Goal: Task Accomplishment & Management: Manage account settings

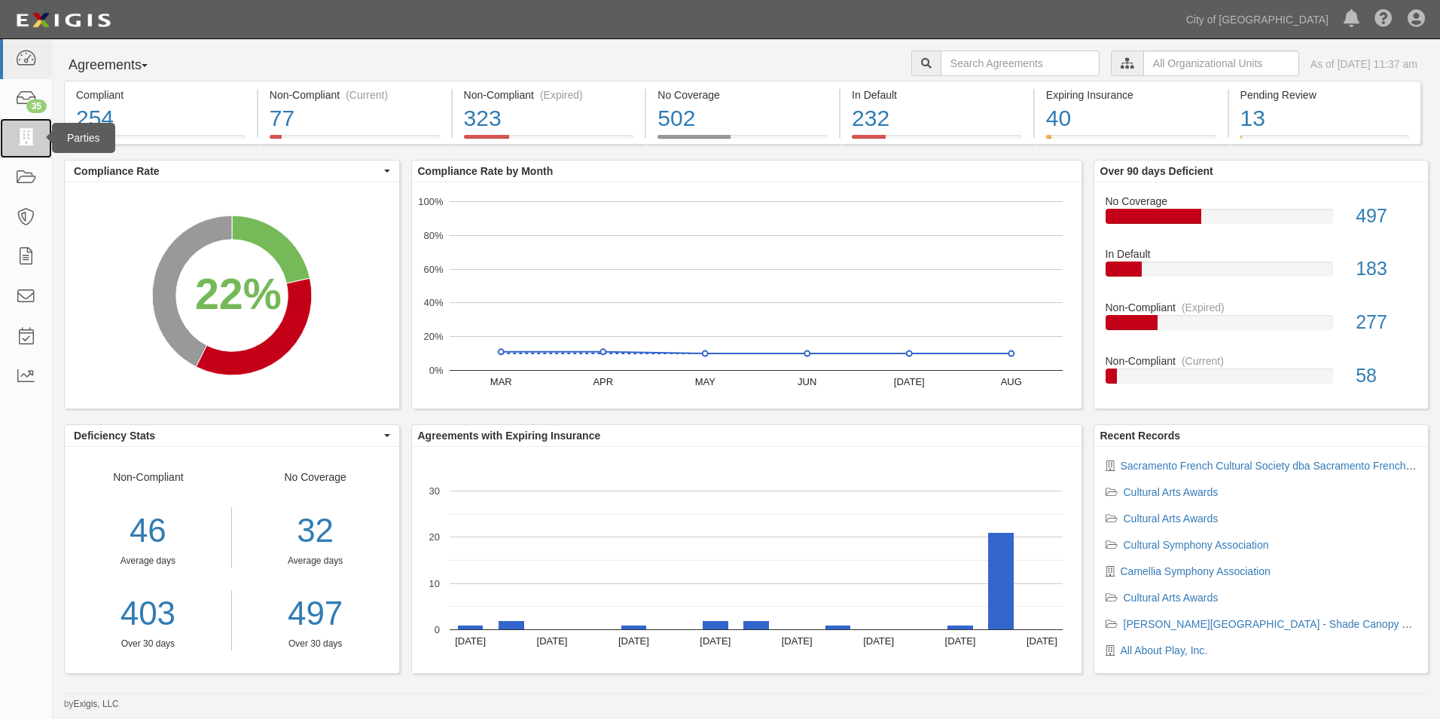
click at [29, 136] on icon at bounding box center [25, 138] width 21 height 17
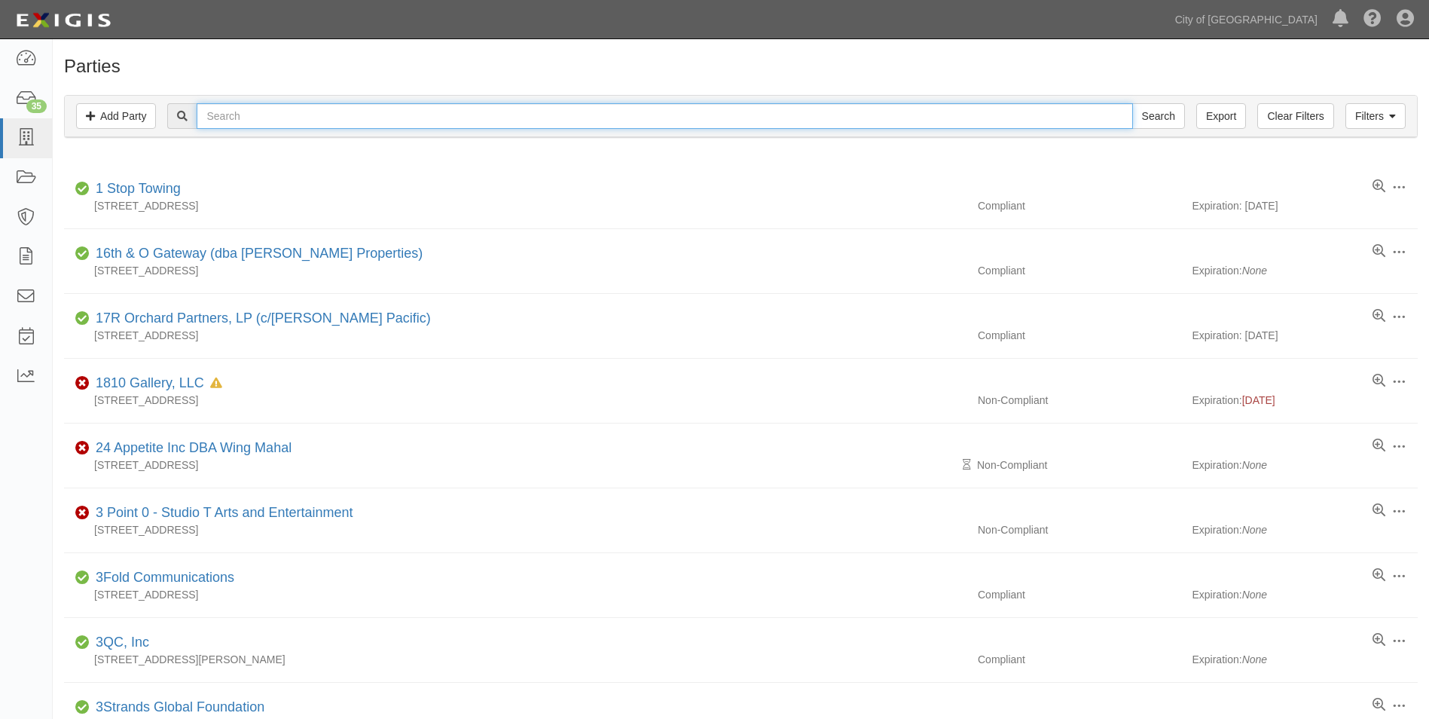
click at [246, 115] on input "text" at bounding box center [664, 116] width 935 height 26
type input "Matheny"
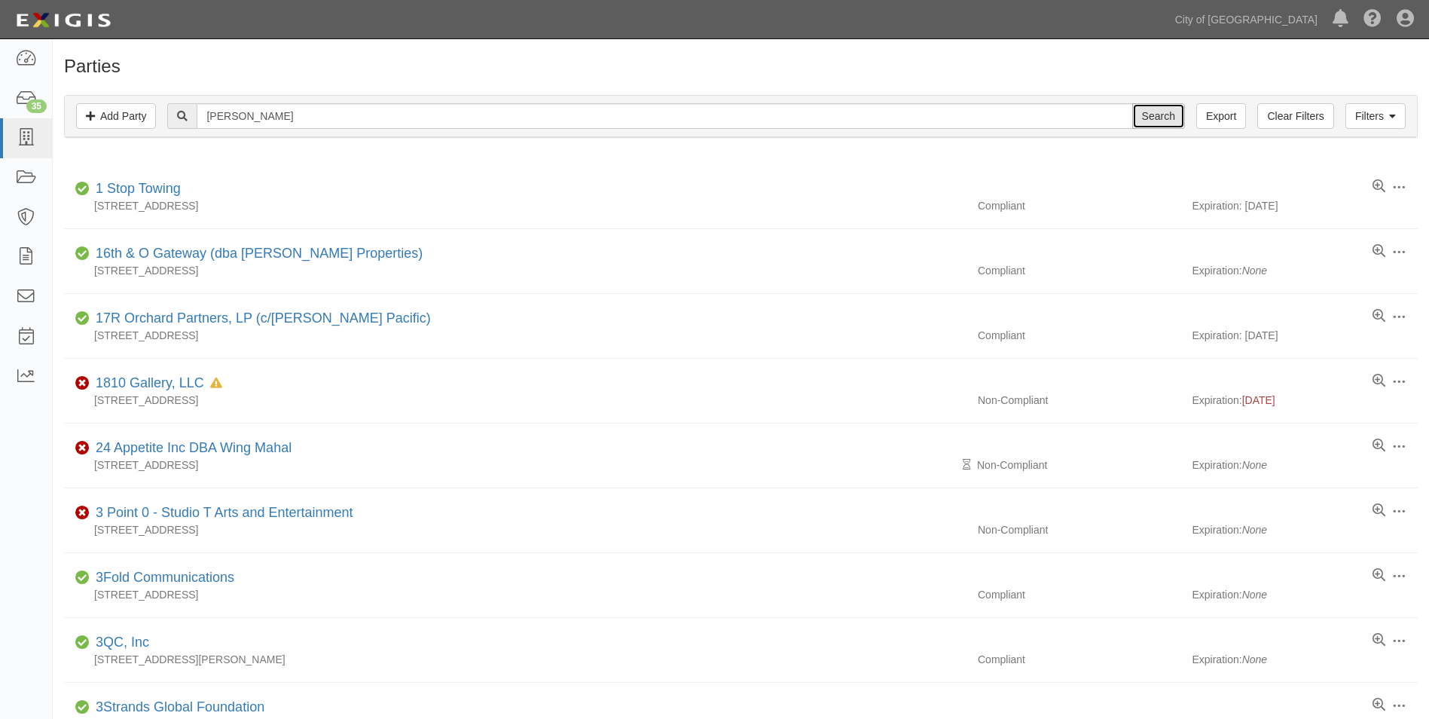
click at [1149, 117] on input "Search" at bounding box center [1158, 116] width 53 height 26
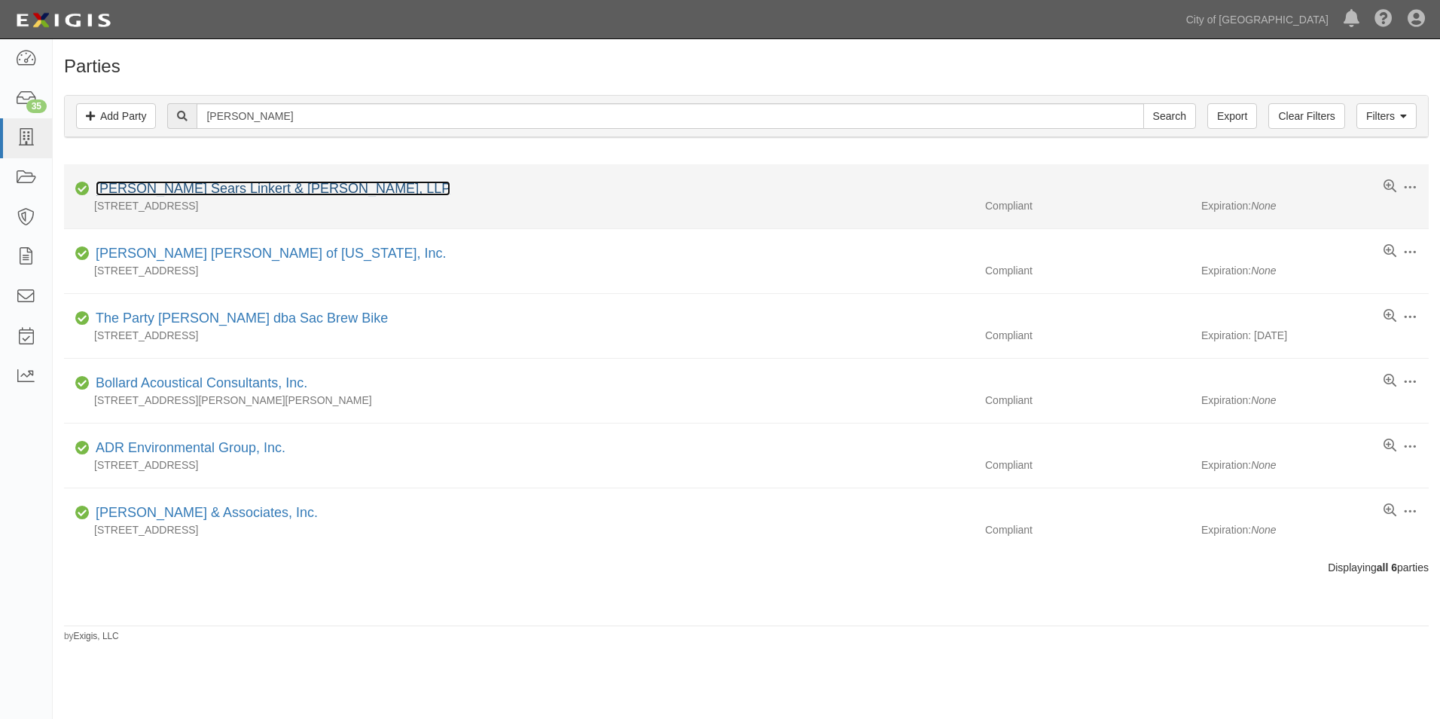
click at [266, 189] on link "Matheny Sears Linkert & Jaime, LLP" at bounding box center [273, 188] width 355 height 15
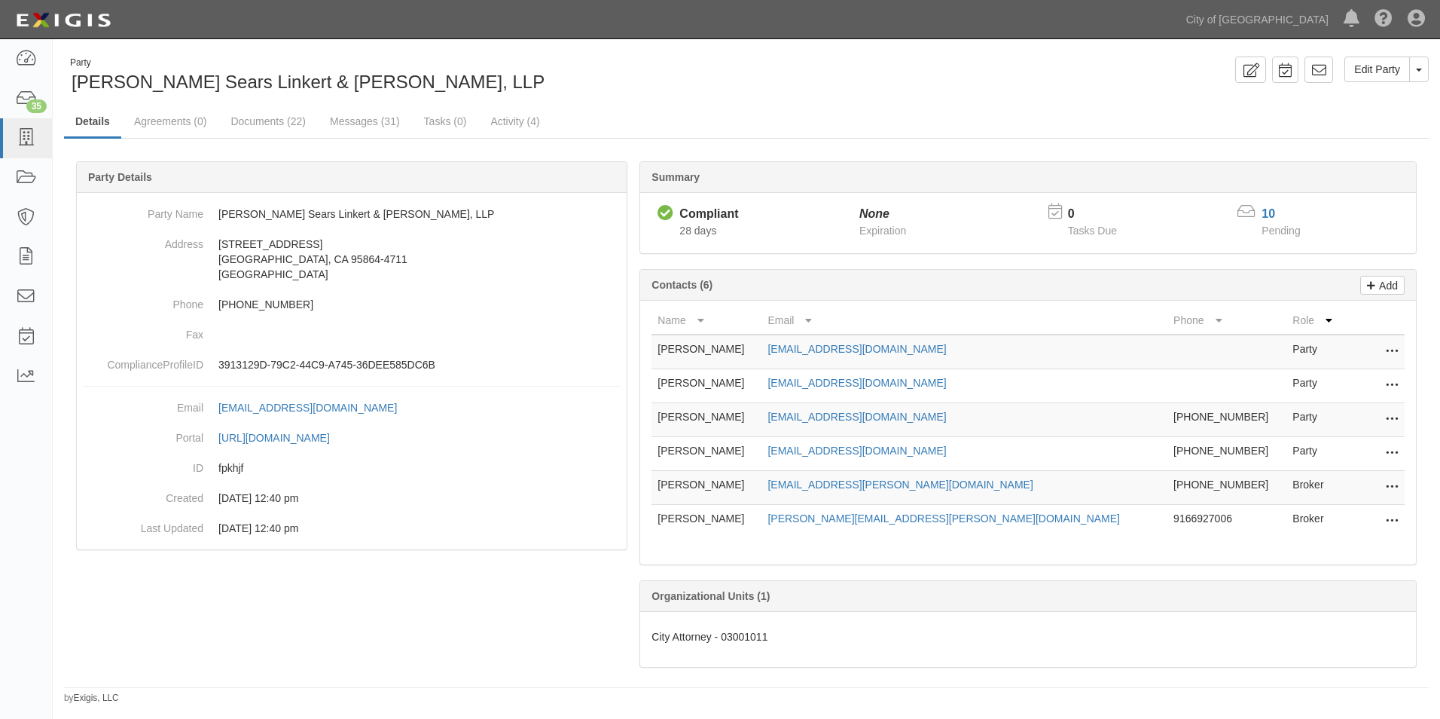
click at [1396, 350] on icon at bounding box center [1392, 352] width 12 height 20
click at [1308, 346] on link "Edit" at bounding box center [1338, 347] width 119 height 27
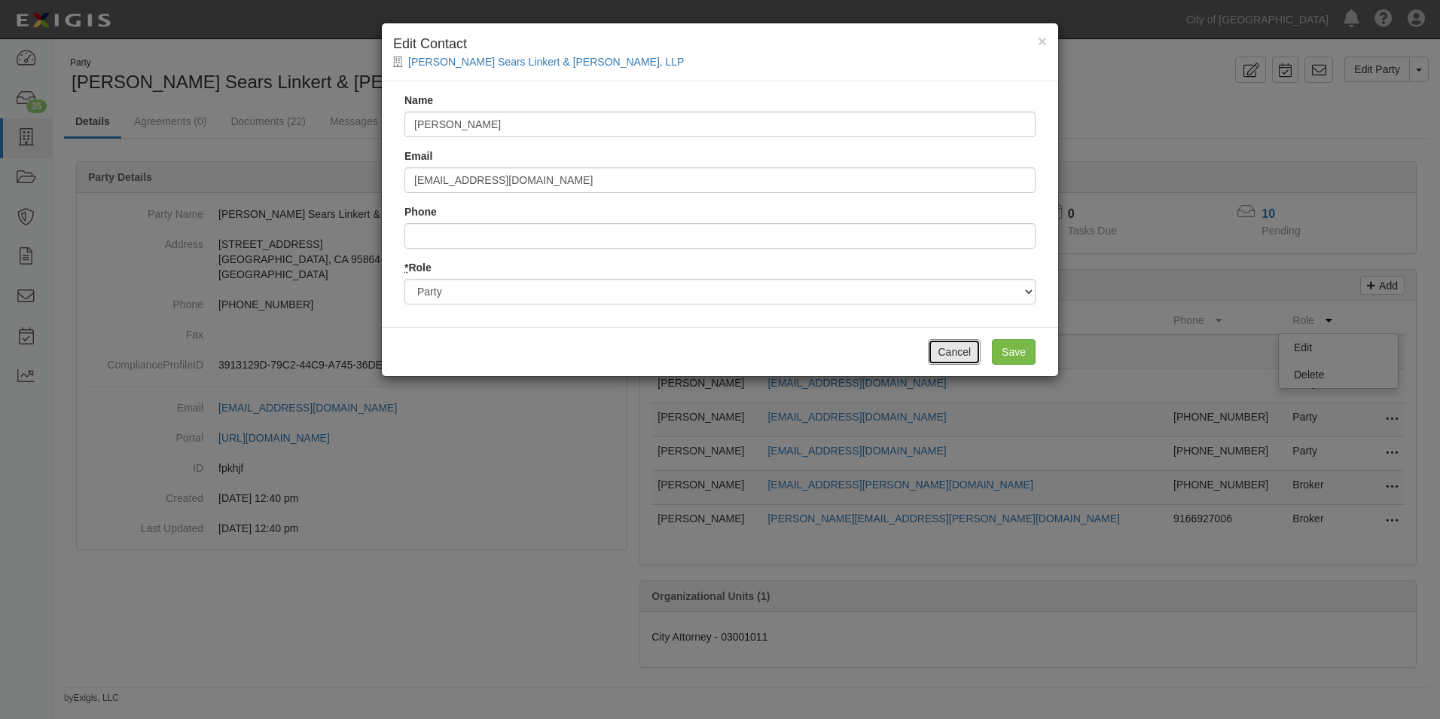
click at [958, 349] on button "Cancel" at bounding box center [954, 352] width 53 height 26
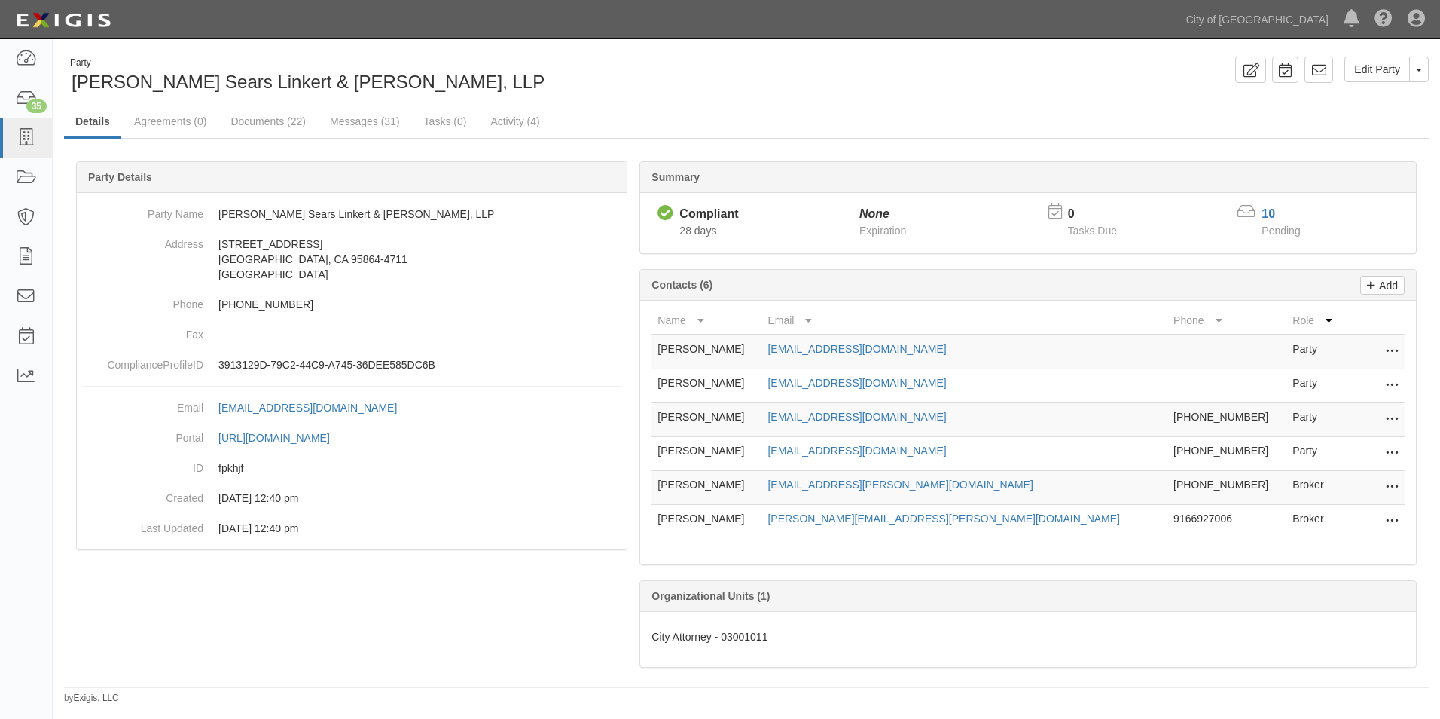
click at [1395, 352] on icon at bounding box center [1392, 352] width 12 height 20
click at [1327, 374] on link "Delete" at bounding box center [1338, 374] width 119 height 27
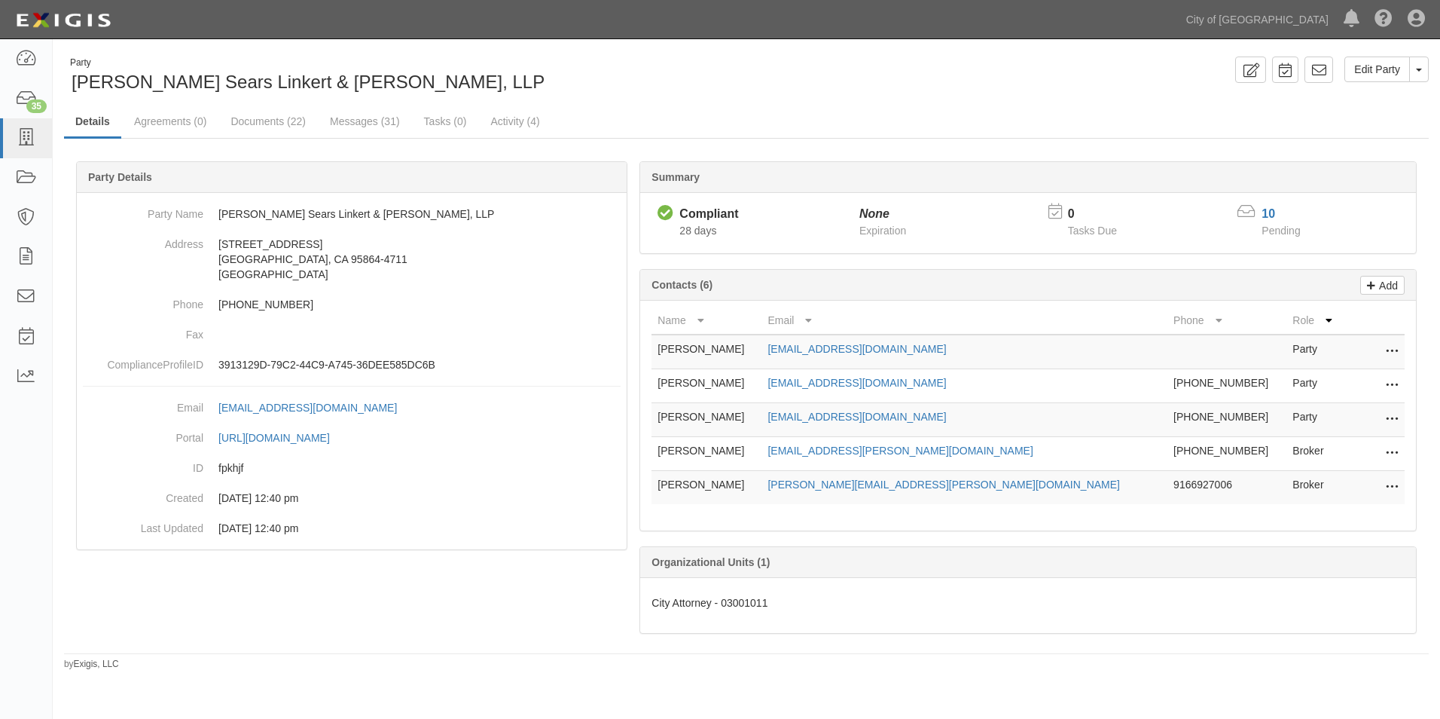
click at [534, 617] on div at bounding box center [746, 416] width 1365 height 465
click at [32, 134] on icon at bounding box center [25, 138] width 21 height 17
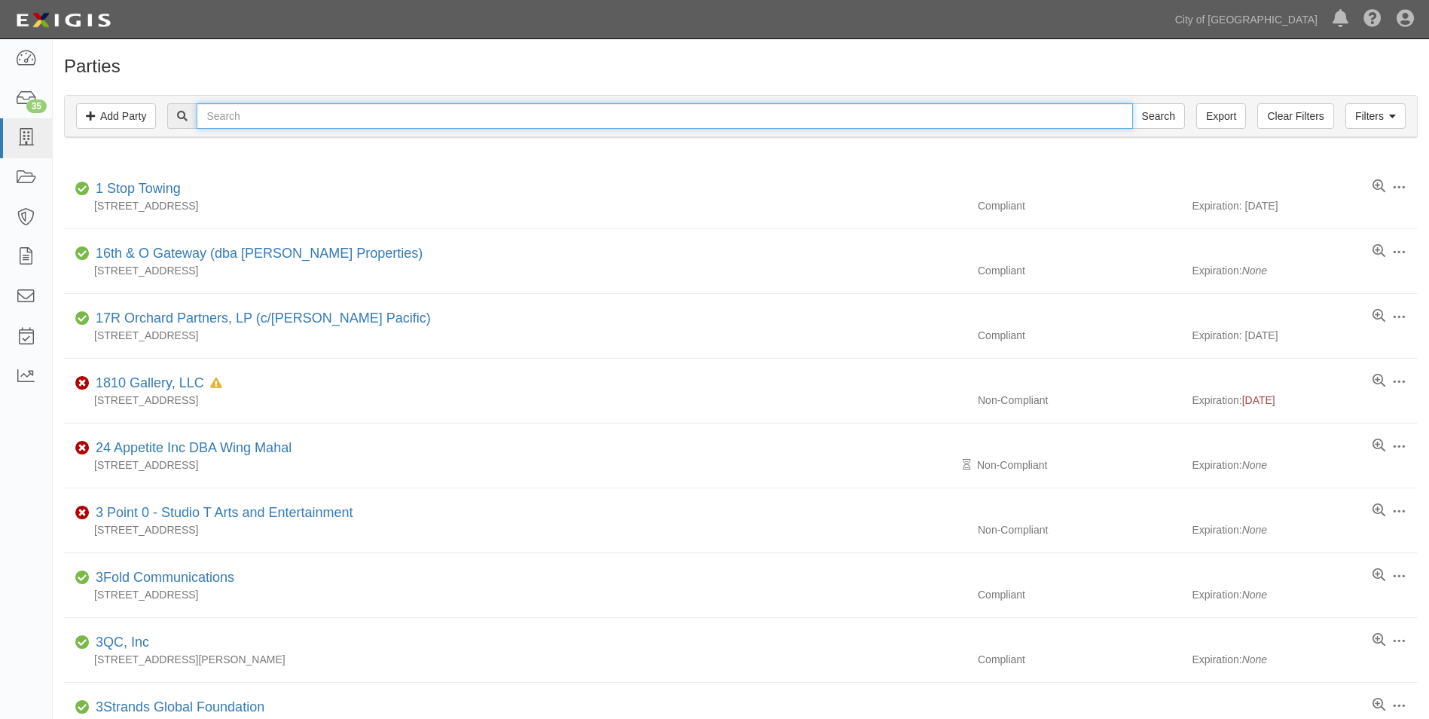
click at [323, 108] on input "text" at bounding box center [664, 116] width 935 height 26
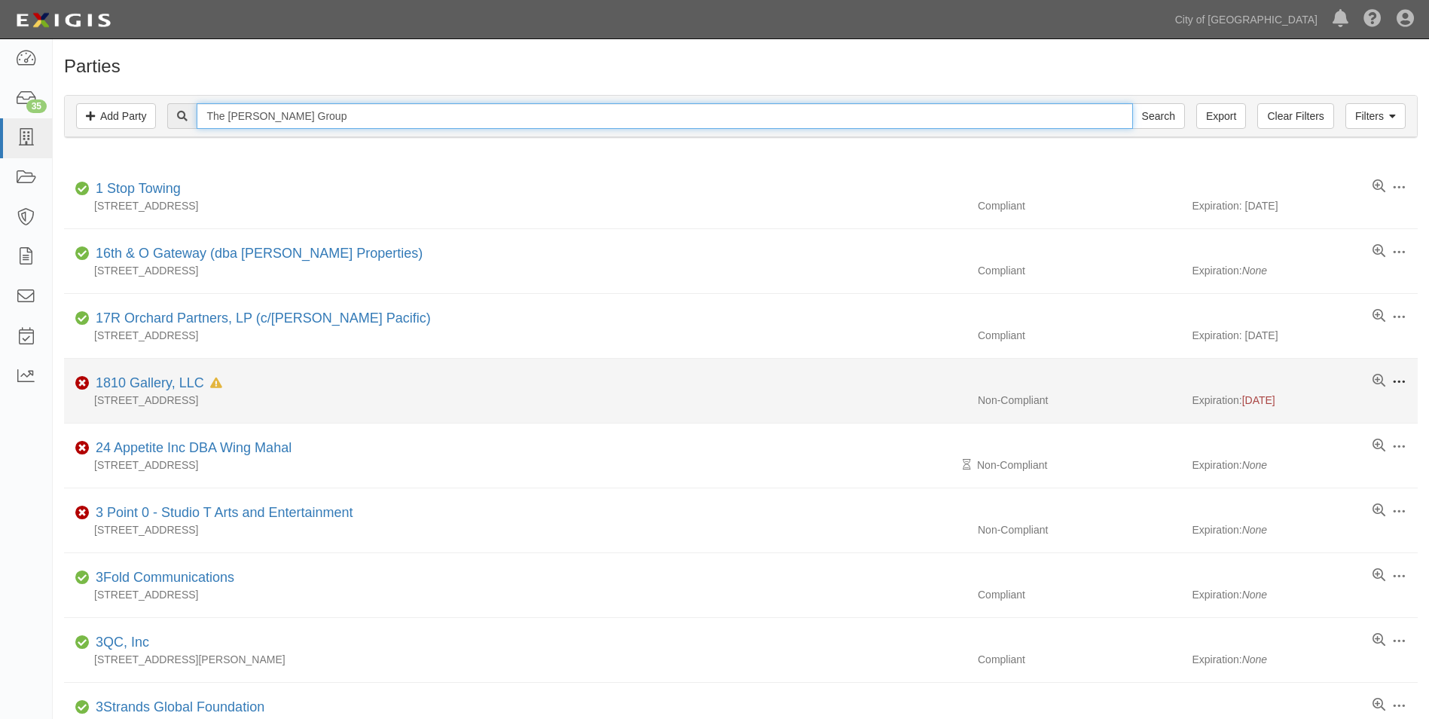
type input "The [PERSON_NAME] Group"
click at [1132, 103] on input "Search" at bounding box center [1158, 116] width 53 height 26
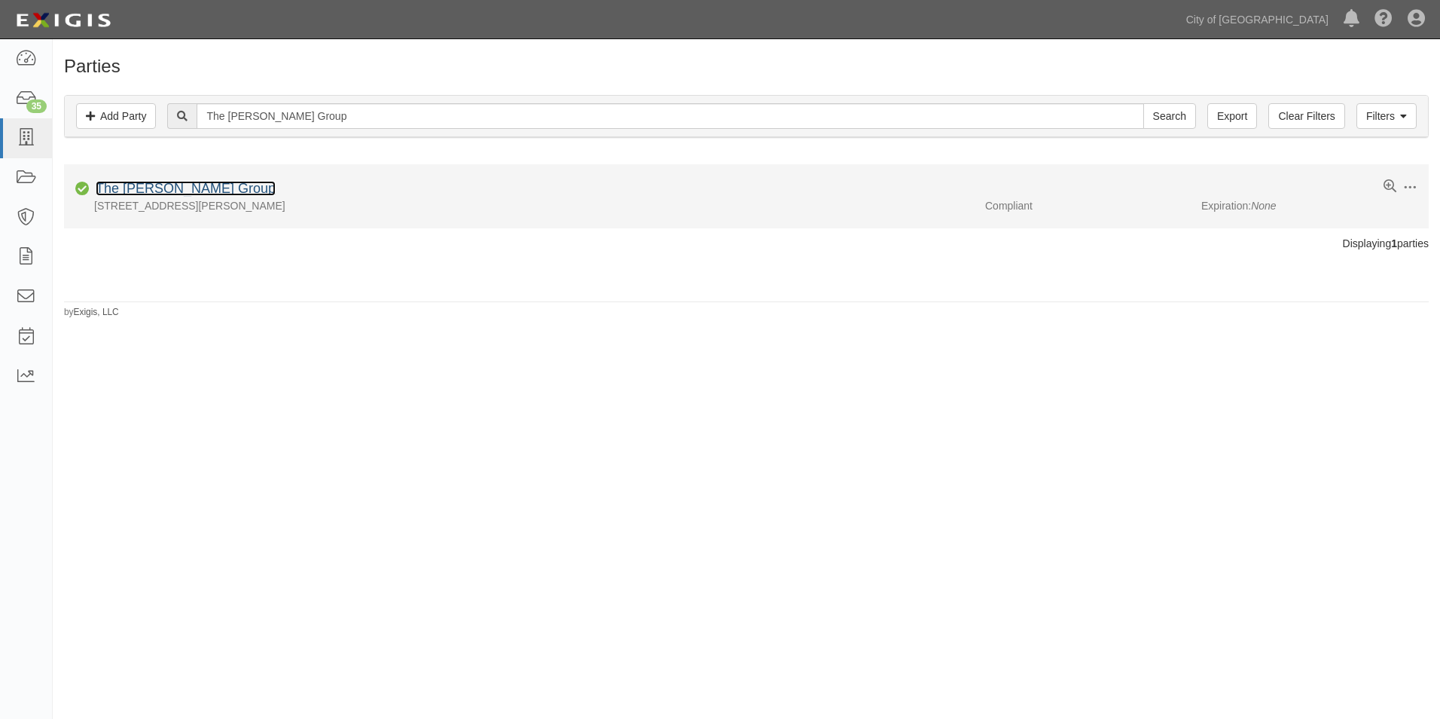
click at [169, 185] on link "The [PERSON_NAME] Group" at bounding box center [186, 188] width 180 height 15
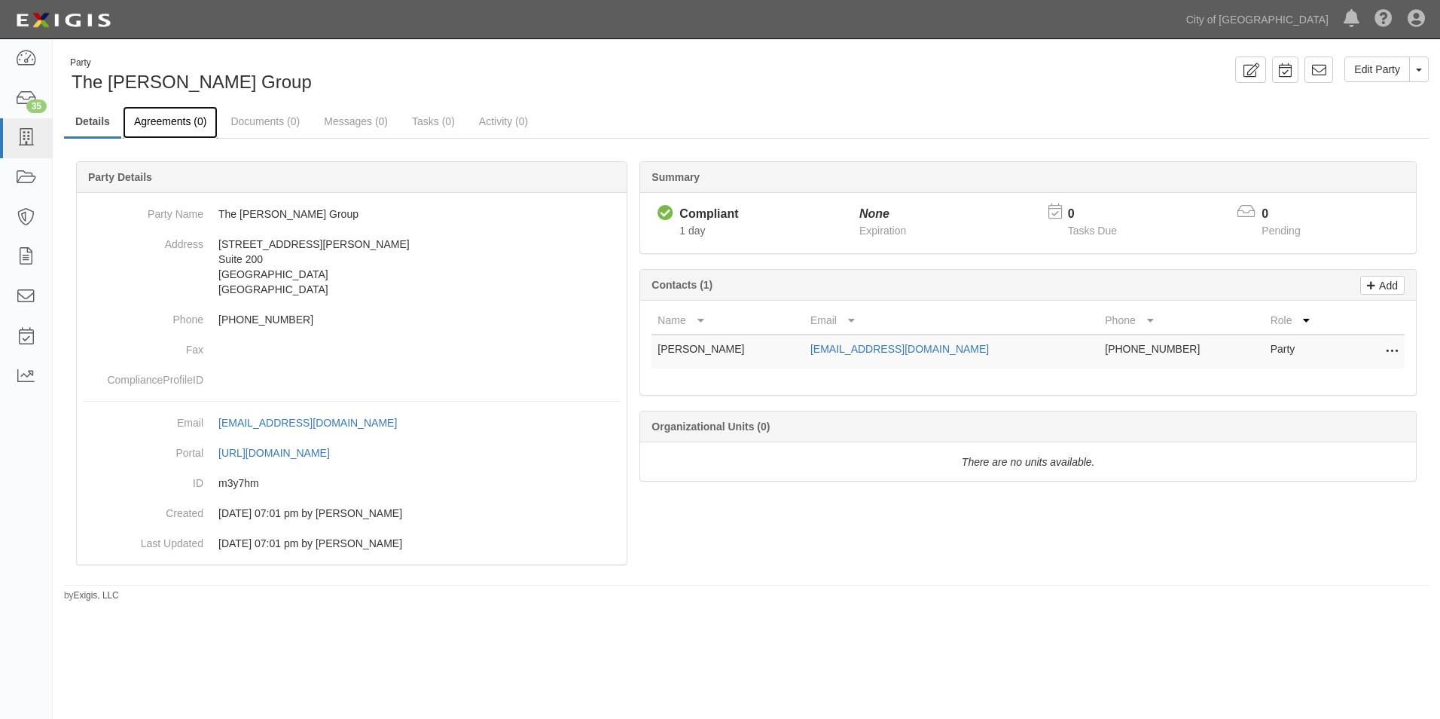
click at [166, 118] on link "Agreements (0)" at bounding box center [170, 122] width 95 height 32
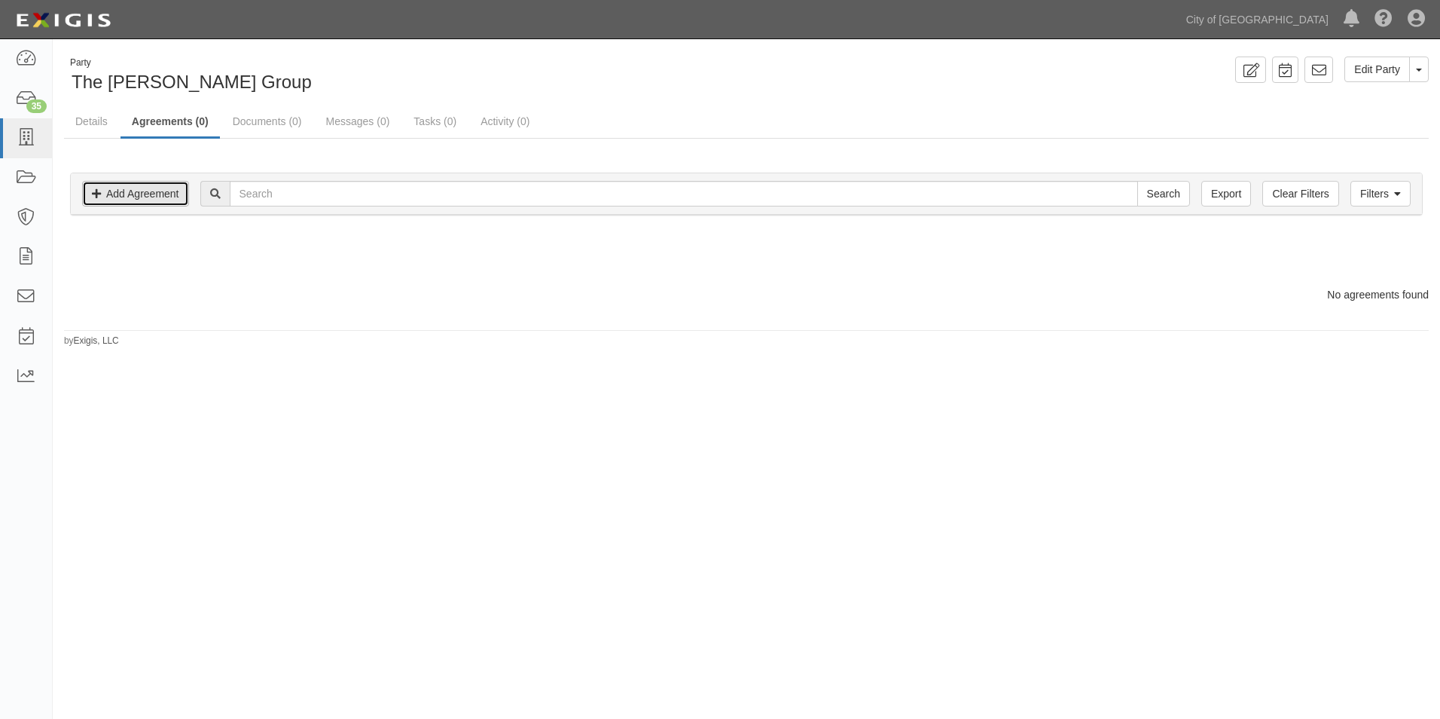
click at [165, 202] on link "Add Agreement" at bounding box center [135, 194] width 107 height 26
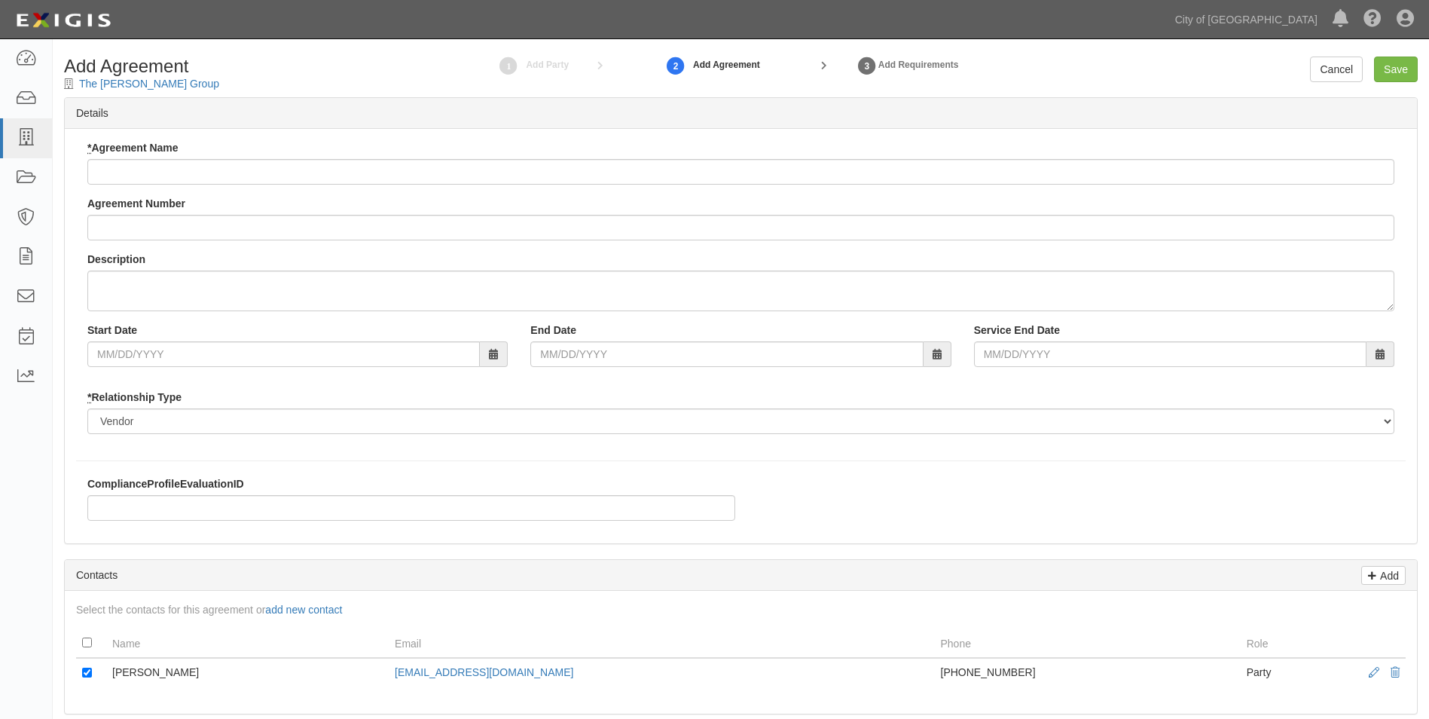
checkbox input "true"
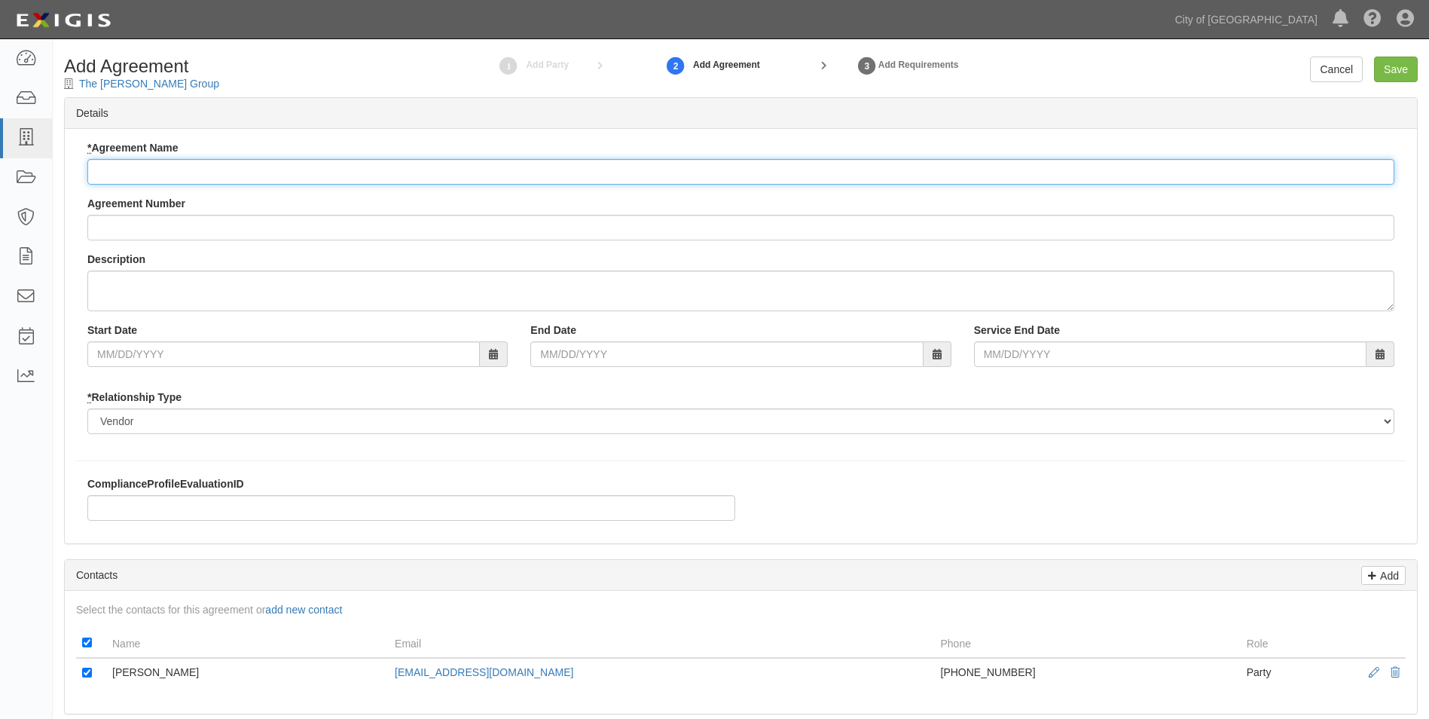
click at [252, 167] on input "* Agreement Name" at bounding box center [740, 172] width 1307 height 26
click at [145, 172] on input "* Agreement Name" at bounding box center [740, 172] width 1307 height 26
checkbox input "true"
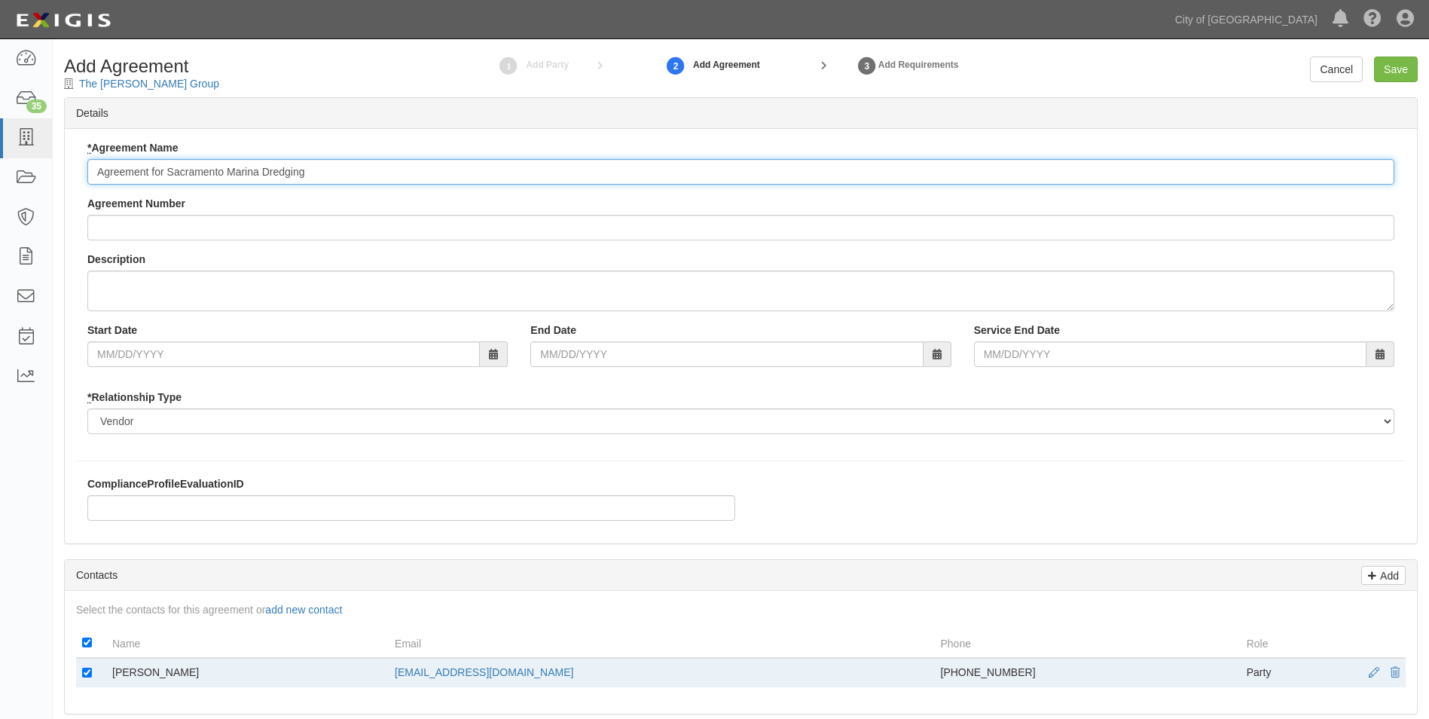
type input "Agreement for Sacramento Marina Dredging"
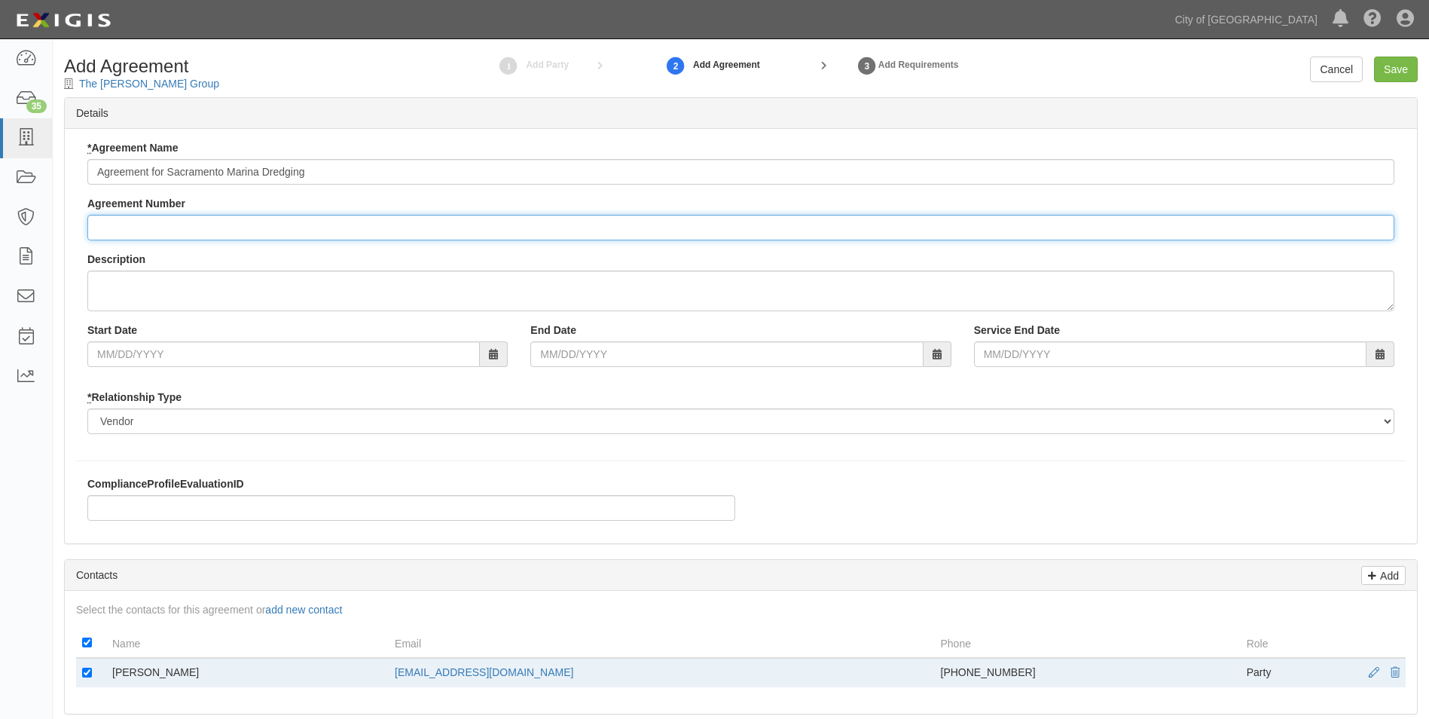
click at [173, 225] on input "Agreement Number" at bounding box center [740, 228] width 1307 height 26
type input "2025-0855"
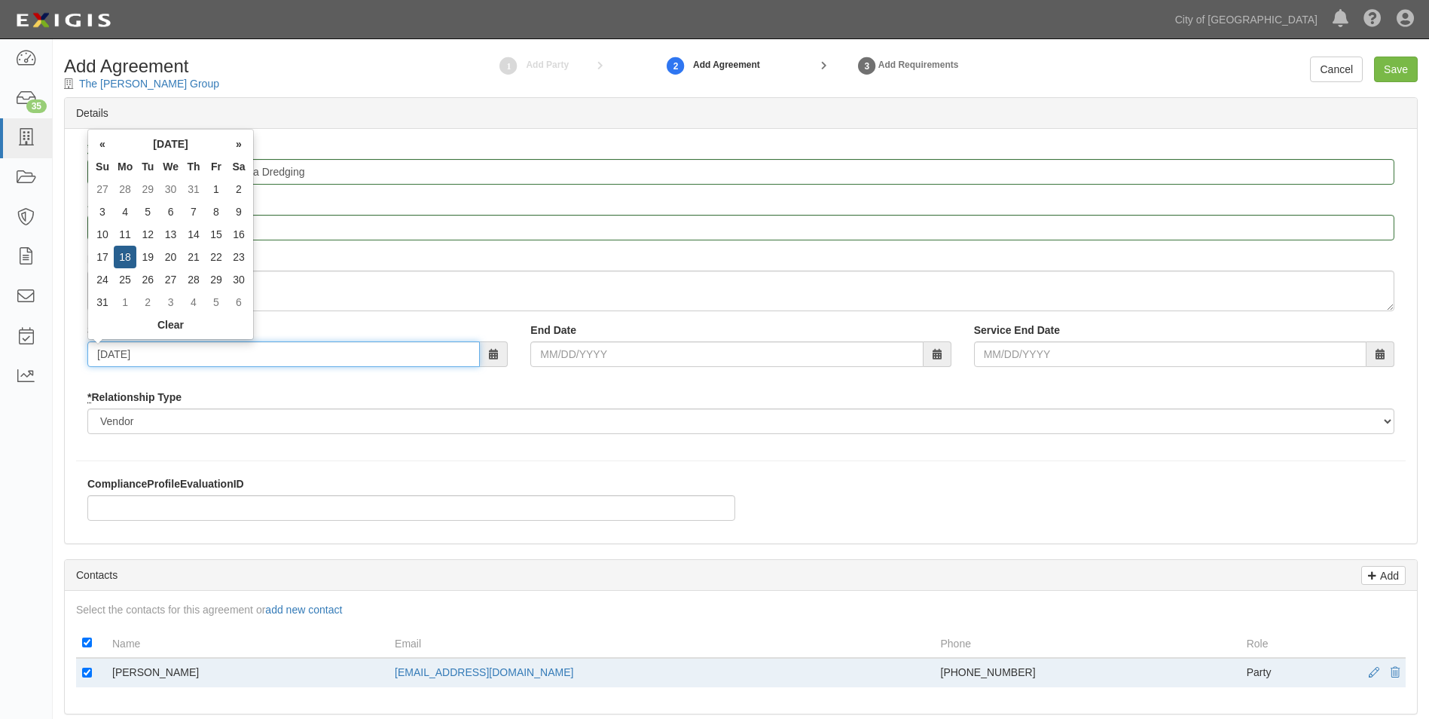
type input "08/18/2025"
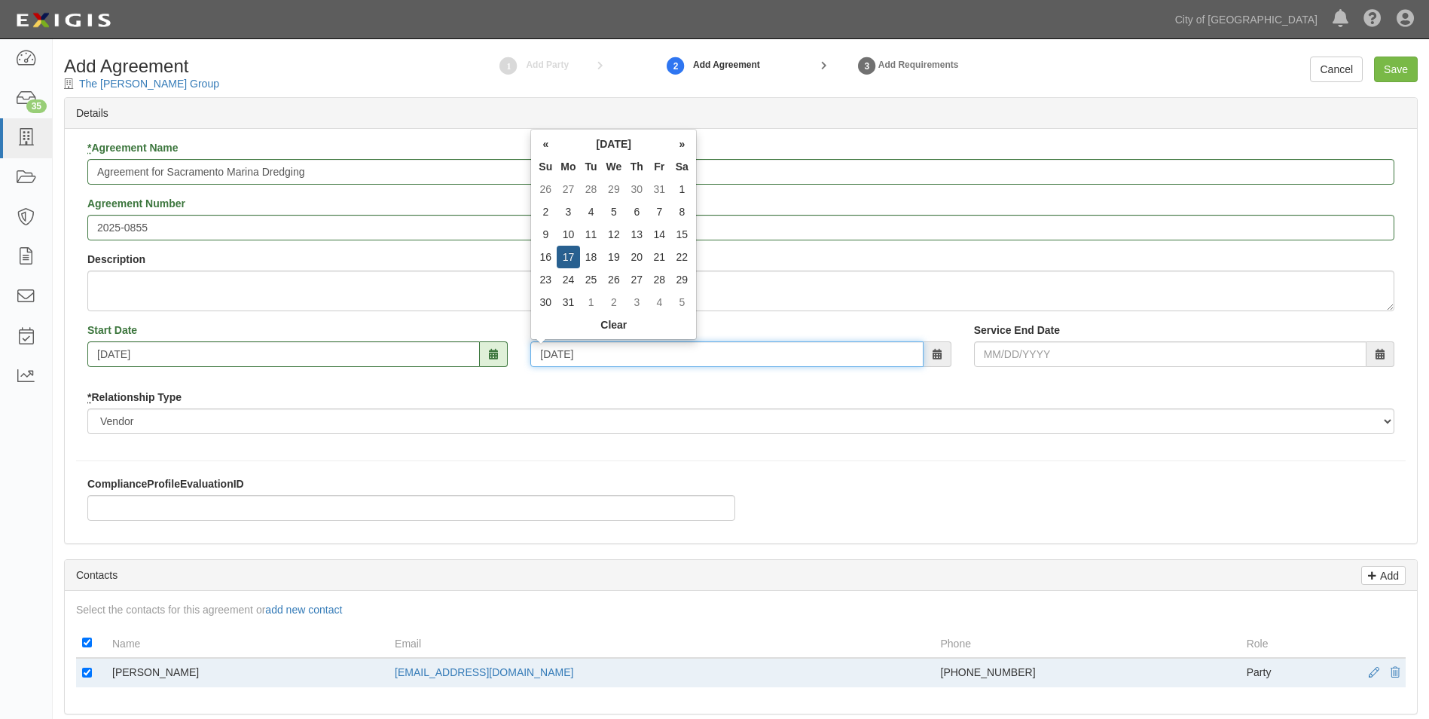
type input "08/17/2026"
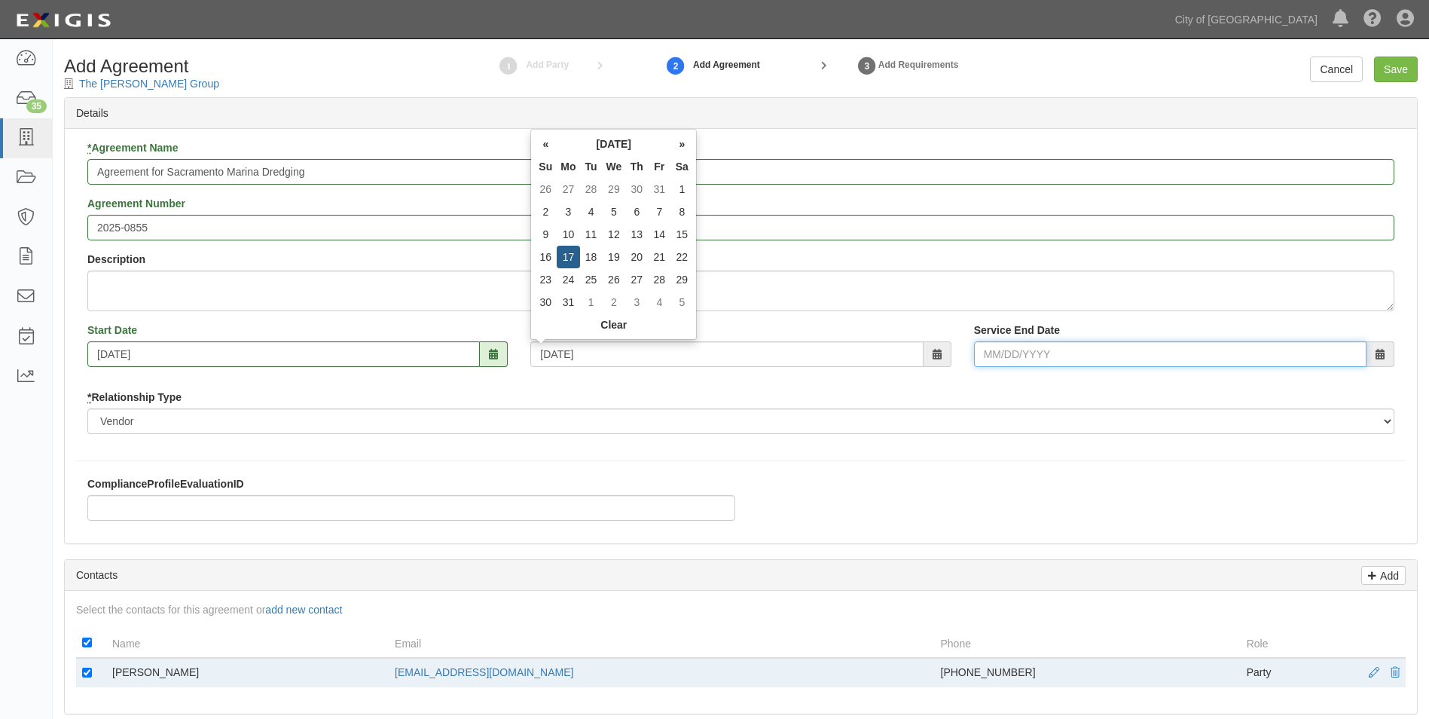
type input "08/17/2026"
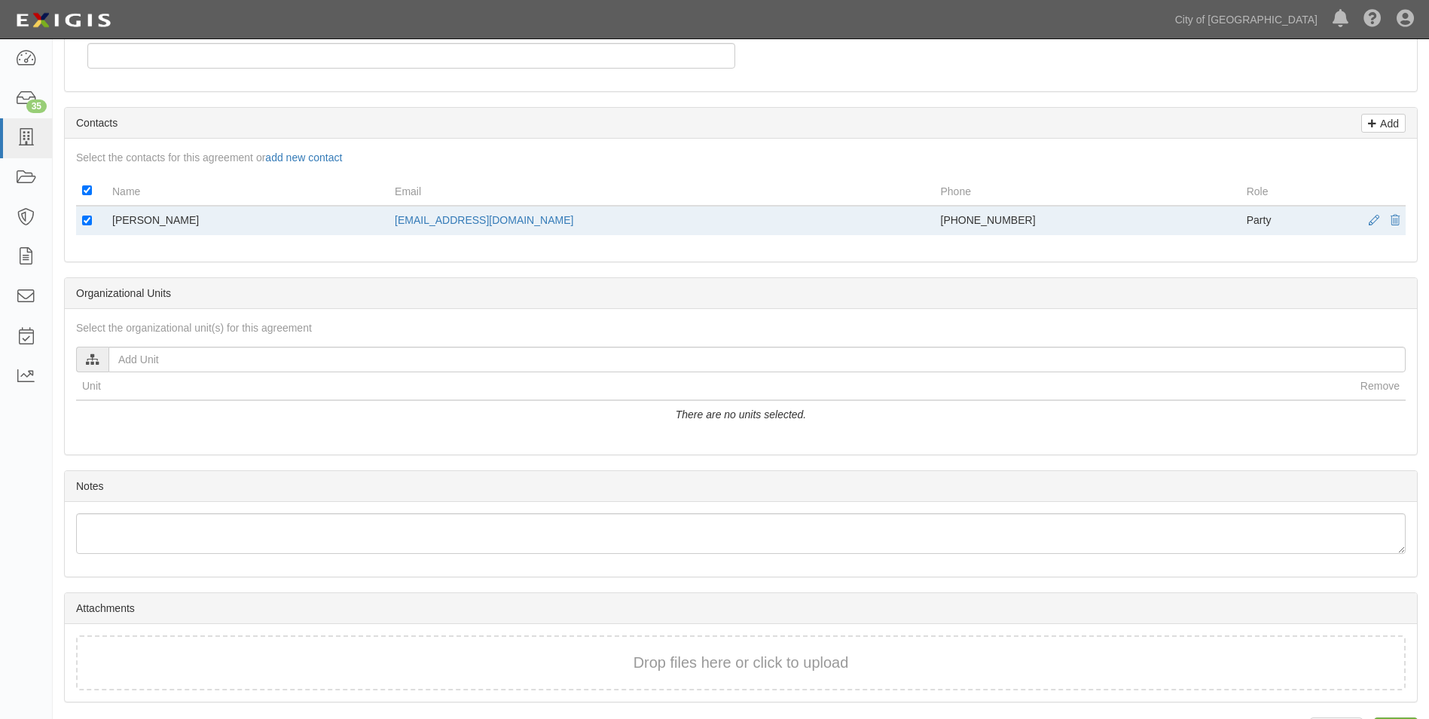
scroll to position [498, 0]
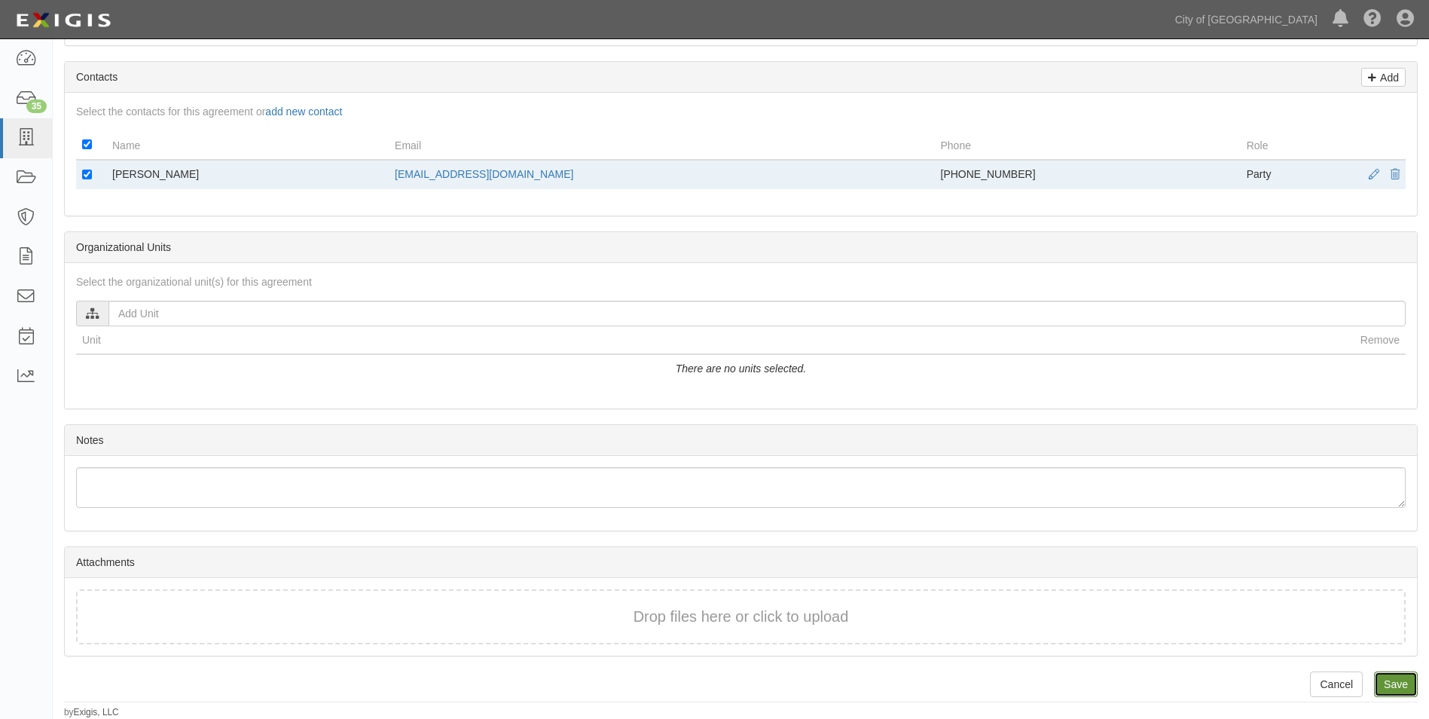
click at [1382, 678] on input "Save" at bounding box center [1396, 684] width 44 height 26
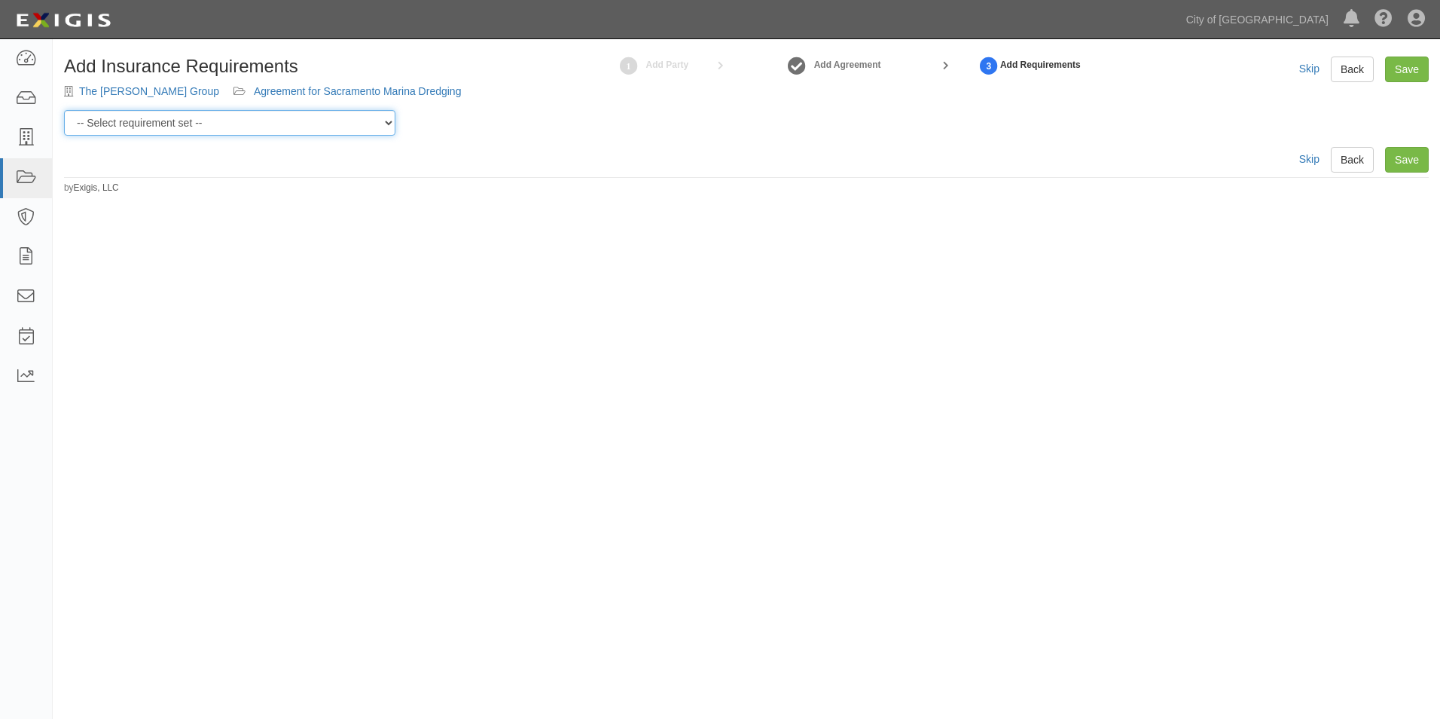
click at [392, 124] on select "-- Select requirement set -- Construction + Pollution Contract Type 0 - Standar…" at bounding box center [229, 123] width 331 height 26
select select "40106"
click at [64, 110] on select "-- Select requirement set -- Construction + Pollution Contract Type 0 - Standar…" at bounding box center [229, 123] width 331 height 26
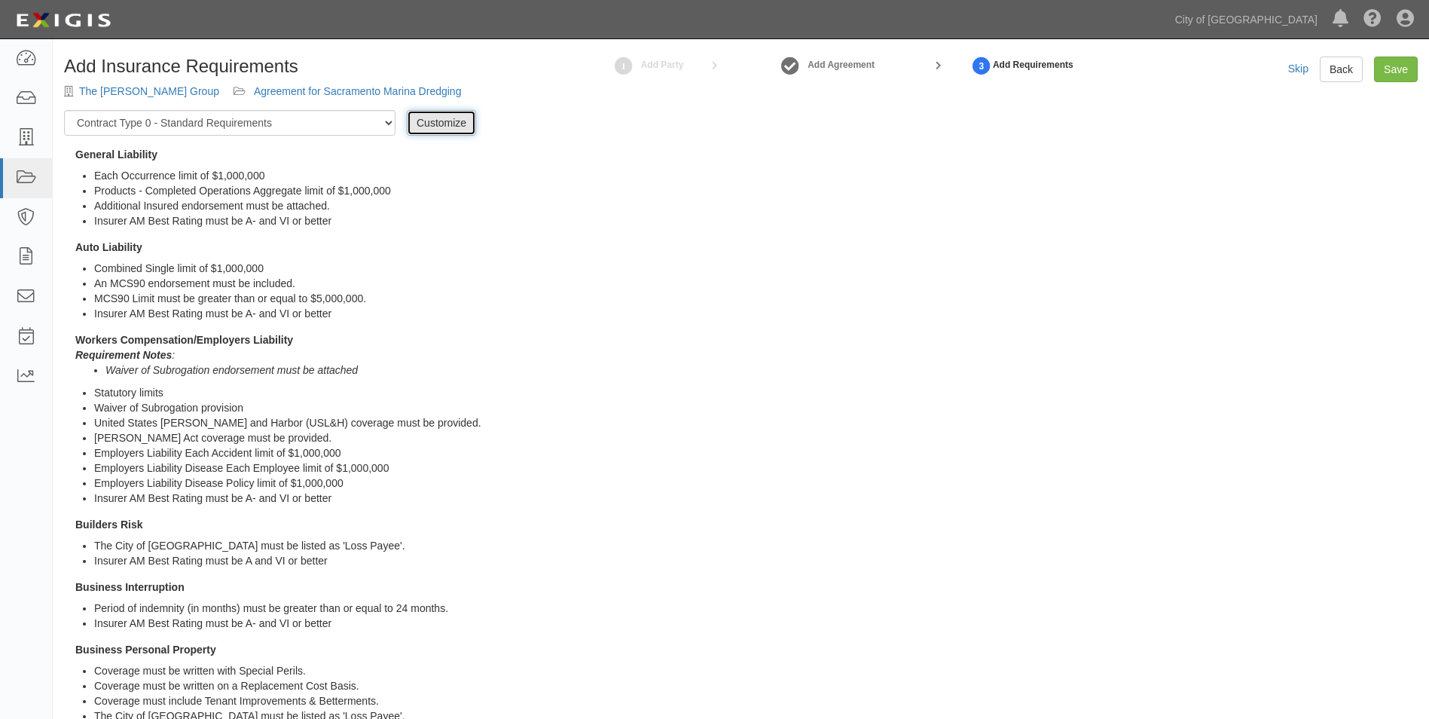
click at [444, 126] on link "Customize" at bounding box center [441, 123] width 69 height 26
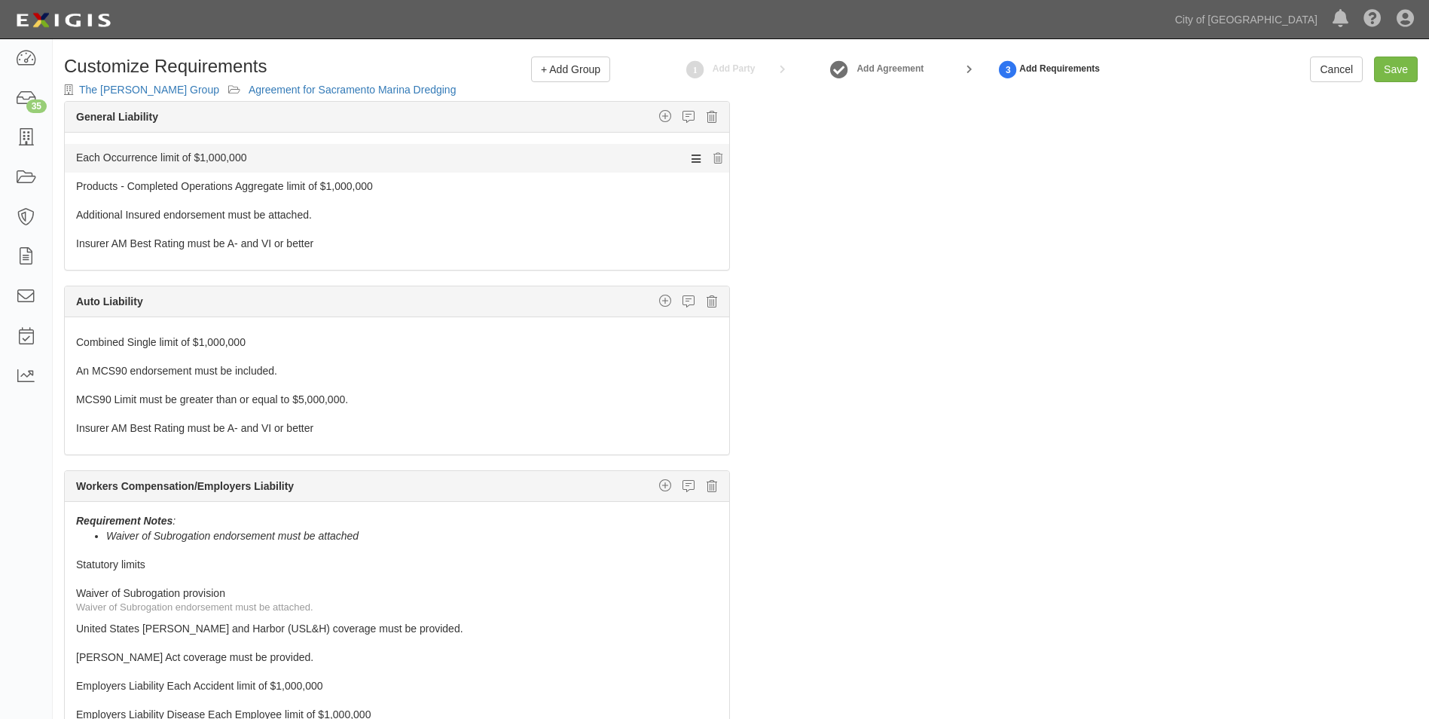
click at [691, 156] on icon at bounding box center [695, 158] width 9 height 14
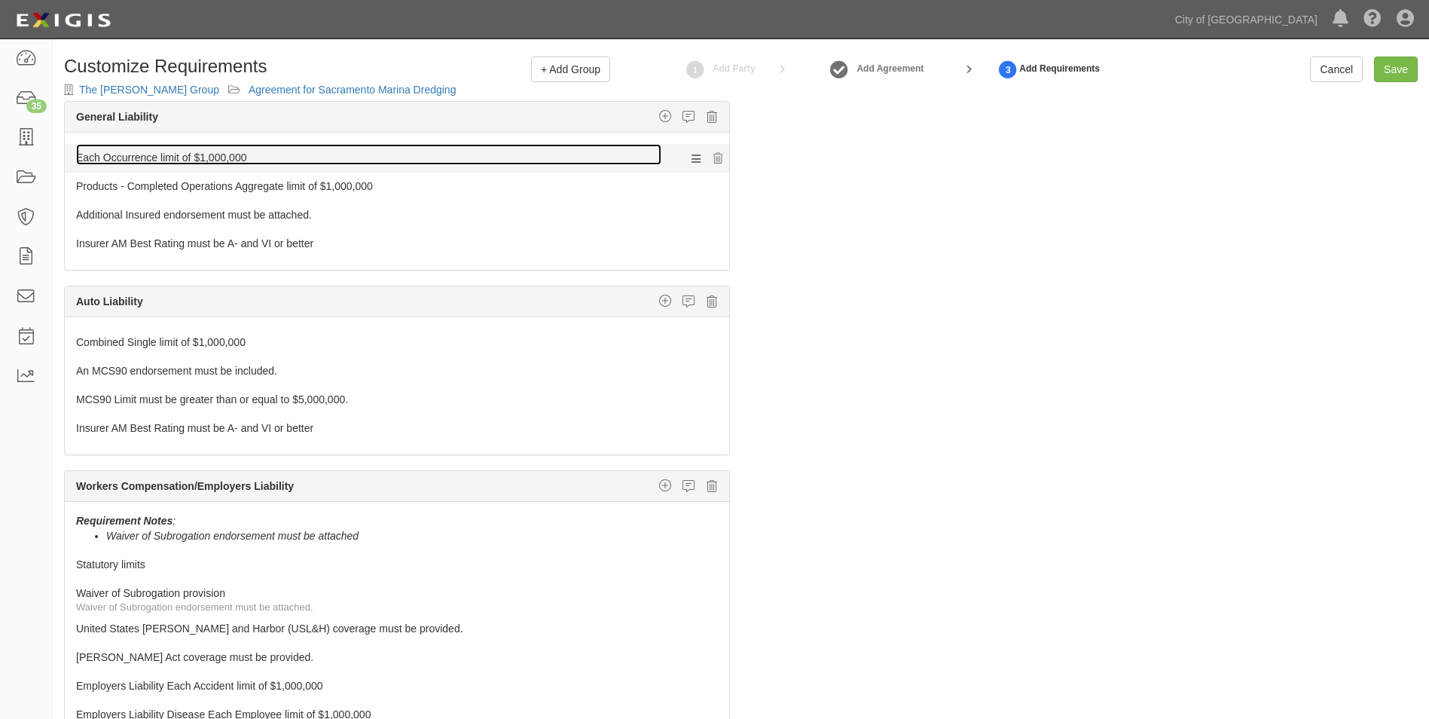
click at [243, 157] on link "Each Occurrence limit of $1,000,000" at bounding box center [368, 154] width 585 height 21
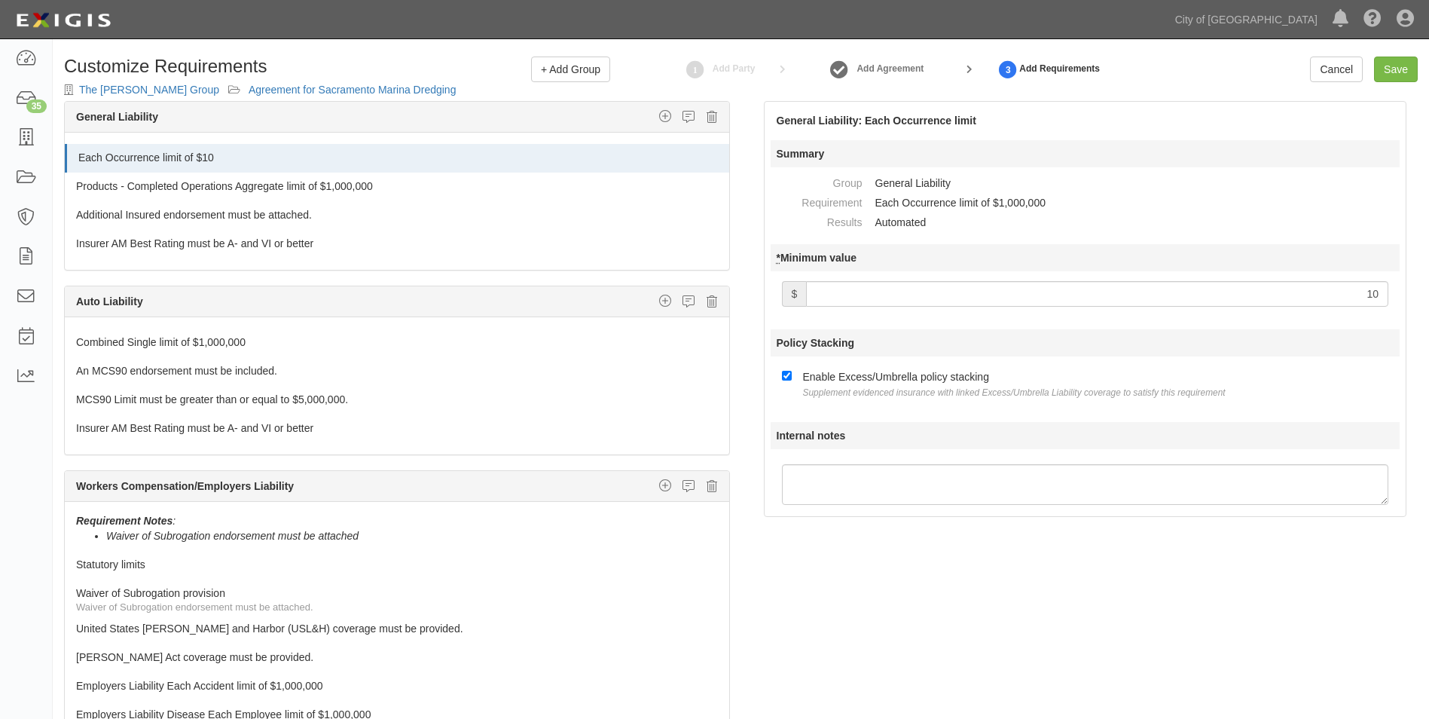
type input "1"
type input "2,000,000"
click at [1402, 77] on link "Save" at bounding box center [1396, 69] width 44 height 26
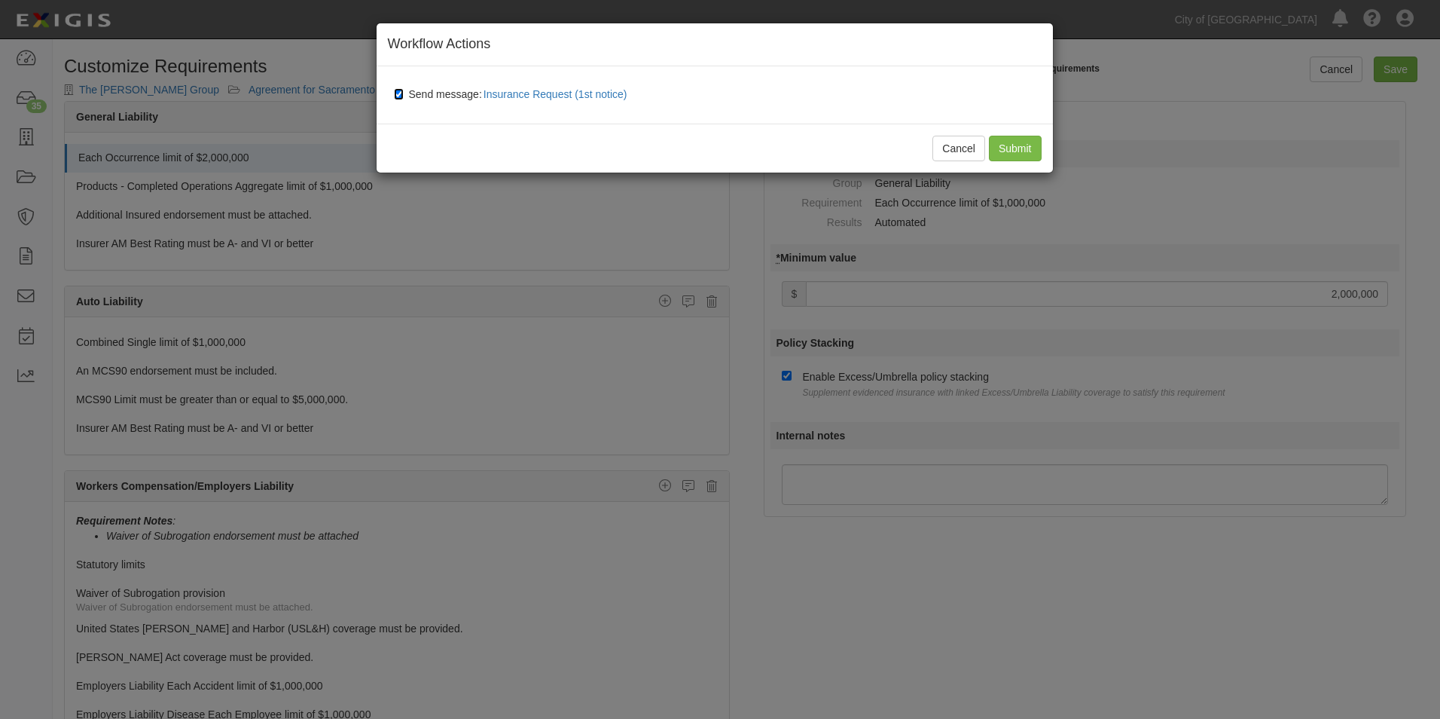
click at [398, 93] on input "Send message: Insurance Request (1st notice)" at bounding box center [399, 94] width 10 height 12
checkbox input "false"
click at [959, 155] on button "Cancel" at bounding box center [958, 149] width 53 height 26
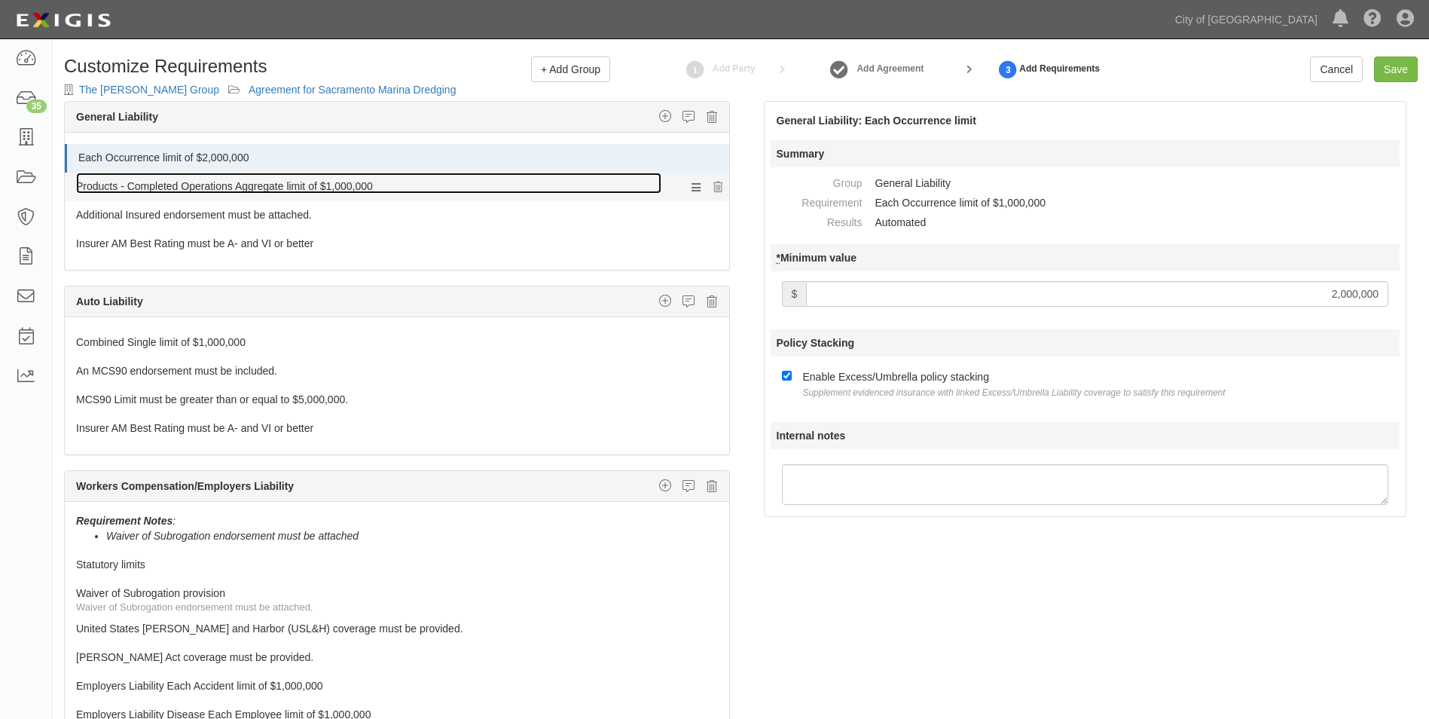
click at [437, 182] on link "Products - Completed Operations Aggregate limit of $1,000,000" at bounding box center [368, 182] width 585 height 21
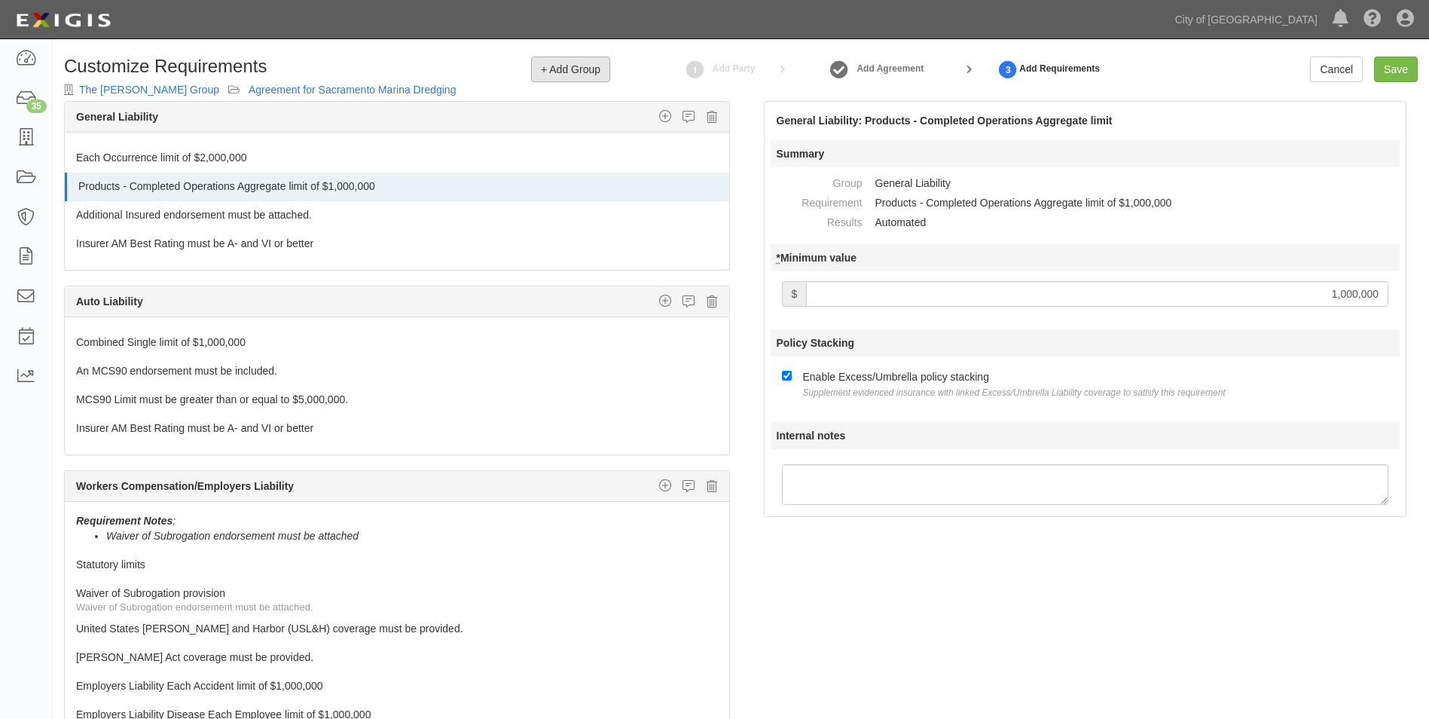
click at [575, 62] on button "+ Add Group" at bounding box center [570, 69] width 79 height 26
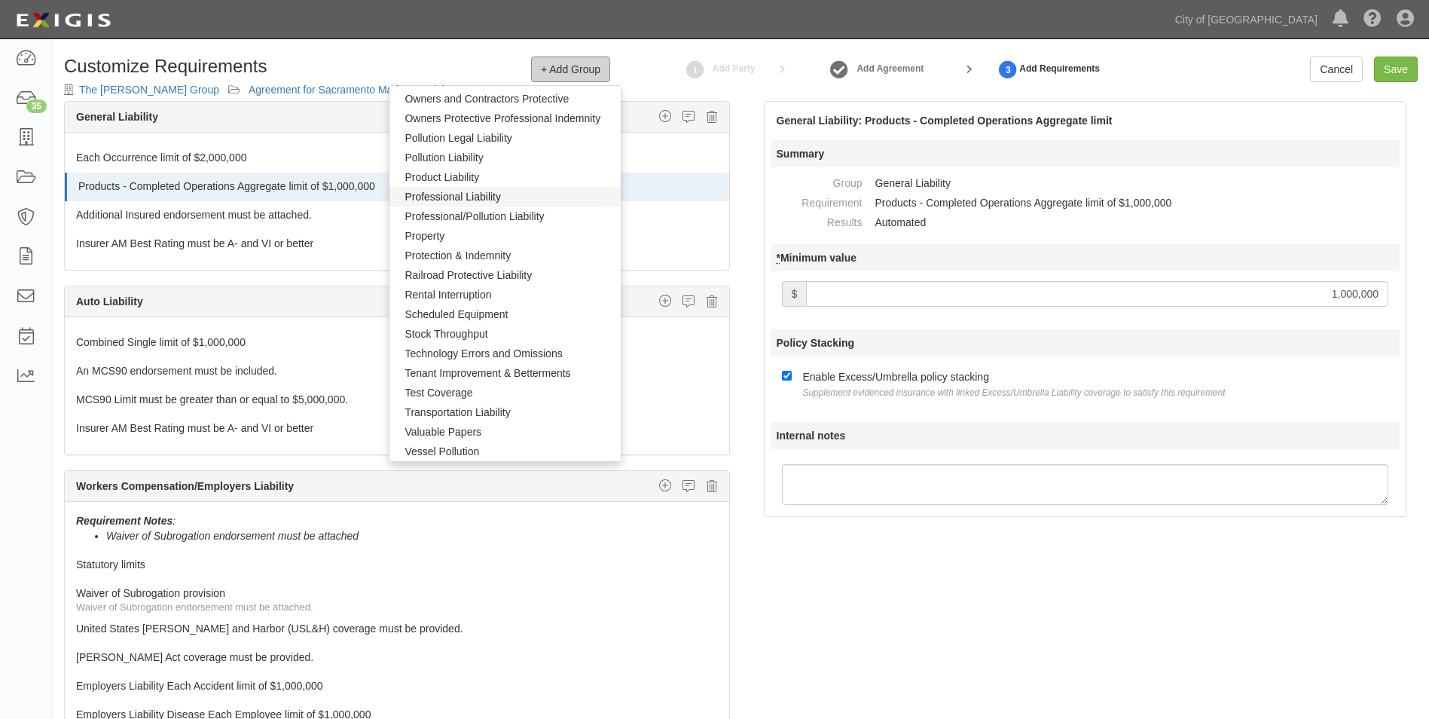
scroll to position [979, 0]
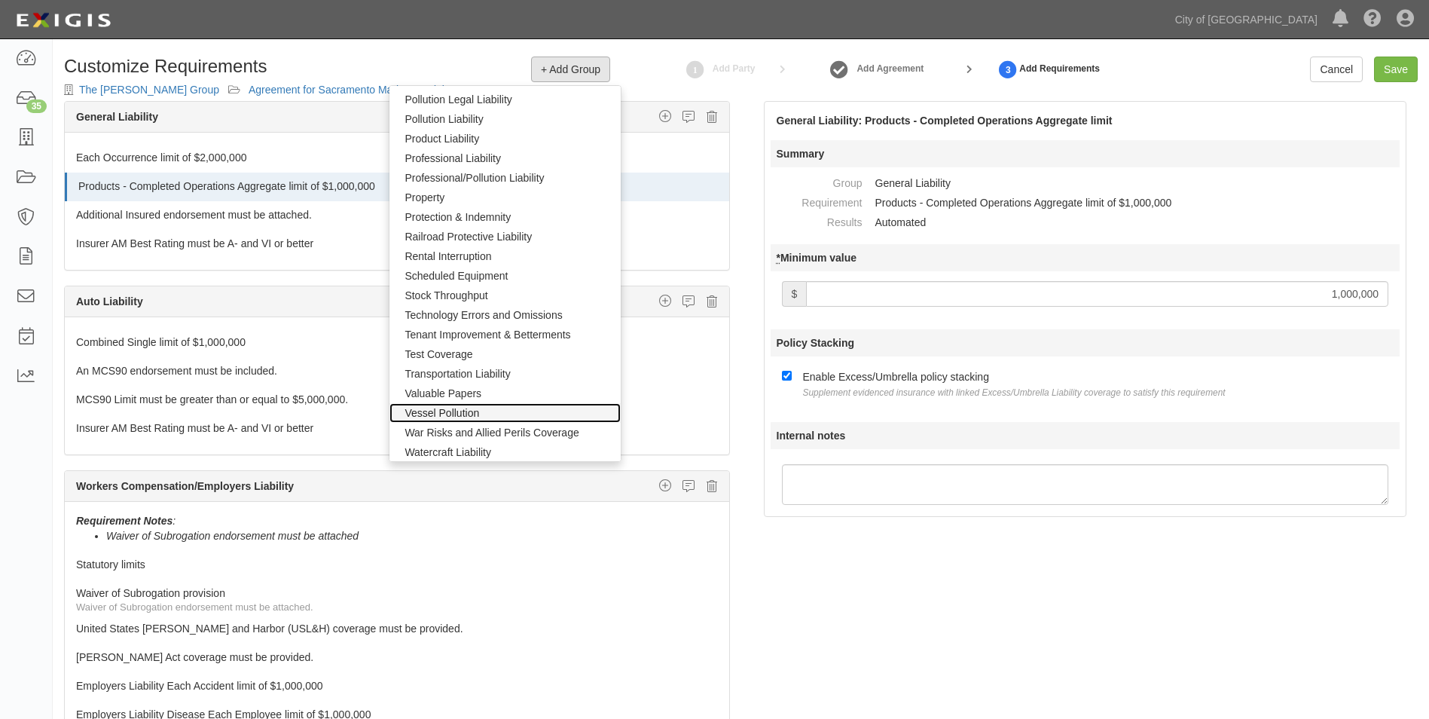
click at [454, 410] on link "Vessel Pollution" at bounding box center [504, 413] width 231 height 20
click at [550, 420] on icon "button" at bounding box center [556, 418] width 12 height 14
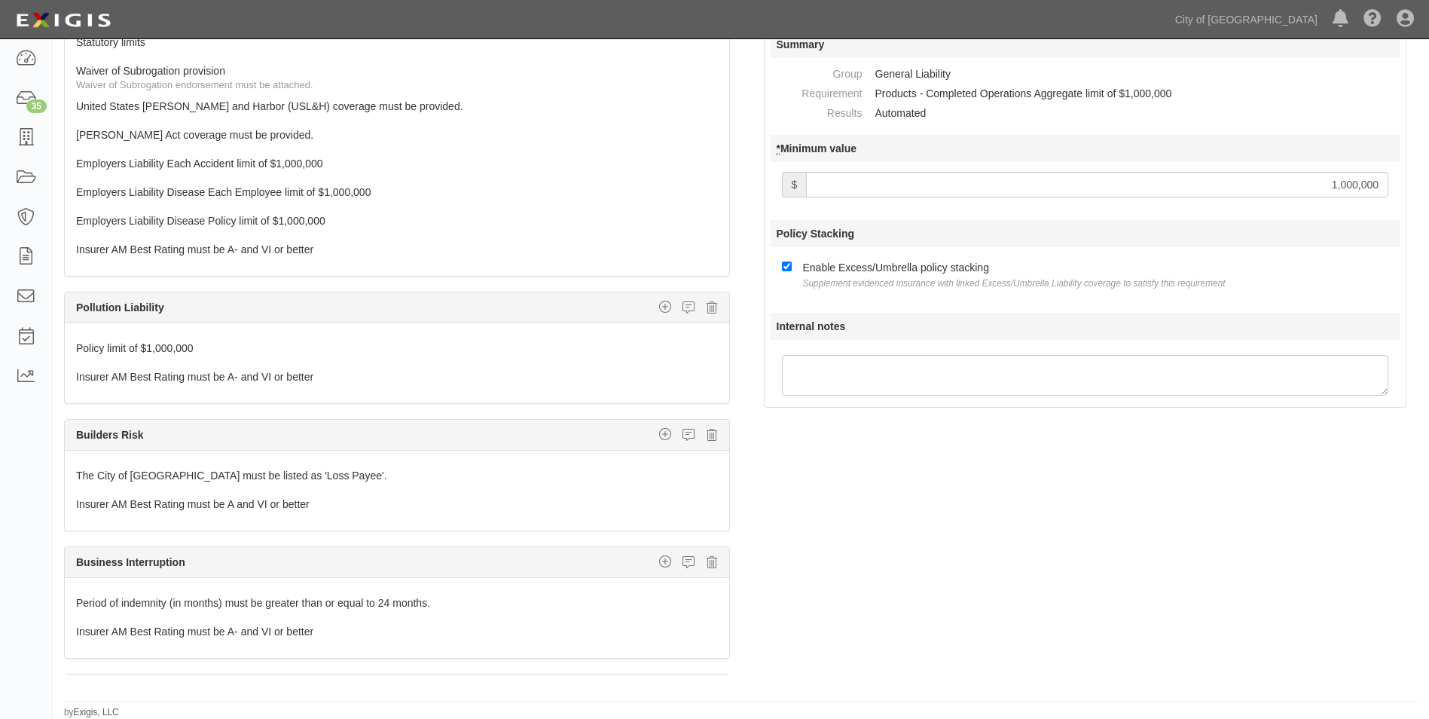
scroll to position [603, 0]
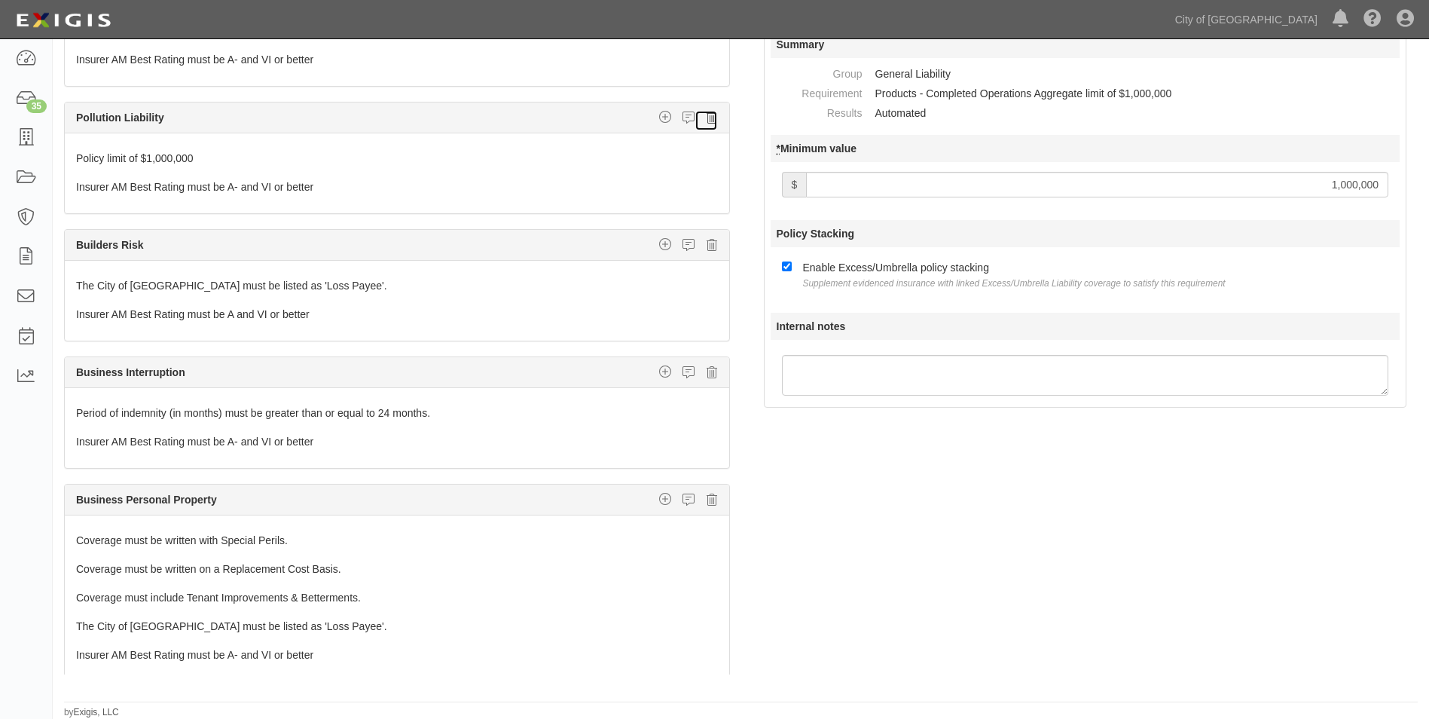
click at [706, 118] on icon at bounding box center [711, 118] width 11 height 14
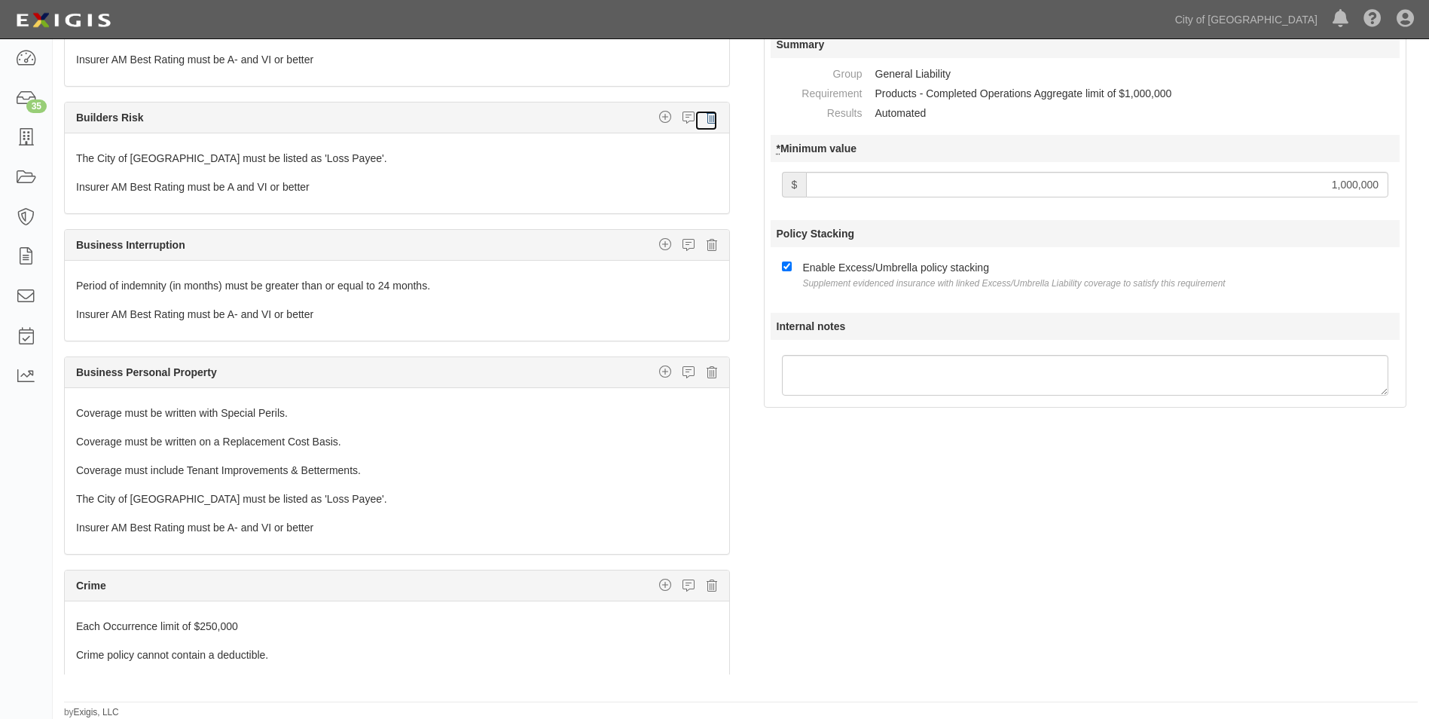
click at [706, 118] on icon at bounding box center [711, 118] width 11 height 14
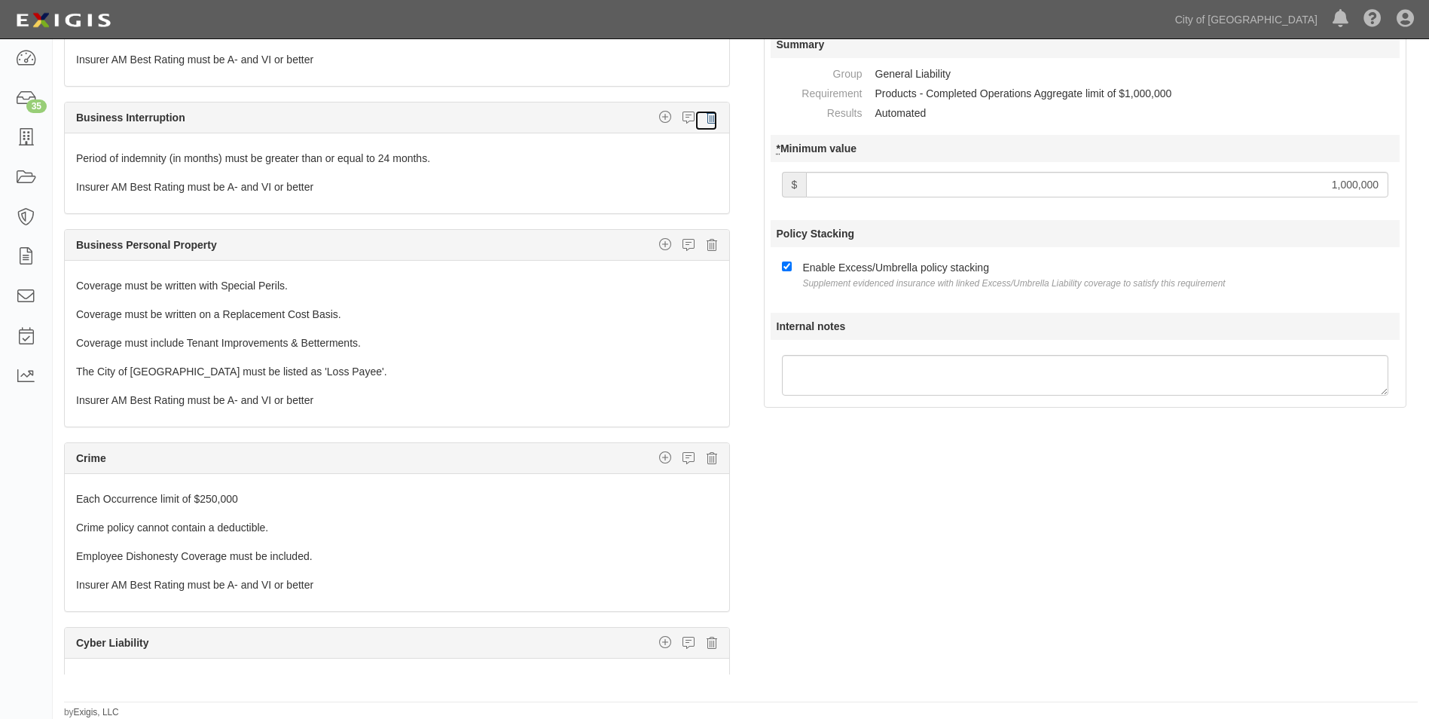
click at [706, 118] on icon at bounding box center [711, 118] width 11 height 14
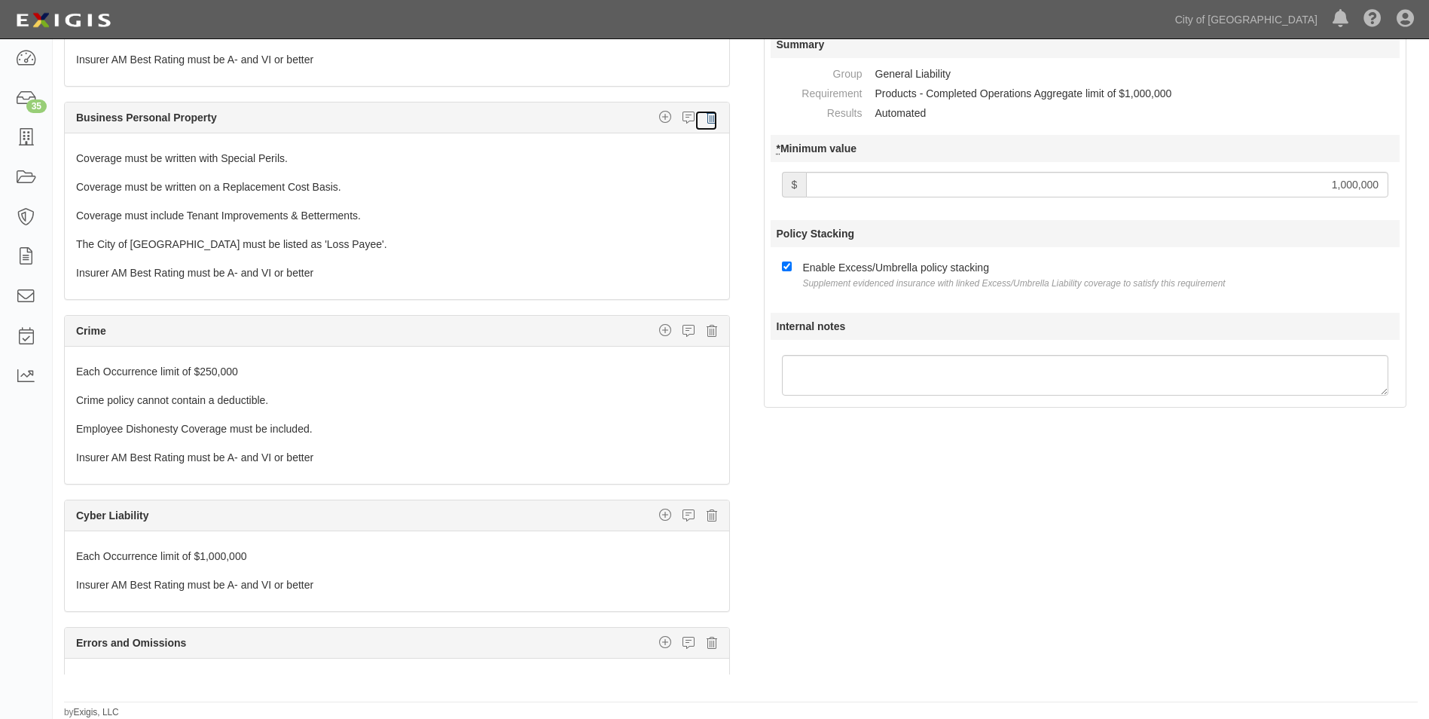
click at [706, 118] on icon at bounding box center [711, 118] width 11 height 14
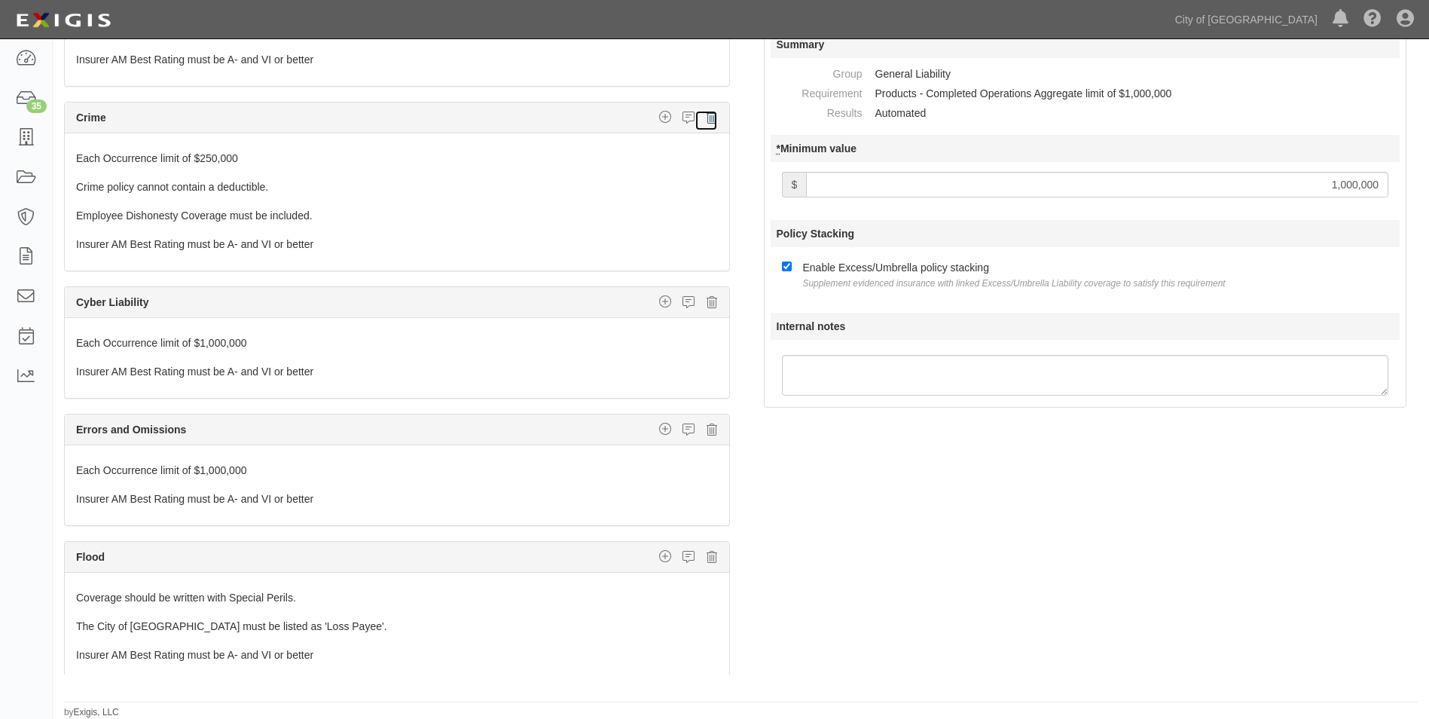
click at [706, 118] on icon at bounding box center [711, 118] width 11 height 14
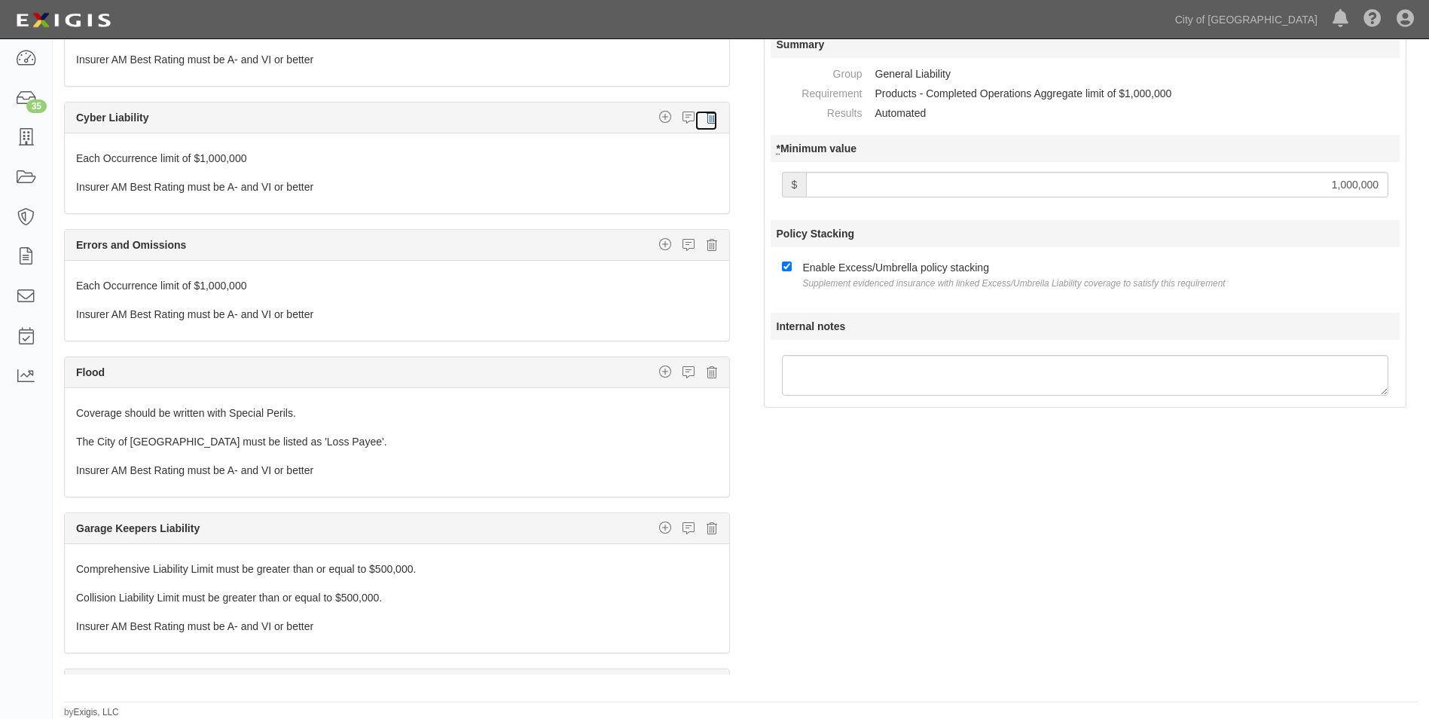
click at [706, 118] on icon at bounding box center [711, 118] width 11 height 14
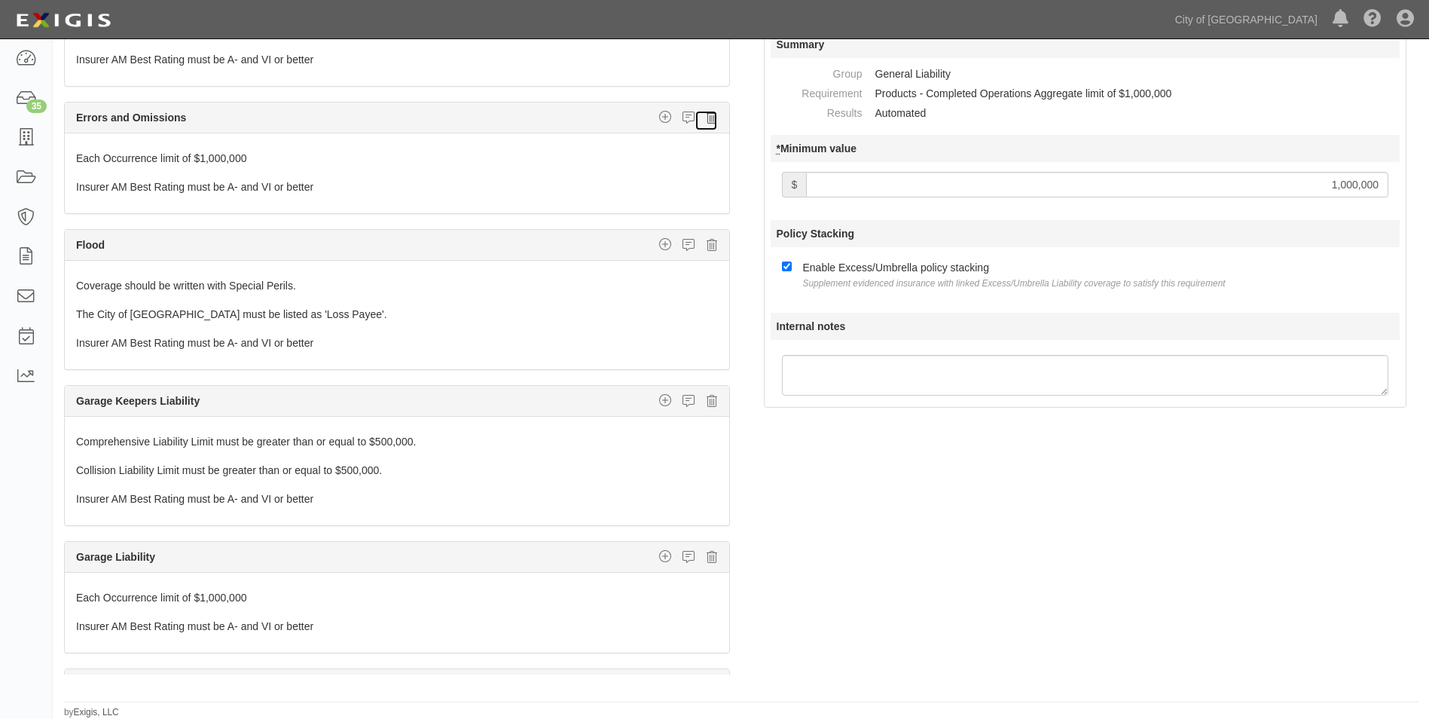
click at [706, 119] on icon at bounding box center [711, 118] width 11 height 14
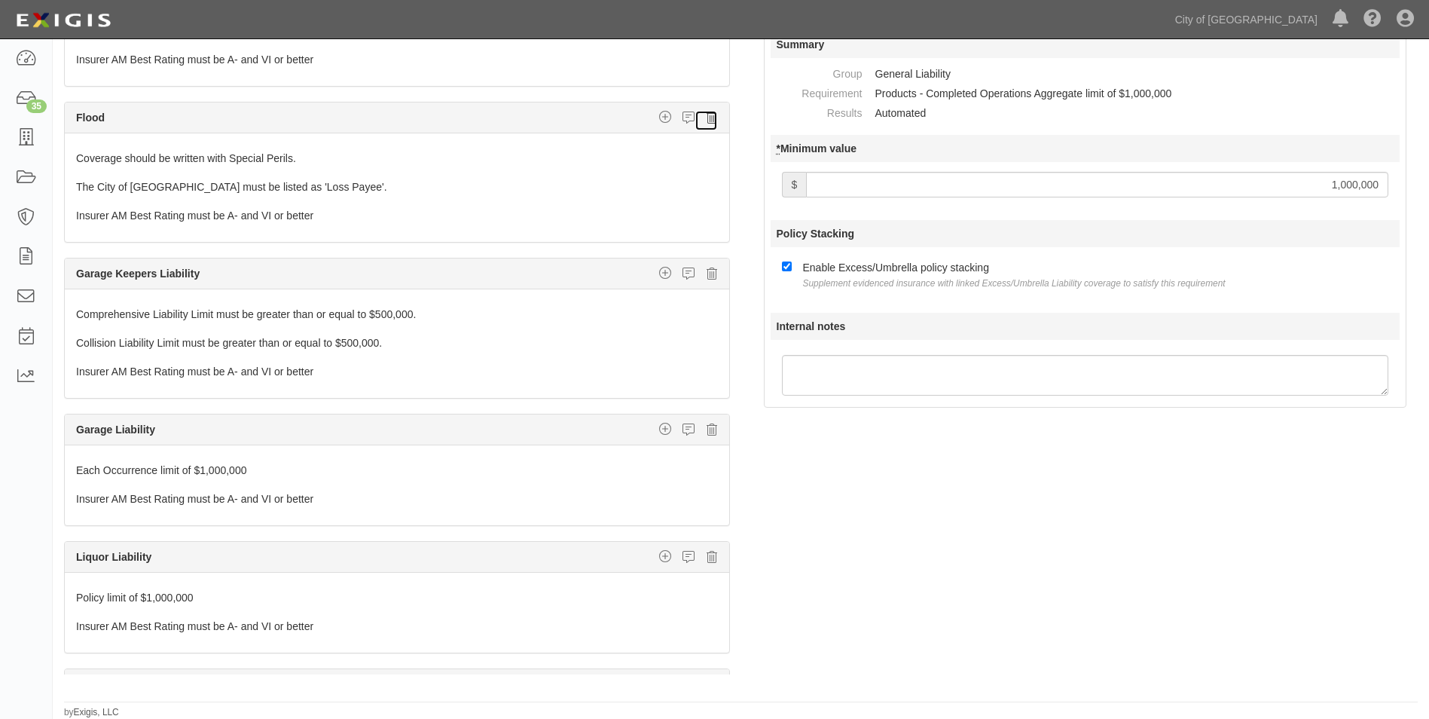
click at [706, 117] on icon at bounding box center [711, 118] width 11 height 14
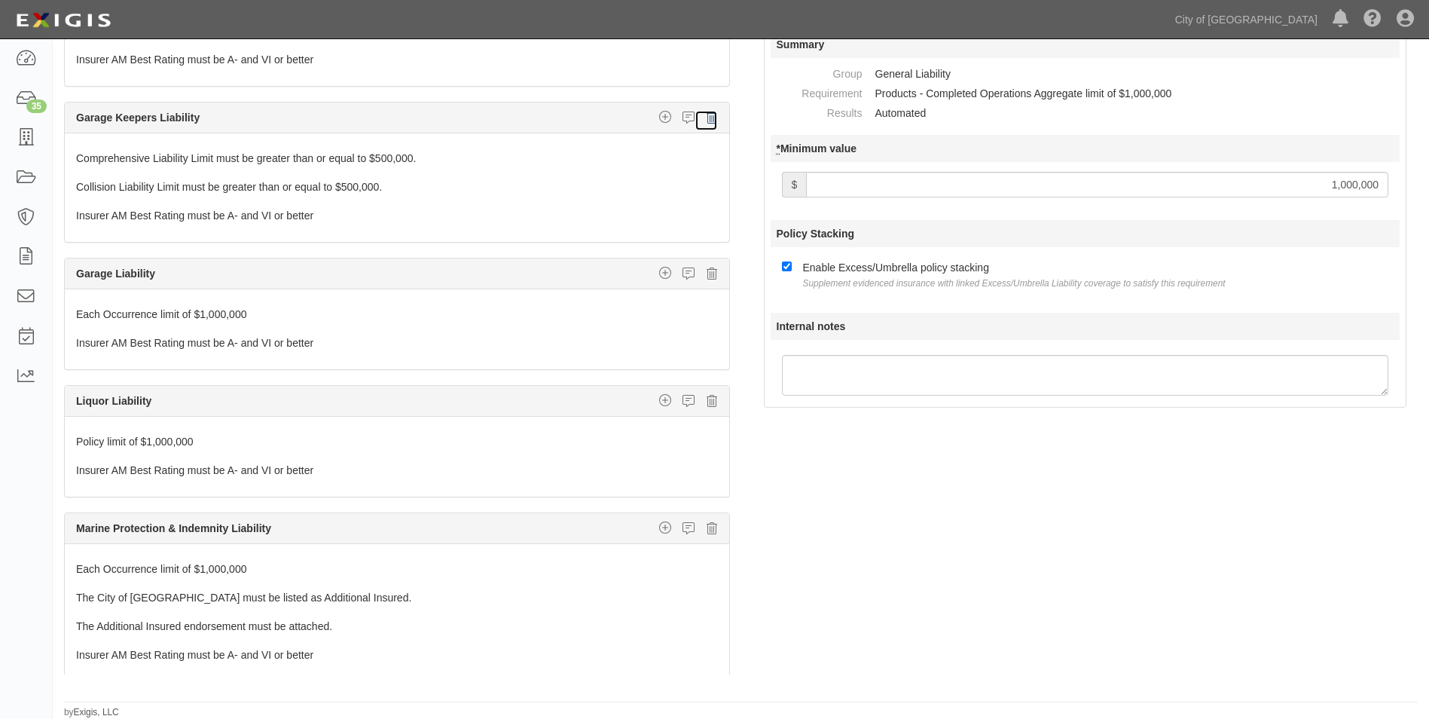
click at [706, 117] on icon at bounding box center [711, 118] width 11 height 14
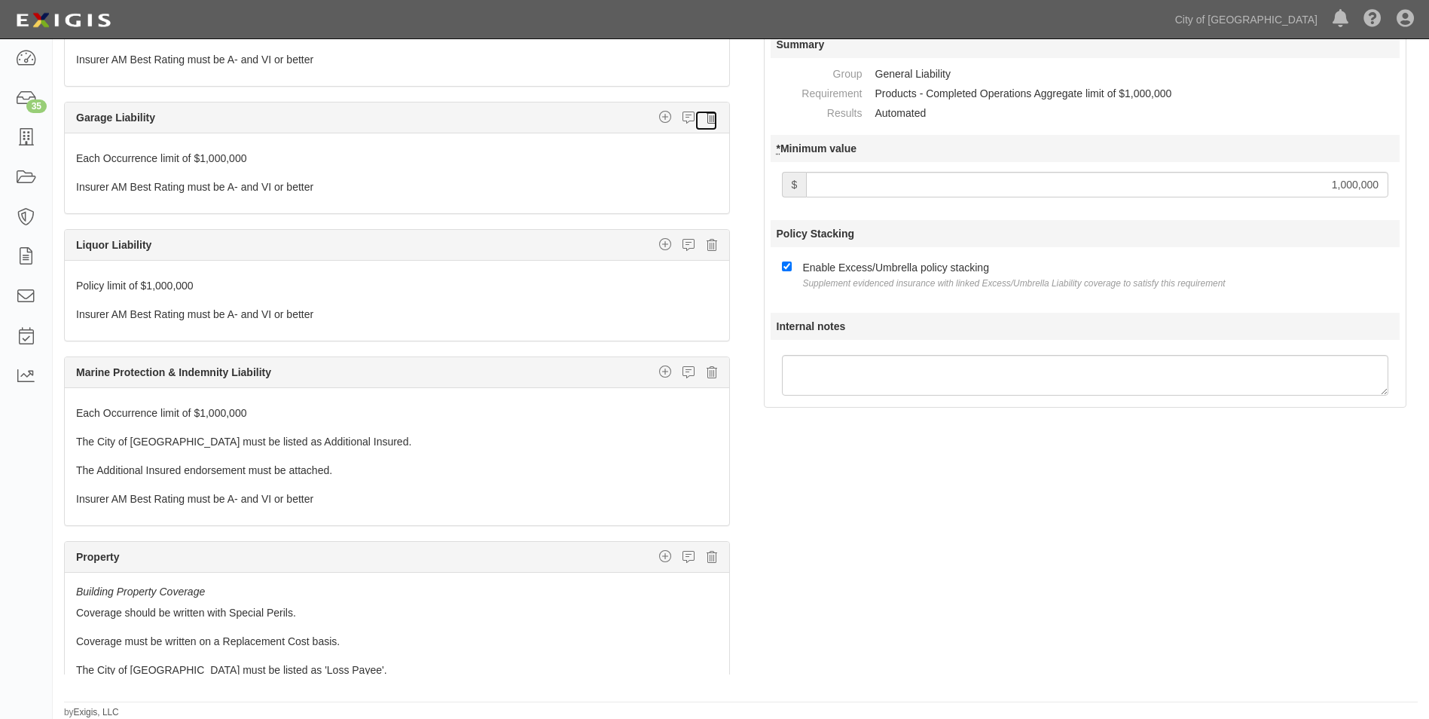
click at [706, 119] on icon at bounding box center [711, 118] width 11 height 14
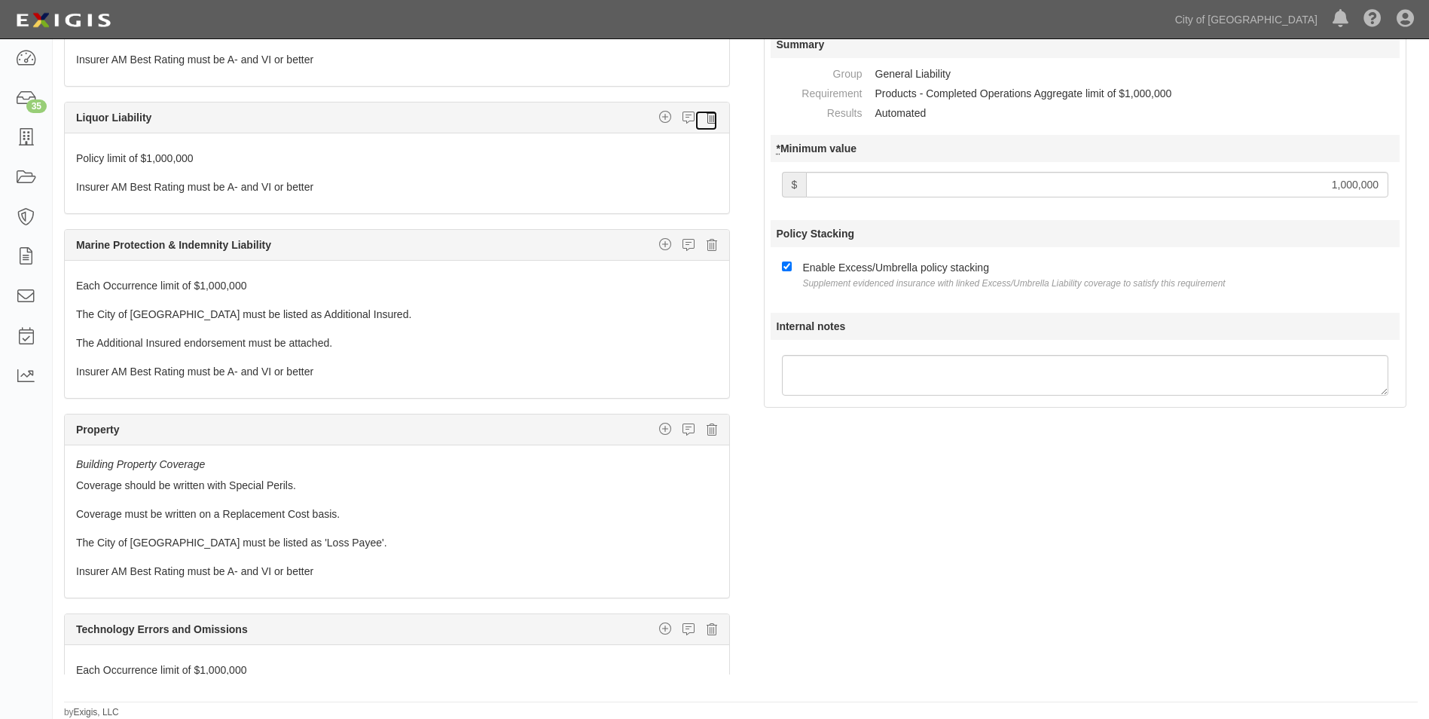
click at [706, 120] on icon at bounding box center [711, 118] width 11 height 14
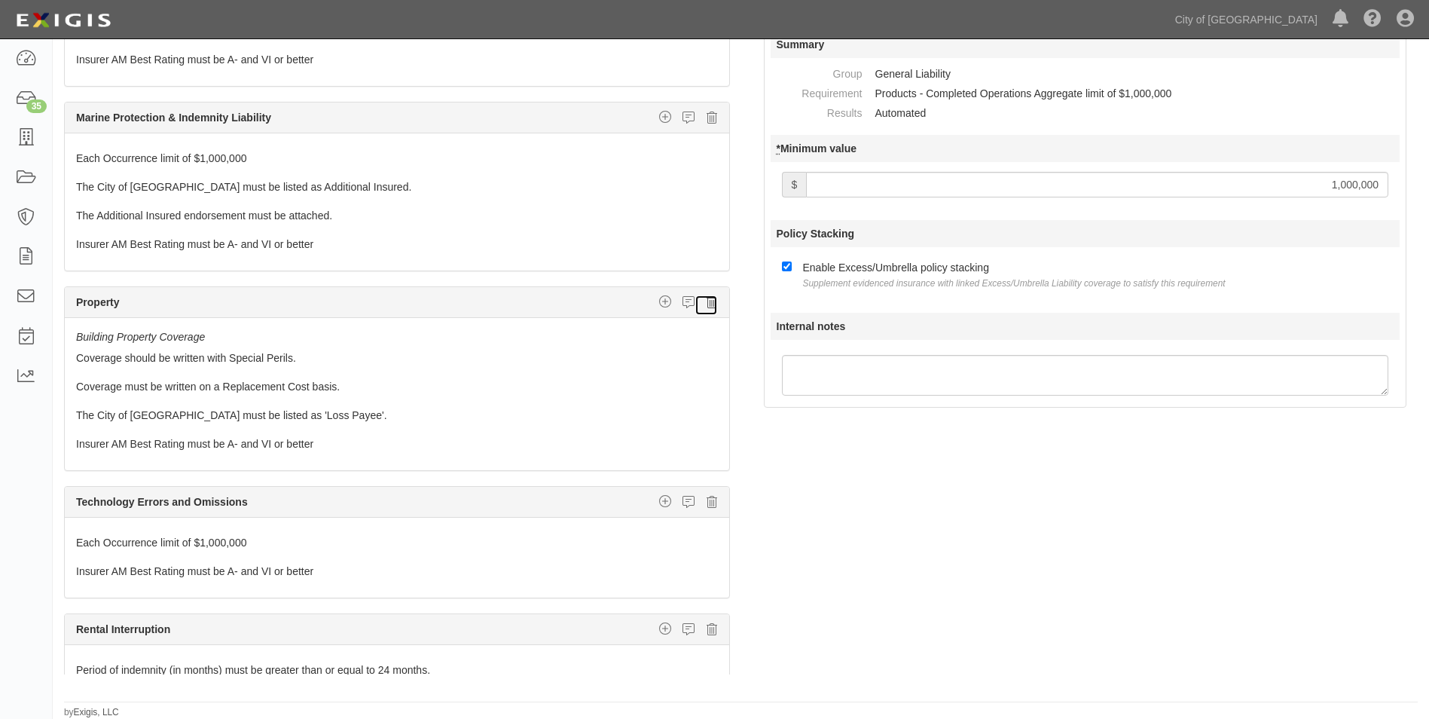
click at [706, 304] on icon at bounding box center [711, 302] width 11 height 14
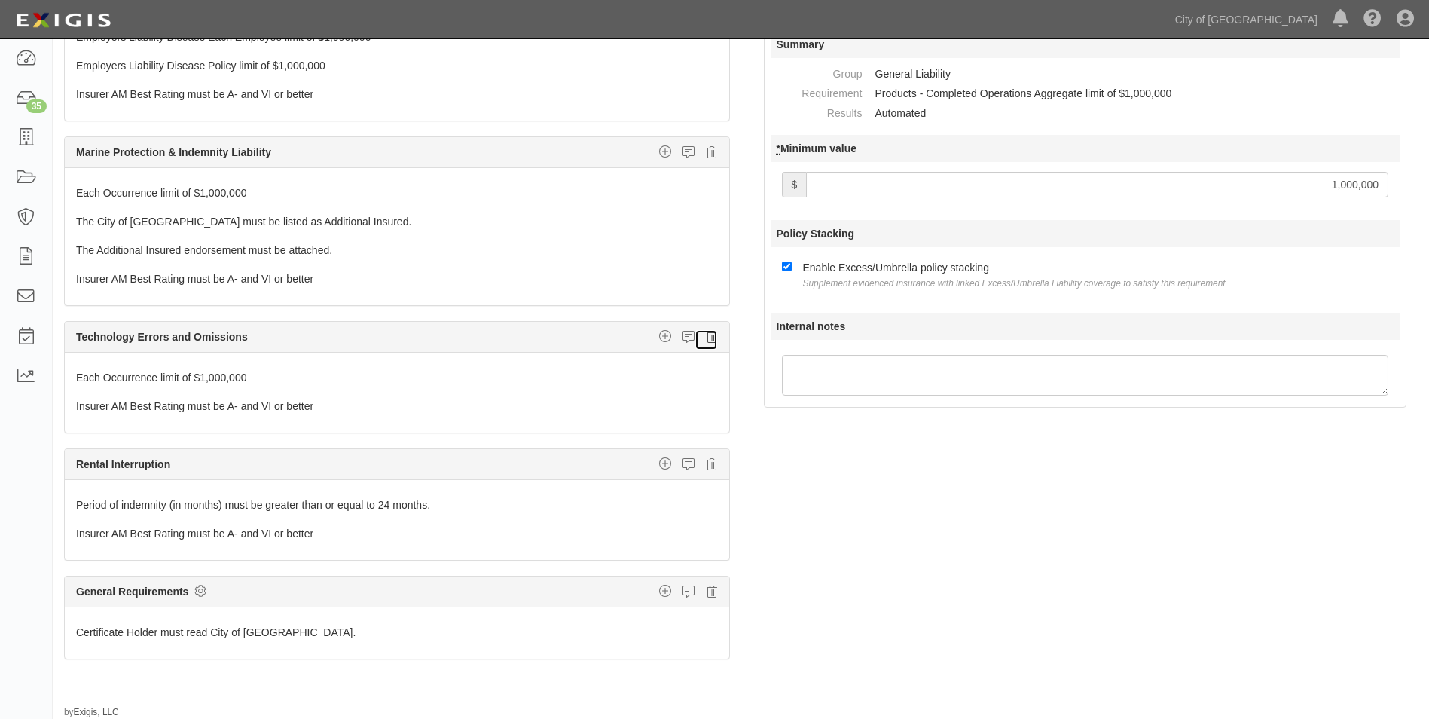
click at [706, 335] on icon at bounding box center [711, 337] width 11 height 14
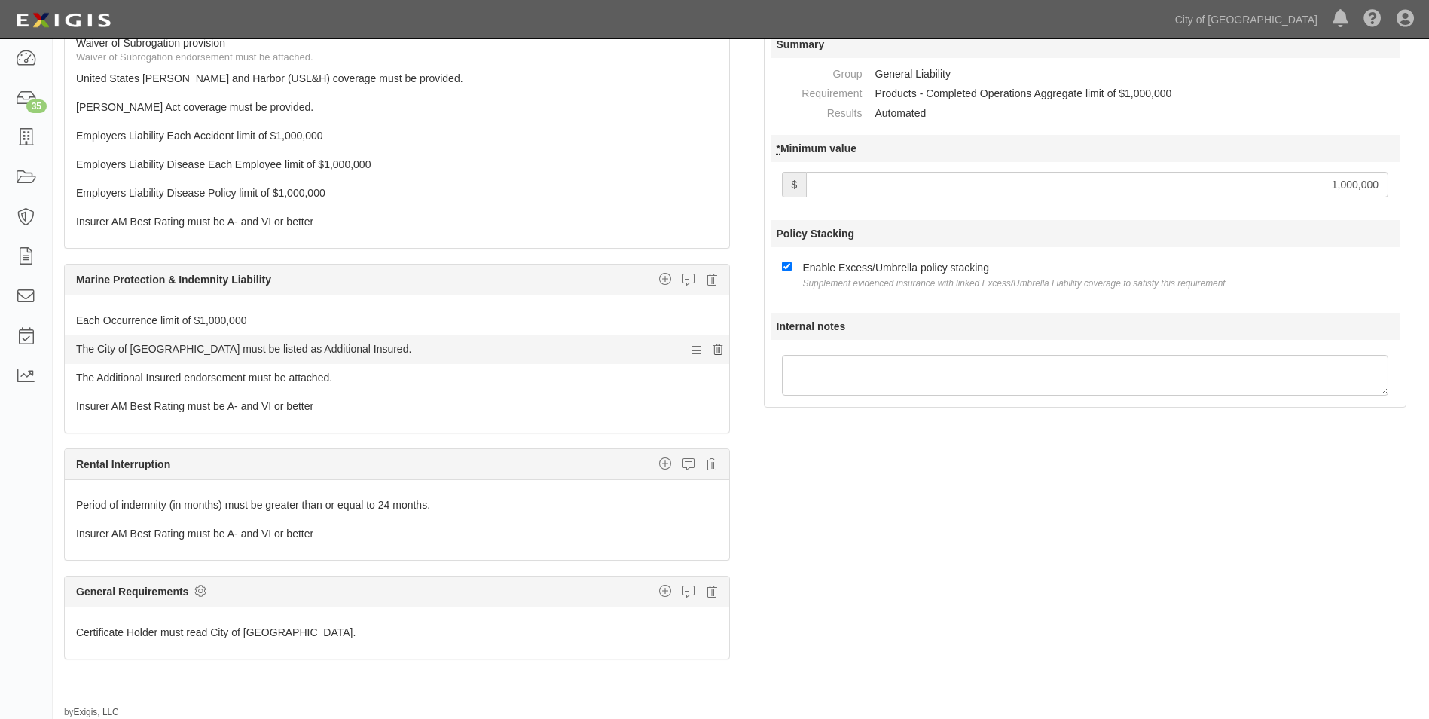
scroll to position [441, 0]
click at [706, 463] on icon at bounding box center [711, 464] width 11 height 14
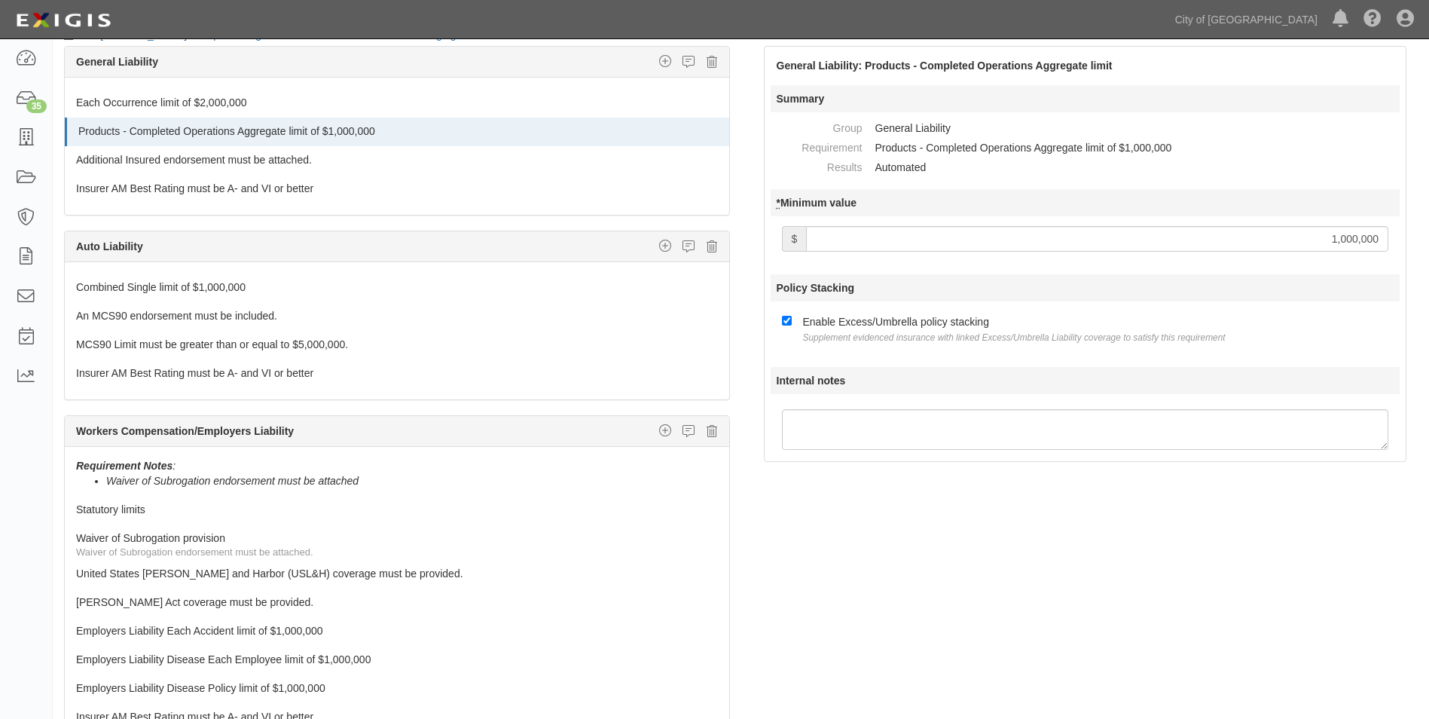
scroll to position [0, 0]
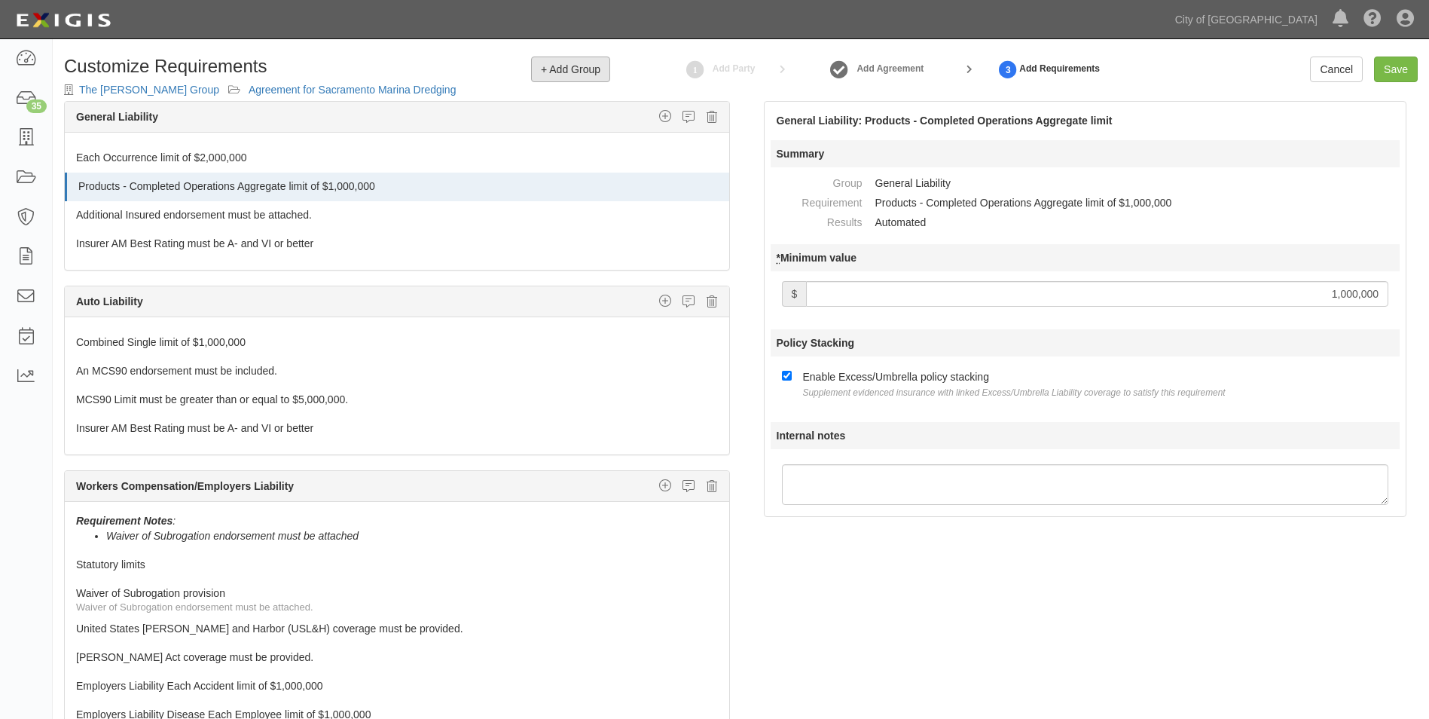
click at [566, 70] on span "+ Add Group" at bounding box center [571, 69] width 60 height 12
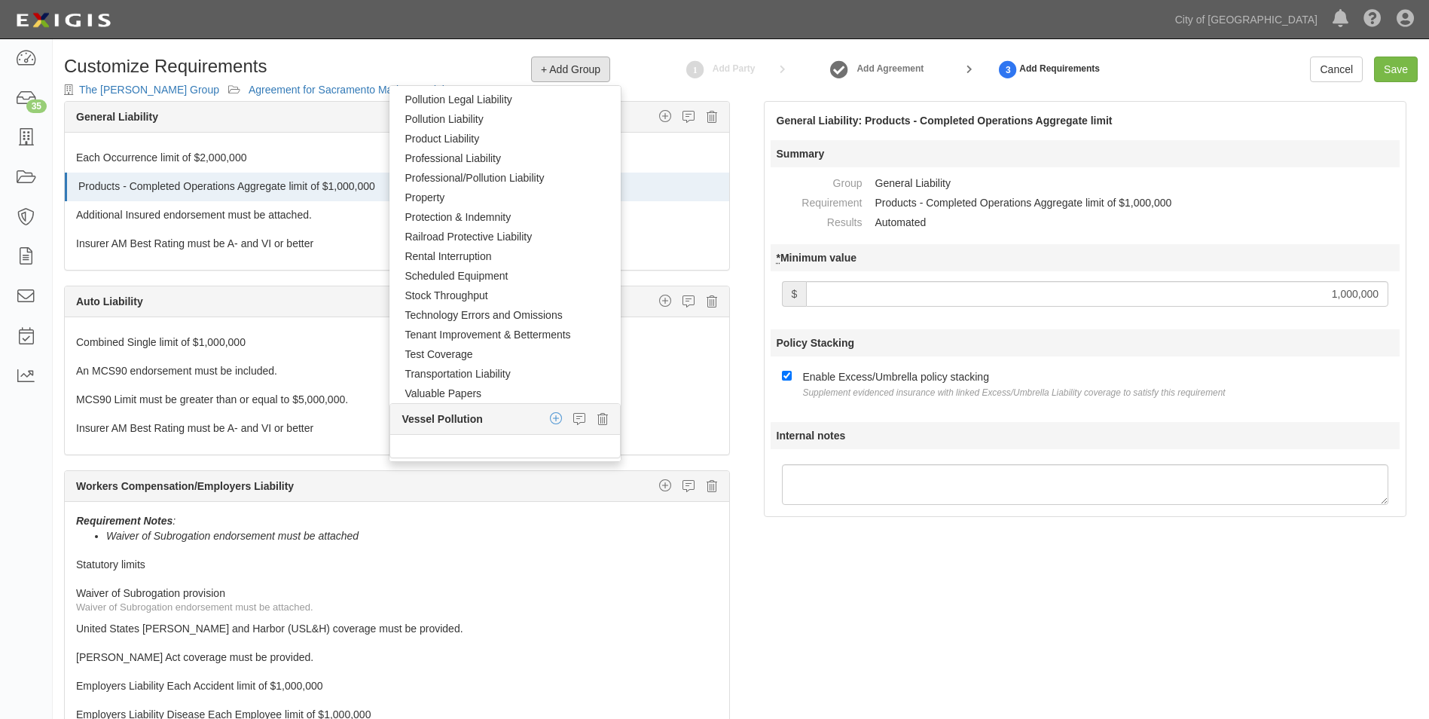
click at [550, 418] on icon "button" at bounding box center [556, 418] width 12 height 14
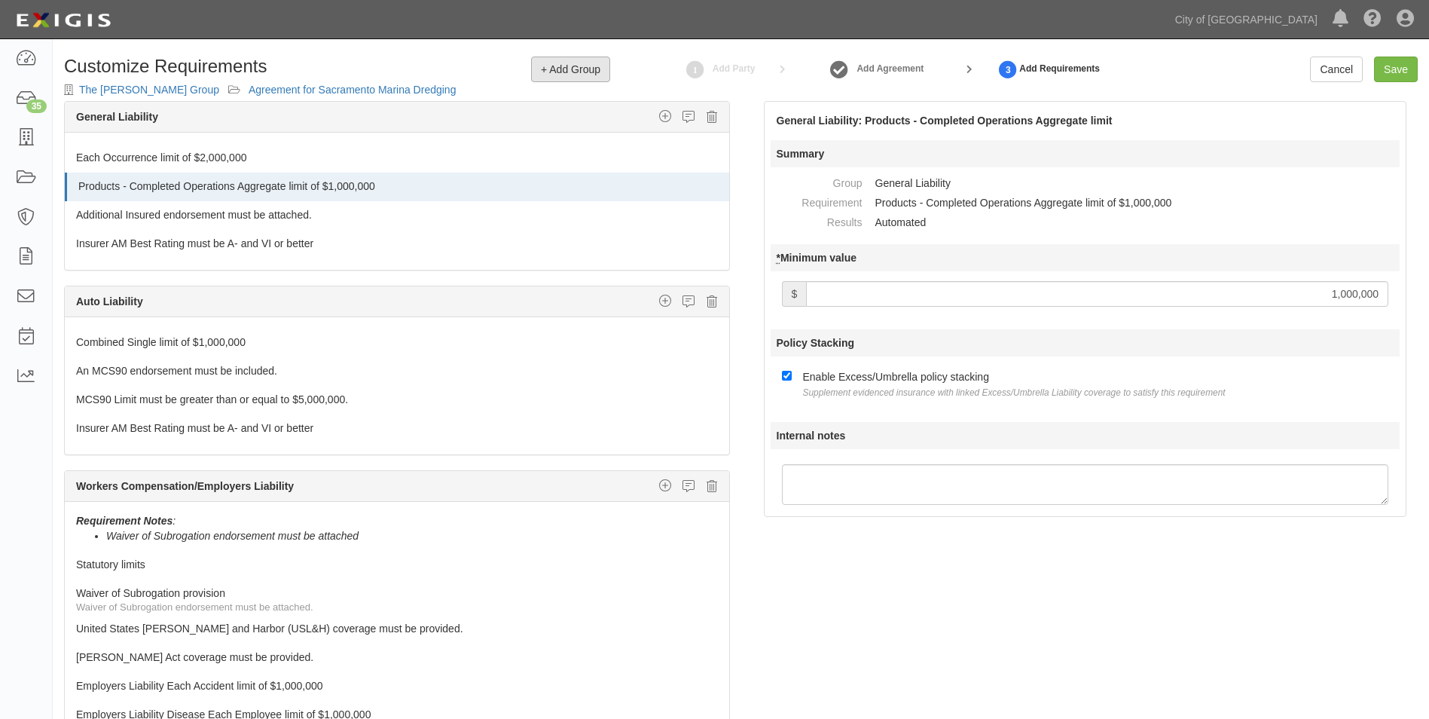
click at [556, 73] on span "+ Add Group" at bounding box center [571, 69] width 60 height 12
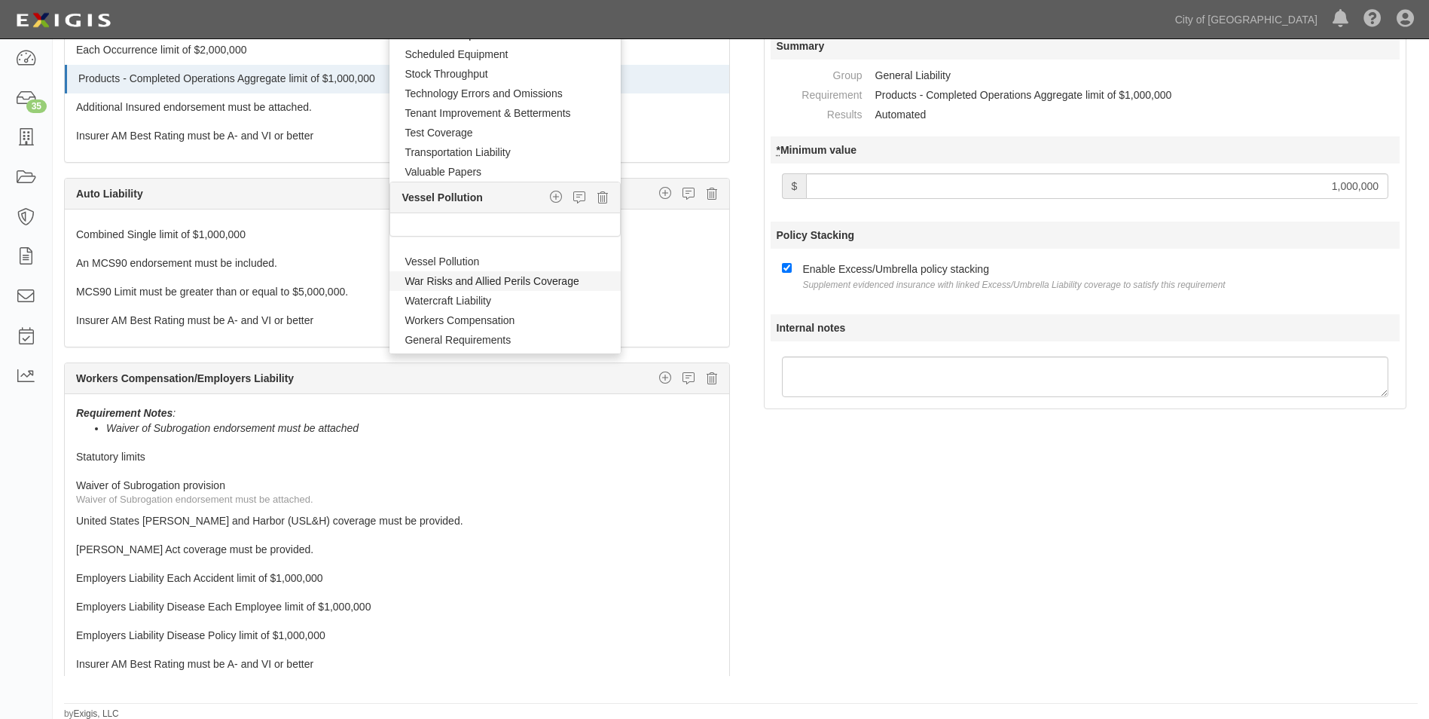
scroll to position [109, 0]
click at [444, 260] on link "Vessel Pollution" at bounding box center [504, 260] width 231 height 20
click at [550, 267] on icon "button" at bounding box center [556, 265] width 12 height 14
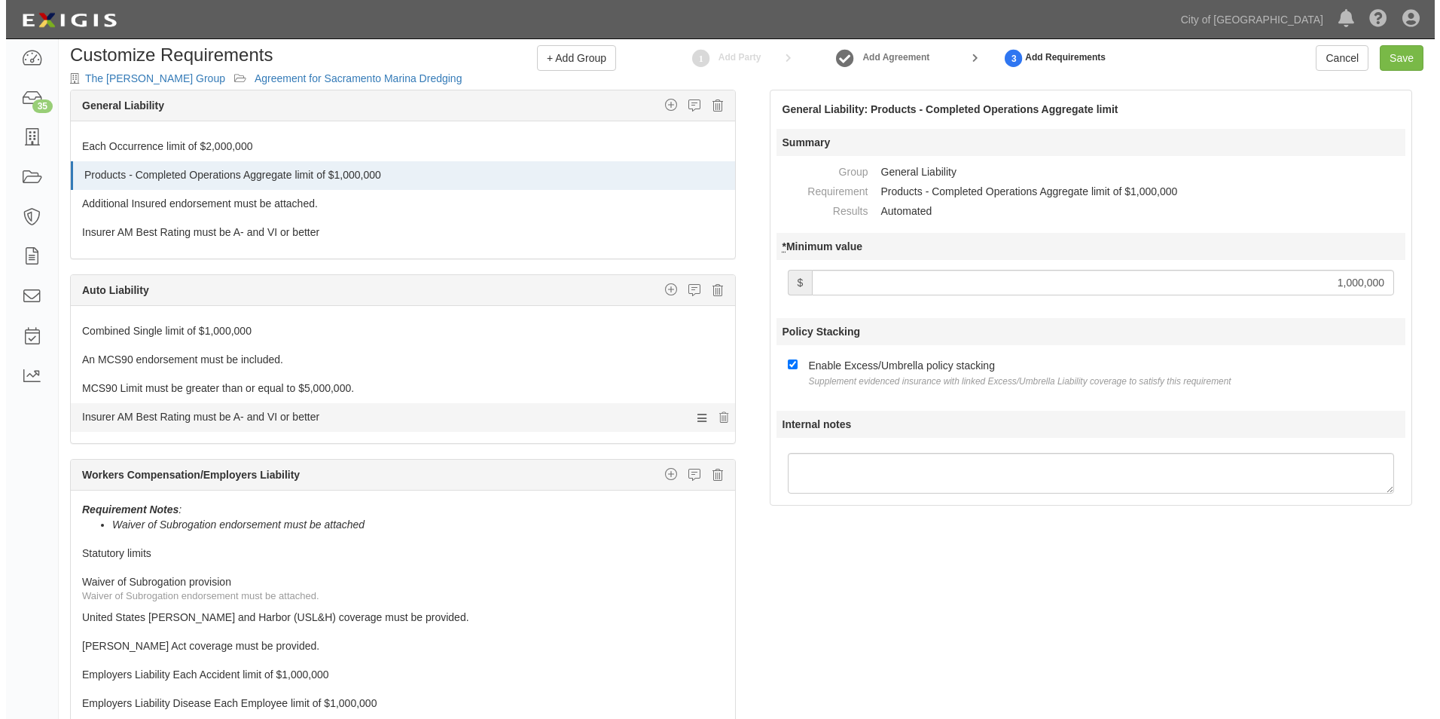
scroll to position [0, 0]
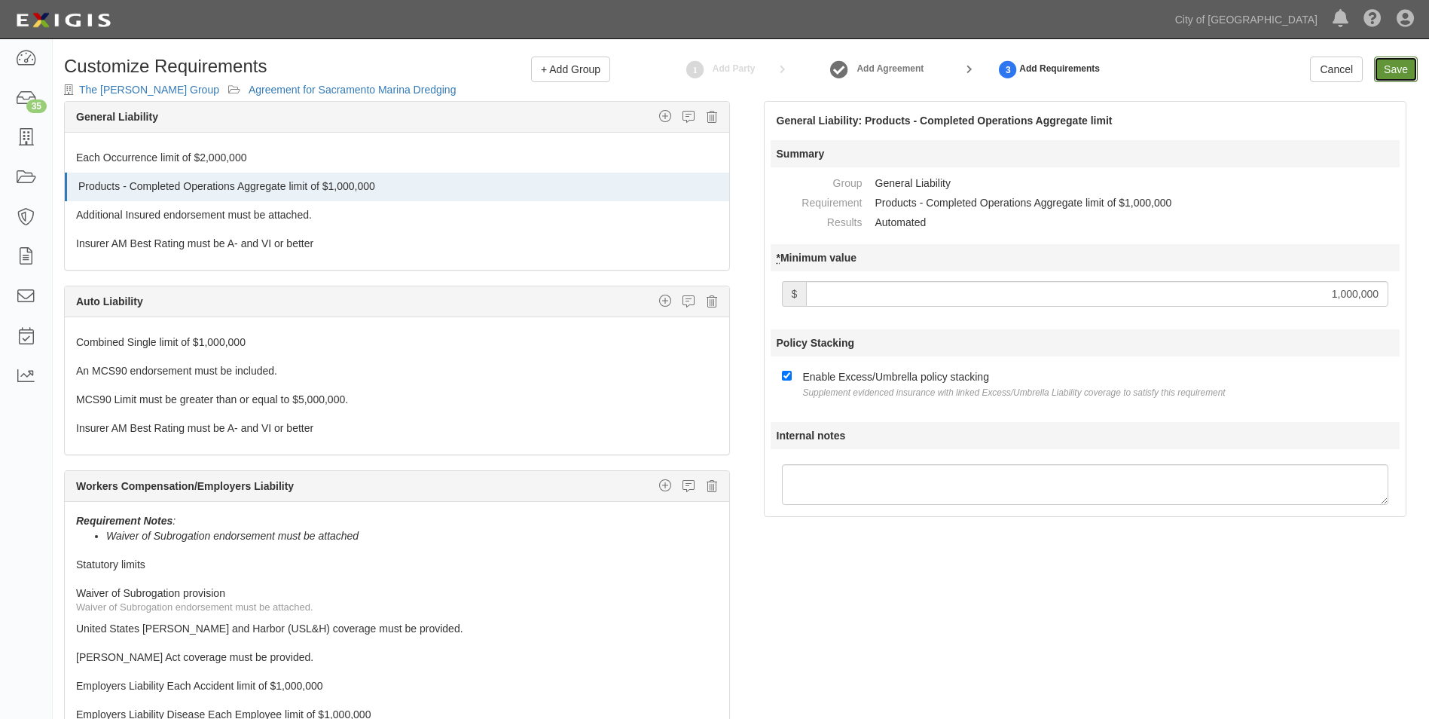
click at [1384, 72] on link "Save" at bounding box center [1396, 69] width 44 height 26
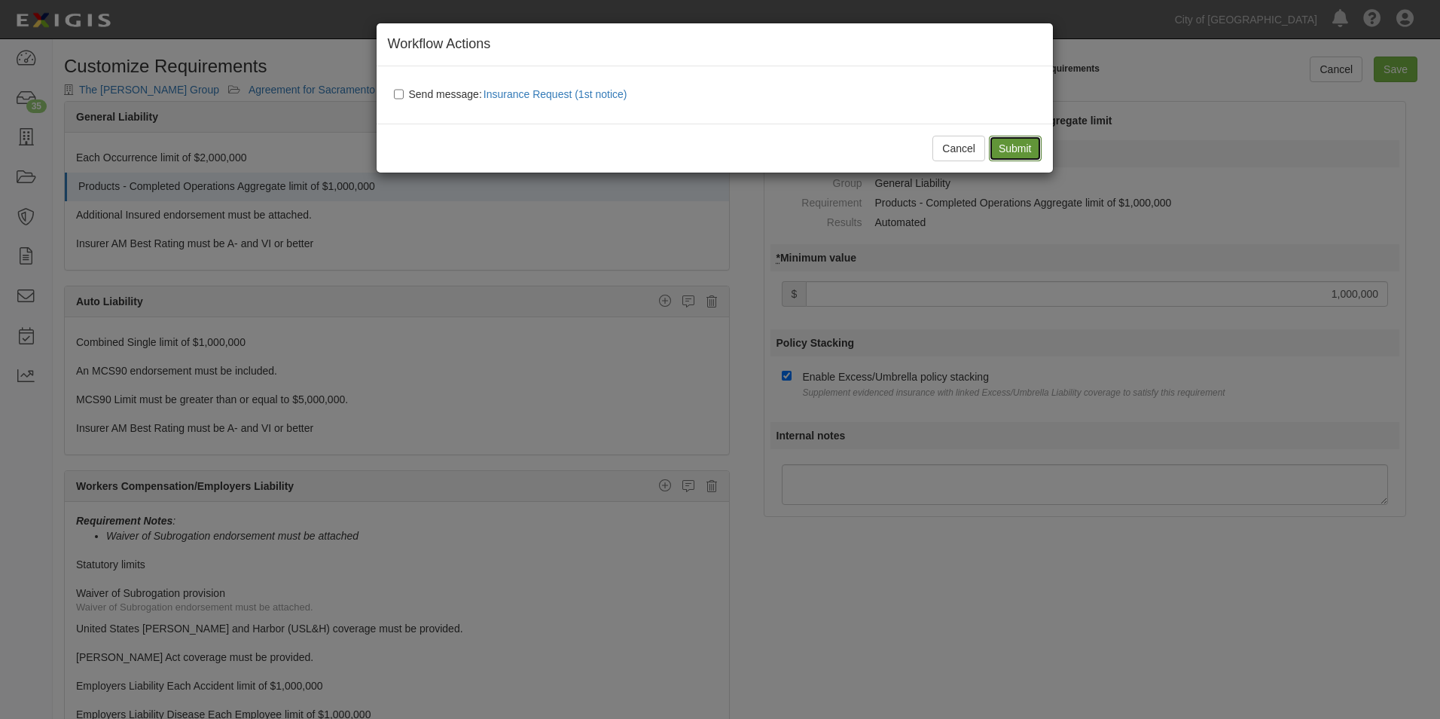
click at [1026, 148] on input "Submit" at bounding box center [1015, 149] width 53 height 26
type input "1000000"
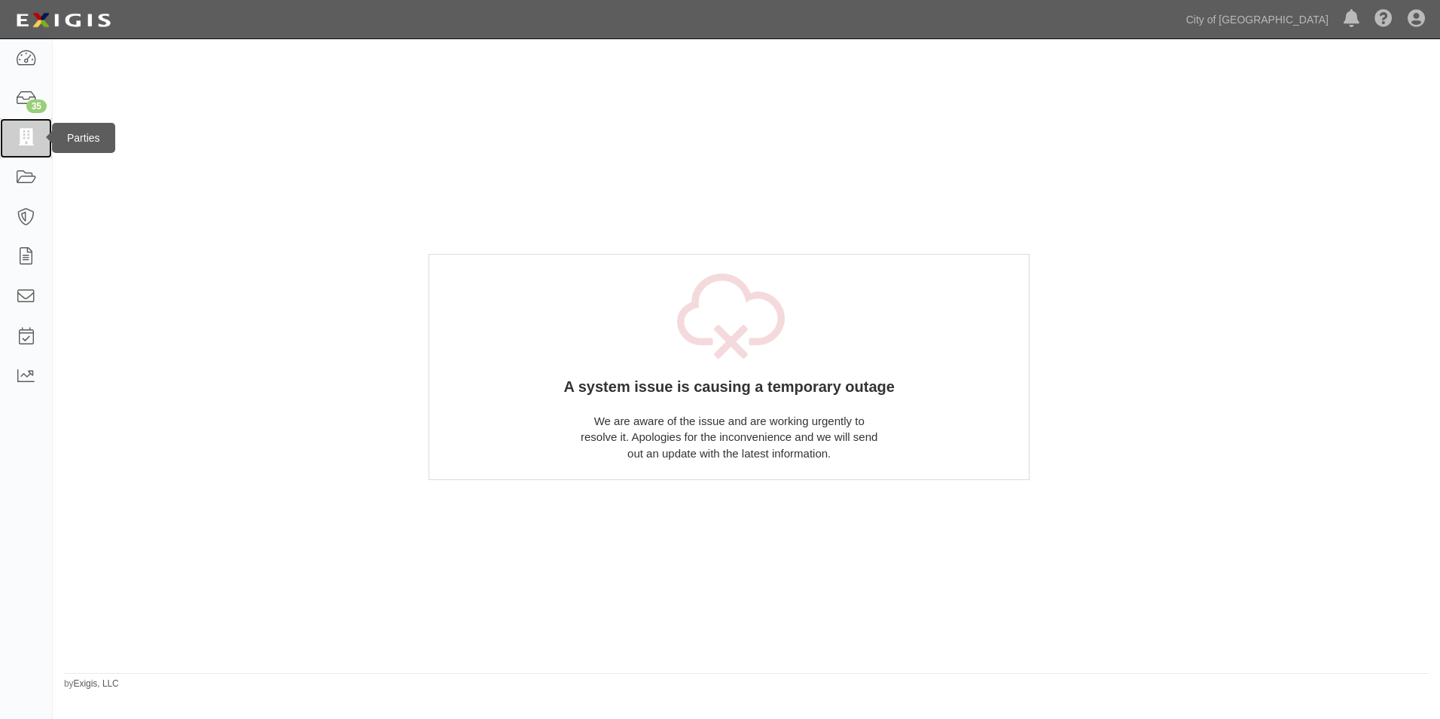
click at [26, 136] on icon at bounding box center [25, 138] width 21 height 17
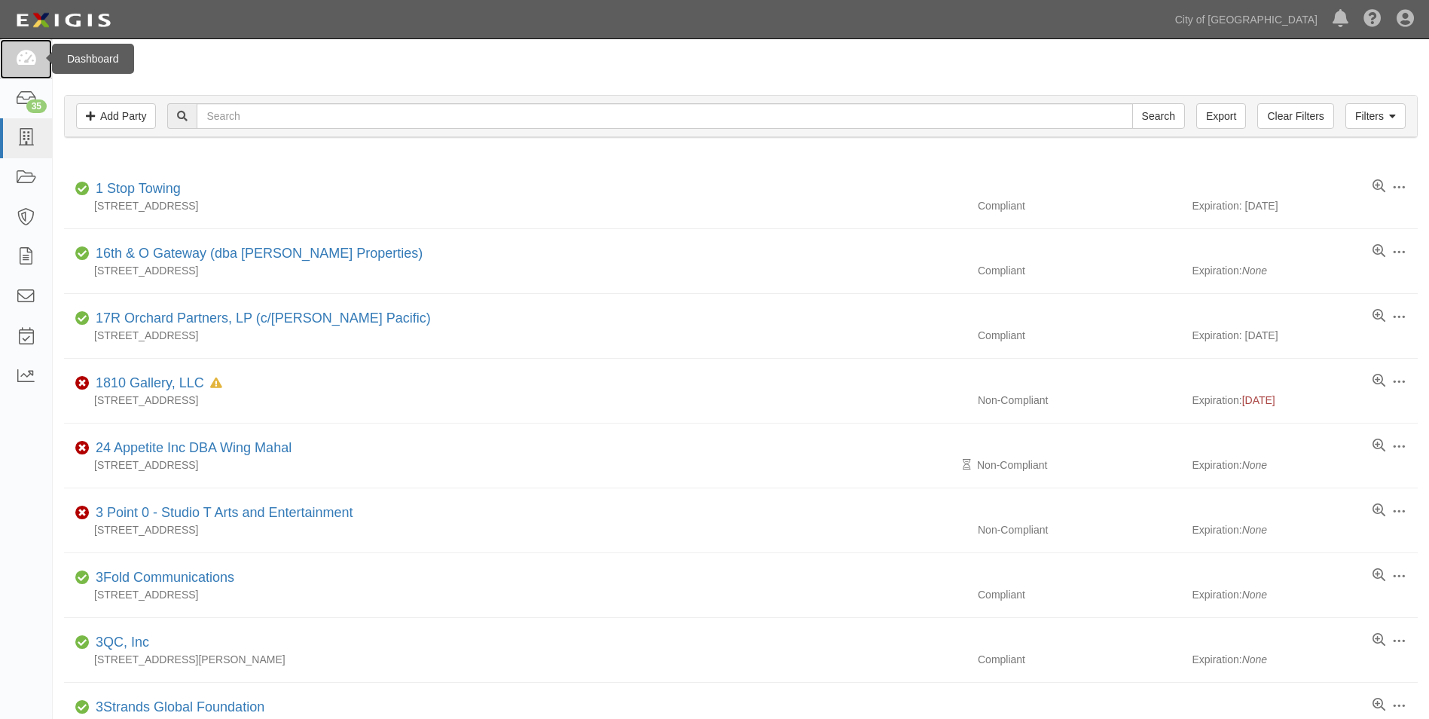
click at [42, 63] on link at bounding box center [26, 59] width 52 height 40
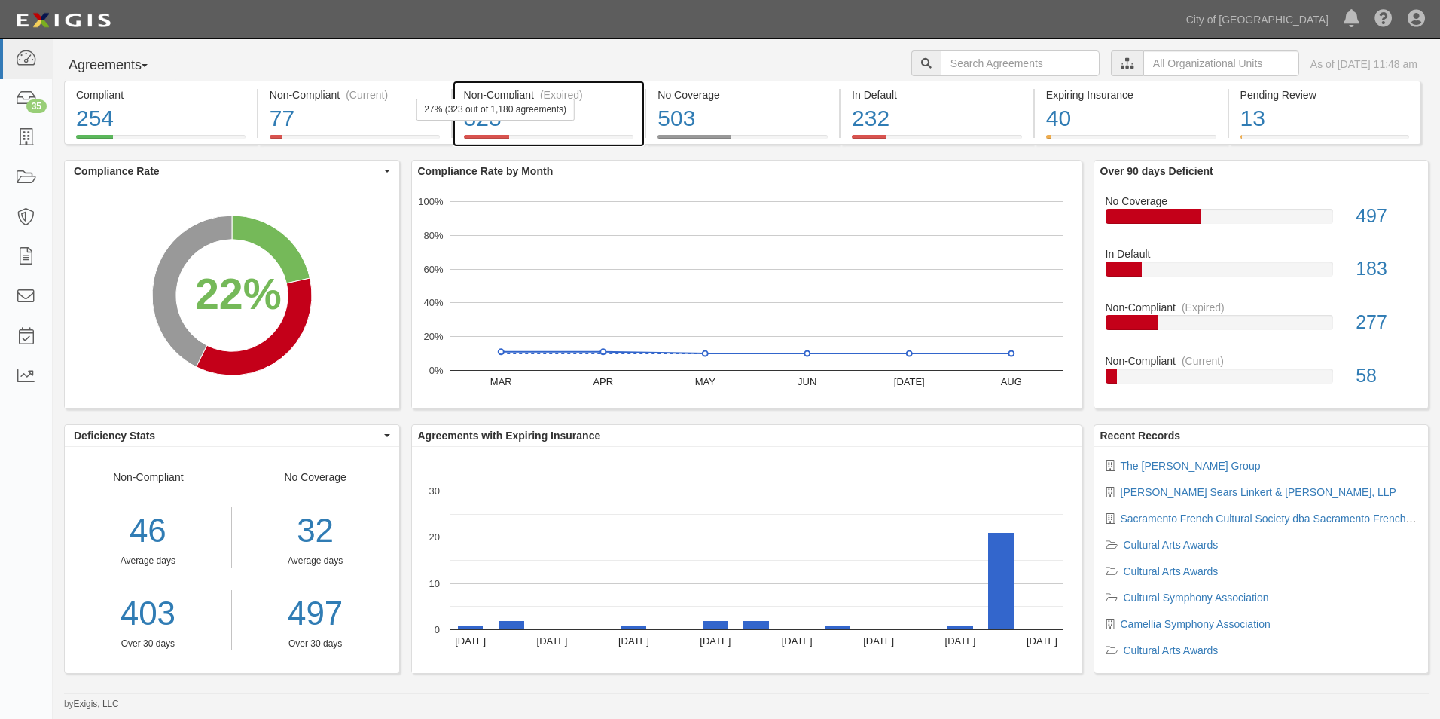
click at [600, 104] on div "323" at bounding box center [549, 118] width 170 height 32
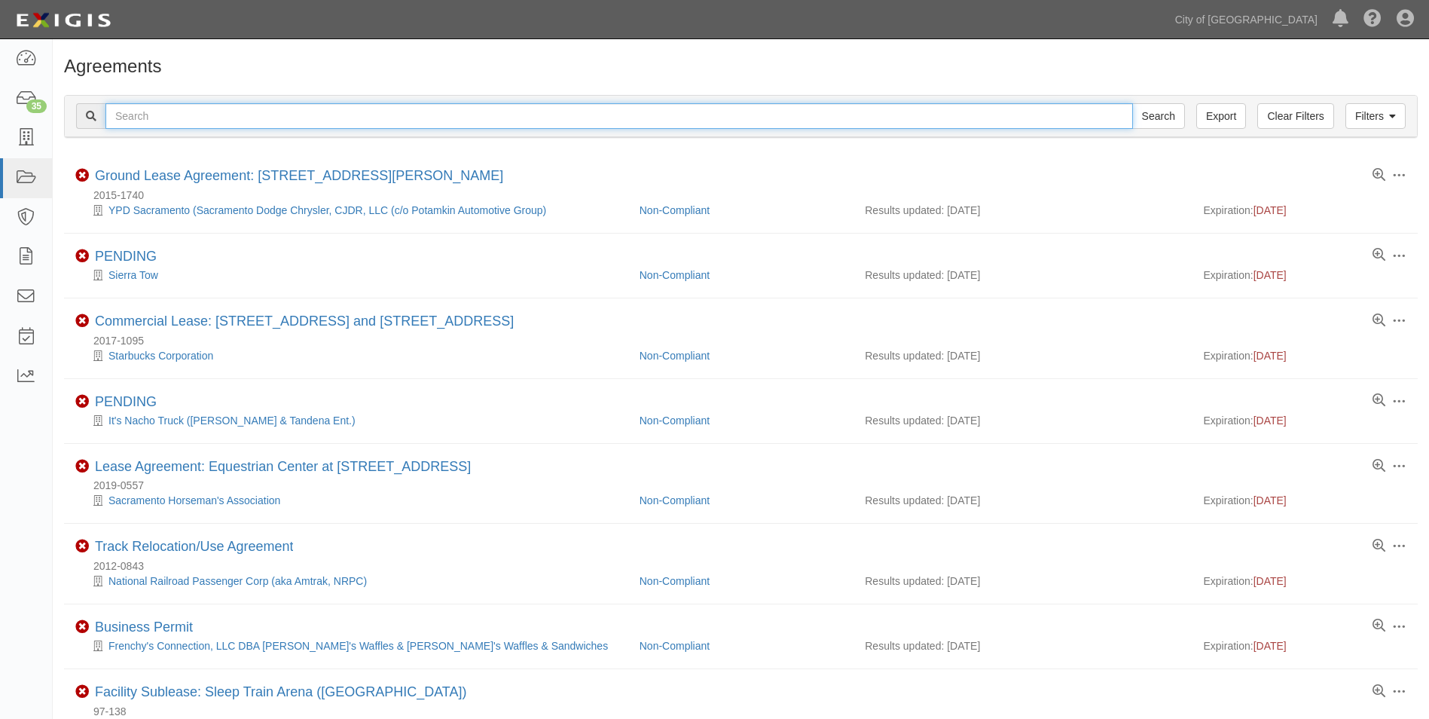
click at [218, 121] on input "text" at bounding box center [618, 116] width 1027 height 26
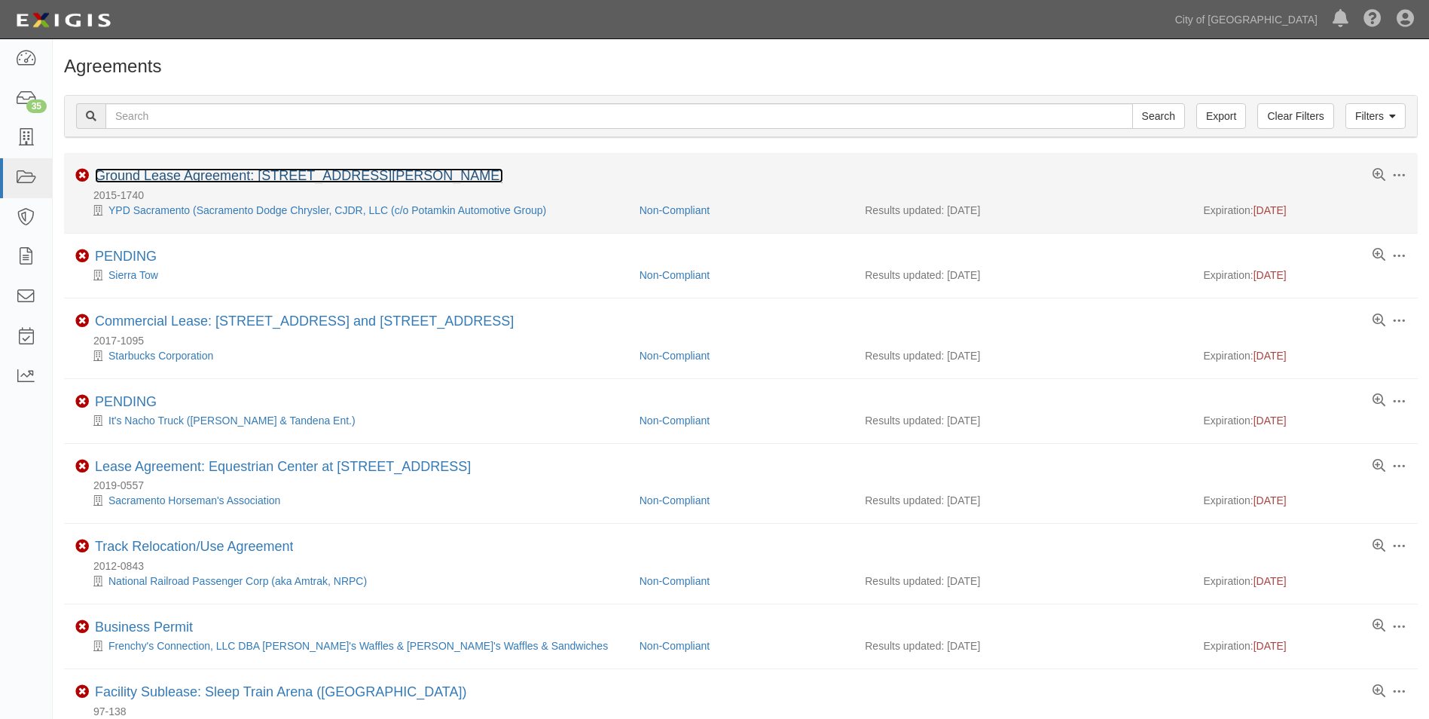
click at [182, 175] on link "Ground Lease Agreement: [STREET_ADDRESS][PERSON_NAME]" at bounding box center [299, 175] width 408 height 15
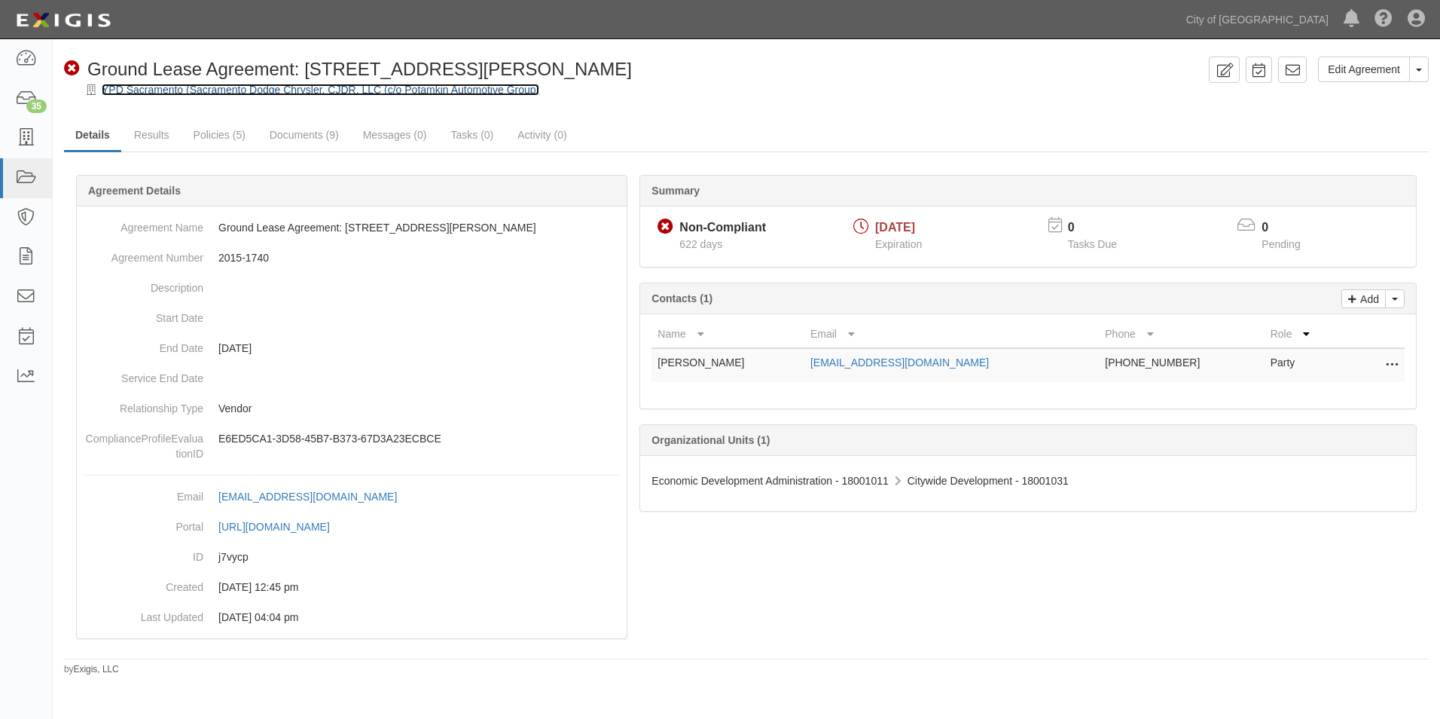
click at [166, 88] on link "YPD Sacramento (Sacramento Dodge Chrysler, CJDR, LLC (c/o Potamkin Automotive G…" at bounding box center [321, 90] width 438 height 12
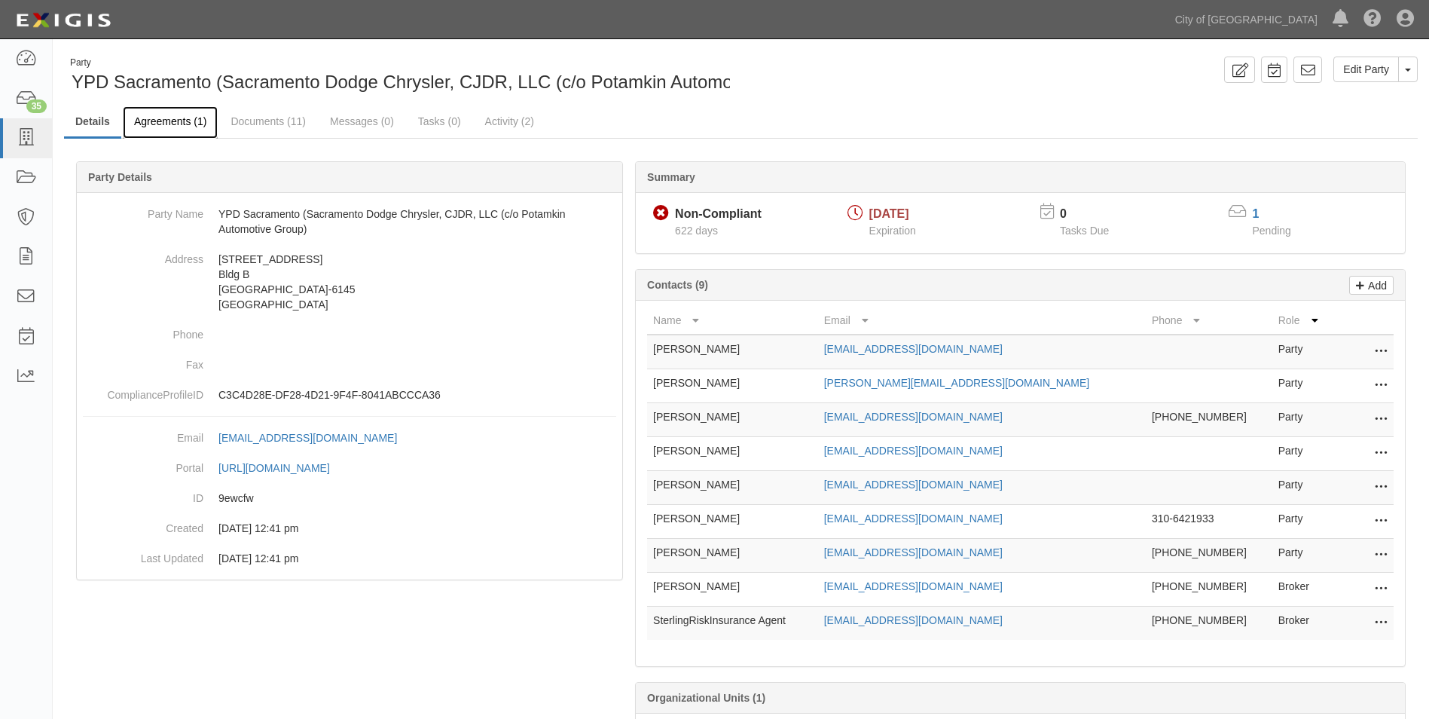
click at [184, 120] on link "Agreements (1)" at bounding box center [170, 122] width 95 height 32
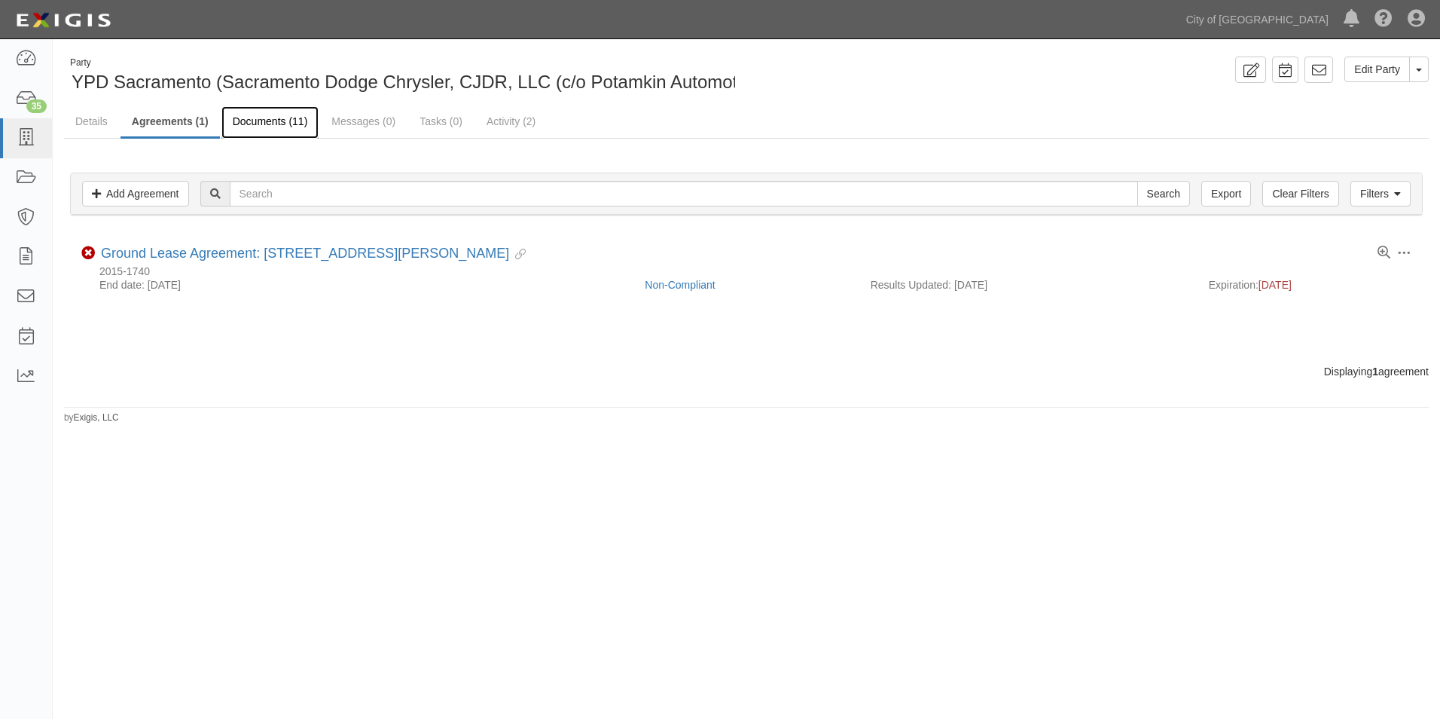
click at [277, 122] on link "Documents (11)" at bounding box center [270, 122] width 98 height 32
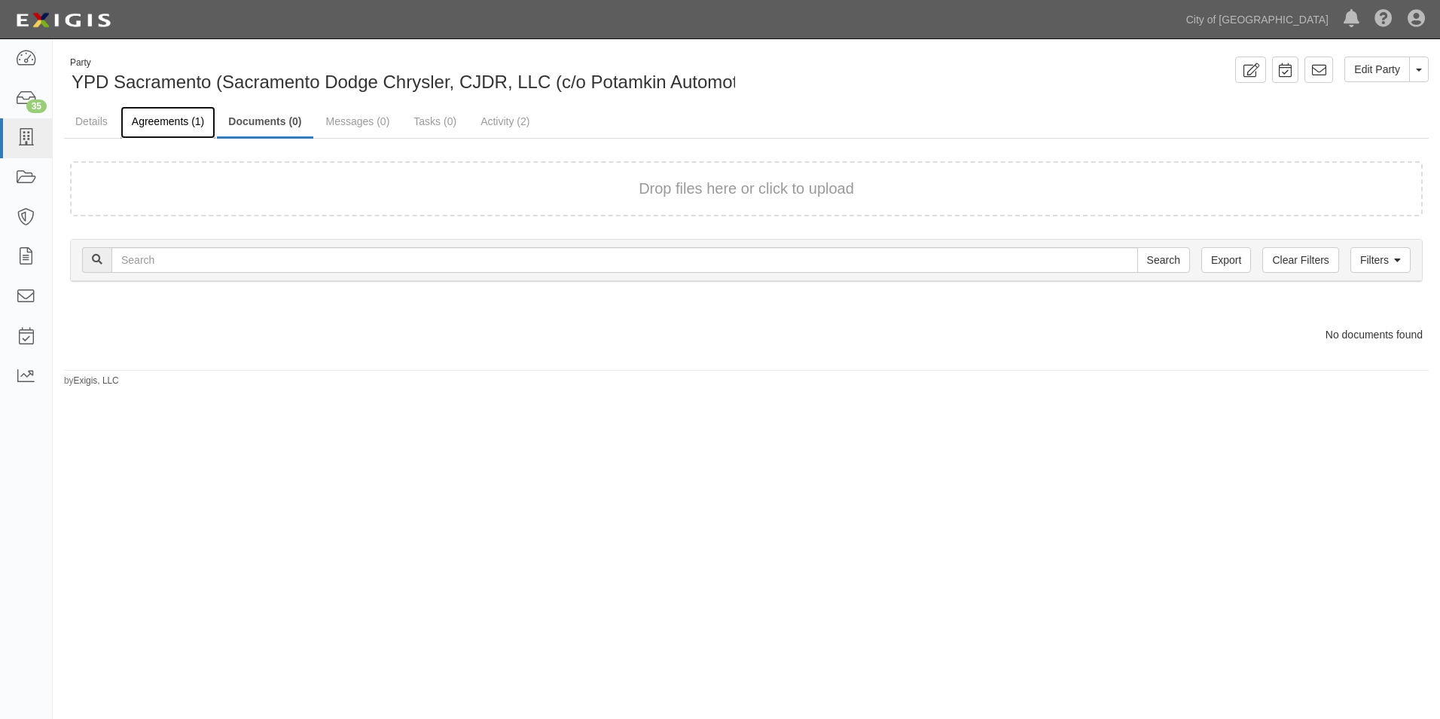
click at [160, 118] on link "Agreements (1)" at bounding box center [168, 122] width 95 height 32
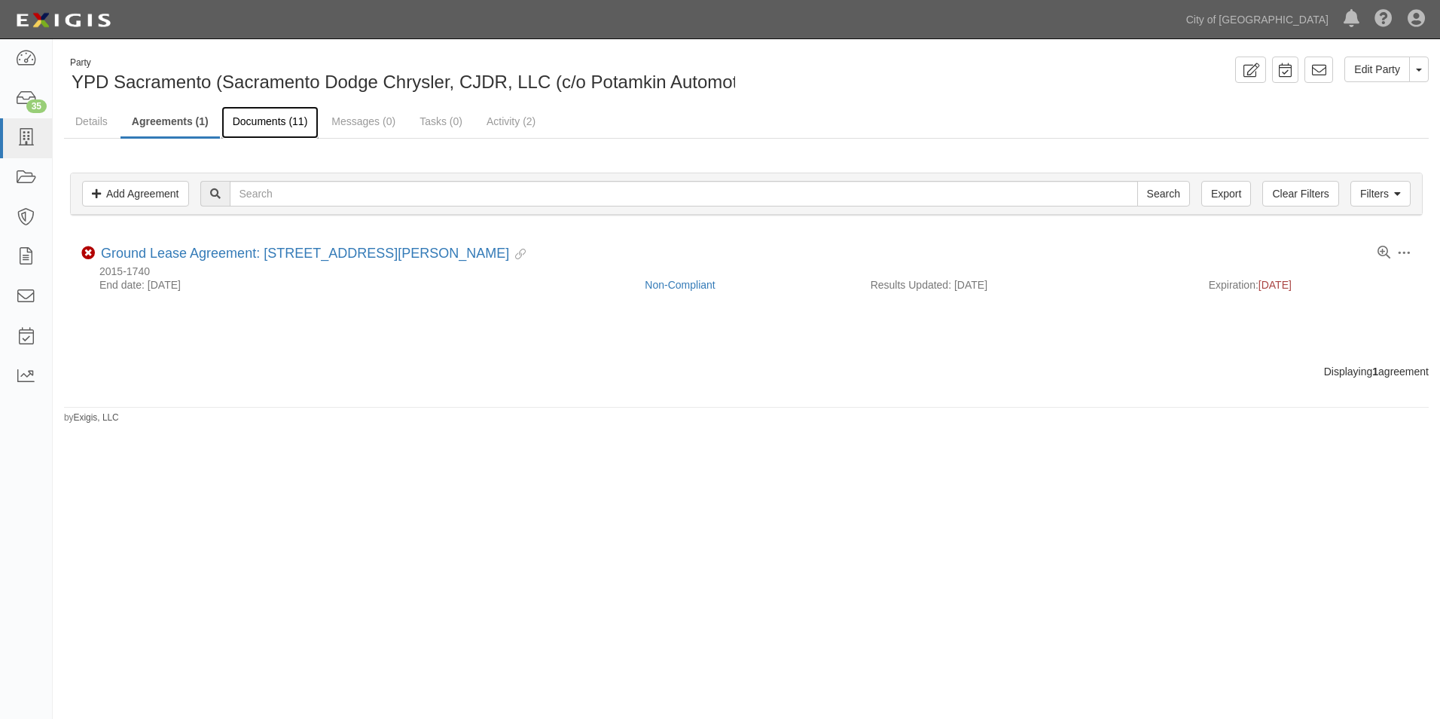
click at [282, 125] on link "Documents (11)" at bounding box center [270, 122] width 98 height 32
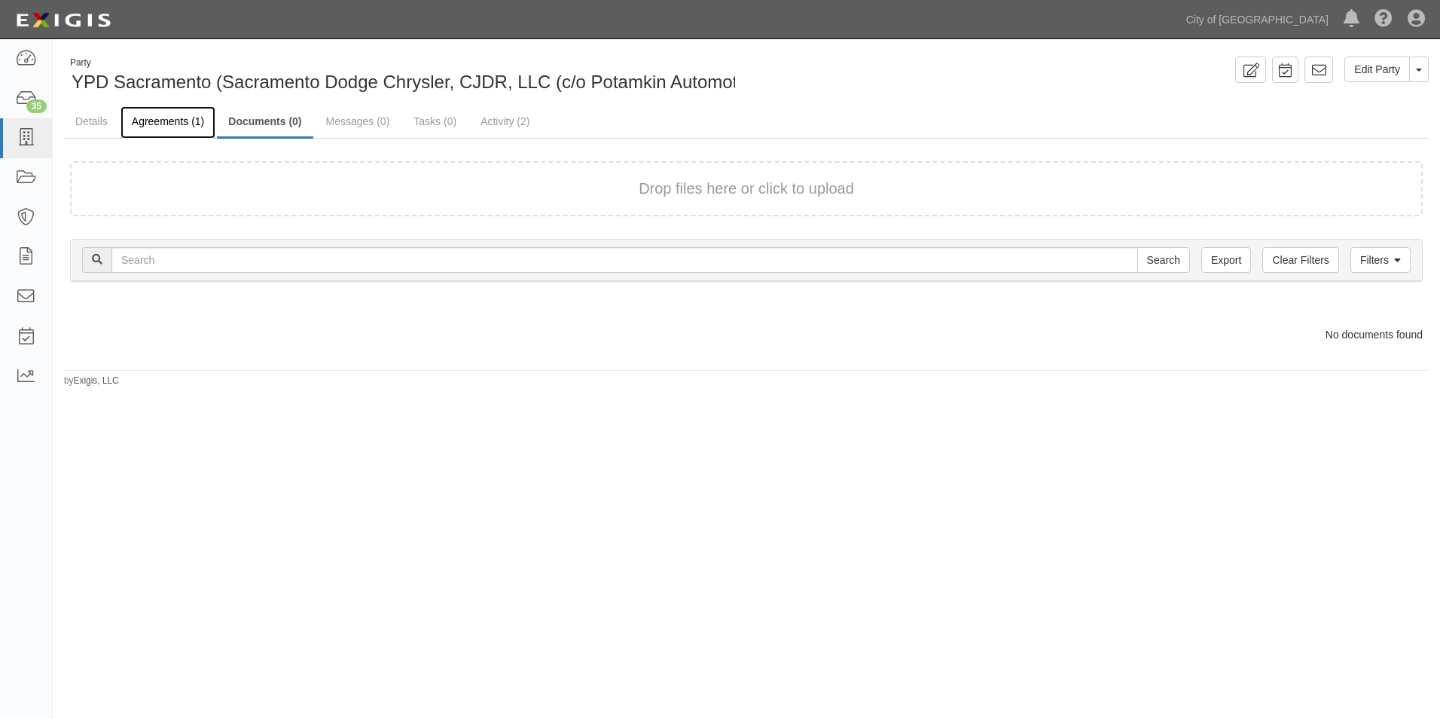
click at [163, 116] on link "Agreements (1)" at bounding box center [168, 122] width 95 height 32
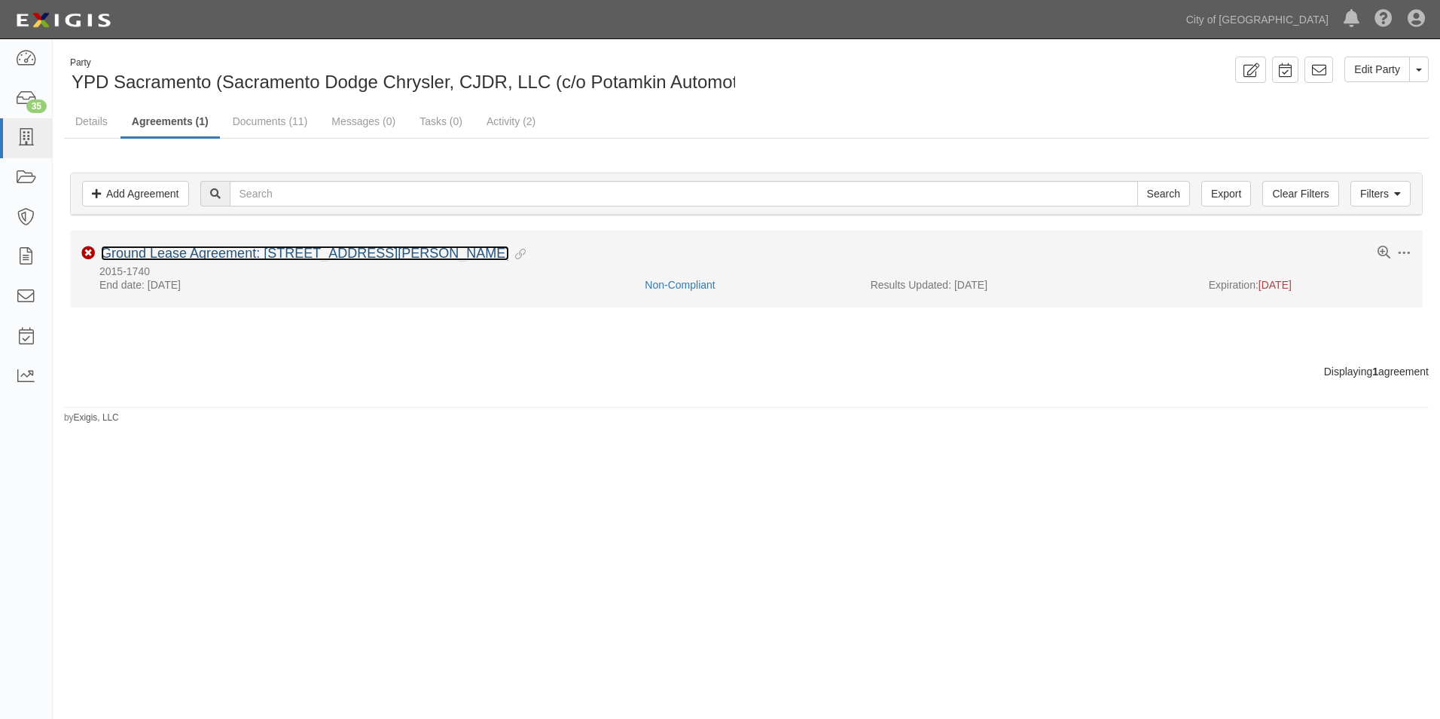
click at [182, 258] on link "Ground Lease Agreement: [STREET_ADDRESS][PERSON_NAME]" at bounding box center [305, 253] width 408 height 15
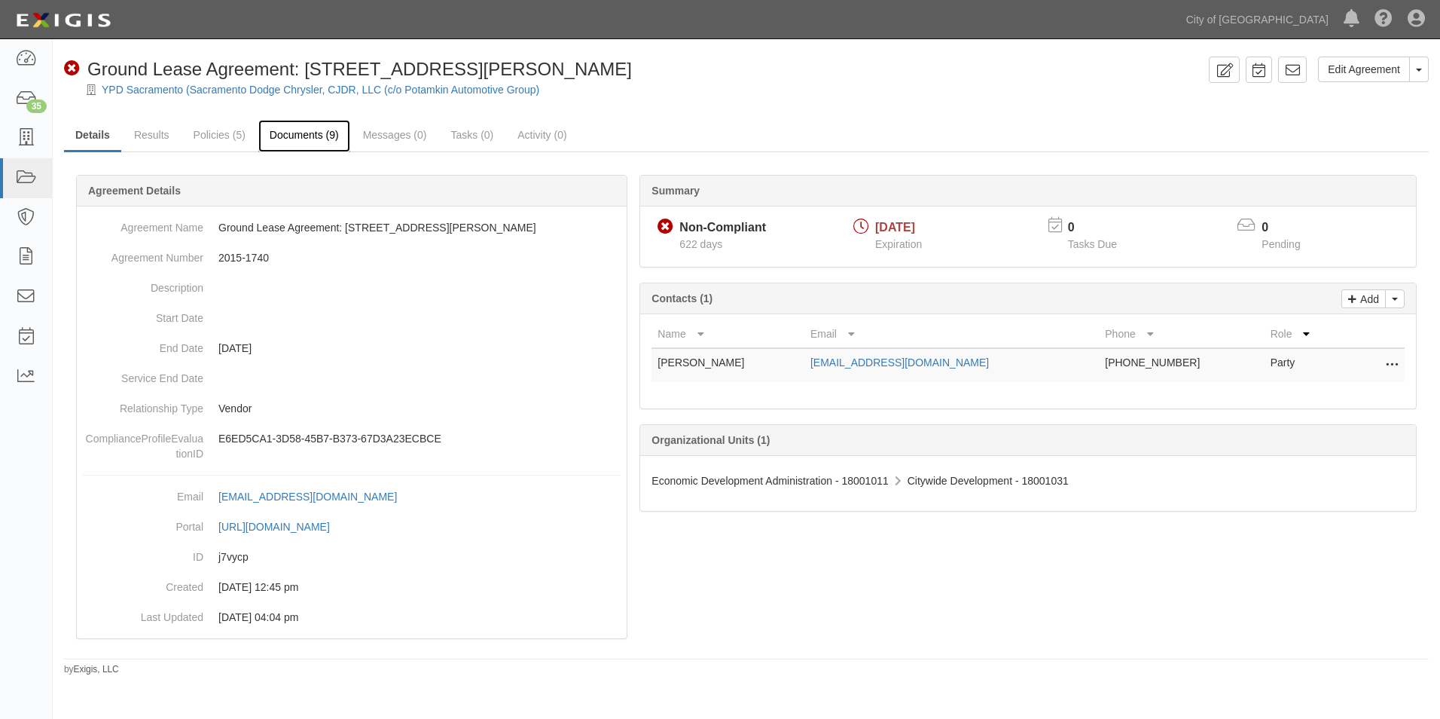
click at [323, 139] on link "Documents (9)" at bounding box center [304, 136] width 92 height 32
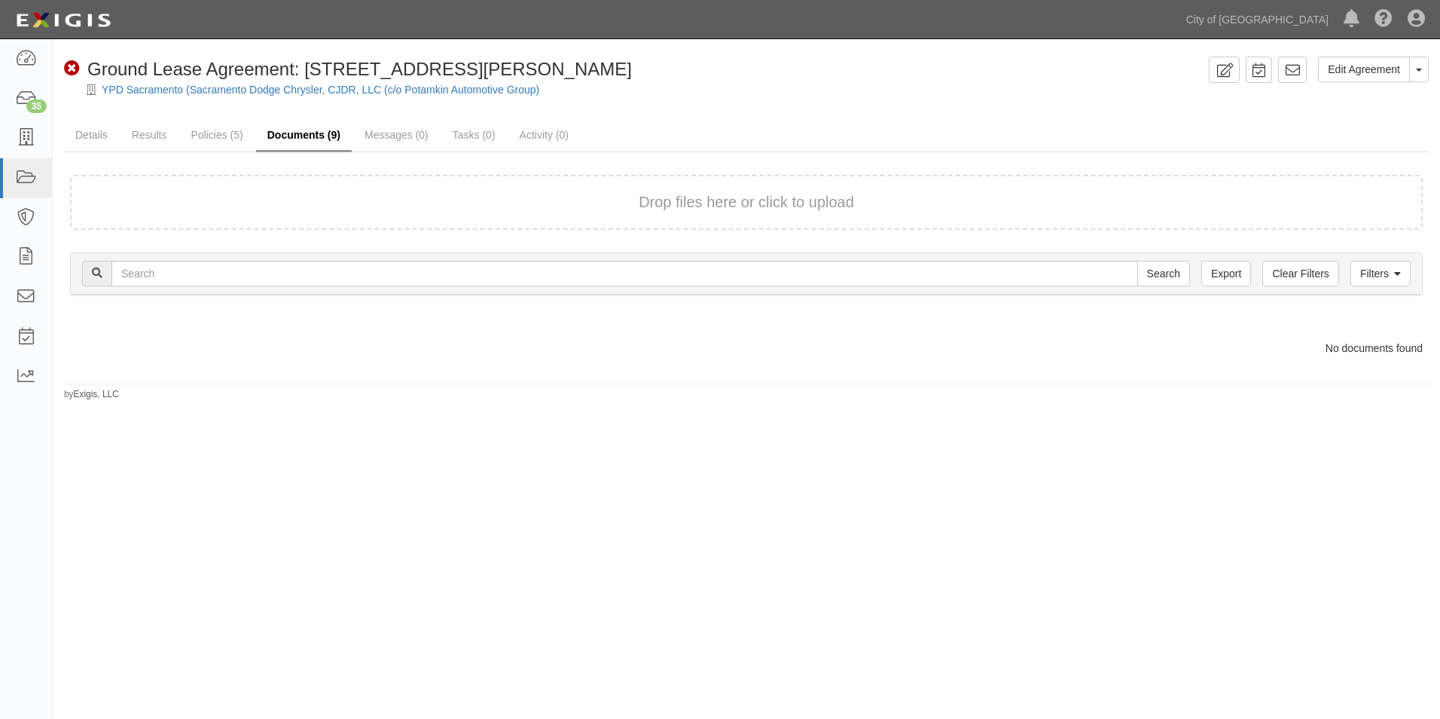
click at [276, 134] on link "Documents (9)" at bounding box center [304, 136] width 96 height 32
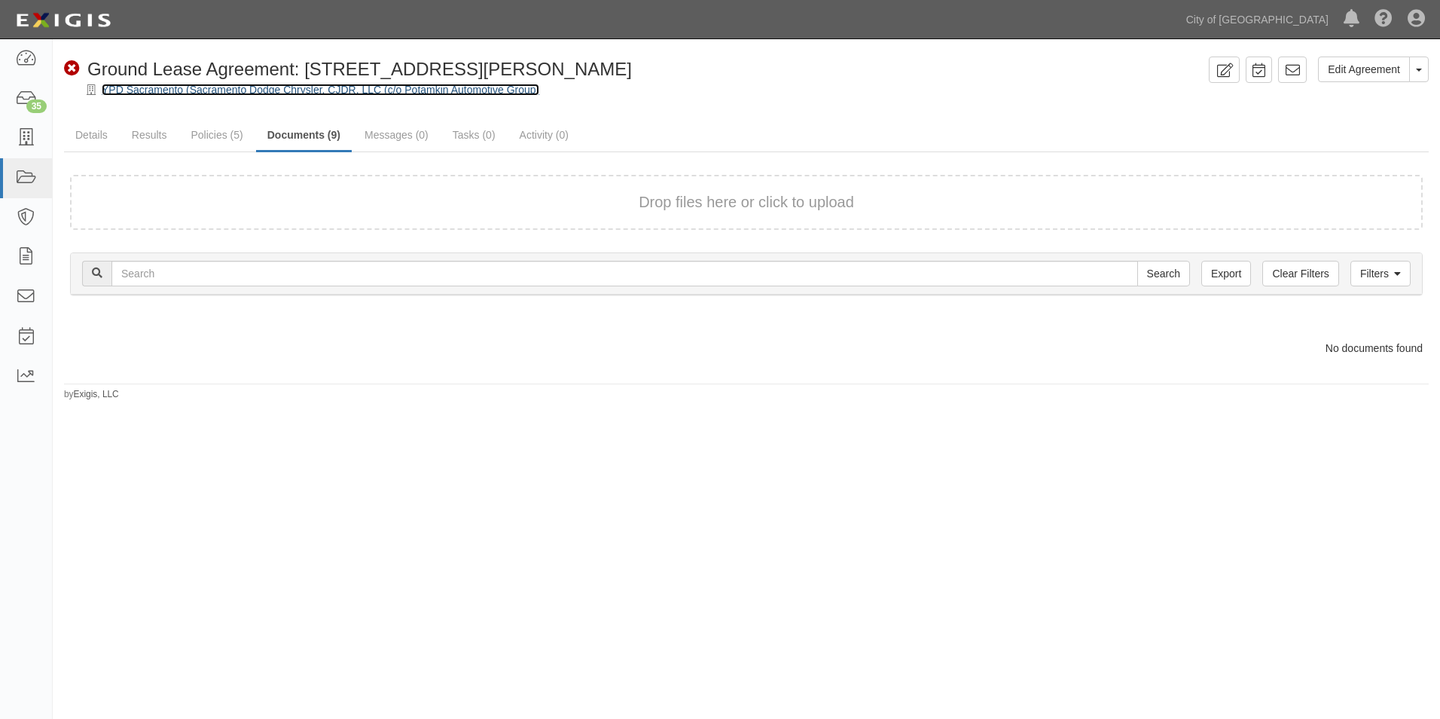
click at [119, 93] on link "YPD Sacramento (Sacramento Dodge Chrysler, CJDR, LLC (c/o Potamkin Automotive G…" at bounding box center [321, 90] width 438 height 12
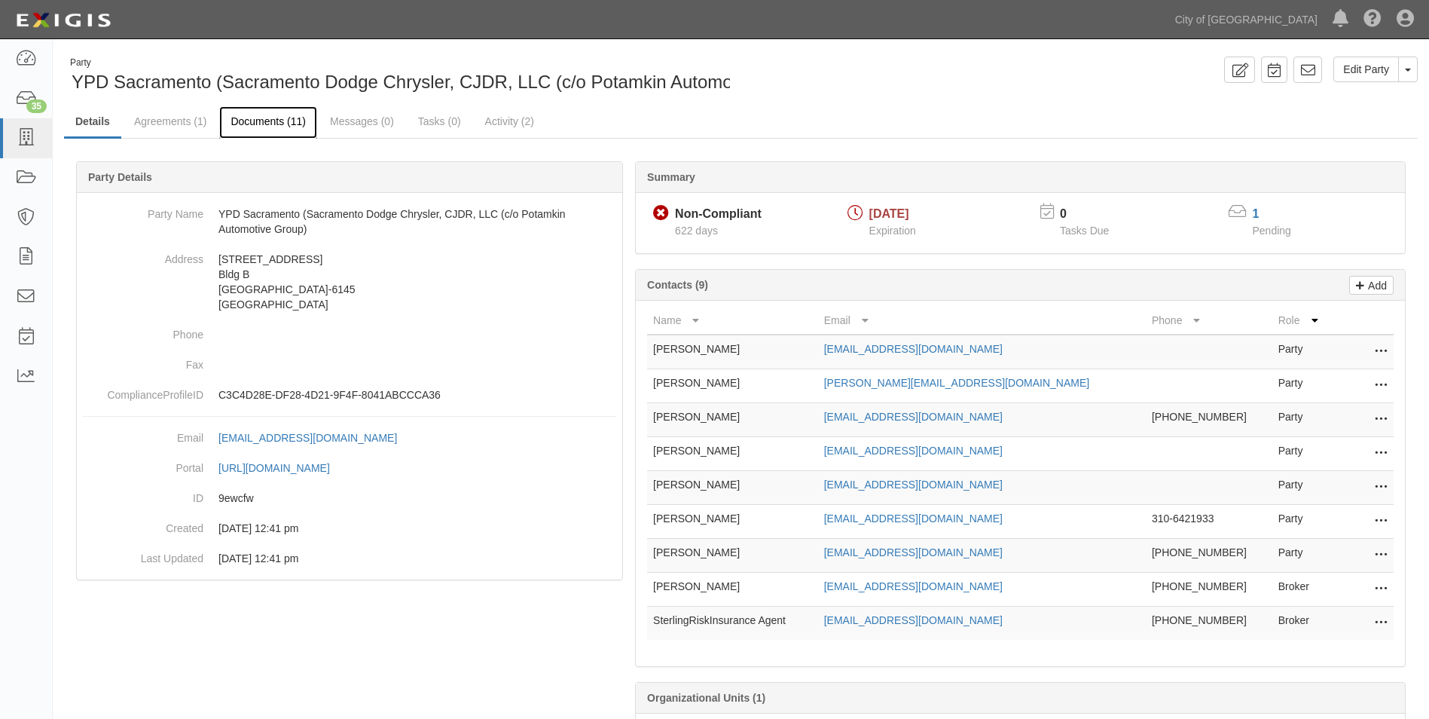
click at [266, 121] on link "Documents (11)" at bounding box center [268, 122] width 98 height 32
click at [148, 124] on link "Agreements (1)" at bounding box center [170, 122] width 95 height 32
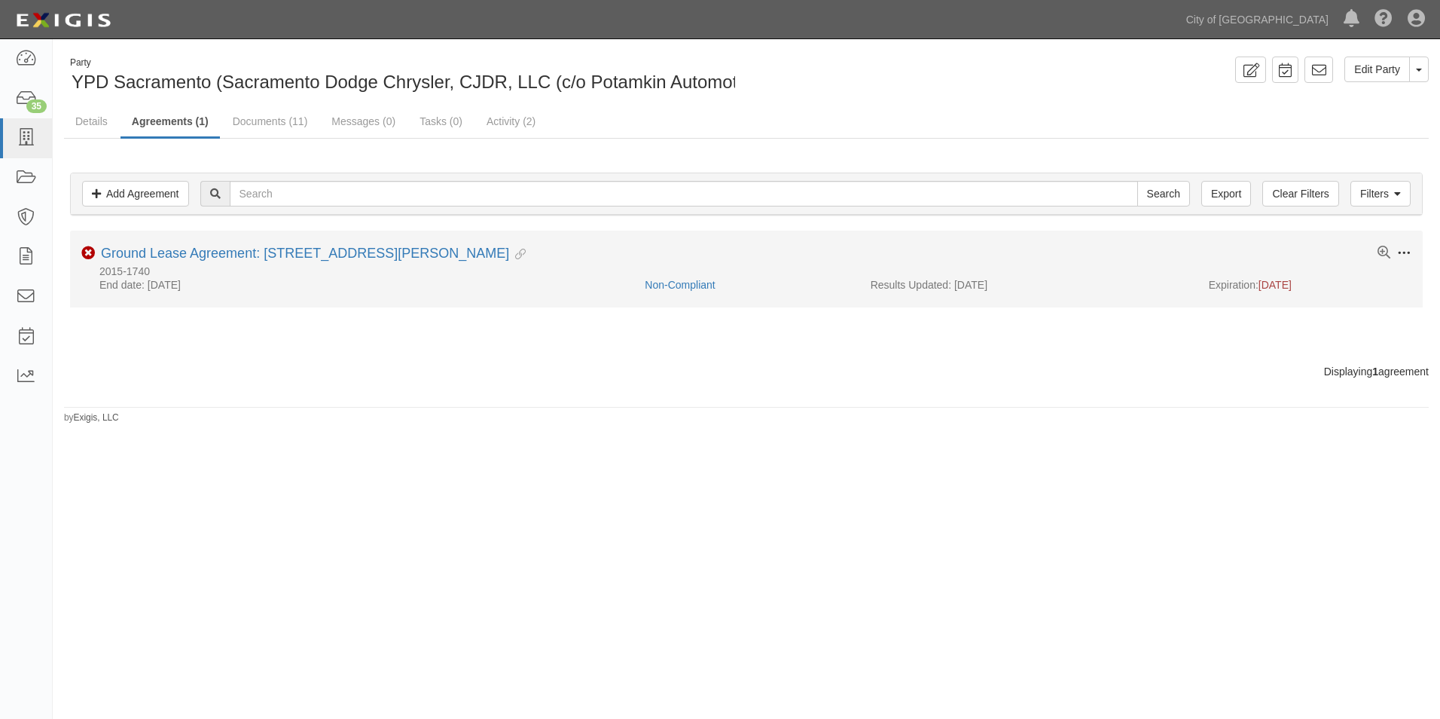
click at [1396, 249] on button "Toggle Agreement Dropdown" at bounding box center [1400, 254] width 21 height 17
click at [1329, 365] on link "Archive" at bounding box center [1333, 362] width 119 height 27
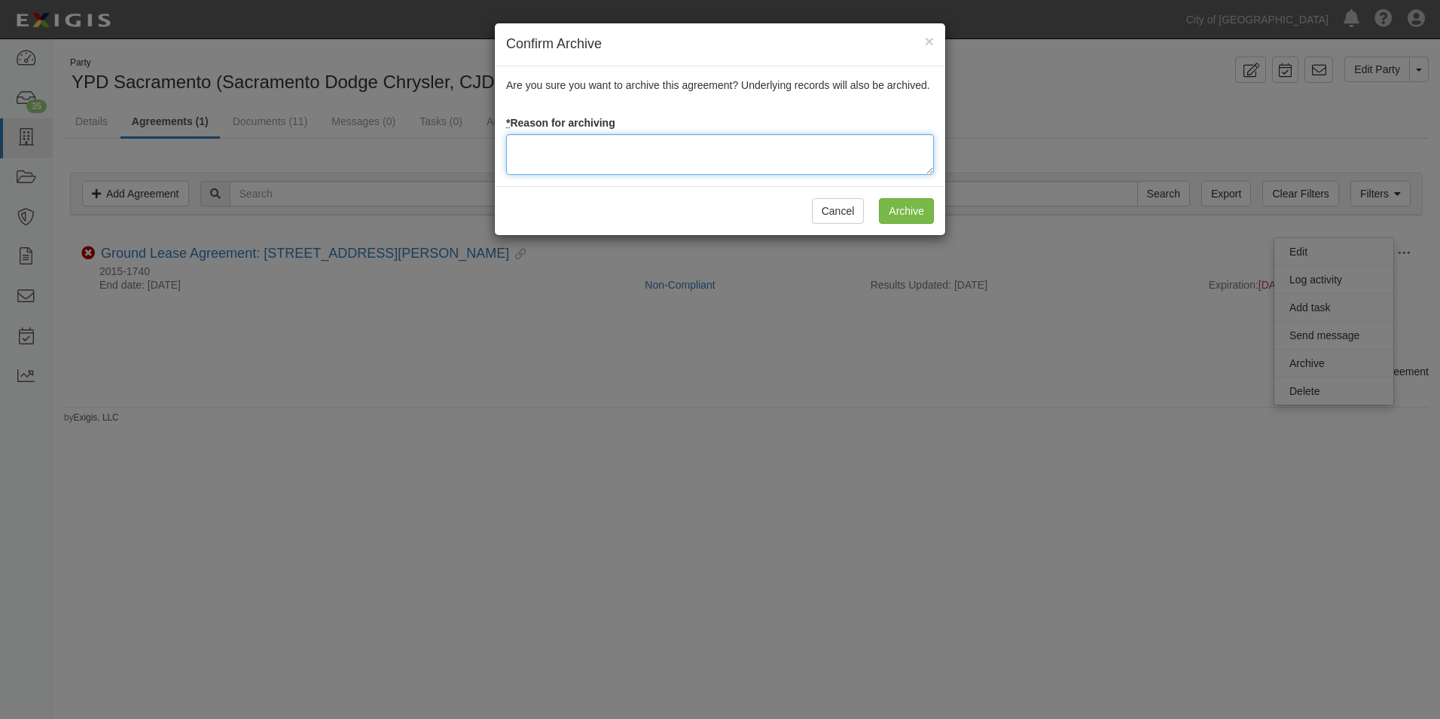
click at [722, 166] on textarea at bounding box center [720, 154] width 428 height 41
type textarea "Expired agreement"
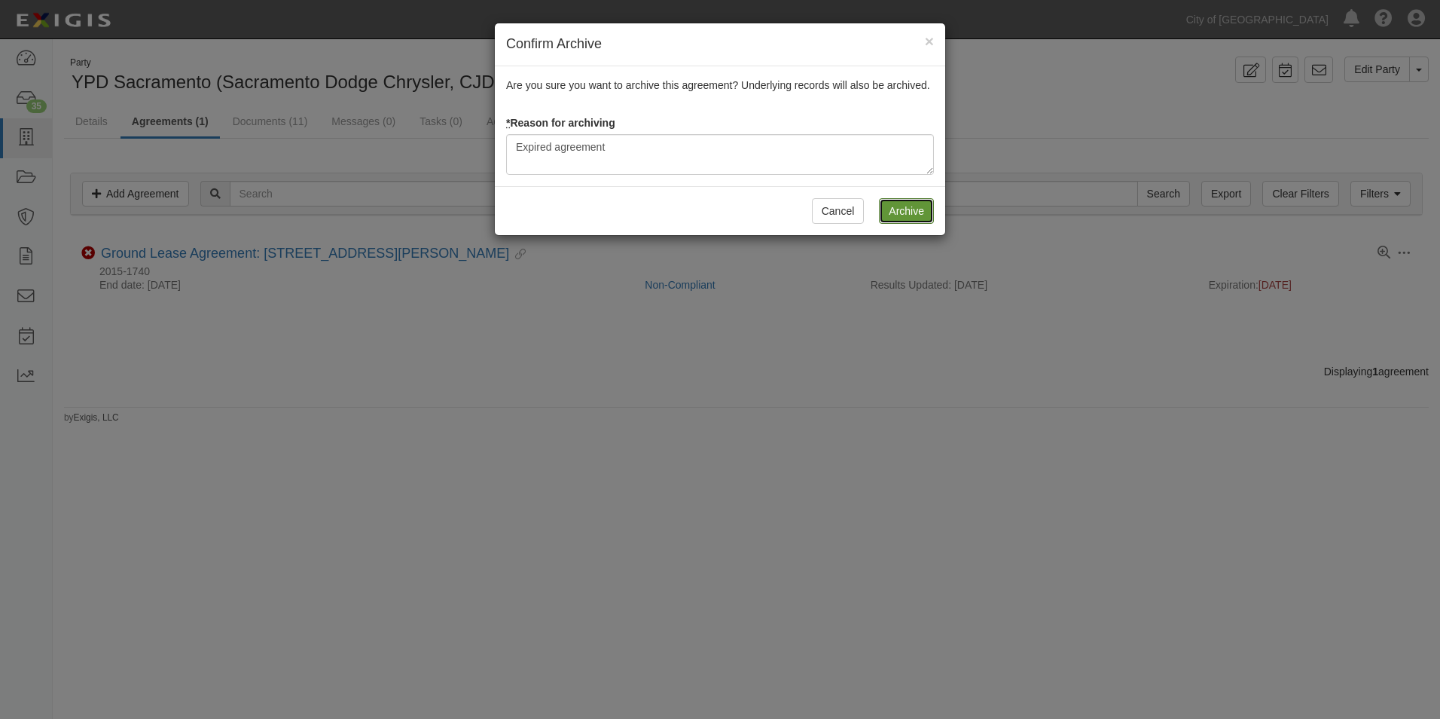
click at [904, 211] on input "Archive" at bounding box center [906, 211] width 55 height 26
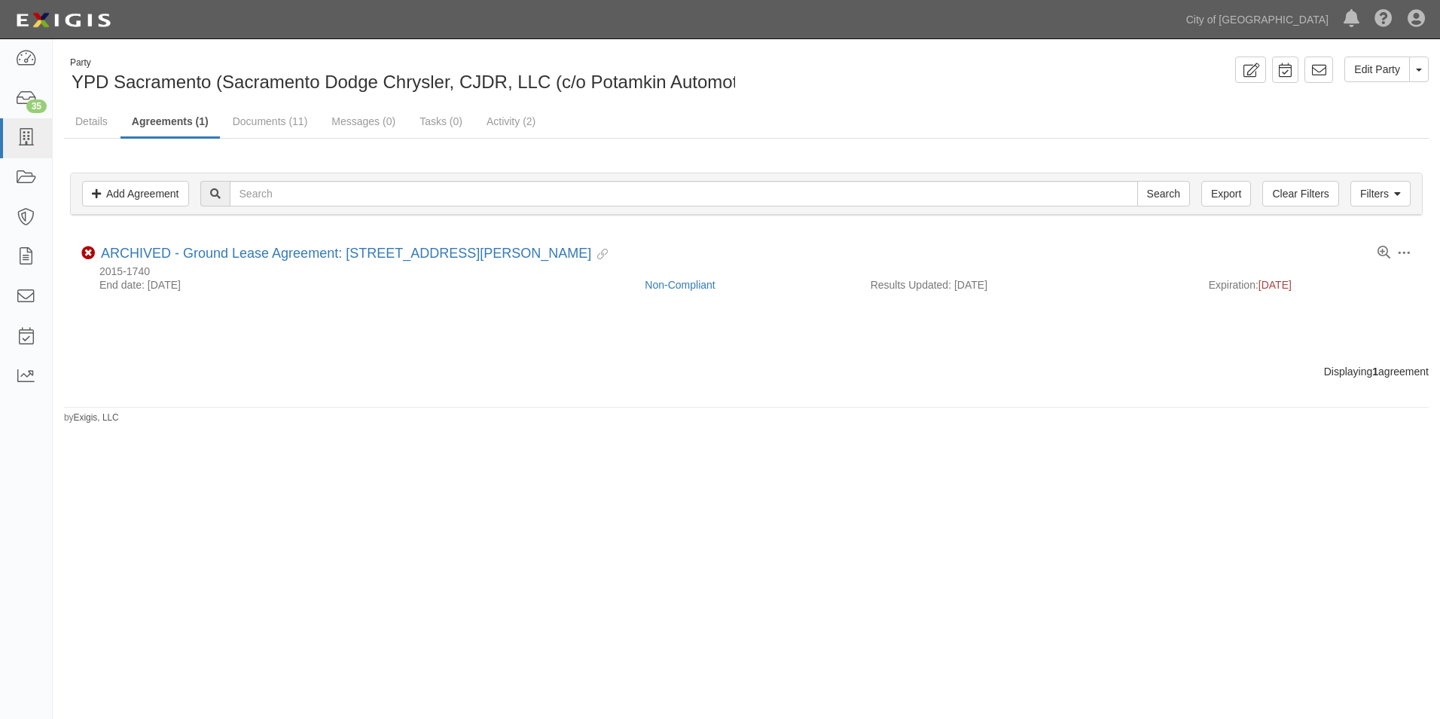
click at [447, 84] on span "YPD Sacramento (Sacramento Dodge Chrysler, CJDR, LLC (c/o Potamkin Automotive G…" at bounding box center [447, 82] width 750 height 20
click at [86, 129] on link "Details" at bounding box center [91, 122] width 55 height 32
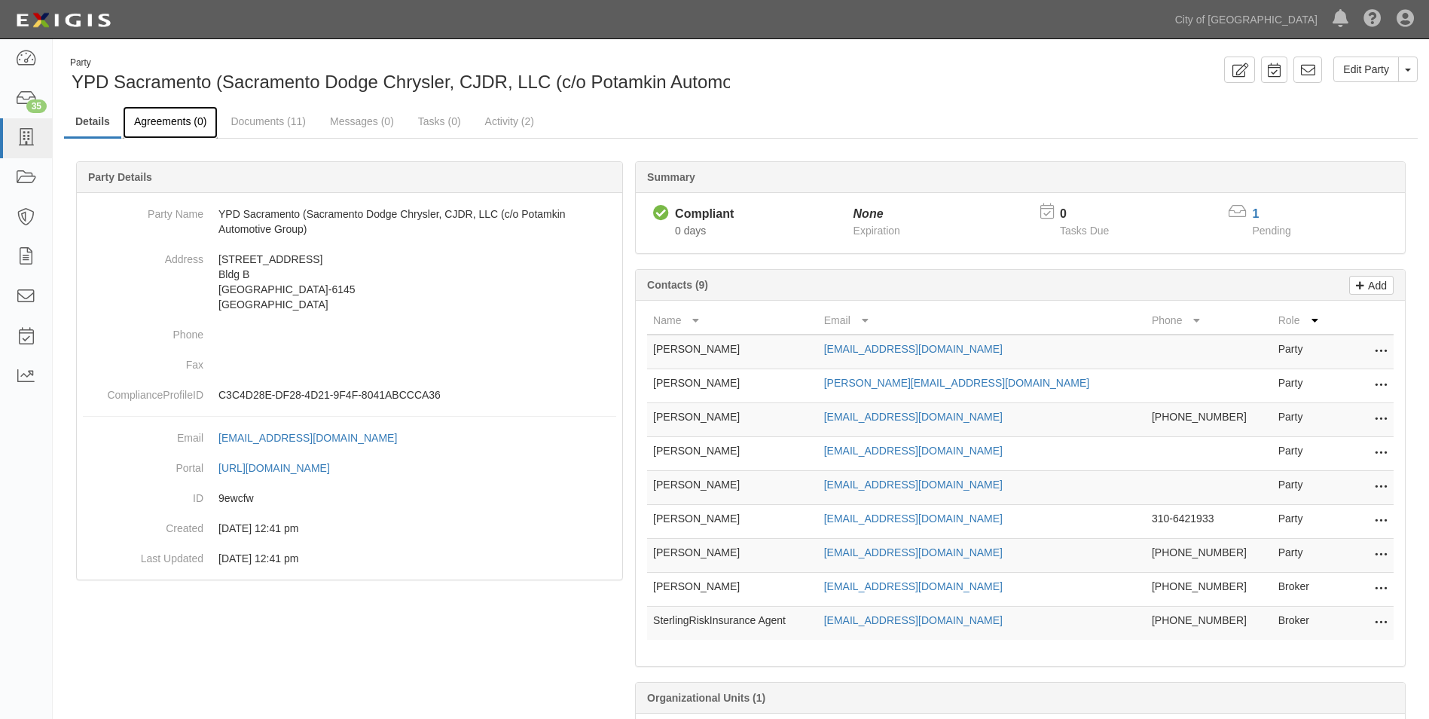
click at [200, 125] on link "Agreements (0)" at bounding box center [170, 122] width 95 height 32
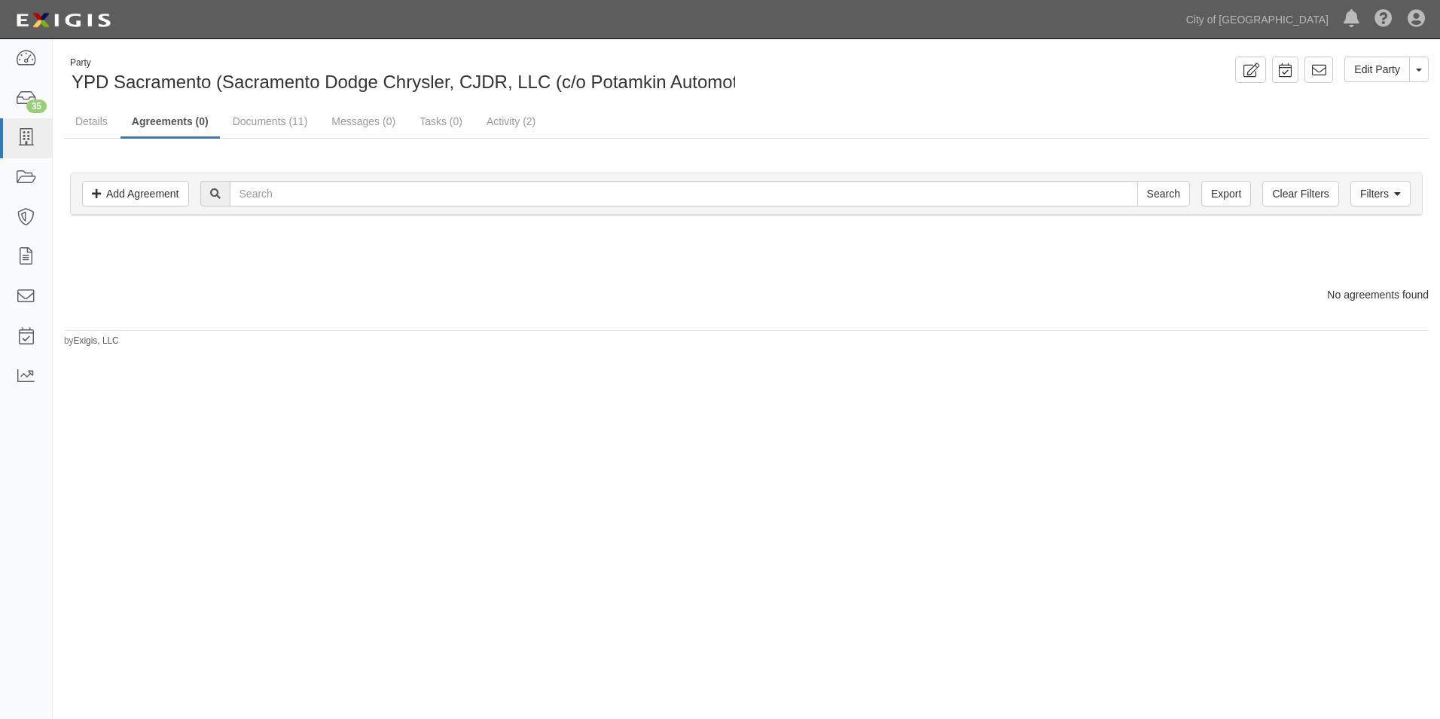
click at [325, 297] on div "No agreements found" at bounding box center [746, 294] width 1387 height 15
click at [14, 136] on link at bounding box center [26, 138] width 52 height 40
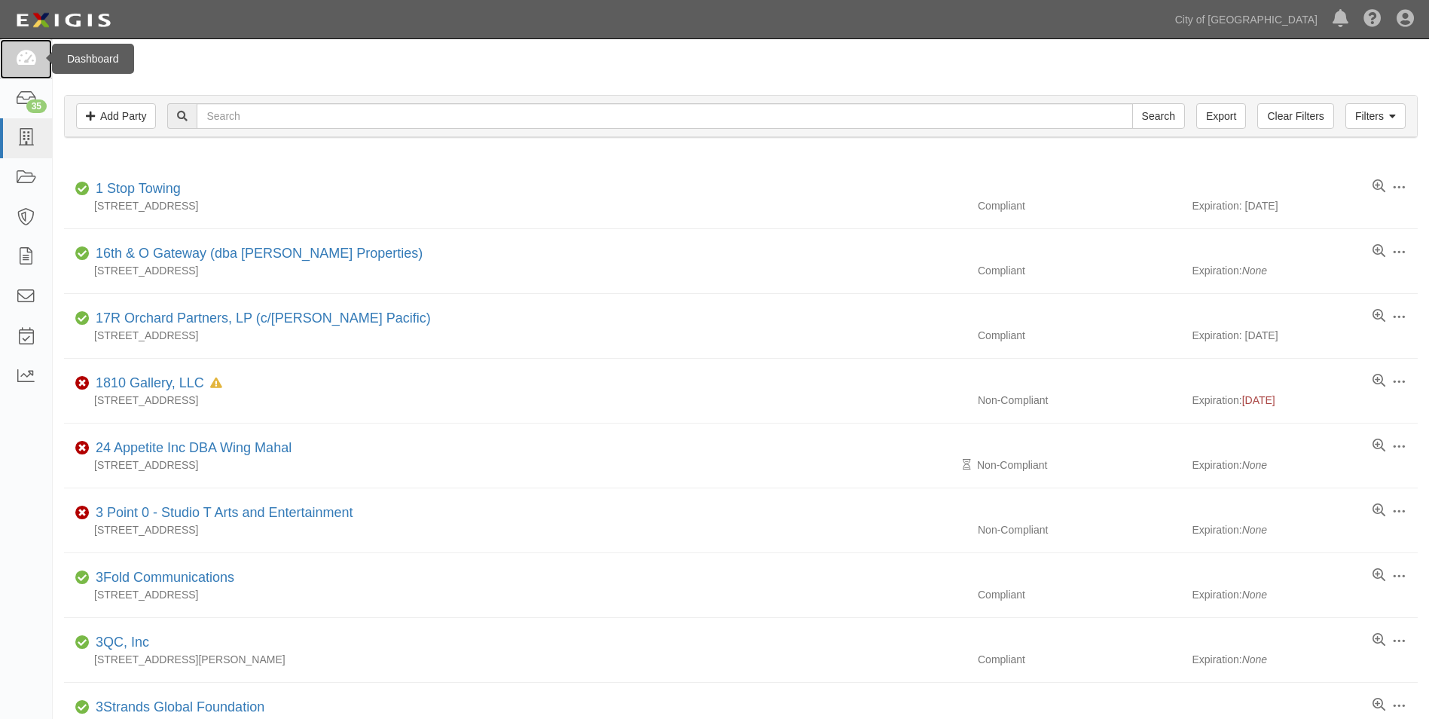
click at [18, 63] on icon at bounding box center [25, 58] width 21 height 17
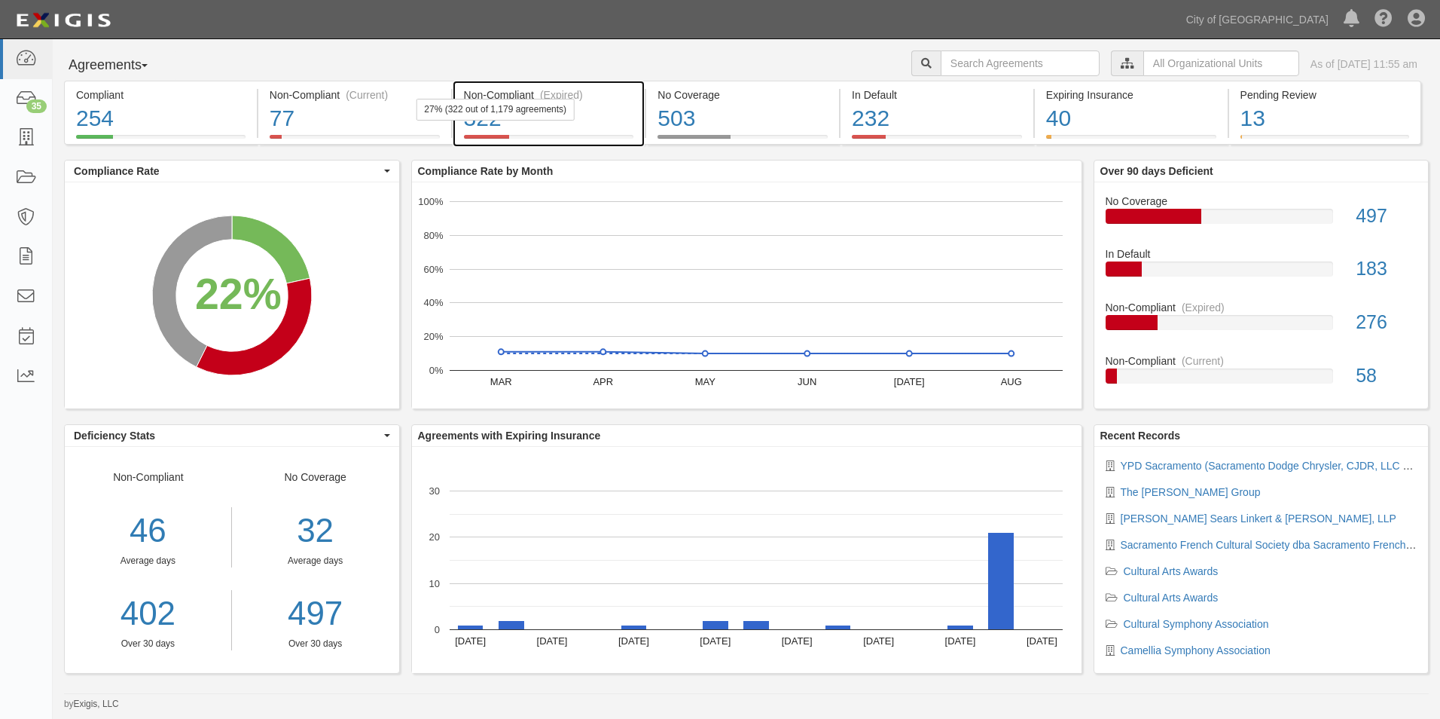
click at [517, 122] on div "322" at bounding box center [549, 118] width 170 height 32
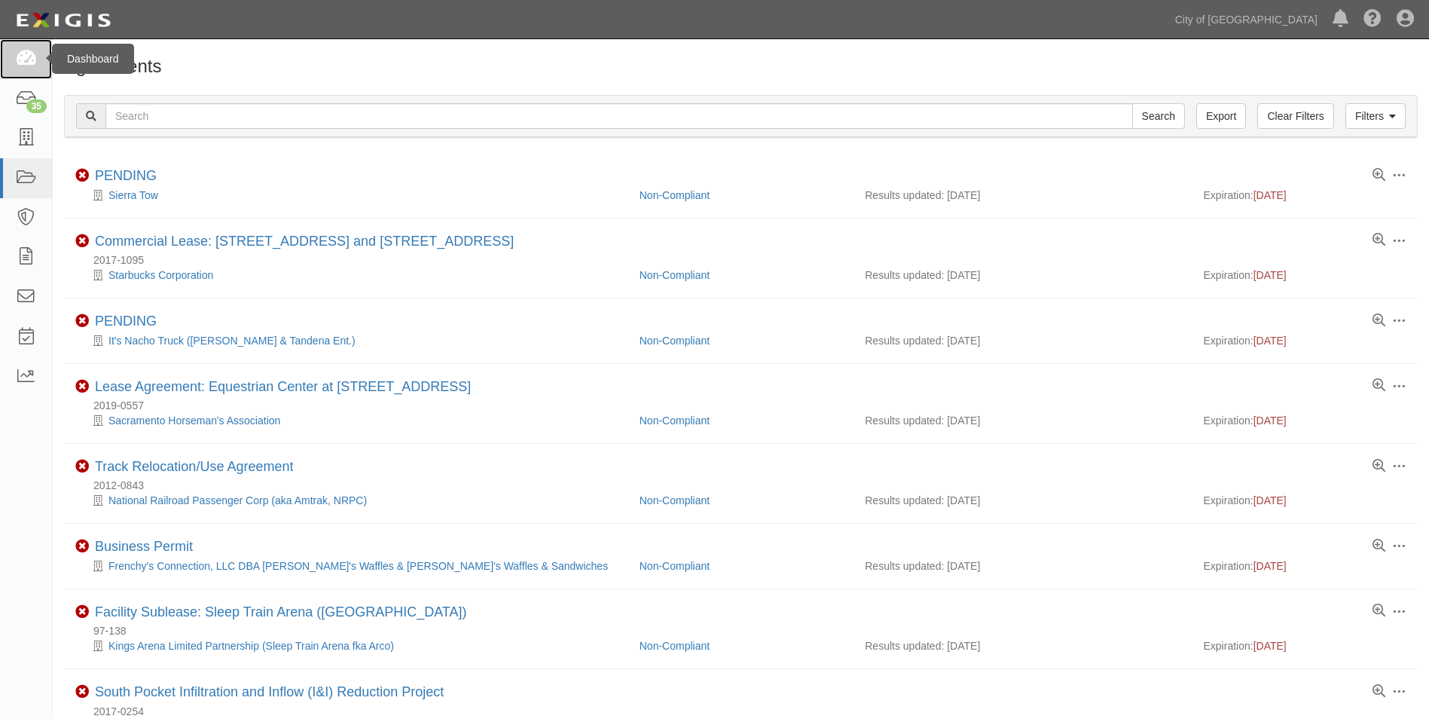
click at [29, 44] on link at bounding box center [26, 59] width 52 height 40
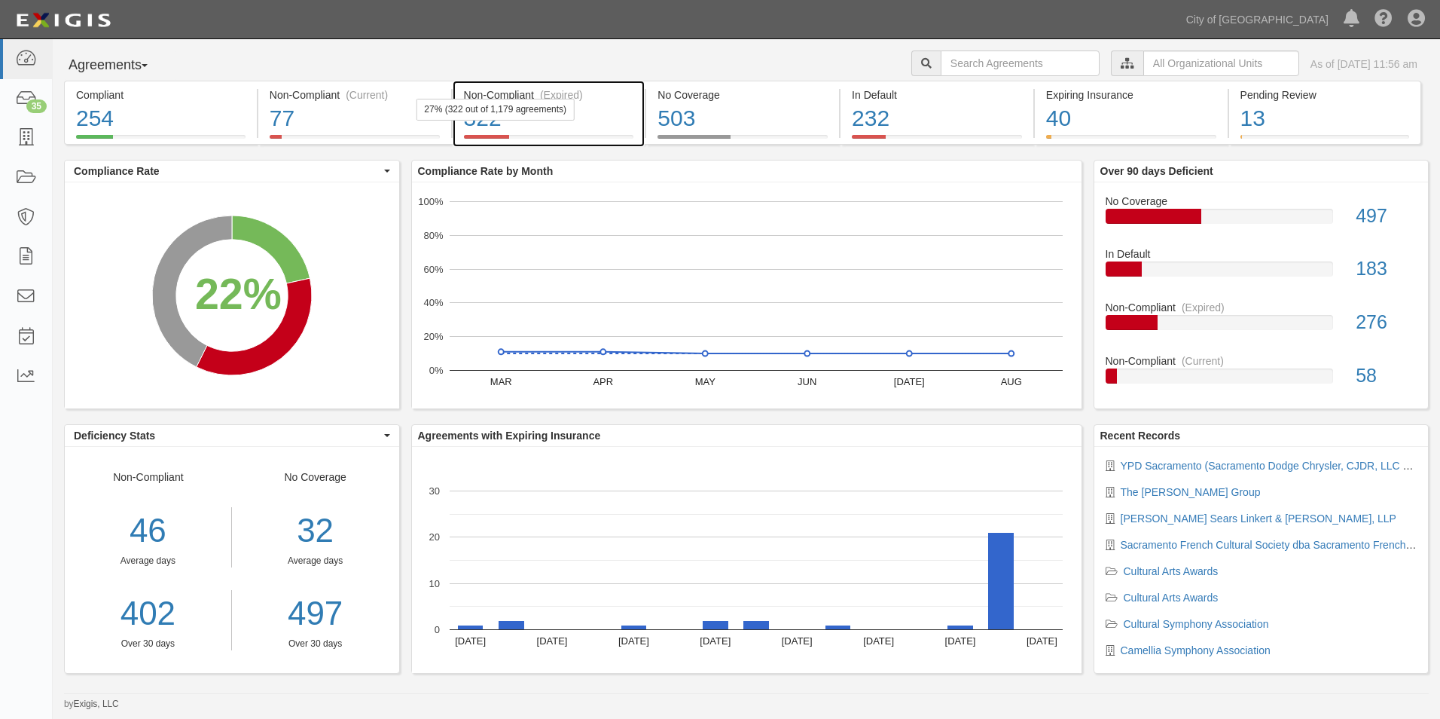
click at [533, 95] on div "Non-Compliant (Expired)" at bounding box center [549, 94] width 170 height 15
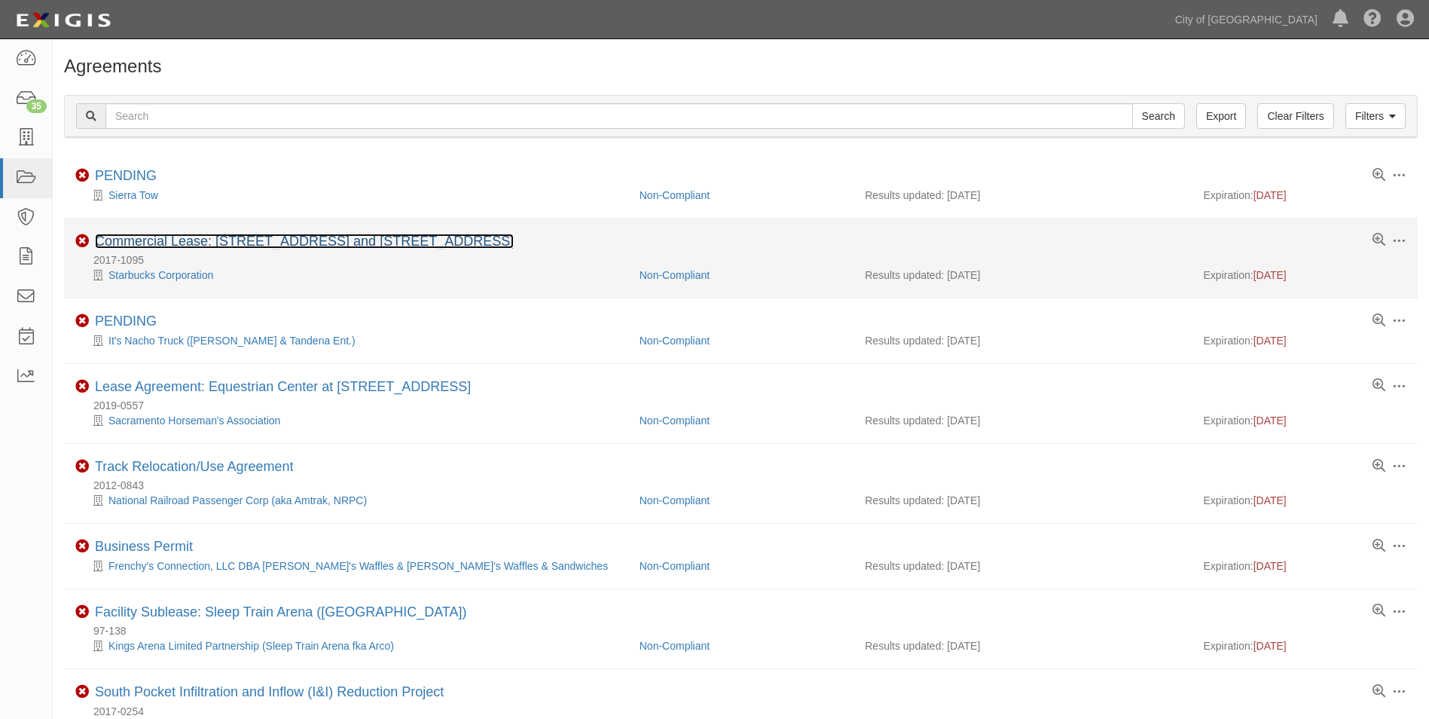
click at [301, 243] on link "Commercial Lease: [STREET_ADDRESS] and [STREET_ADDRESS]" at bounding box center [304, 240] width 419 height 15
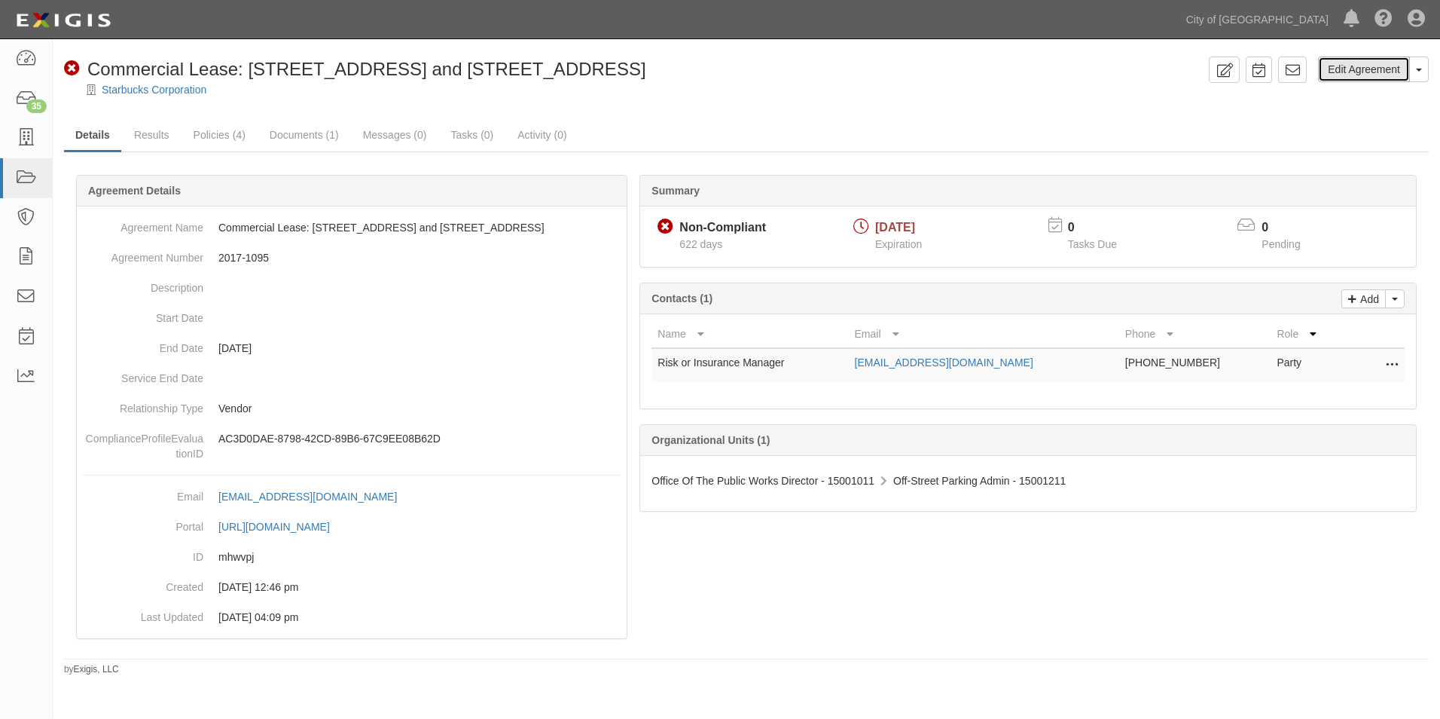
click at [1346, 73] on link "Edit Agreement" at bounding box center [1364, 69] width 92 height 26
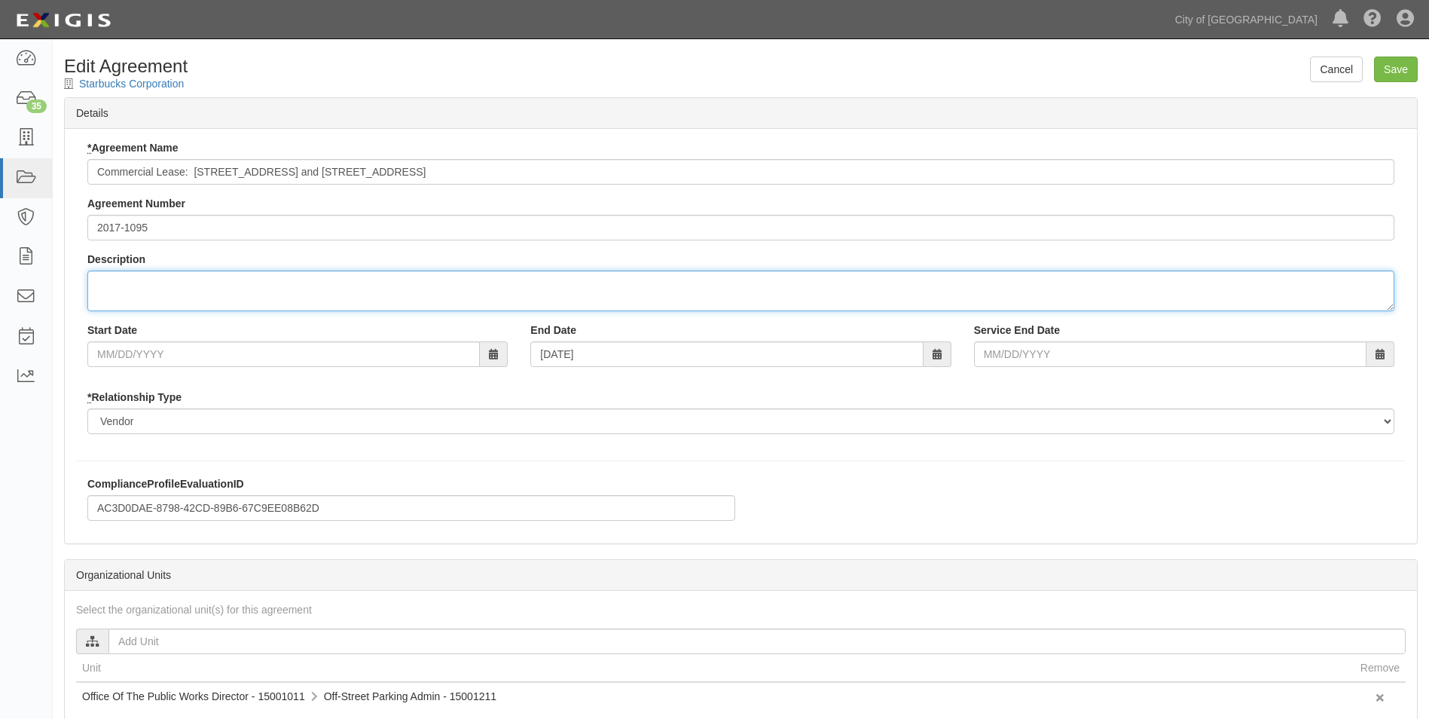
click at [310, 280] on textarea "Description" at bounding box center [740, 290] width 1307 height 41
type textarea "Supplemental #1 - 2025"
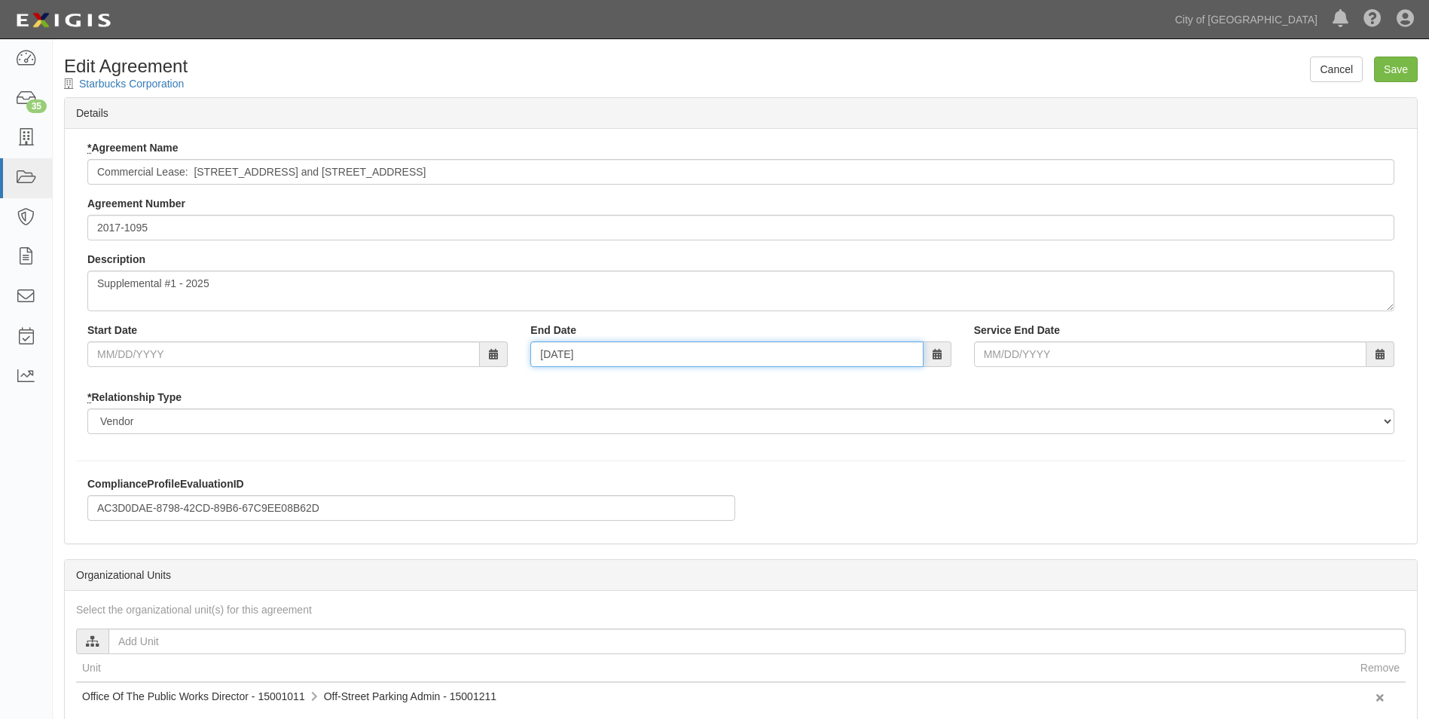
click at [647, 356] on input "08/22/2027" at bounding box center [726, 354] width 392 height 26
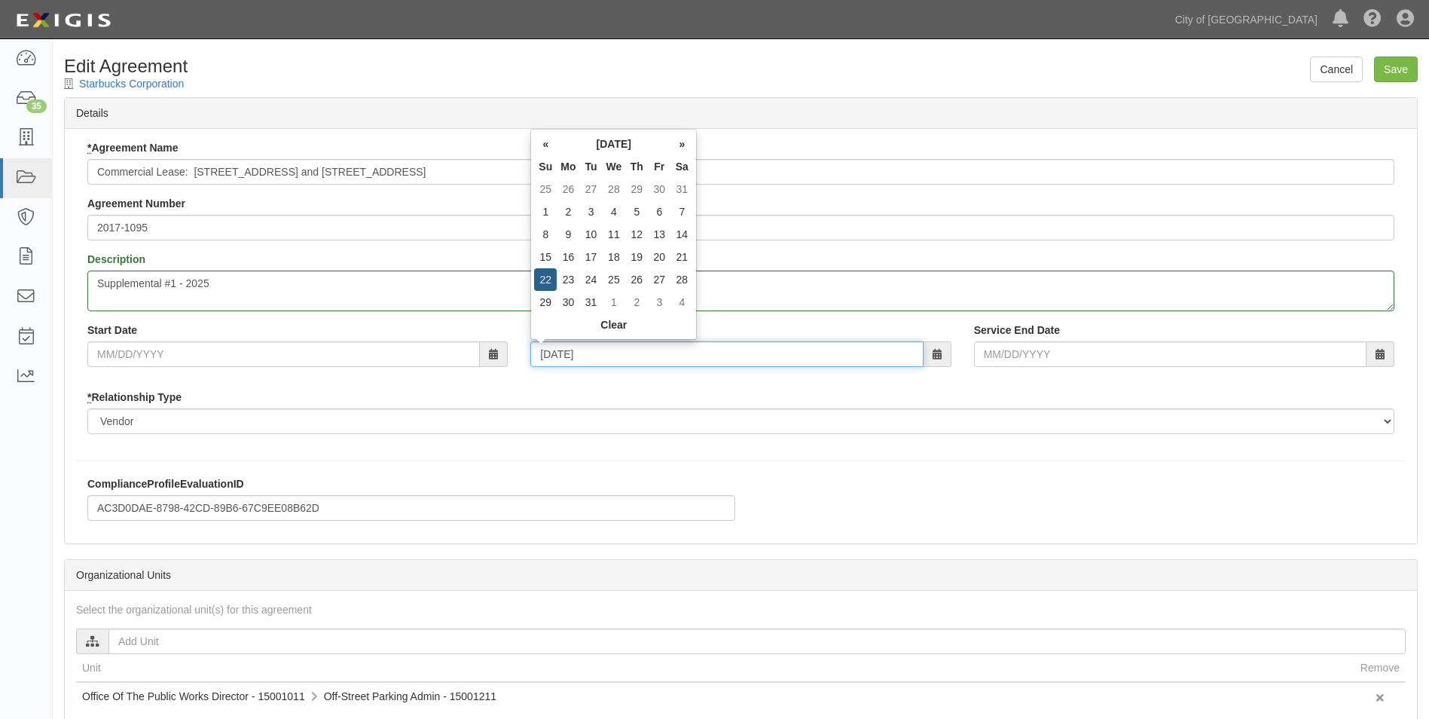
click at [600, 354] on input "08/22/2027" at bounding box center [726, 354] width 392 height 26
drag, startPoint x: 599, startPoint y: 349, endPoint x: 475, endPoint y: 354, distance: 123.6
click at [476, 355] on div "Start Date End Date 08/22/2027 Service End Date" at bounding box center [740, 350] width 1329 height 56
type input "0"
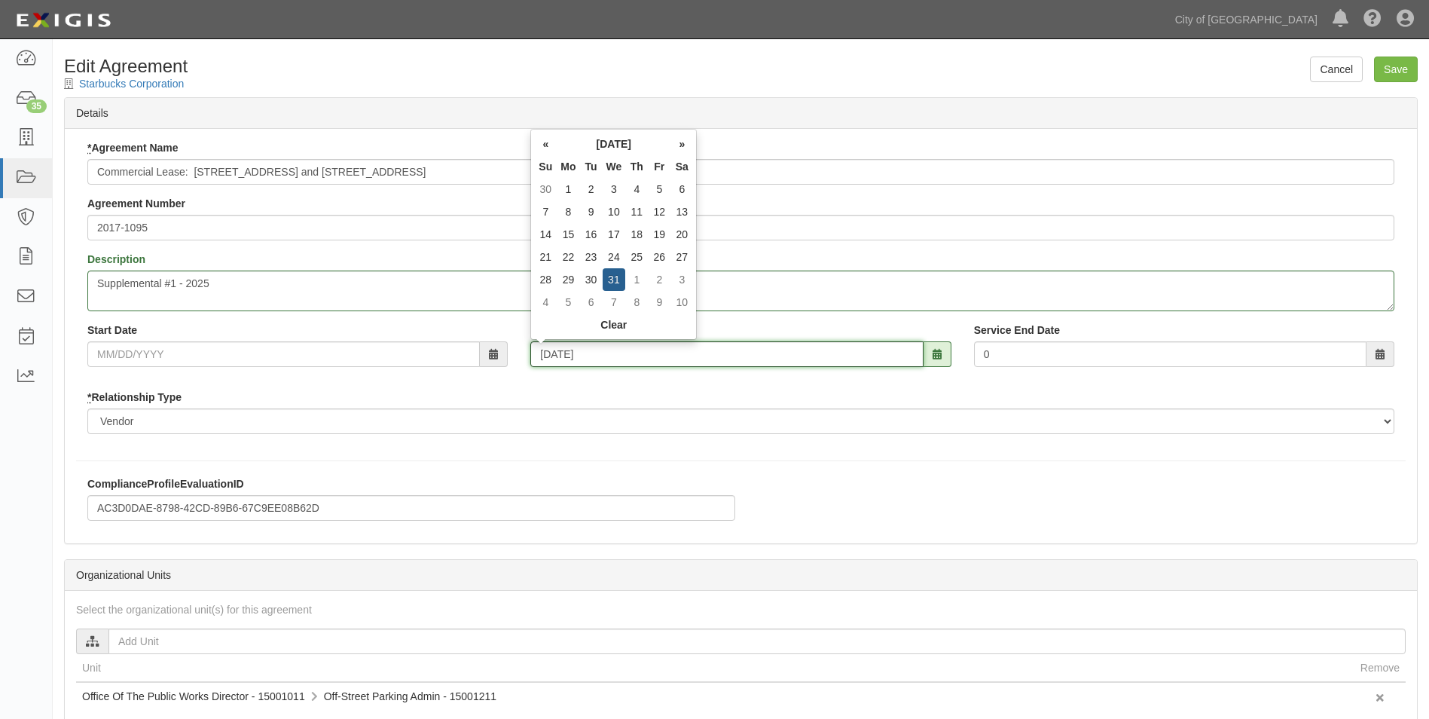
type input "05/31/2028"
click at [1022, 455] on div "* Agreement Name Commercial Lease: 1003 L Street and 1005 L Street Agreement Nu…" at bounding box center [741, 336] width 1352 height 414
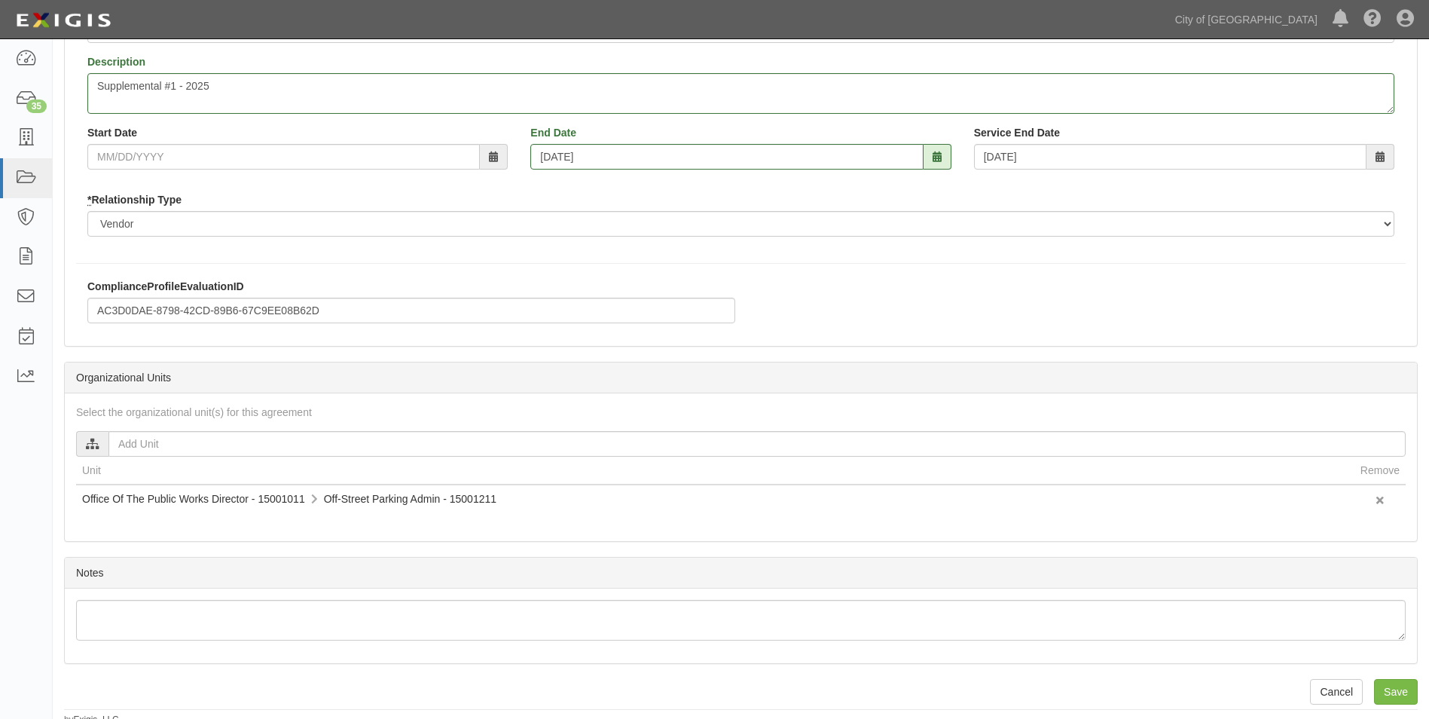
scroll to position [205, 0]
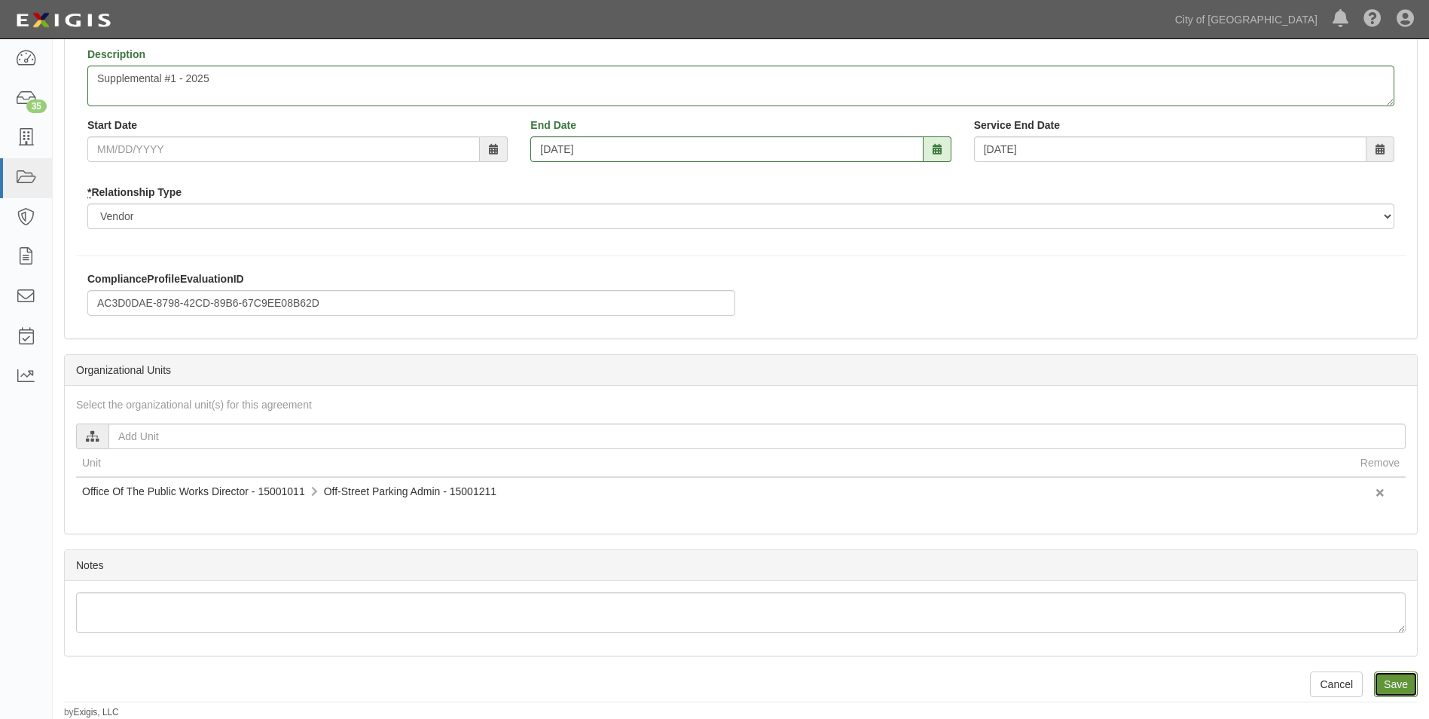
click at [1403, 685] on input "Save" at bounding box center [1396, 684] width 44 height 26
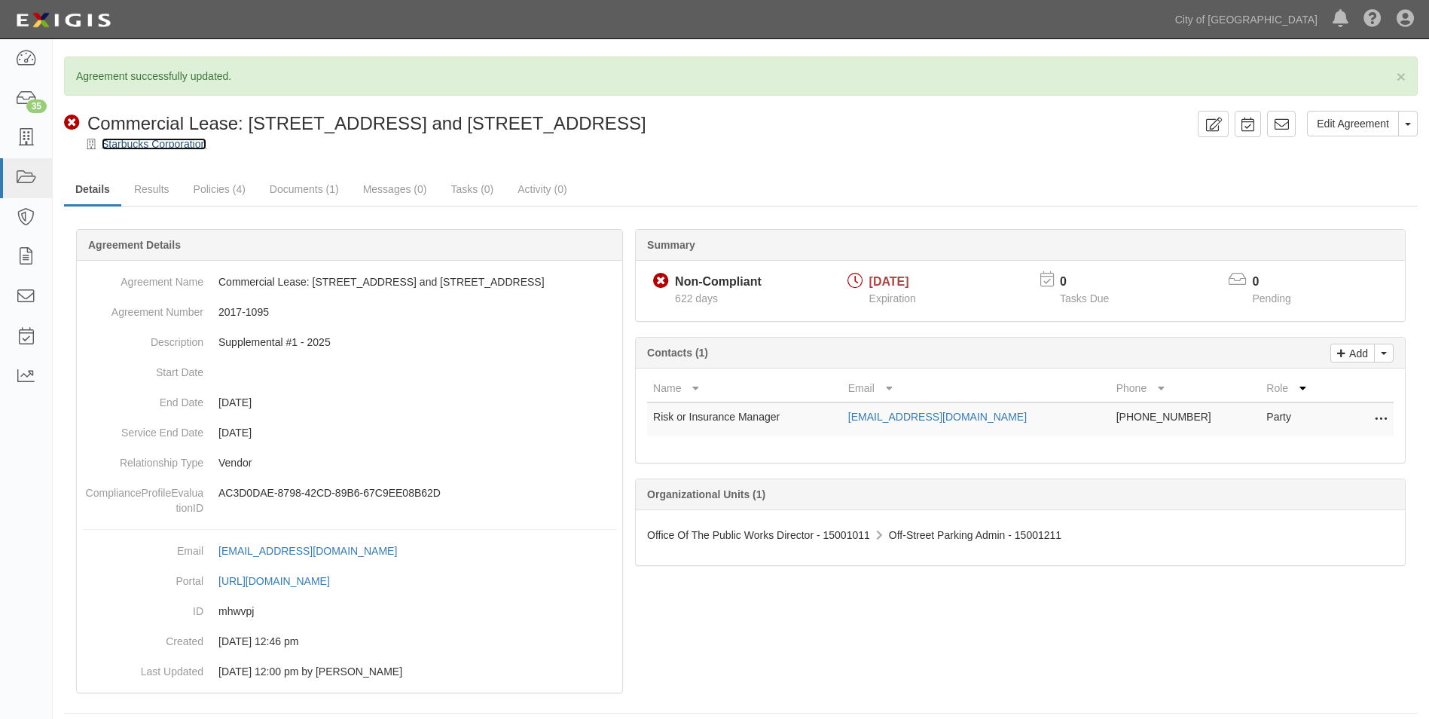
click at [167, 142] on link "Starbucks Corporation" at bounding box center [154, 144] width 105 height 12
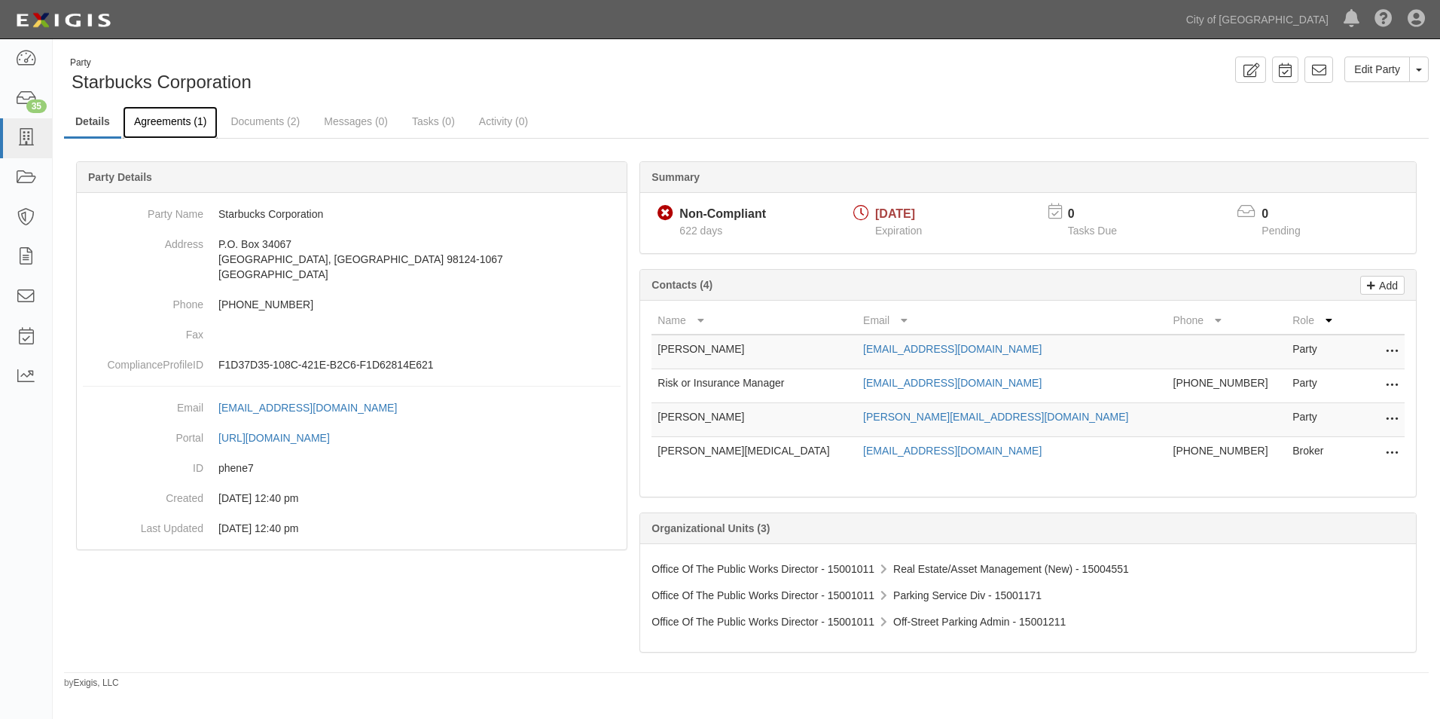
click at [173, 123] on link "Agreements (1)" at bounding box center [170, 122] width 95 height 32
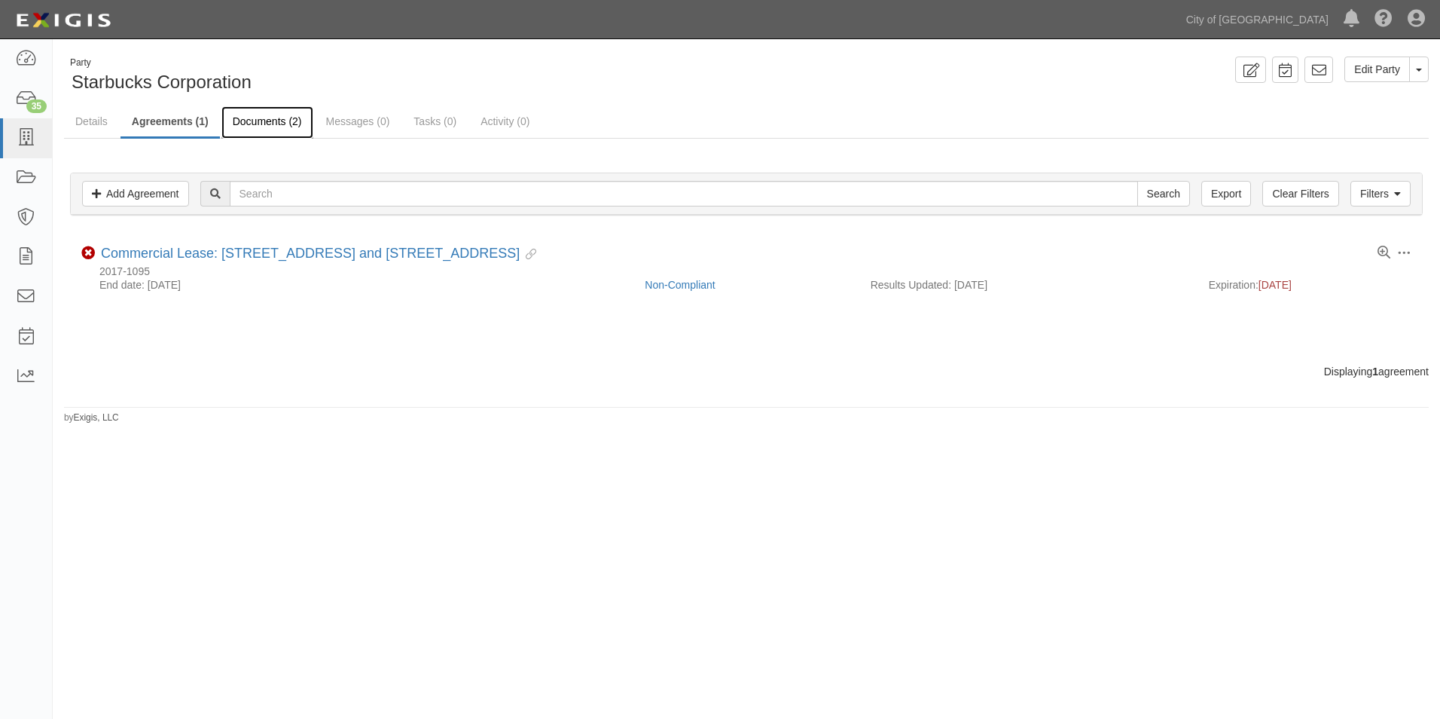
click at [245, 121] on link "Documents (2)" at bounding box center [267, 122] width 92 height 32
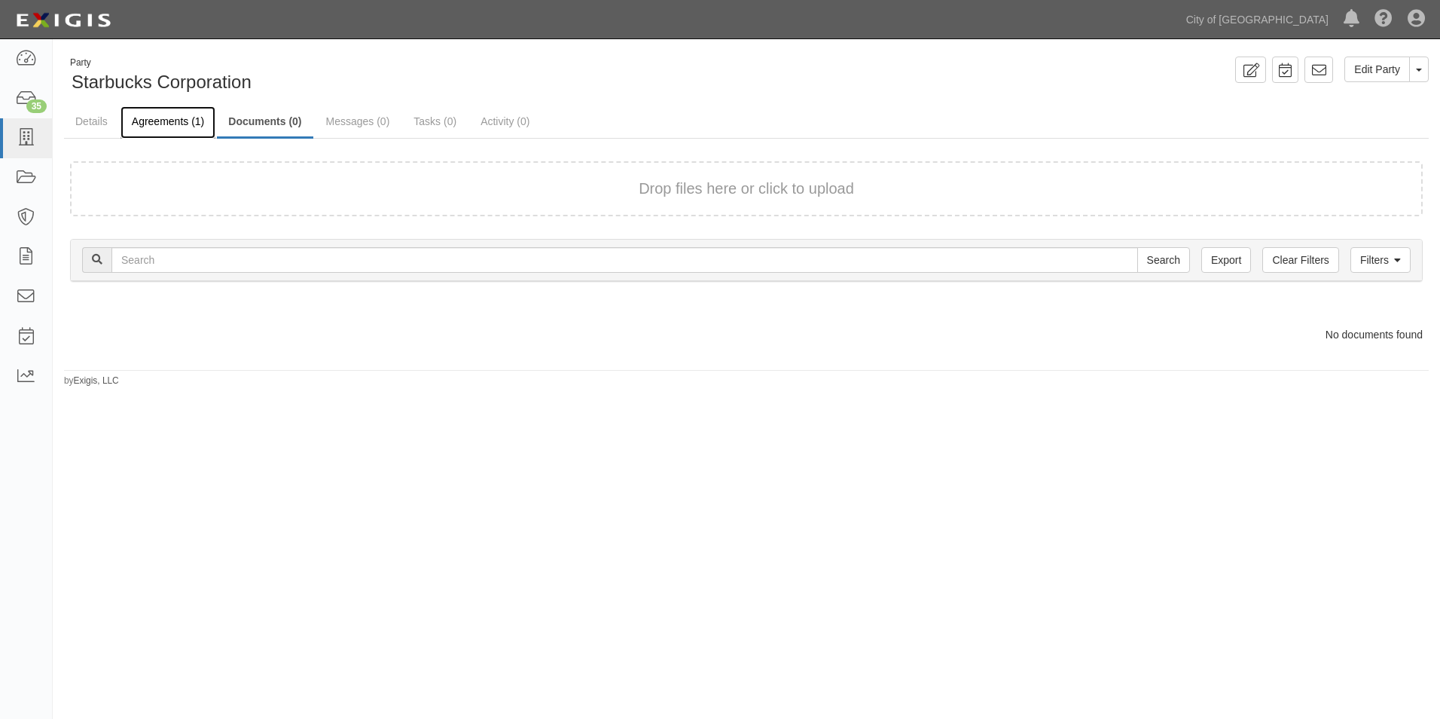
click at [169, 124] on link "Agreements (1)" at bounding box center [168, 122] width 95 height 32
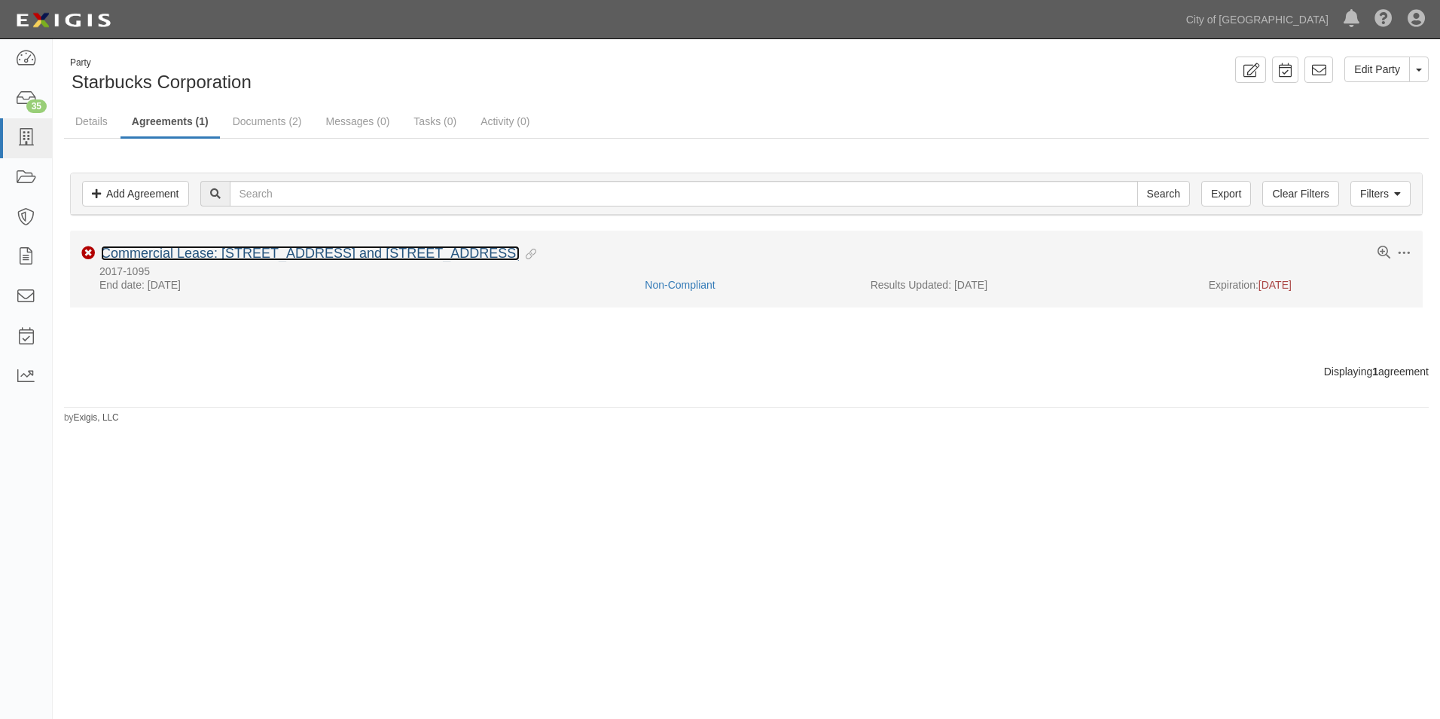
click at [266, 253] on link "Commercial Lease: [STREET_ADDRESS] and [STREET_ADDRESS]" at bounding box center [310, 253] width 419 height 15
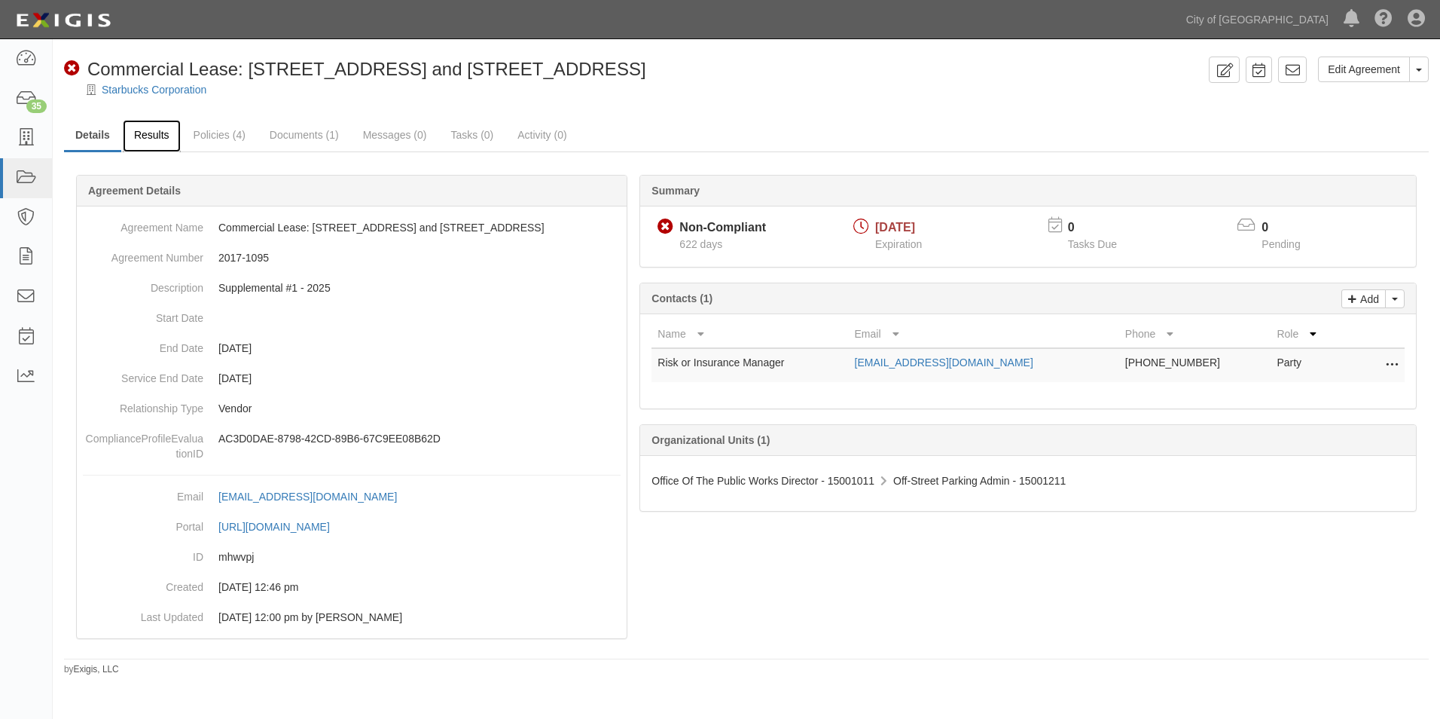
click at [163, 137] on link "Results" at bounding box center [152, 136] width 58 height 32
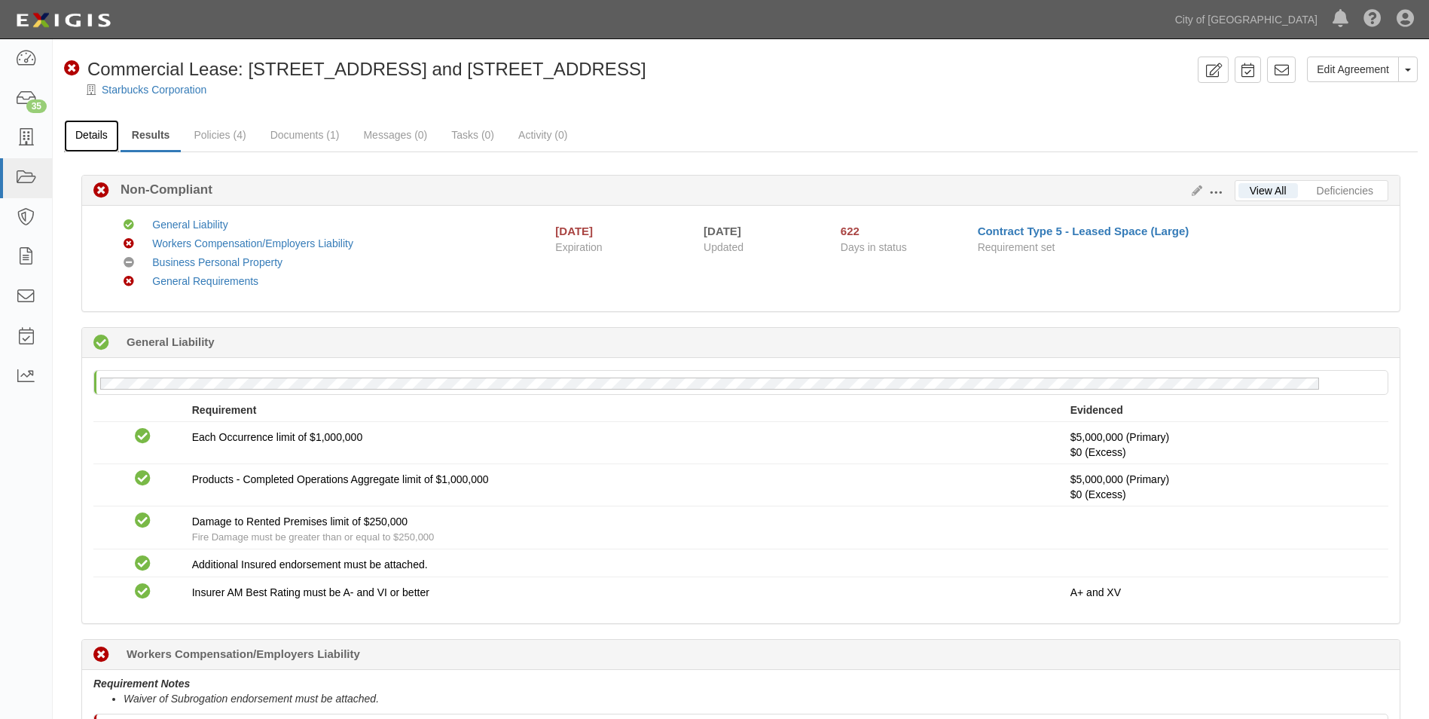
click at [97, 133] on link "Details" at bounding box center [91, 136] width 55 height 32
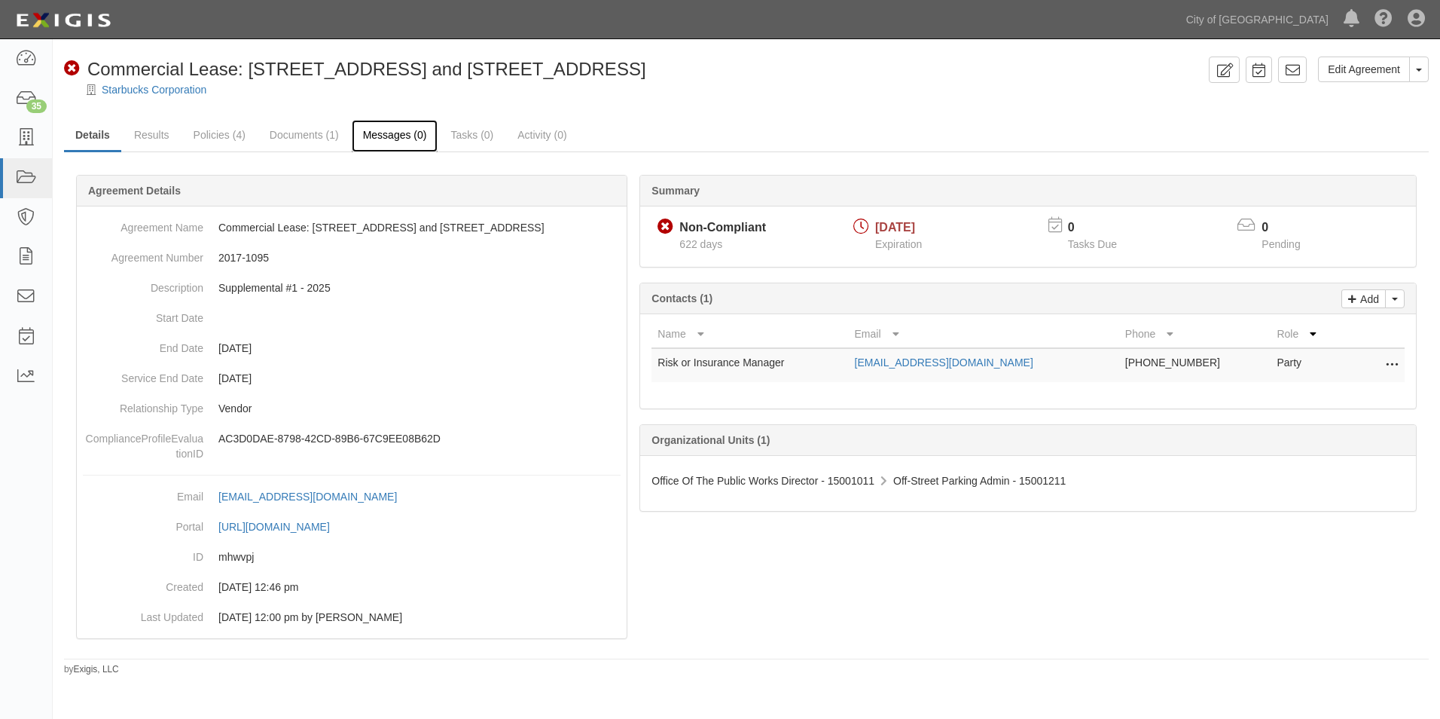
click at [404, 135] on link "Messages (0)" at bounding box center [395, 136] width 87 height 32
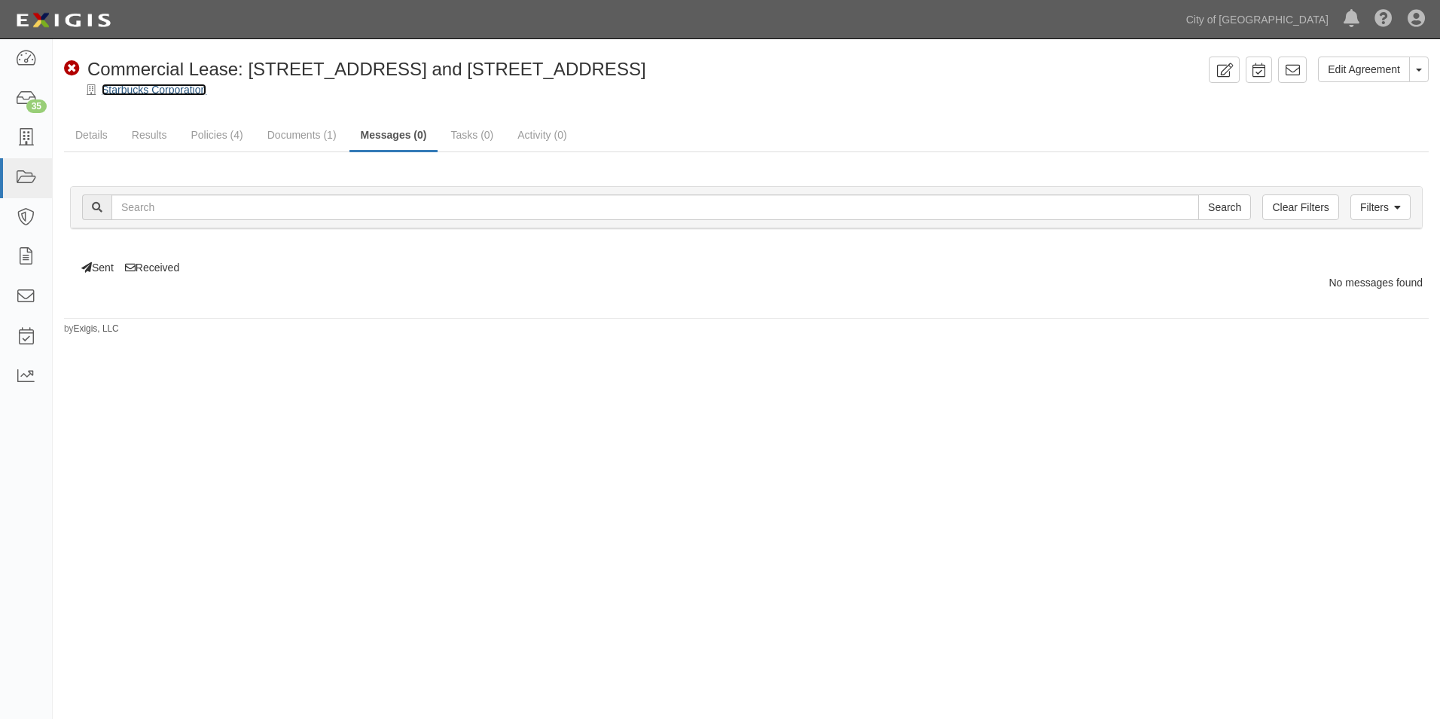
click at [146, 84] on link "Starbucks Corporation" at bounding box center [154, 90] width 105 height 12
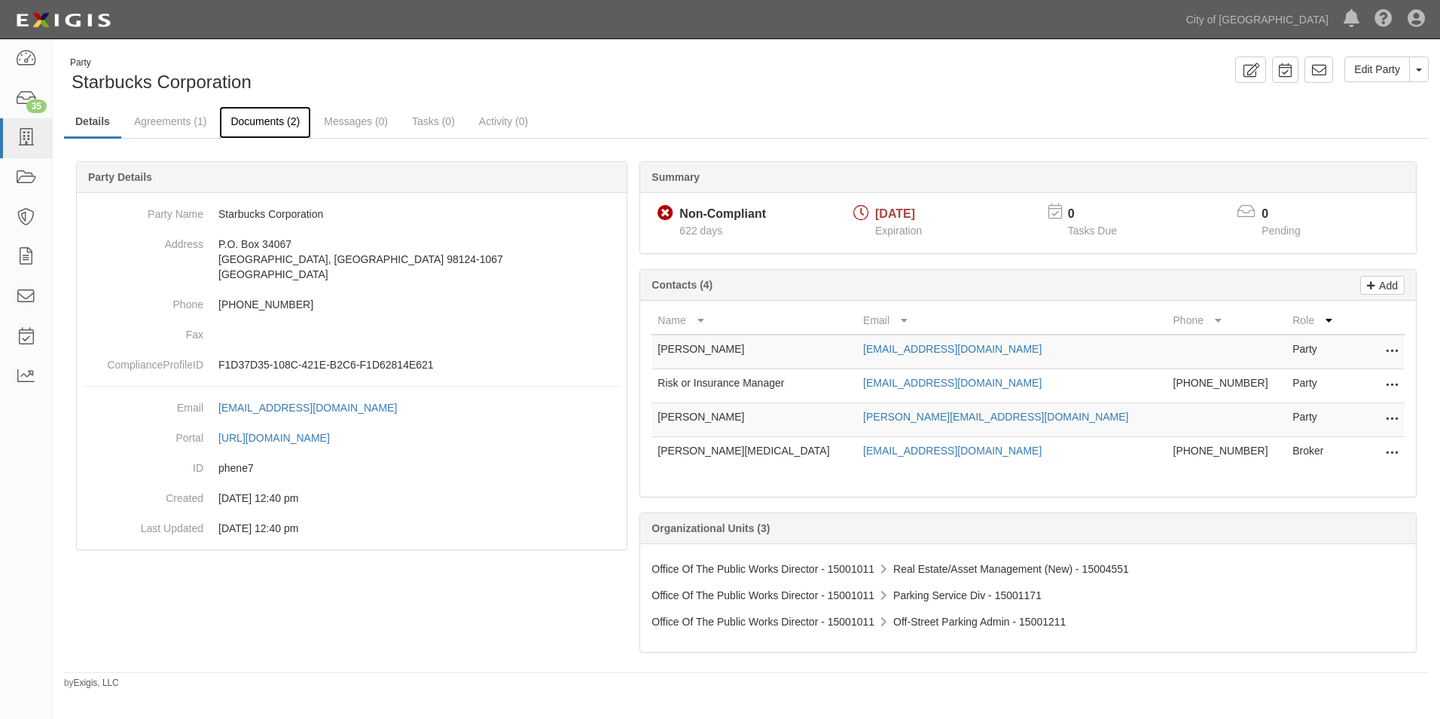
click at [264, 124] on link "Documents (2)" at bounding box center [265, 122] width 92 height 32
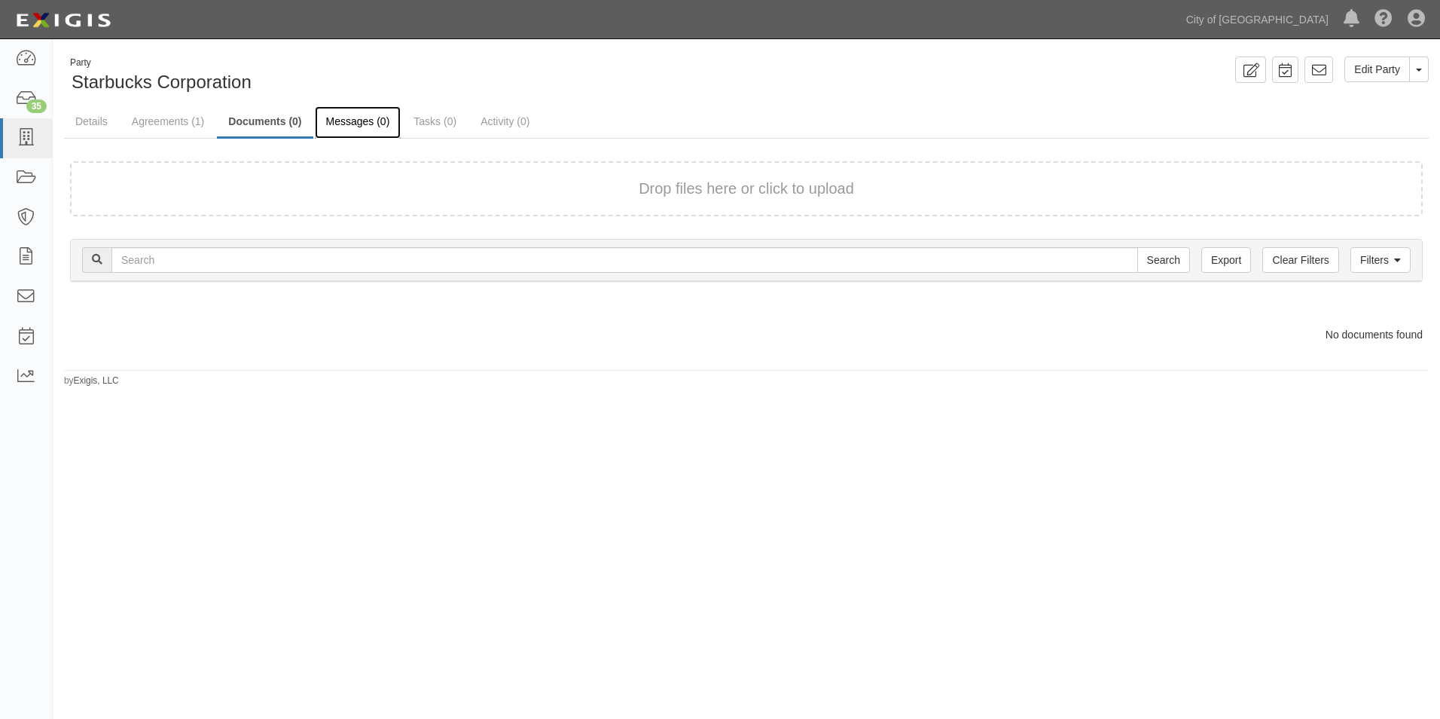
click at [340, 130] on link "Messages (0)" at bounding box center [358, 122] width 87 height 32
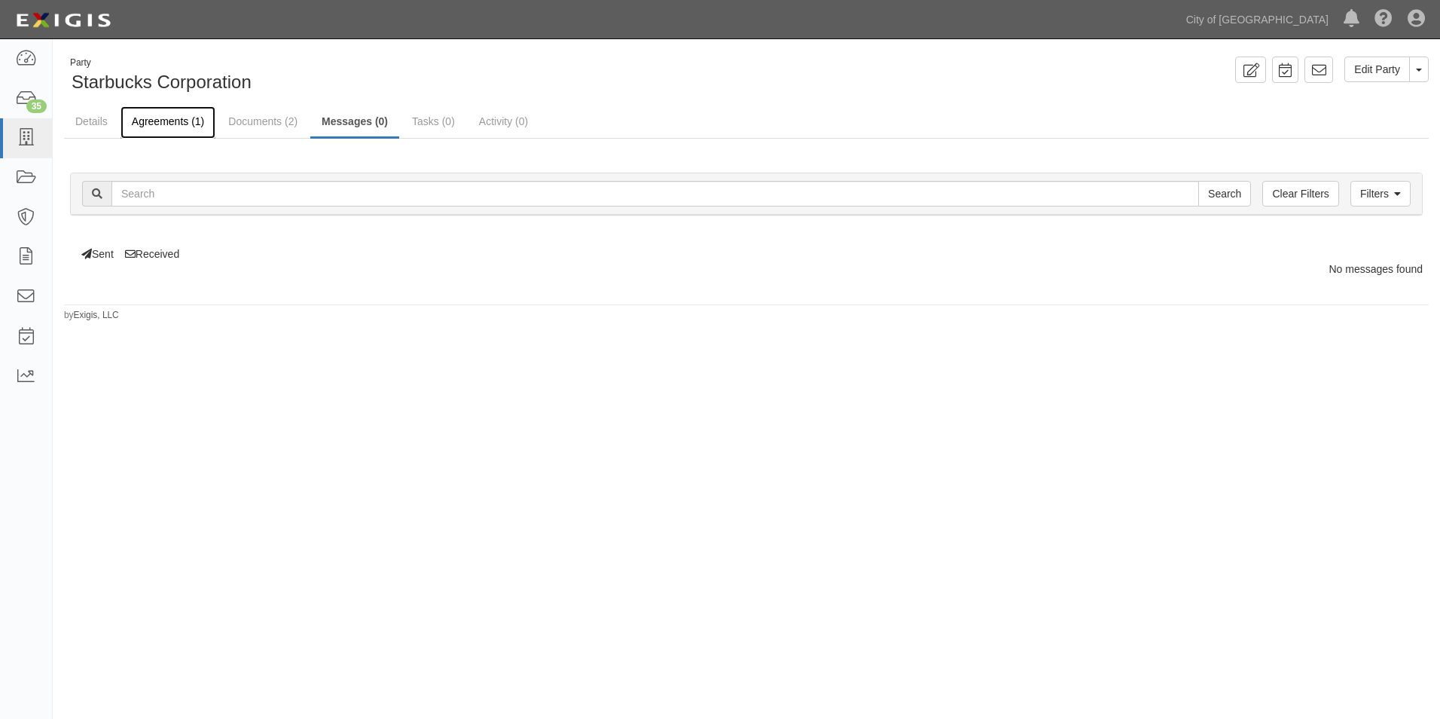
click at [158, 124] on link "Agreements (1)" at bounding box center [168, 122] width 95 height 32
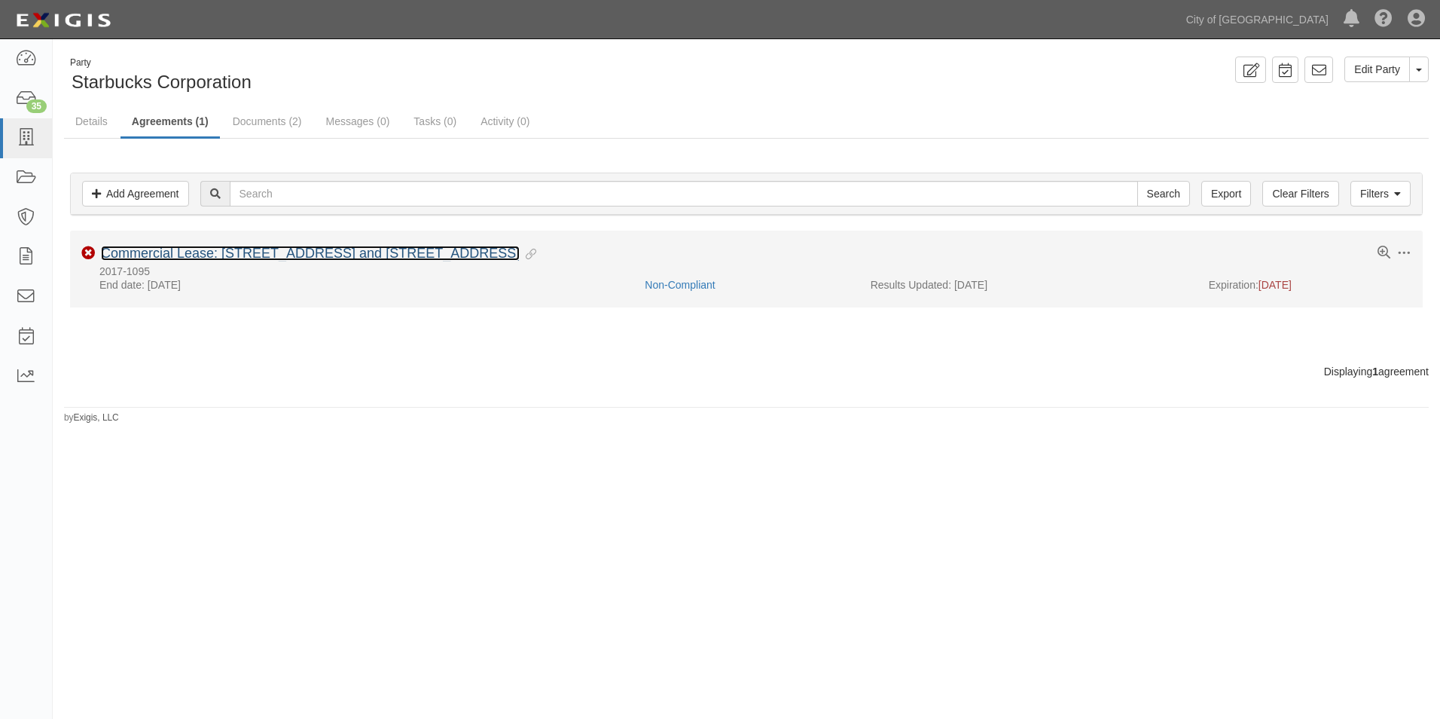
click at [163, 252] on link "Commercial Lease: [STREET_ADDRESS] and [STREET_ADDRESS]" at bounding box center [310, 253] width 419 height 15
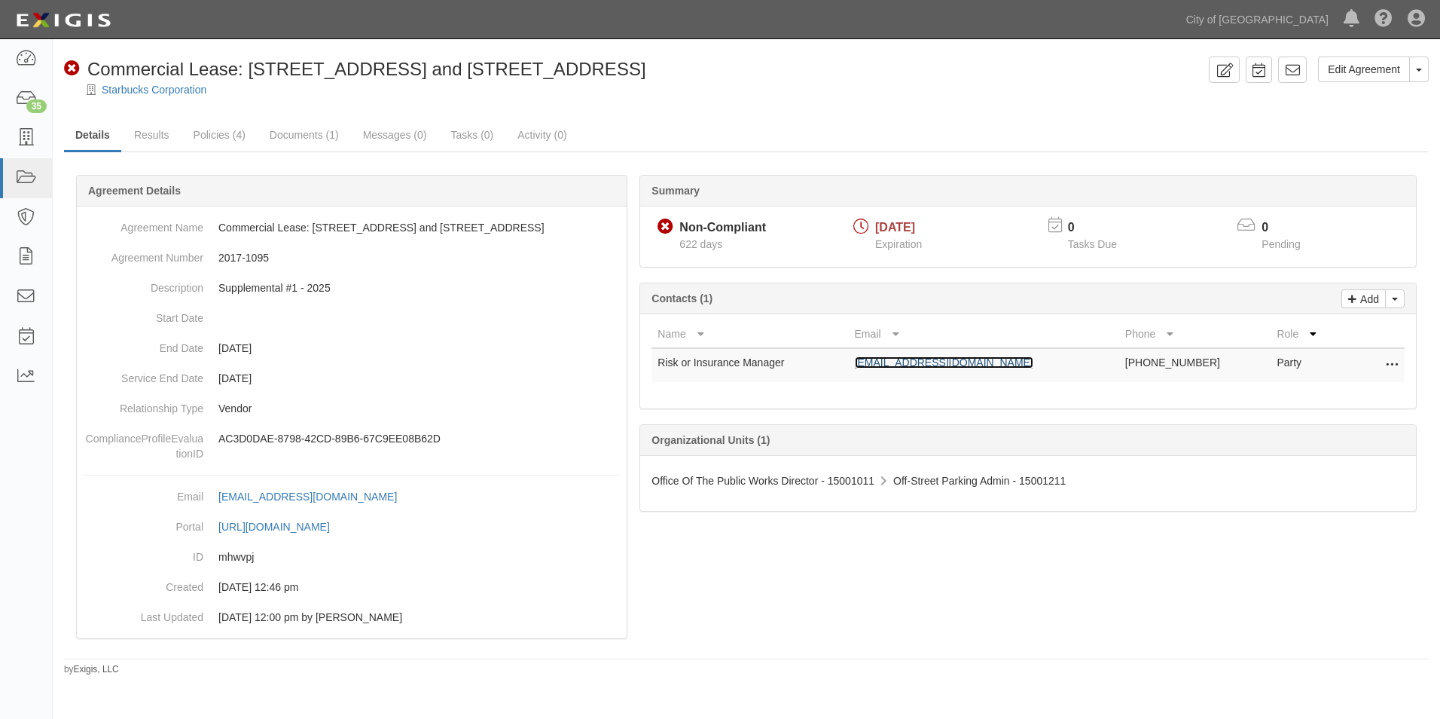
click at [958, 362] on link "[EMAIL_ADDRESS][DOMAIN_NAME]" at bounding box center [944, 362] width 179 height 12
click at [403, 138] on link "Messages (0)" at bounding box center [395, 136] width 87 height 32
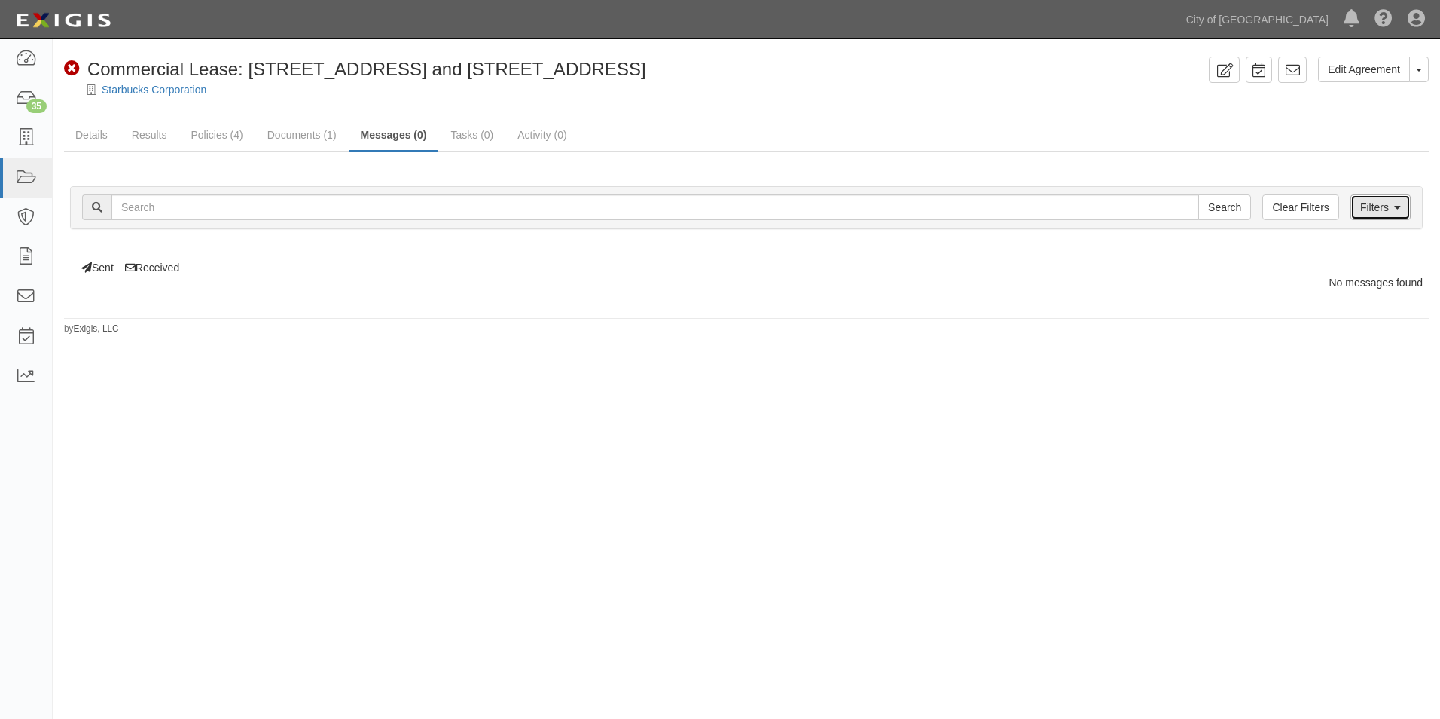
click at [1371, 211] on link "Filters" at bounding box center [1380, 207] width 60 height 26
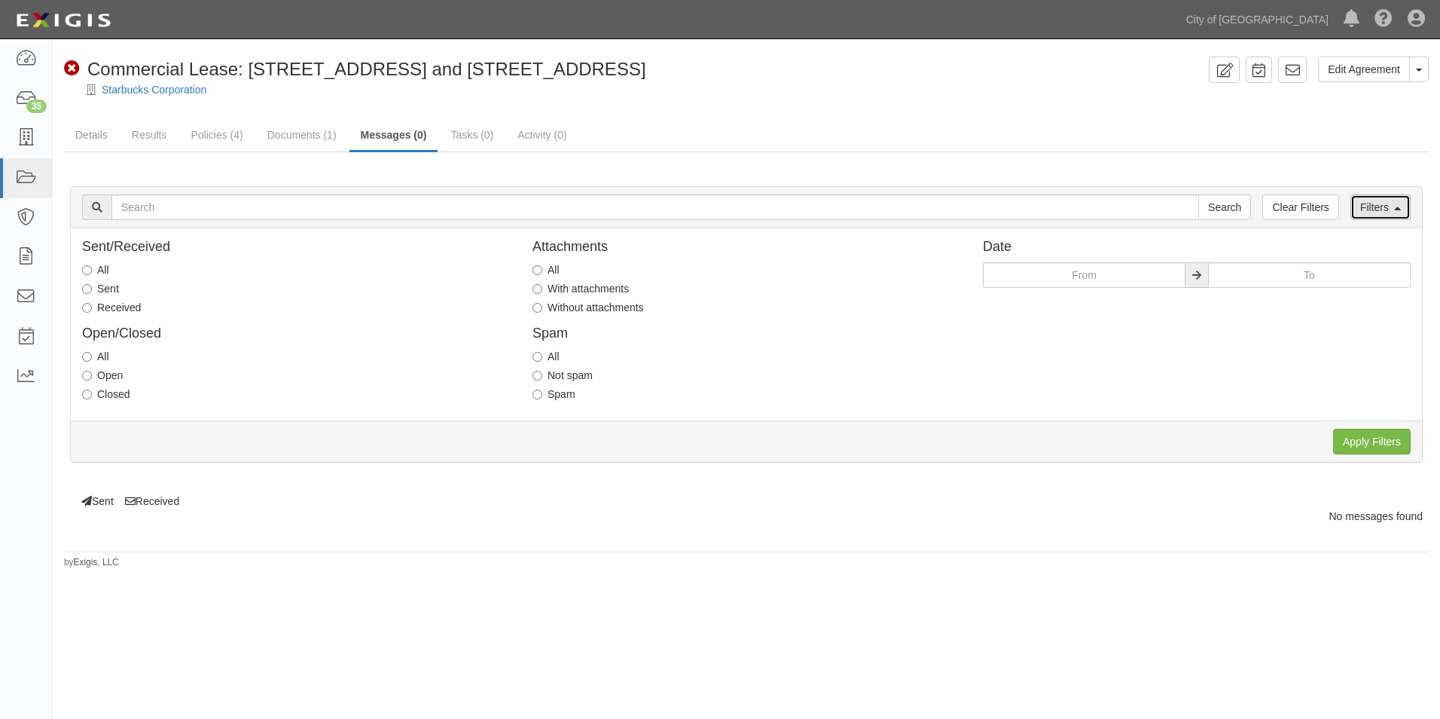
click at [1371, 211] on link "Filters" at bounding box center [1380, 207] width 60 height 26
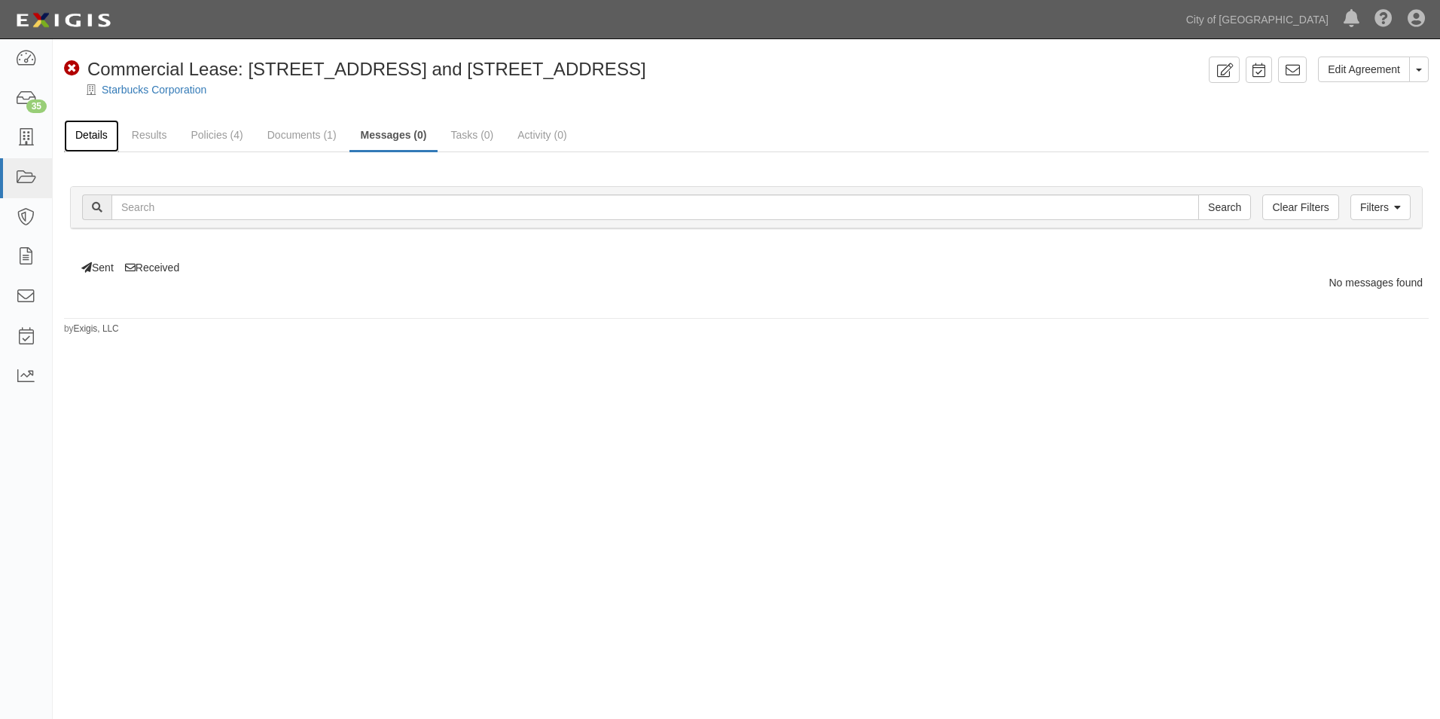
click at [101, 136] on link "Details" at bounding box center [91, 136] width 55 height 32
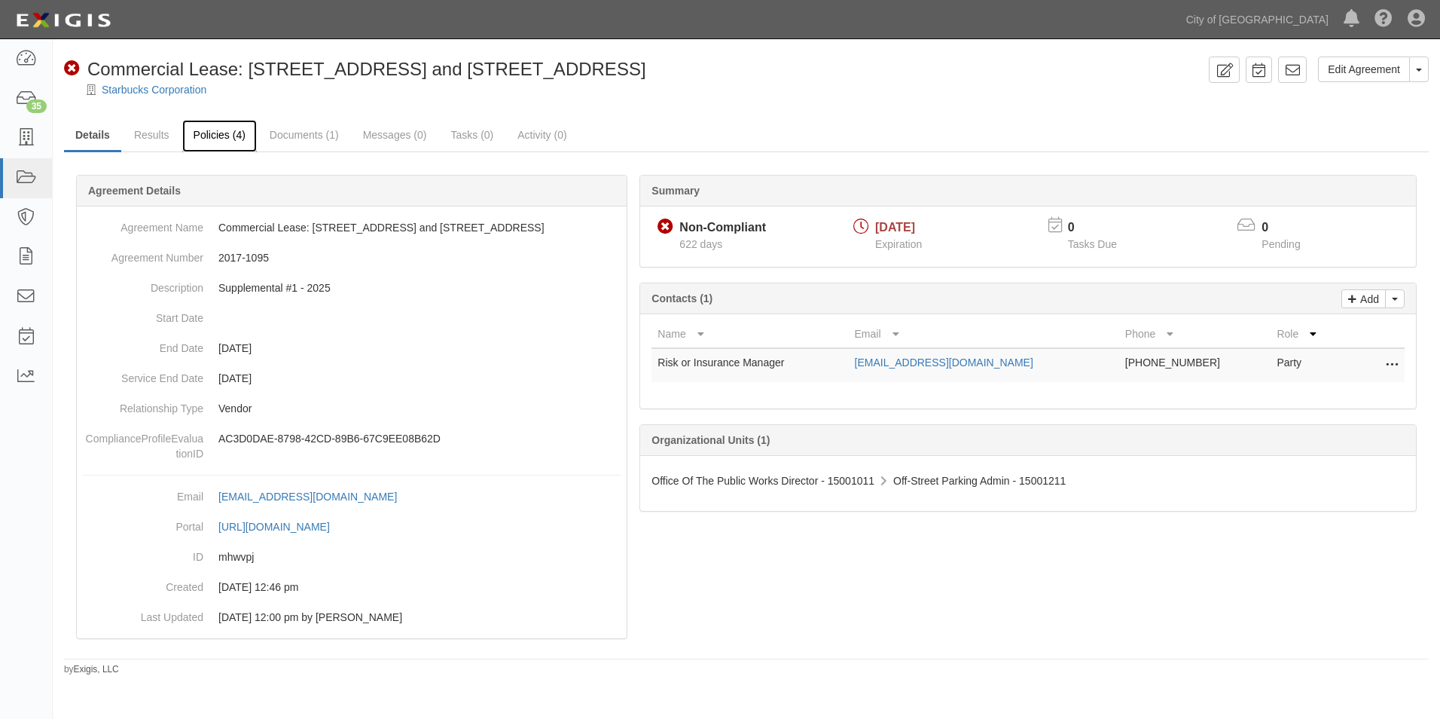
click at [211, 140] on link "Policies (4)" at bounding box center [219, 136] width 75 height 32
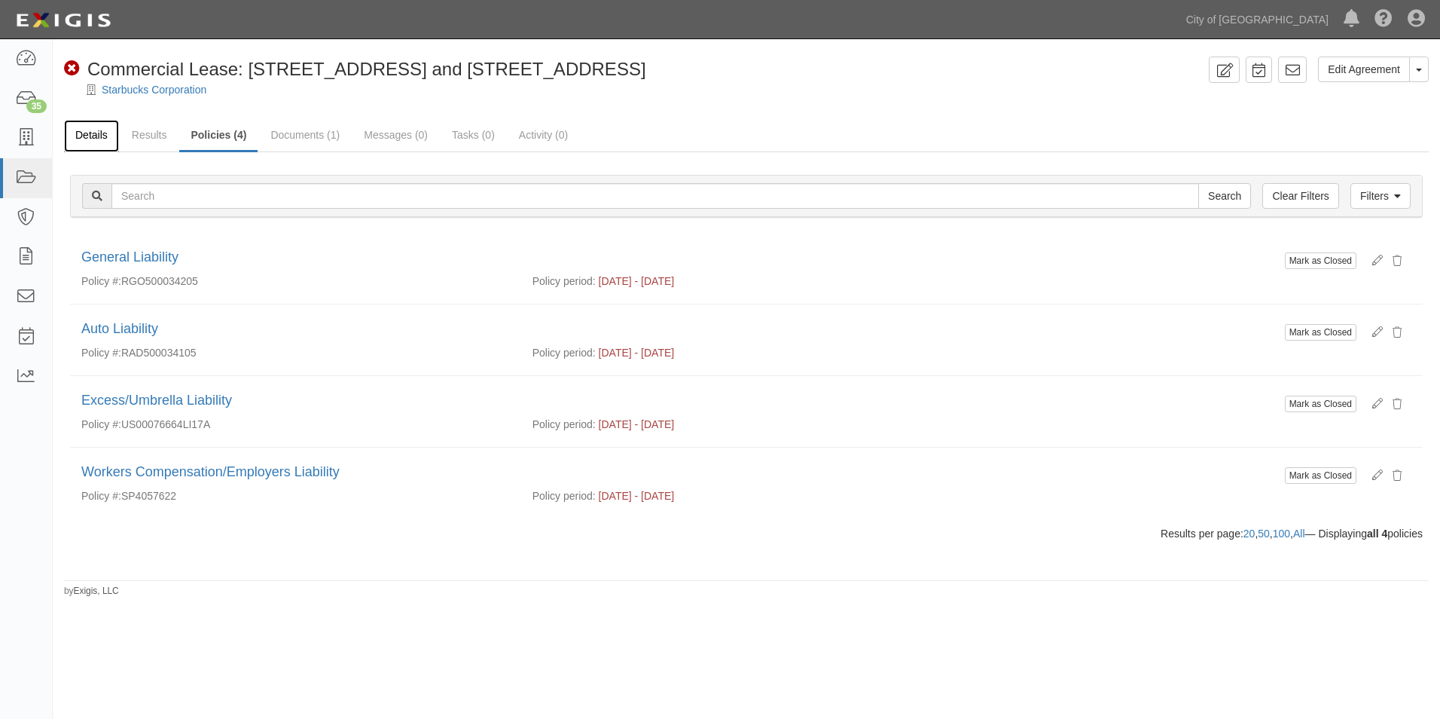
click at [75, 130] on link "Details" at bounding box center [91, 136] width 55 height 32
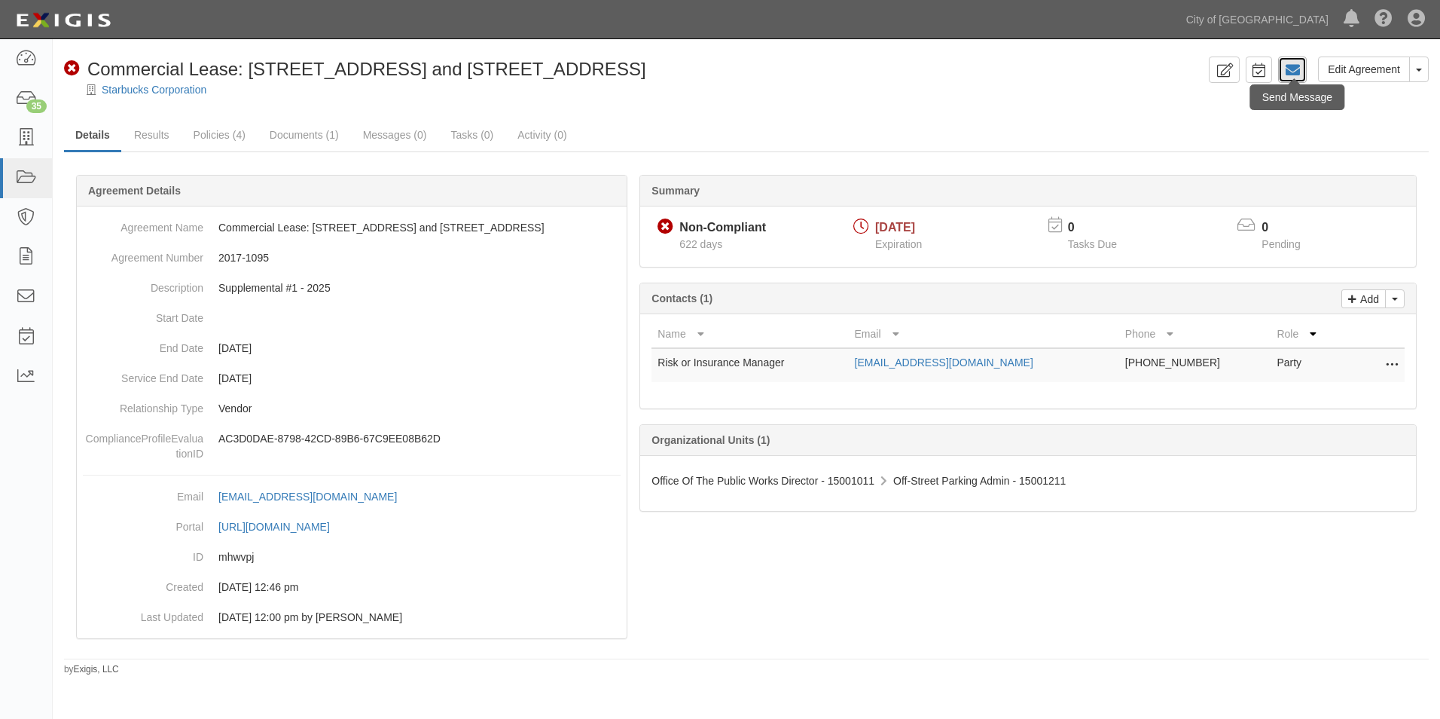
click at [1290, 64] on icon at bounding box center [1292, 70] width 15 height 15
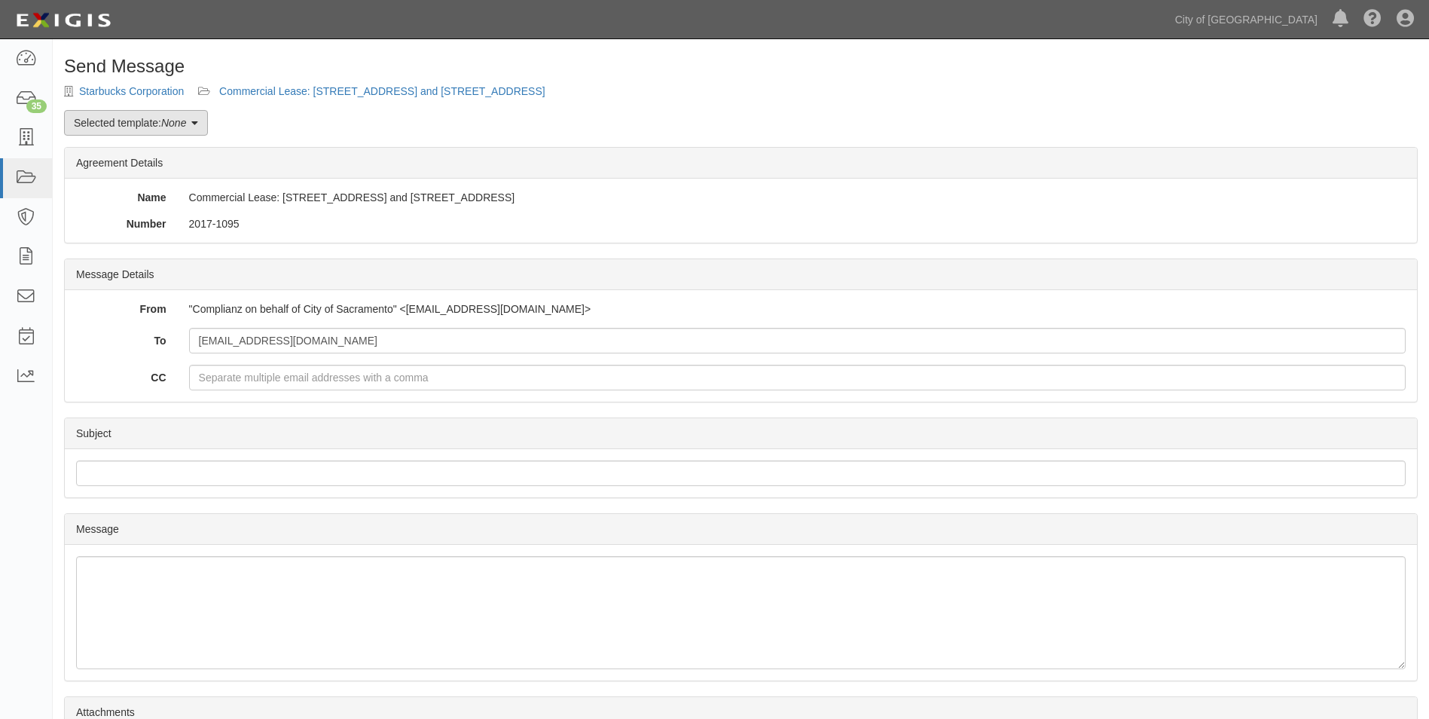
click at [186, 126] on em "None" at bounding box center [173, 123] width 25 height 12
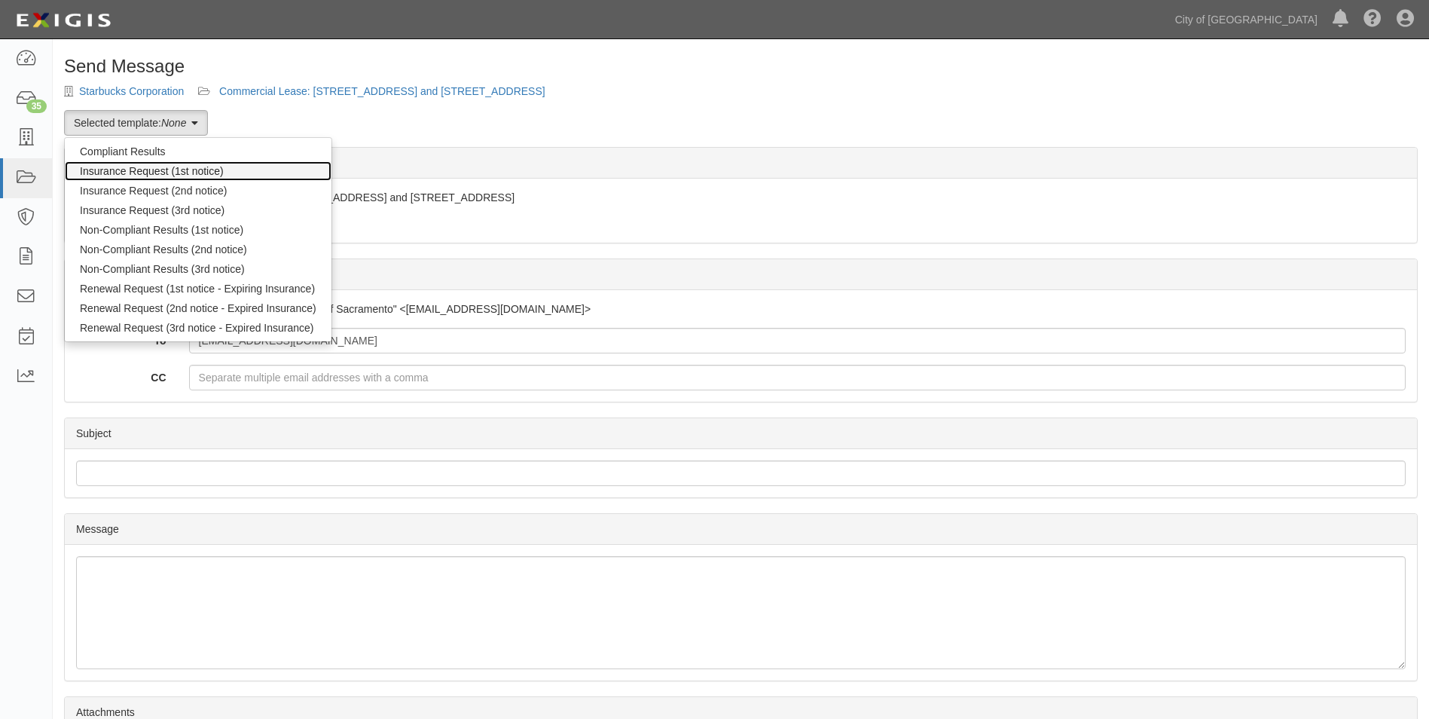
click at [180, 171] on link "Insurance Request (1st notice)" at bounding box center [198, 171] width 267 height 20
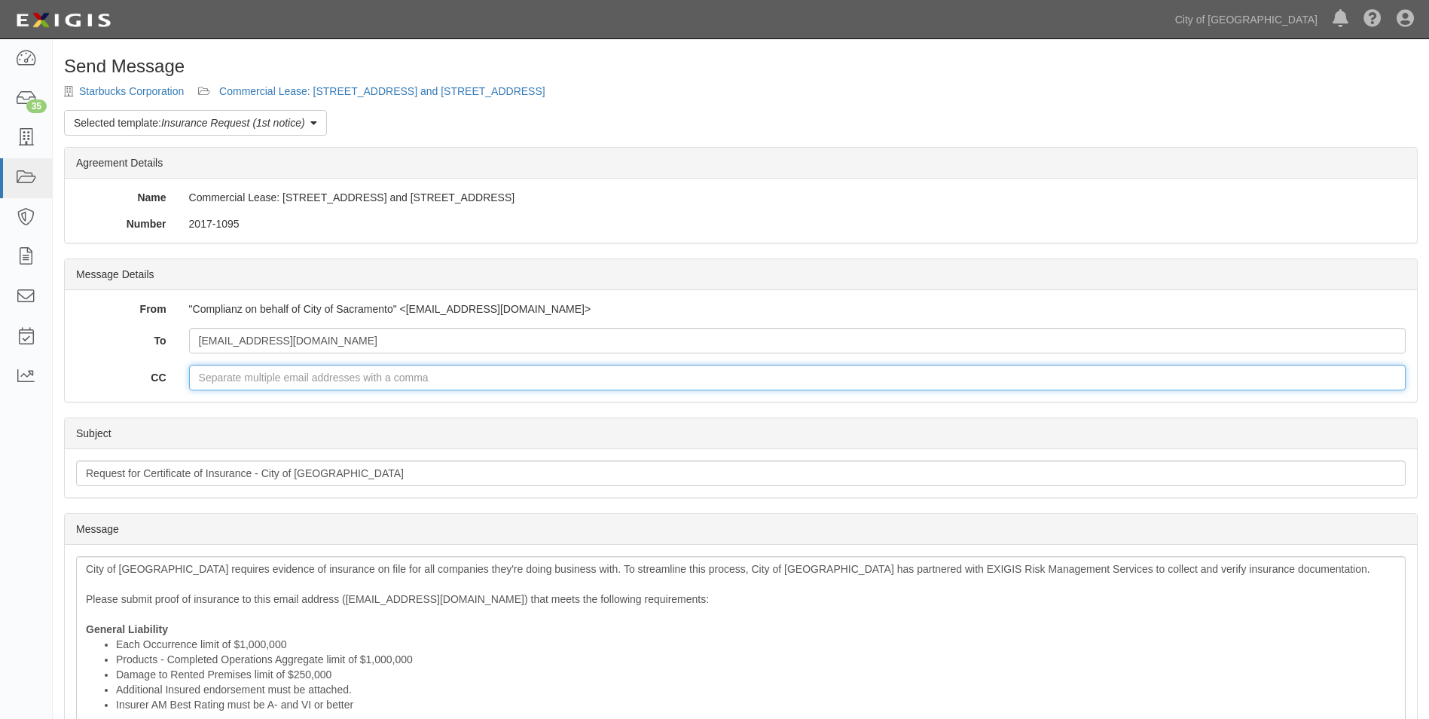
click at [389, 373] on input "CC" at bounding box center [797, 378] width 1216 height 26
click at [436, 341] on input "[EMAIL_ADDRESS][DOMAIN_NAME]" at bounding box center [797, 341] width 1216 height 26
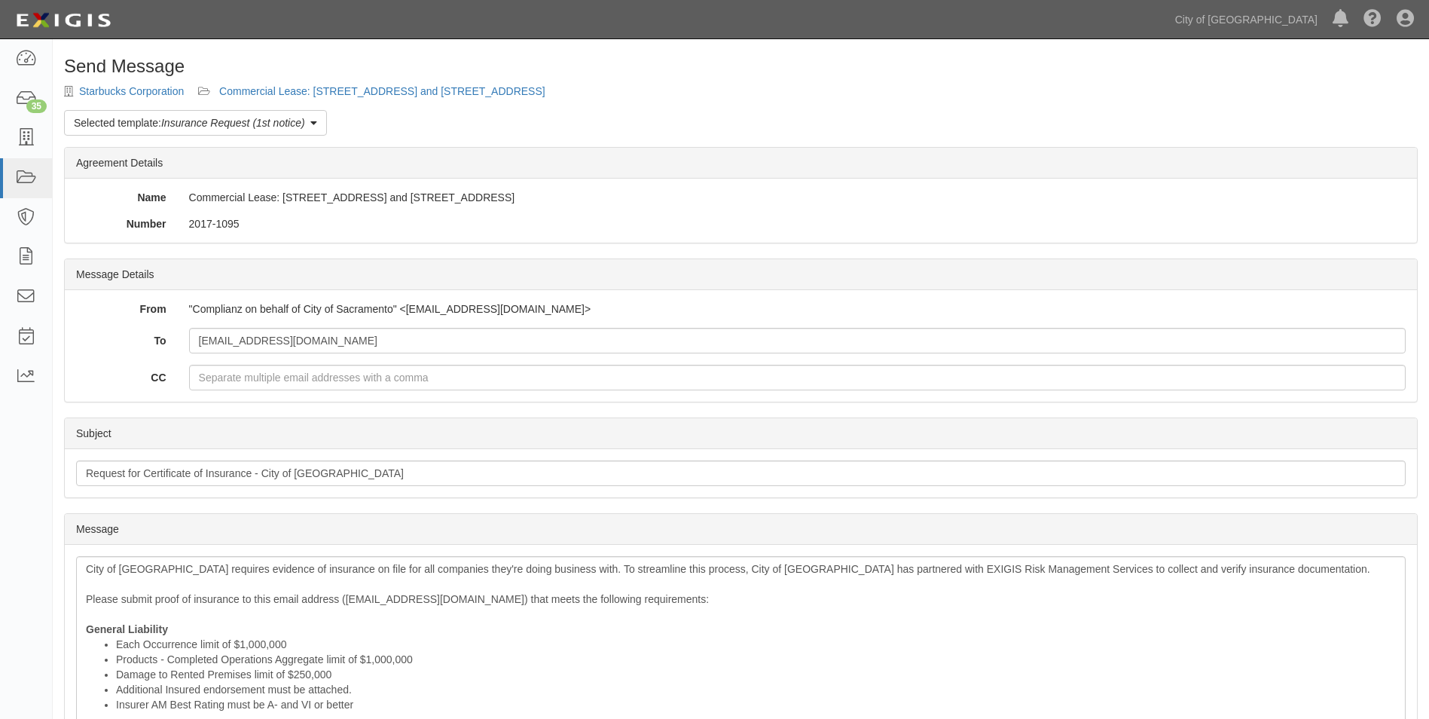
click at [885, 293] on div "From "Complianz on behalf of City of Sacramento" <[EMAIL_ADDRESS][DOMAIN_NAME]>…" at bounding box center [741, 345] width 1352 height 111
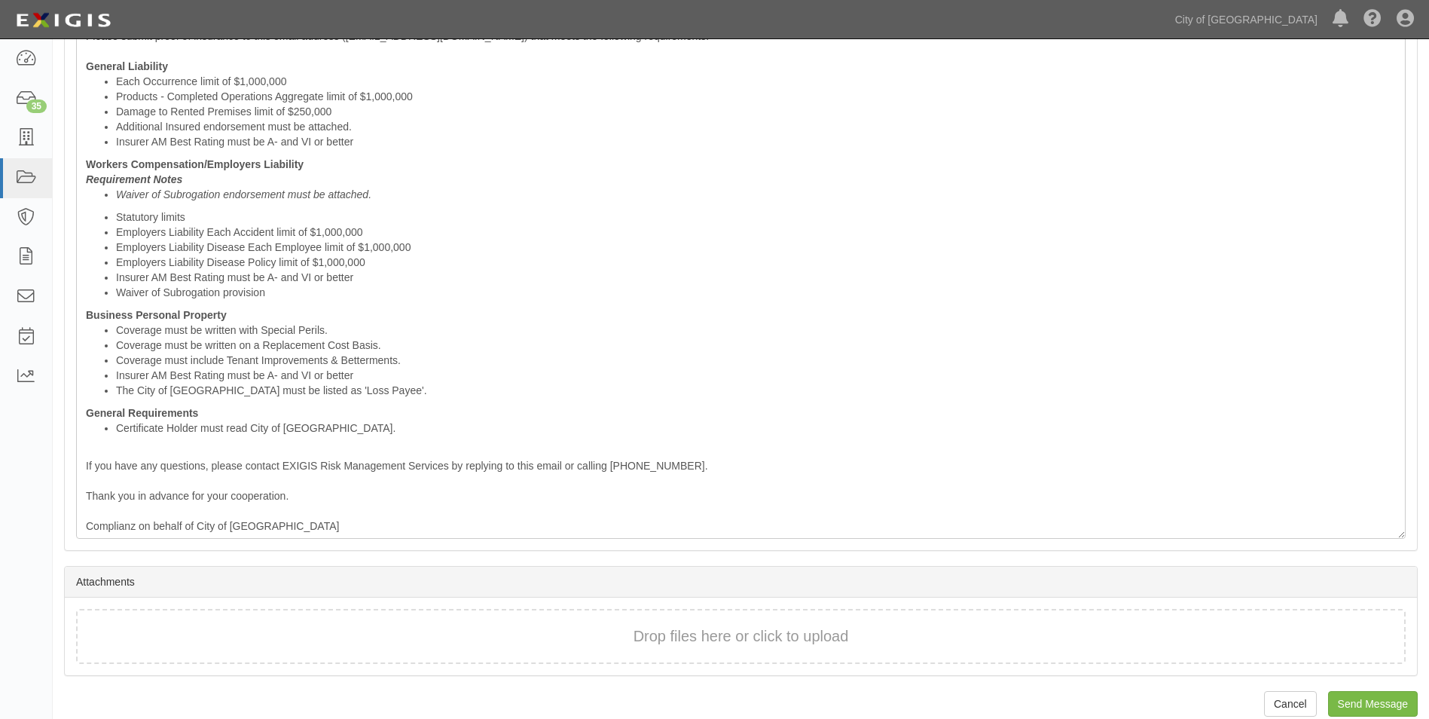
scroll to position [582, 0]
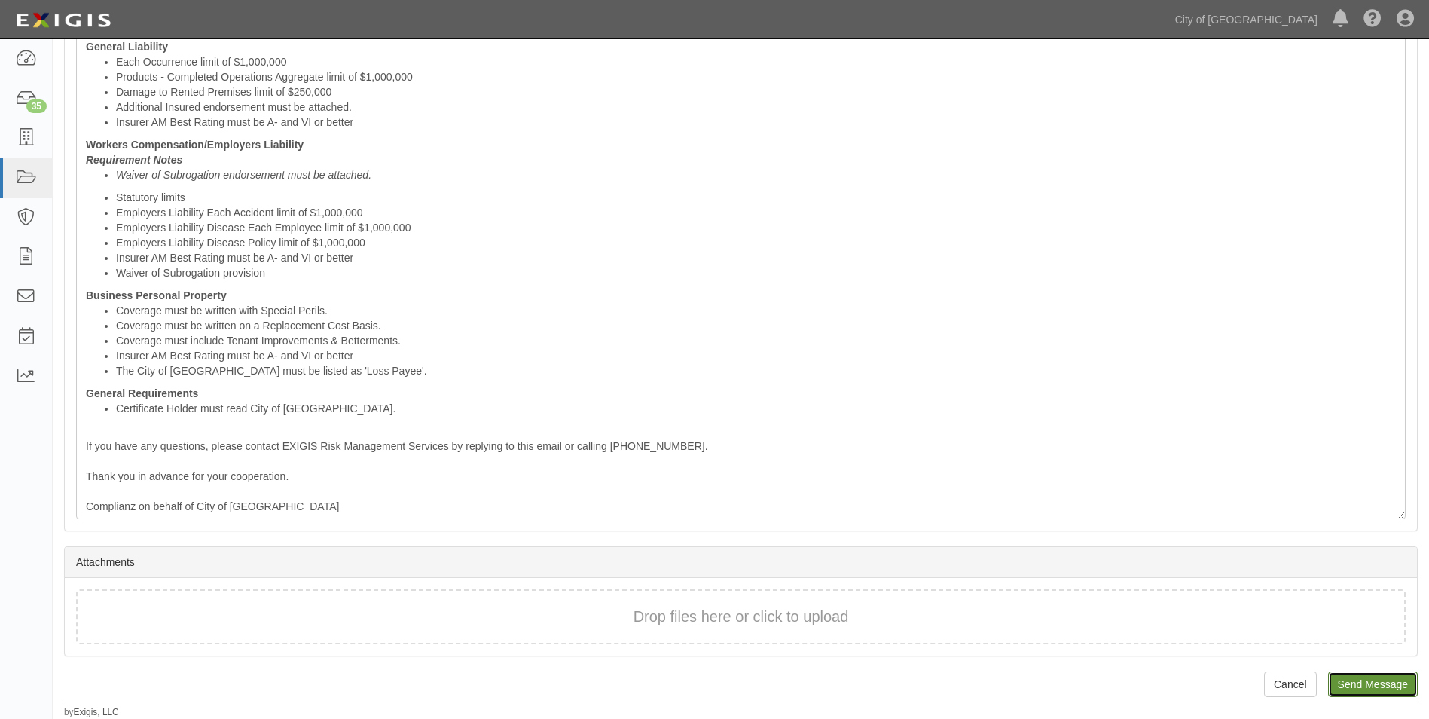
click at [1401, 688] on input "Send Message" at bounding box center [1373, 684] width 90 height 26
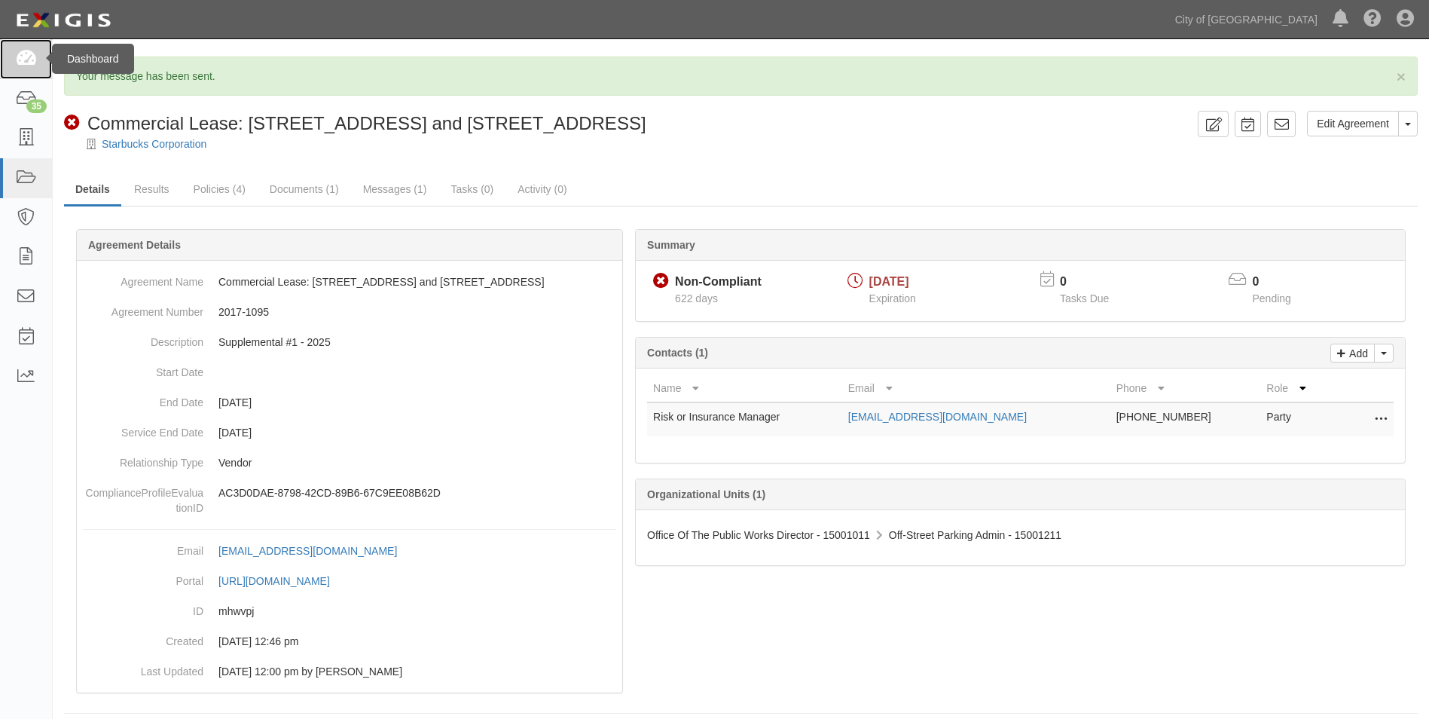
click at [29, 56] on icon at bounding box center [25, 58] width 21 height 17
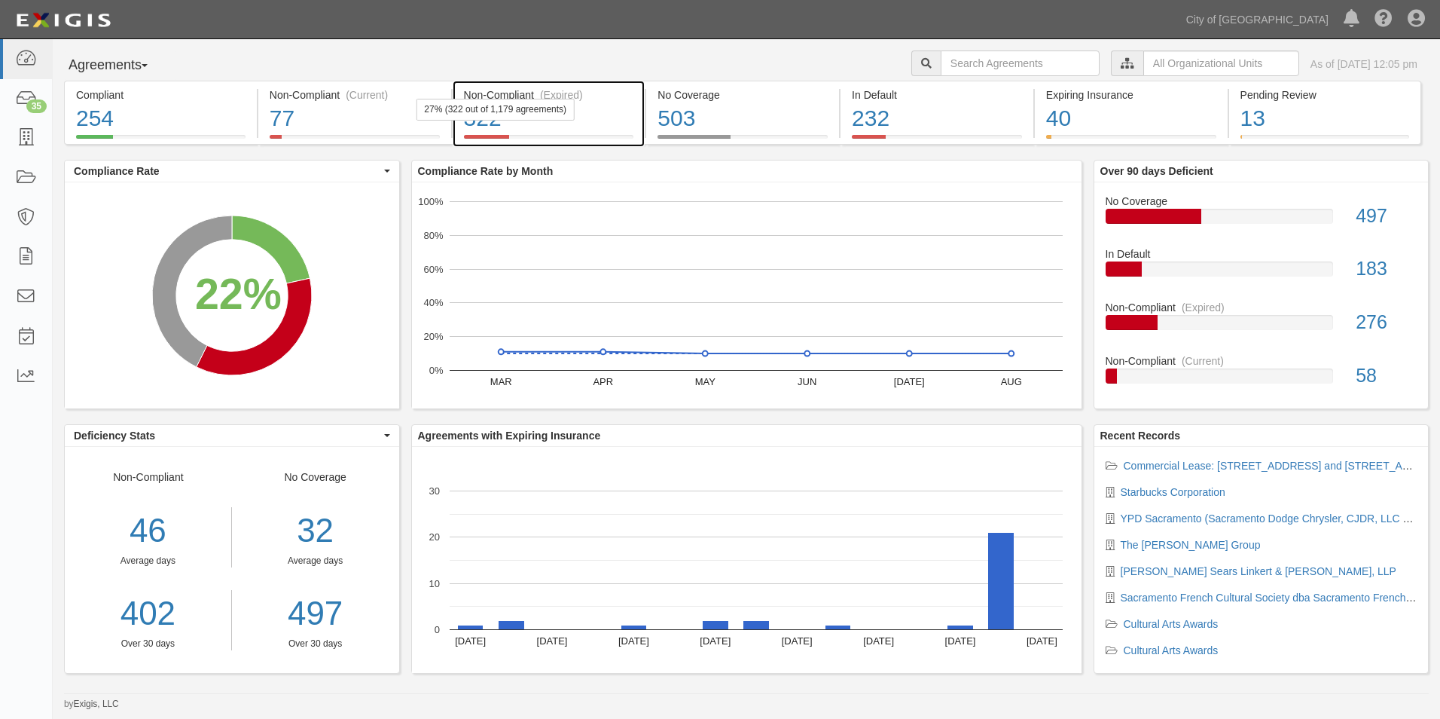
click at [591, 99] on div "Non-Compliant (Expired)" at bounding box center [549, 94] width 170 height 15
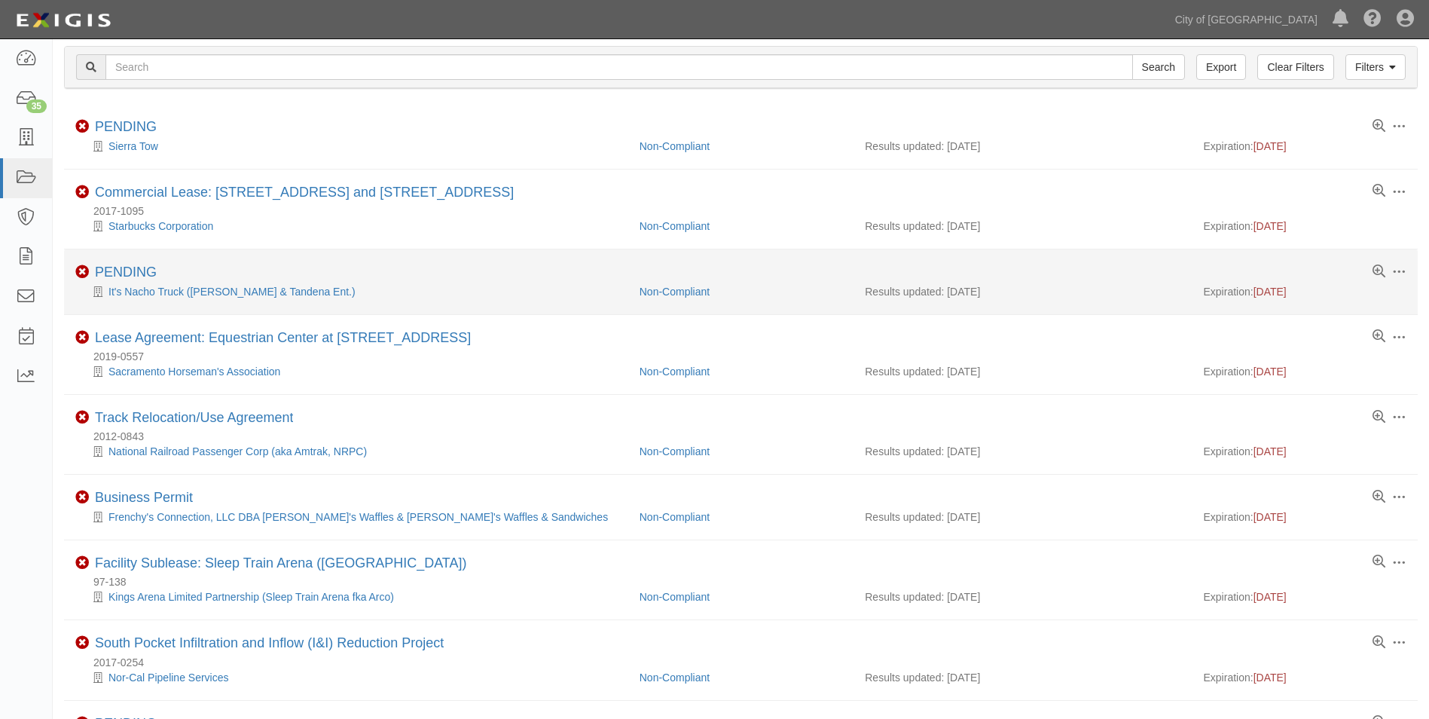
scroll to position [75, 0]
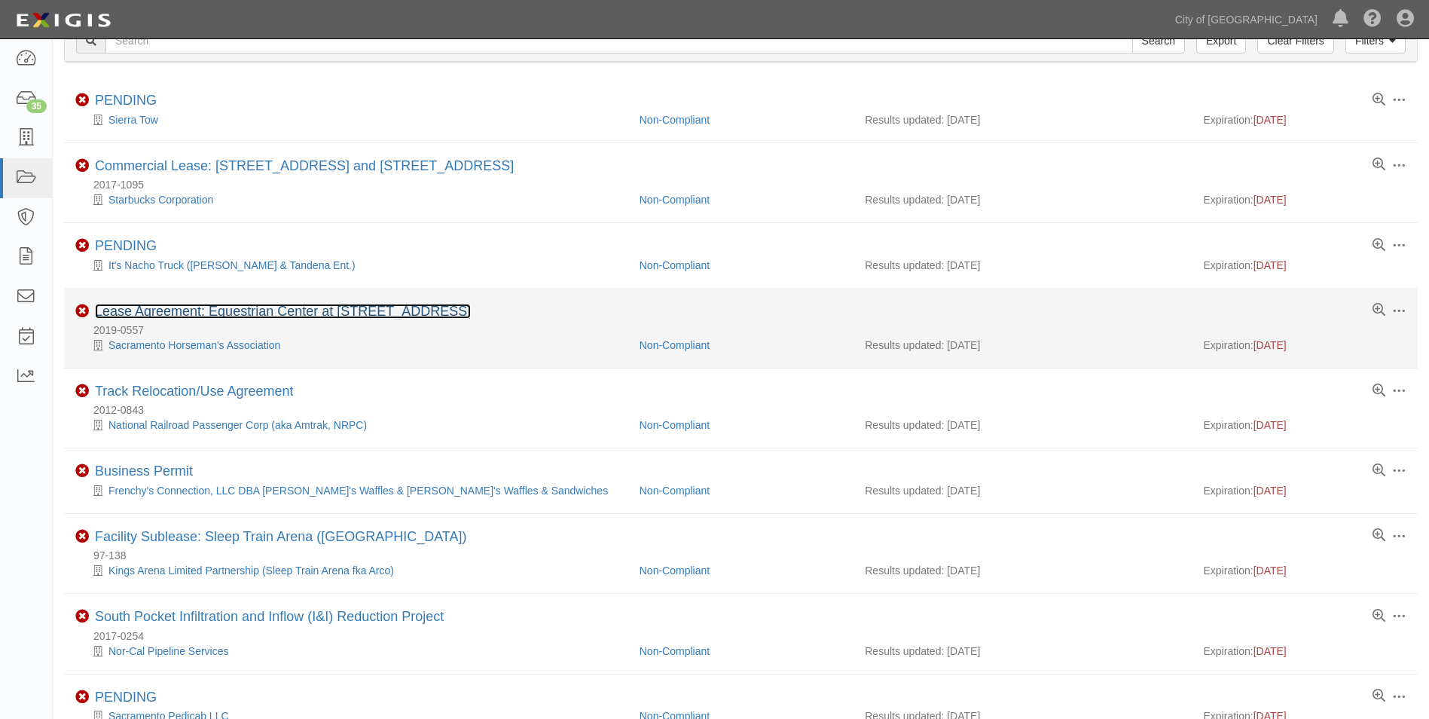
click at [287, 312] on link "Lease Agreement: Equestrian Center at [STREET_ADDRESS]" at bounding box center [283, 311] width 376 height 15
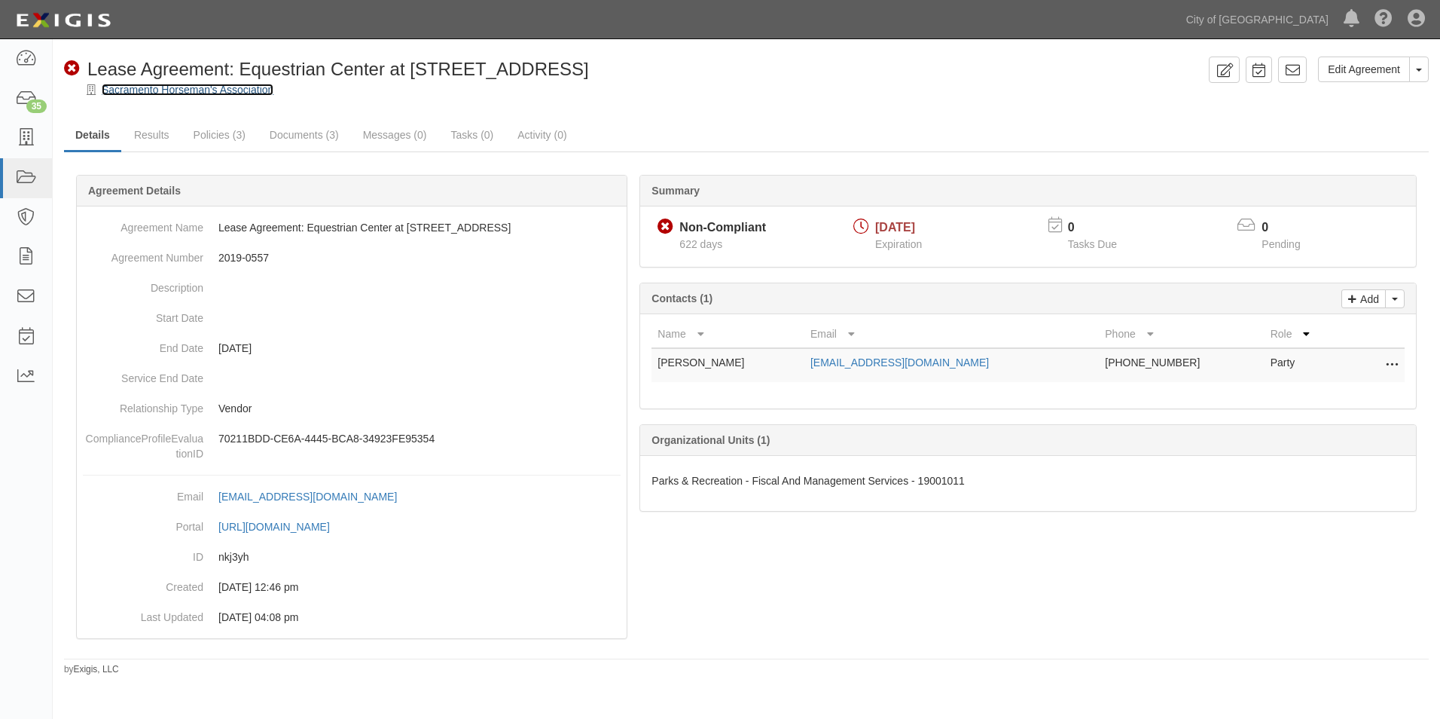
click at [188, 91] on link "Sacramento Horseman's Association" at bounding box center [188, 90] width 172 height 12
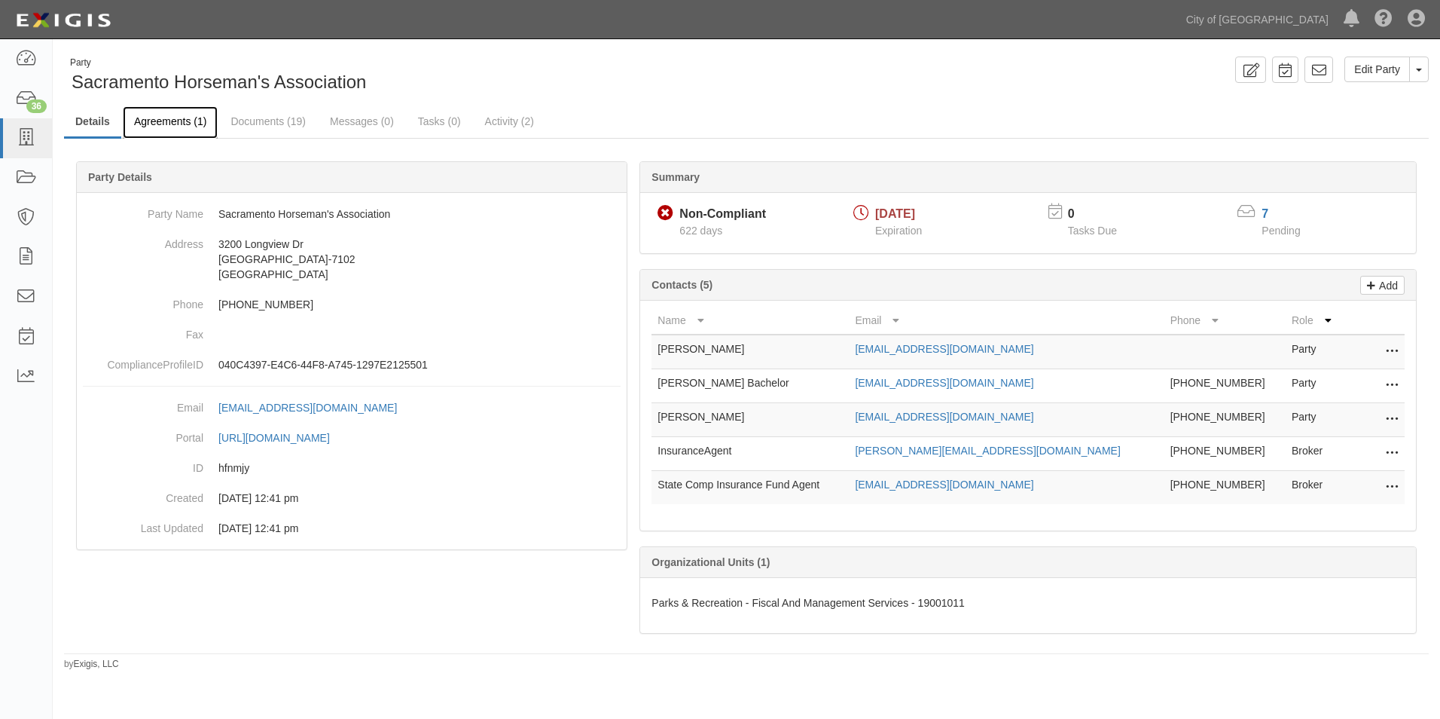
click at [166, 121] on link "Agreements (1)" at bounding box center [170, 122] width 95 height 32
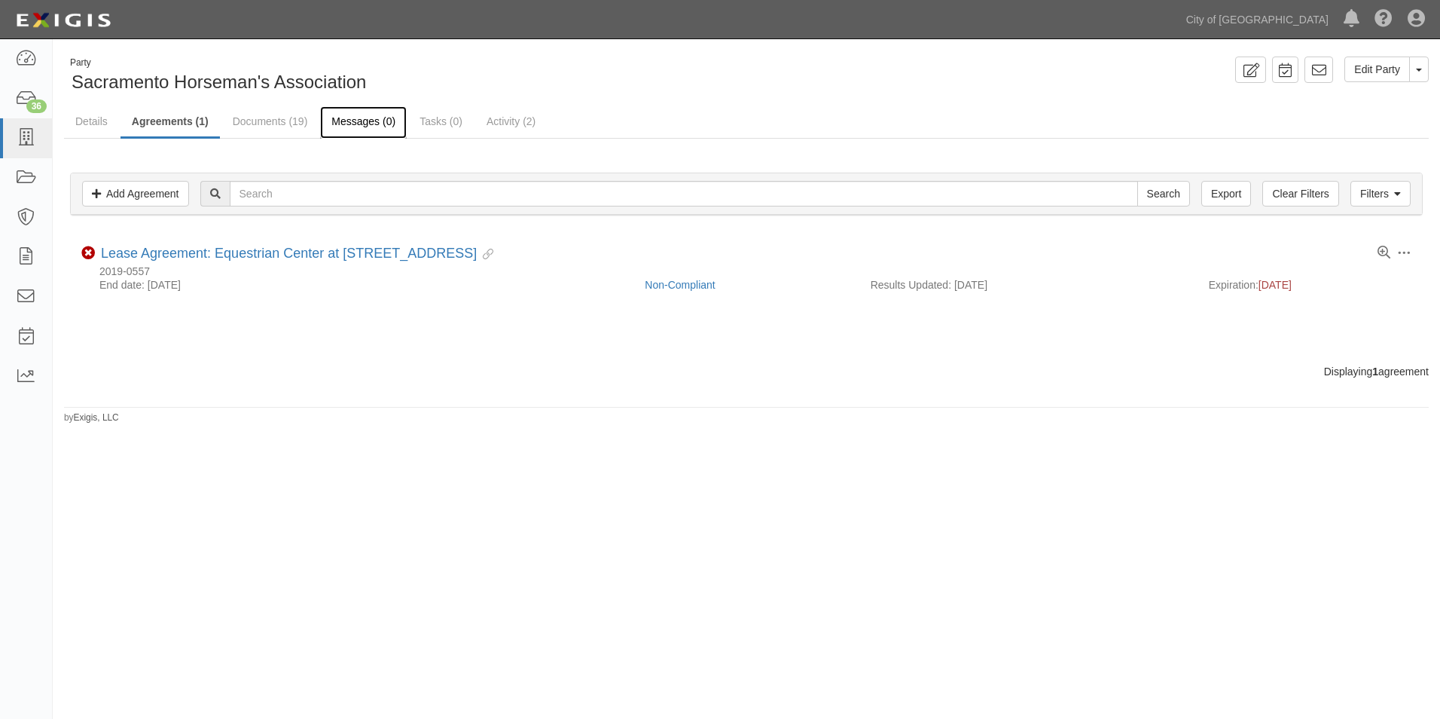
click at [365, 124] on link "Messages (0)" at bounding box center [363, 122] width 87 height 32
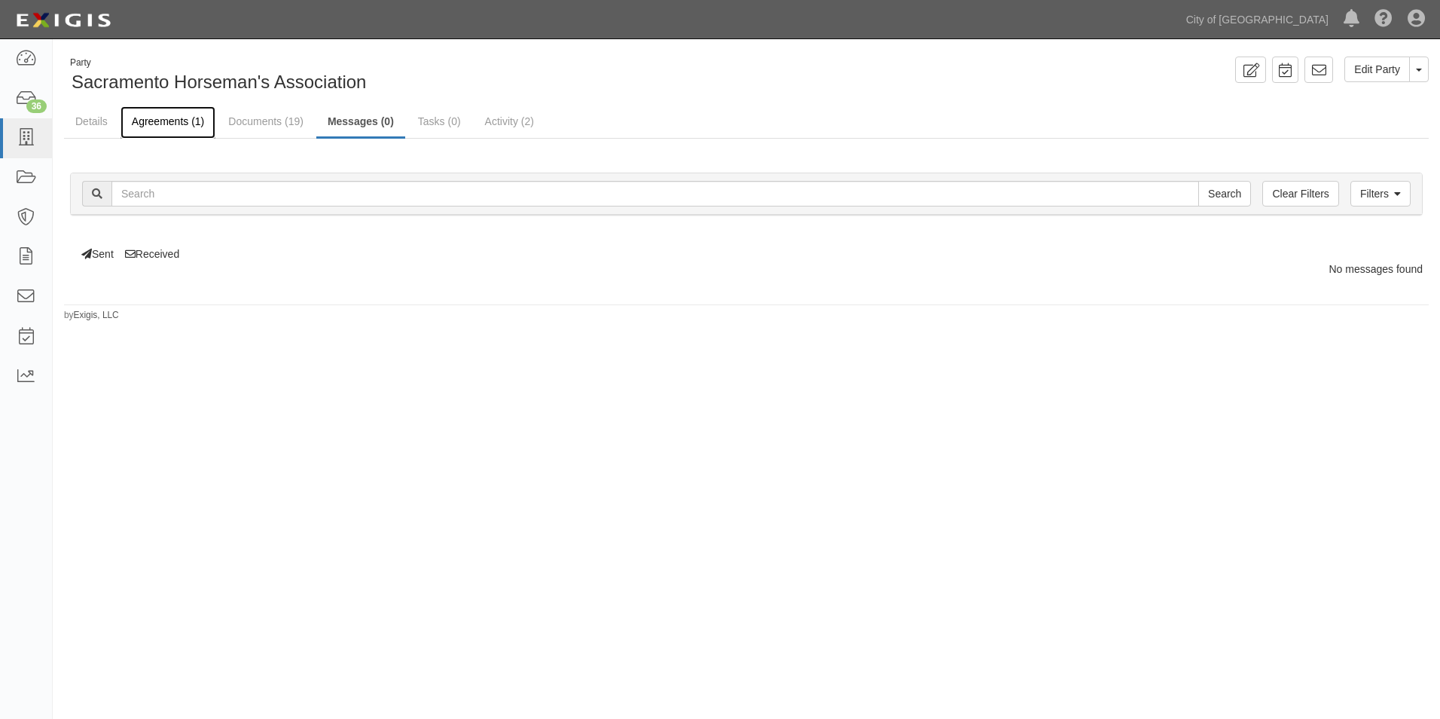
click at [178, 123] on link "Agreements (1)" at bounding box center [168, 122] width 95 height 32
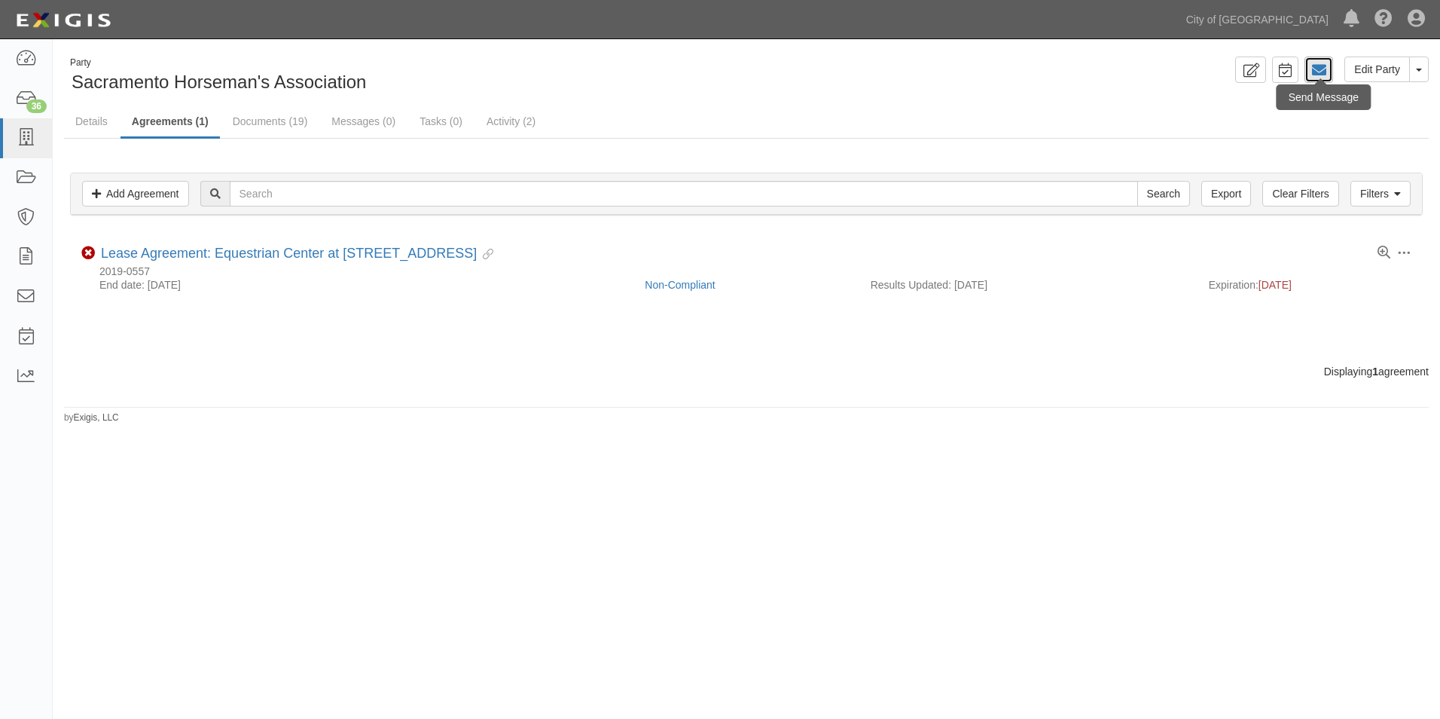
click at [1320, 71] on icon at bounding box center [1318, 70] width 15 height 15
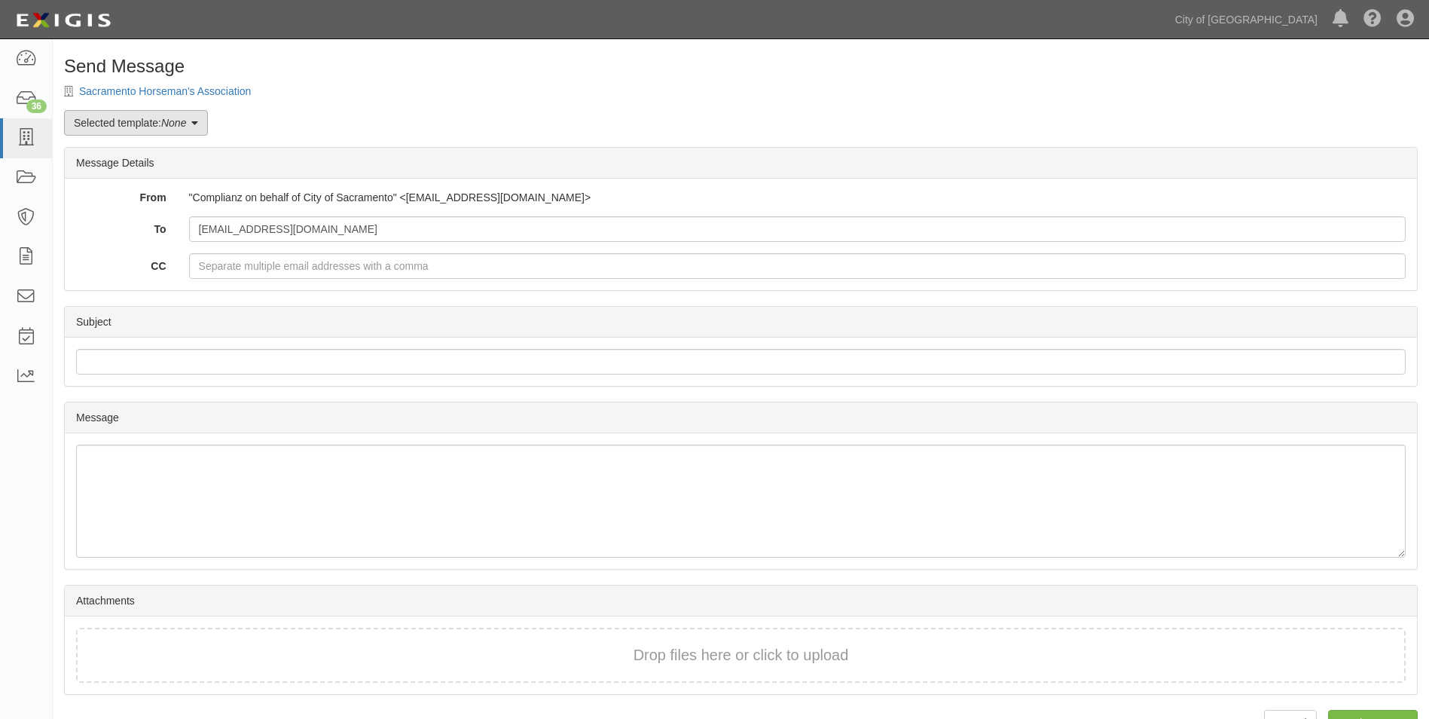
click at [203, 125] on link "Selected template: None" at bounding box center [136, 123] width 144 height 26
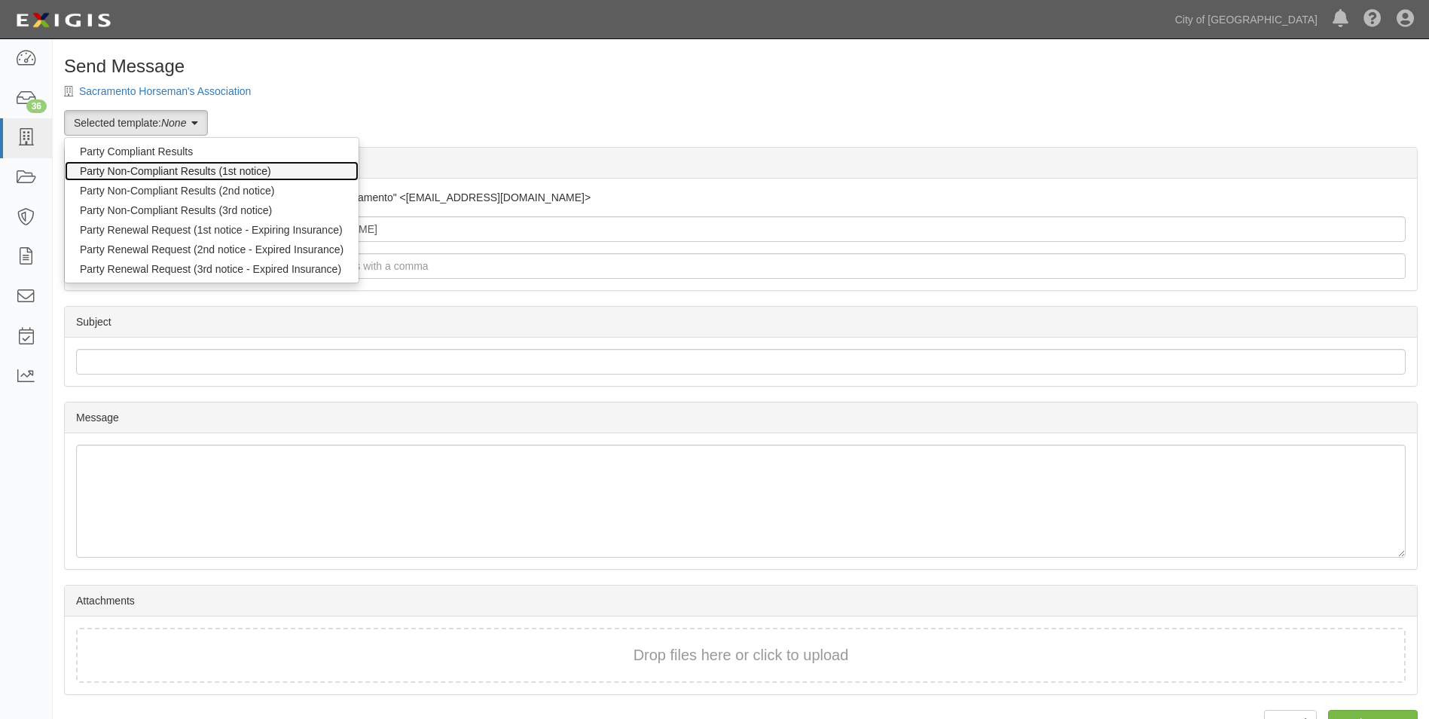
click at [197, 166] on link "Party Non-Compliant Results (1st notice)" at bounding box center [212, 171] width 294 height 20
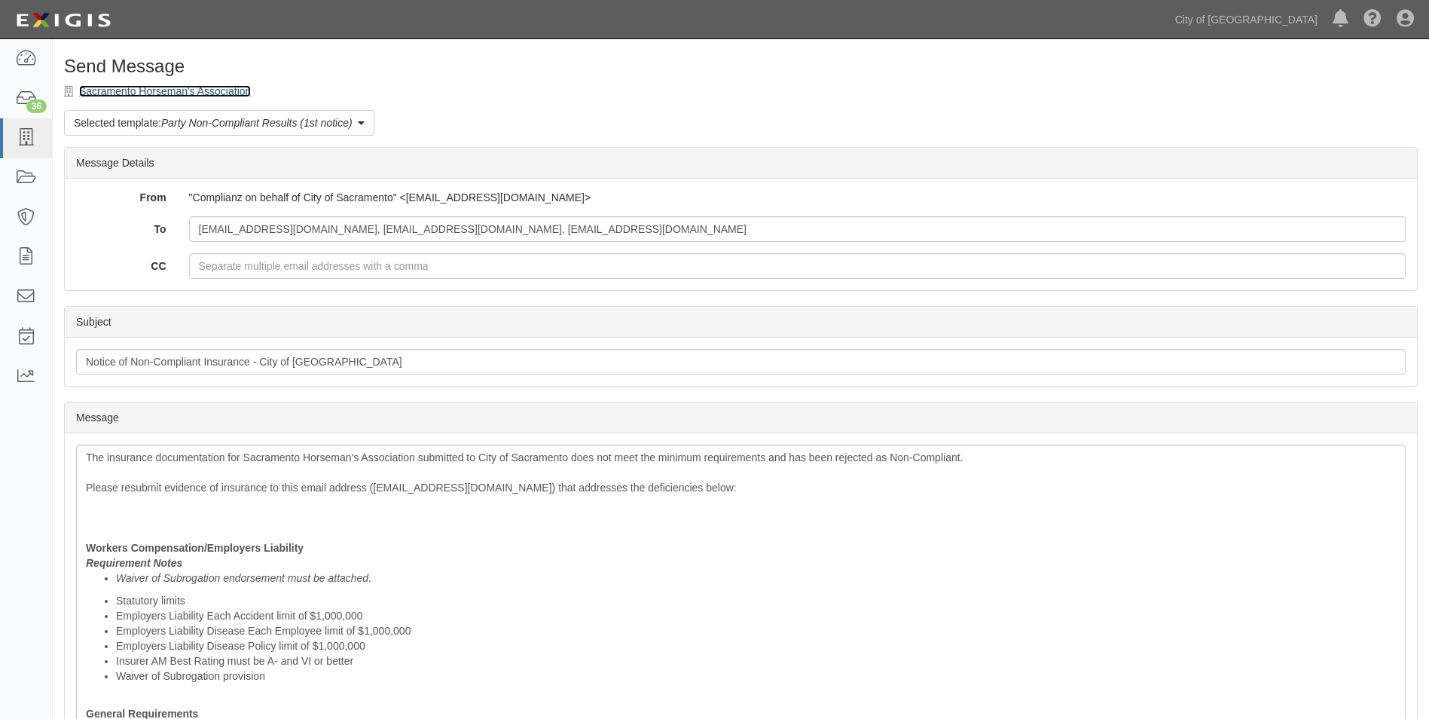
click at [137, 88] on link "Sacramento Horseman's Association" at bounding box center [165, 91] width 172 height 12
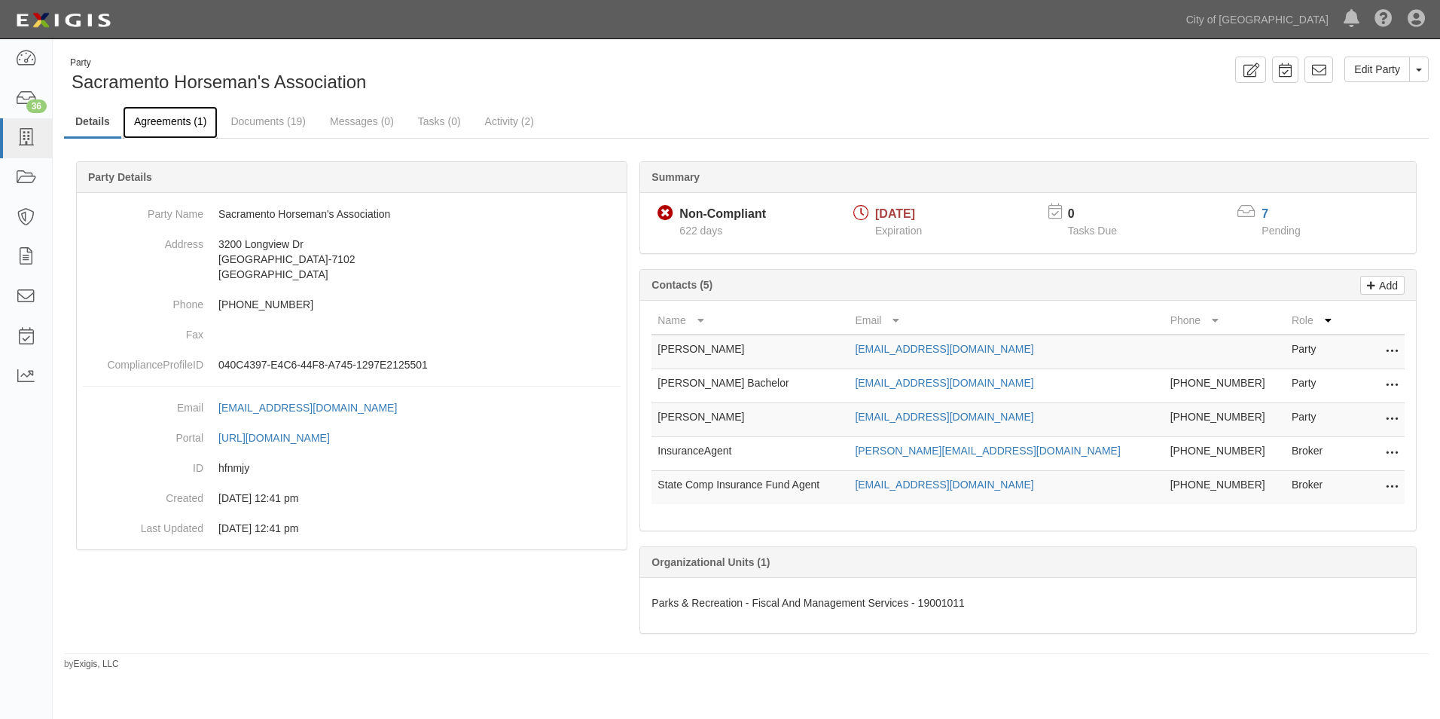
click at [193, 124] on link "Agreements (1)" at bounding box center [170, 122] width 95 height 32
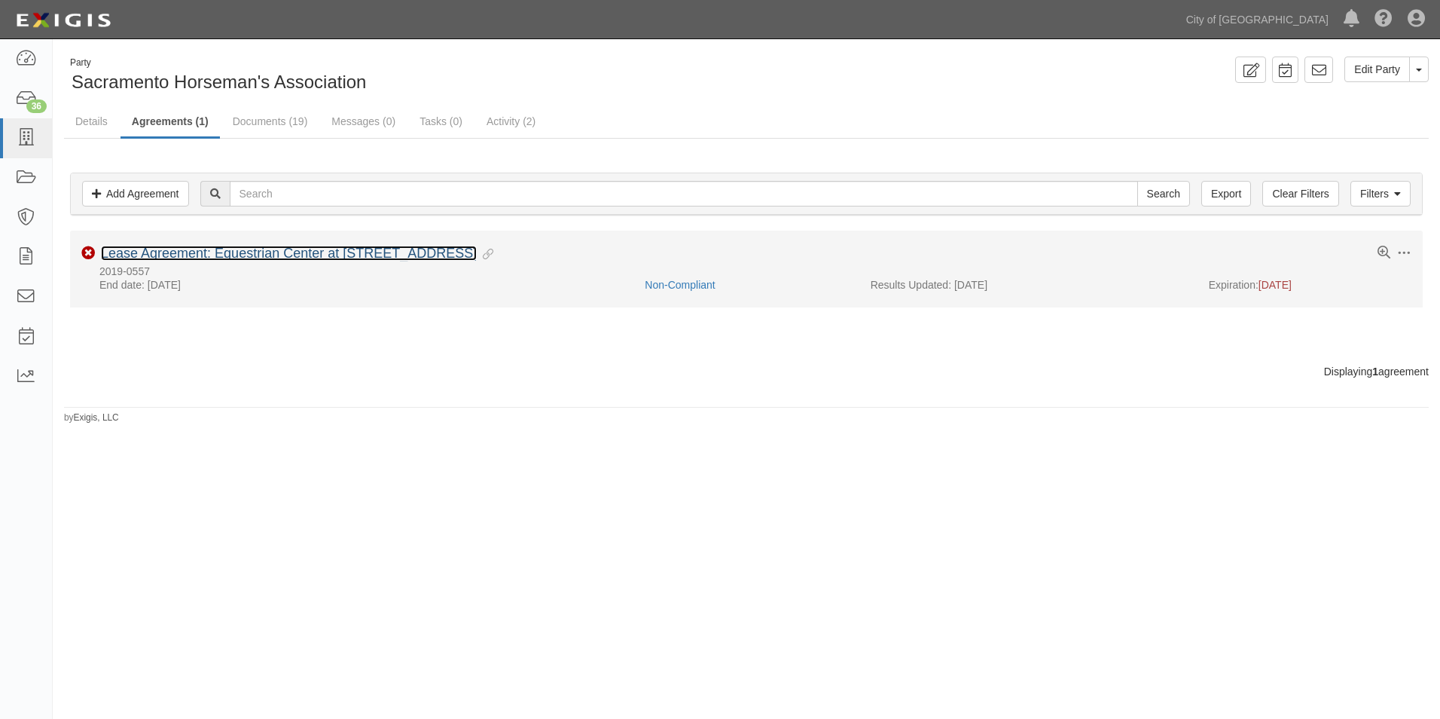
click at [218, 259] on link "Lease Agreement: Equestrian Center at [STREET_ADDRESS]" at bounding box center [289, 253] width 376 height 15
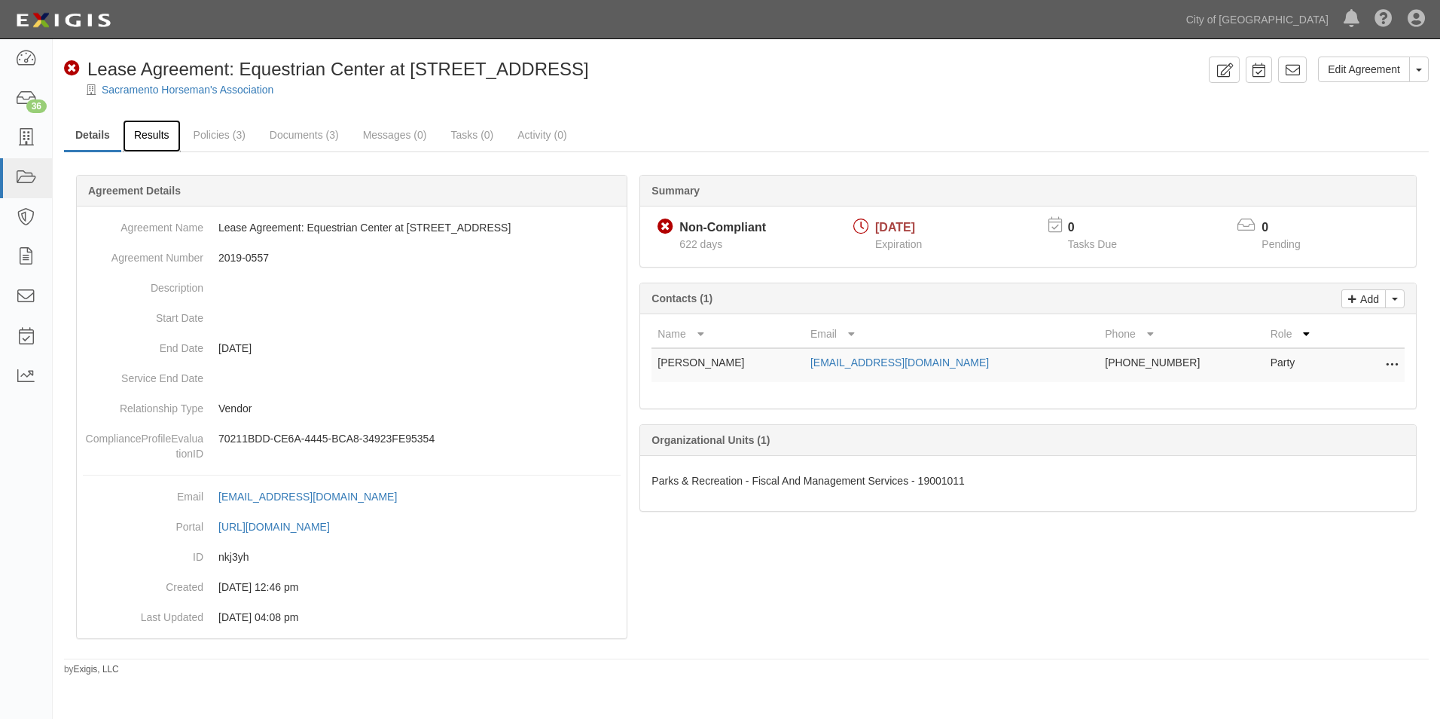
click at [163, 137] on link "Results" at bounding box center [152, 136] width 58 height 32
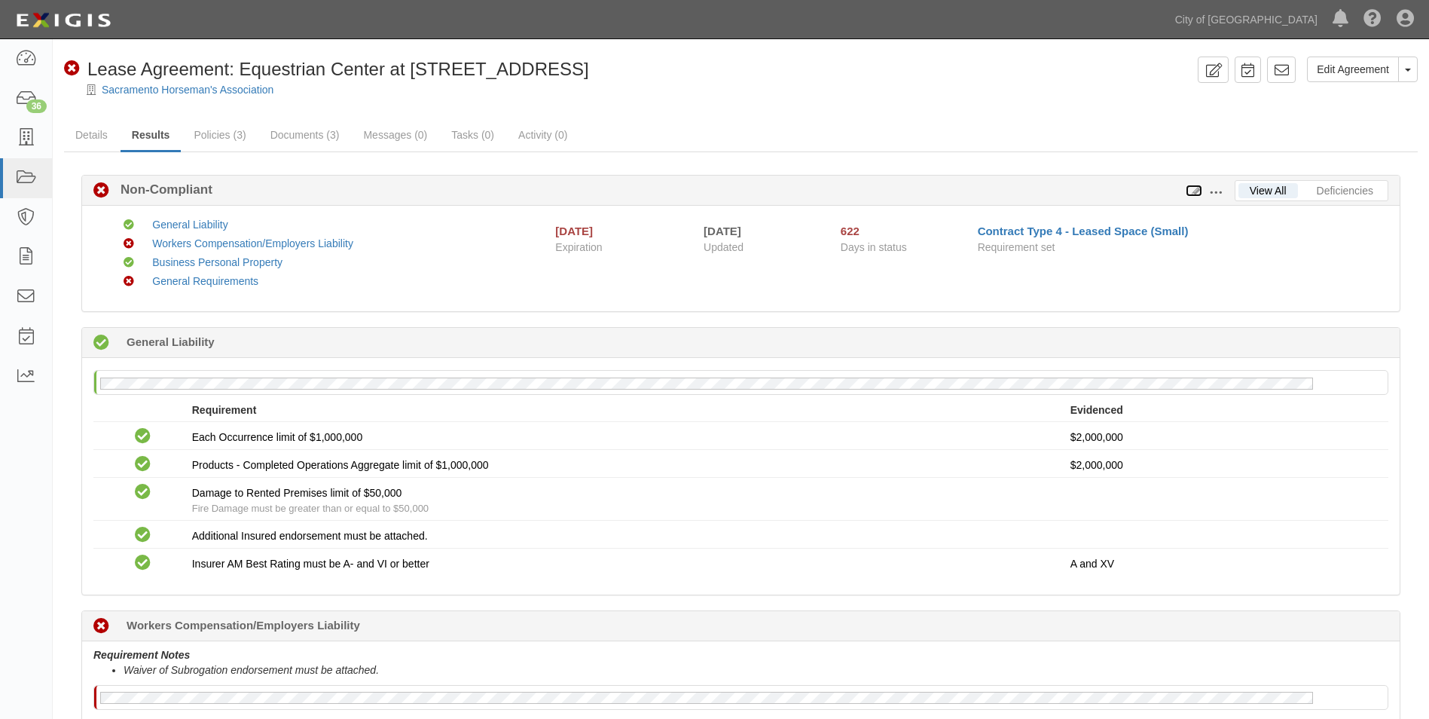
click at [1199, 191] on icon at bounding box center [1194, 191] width 17 height 11
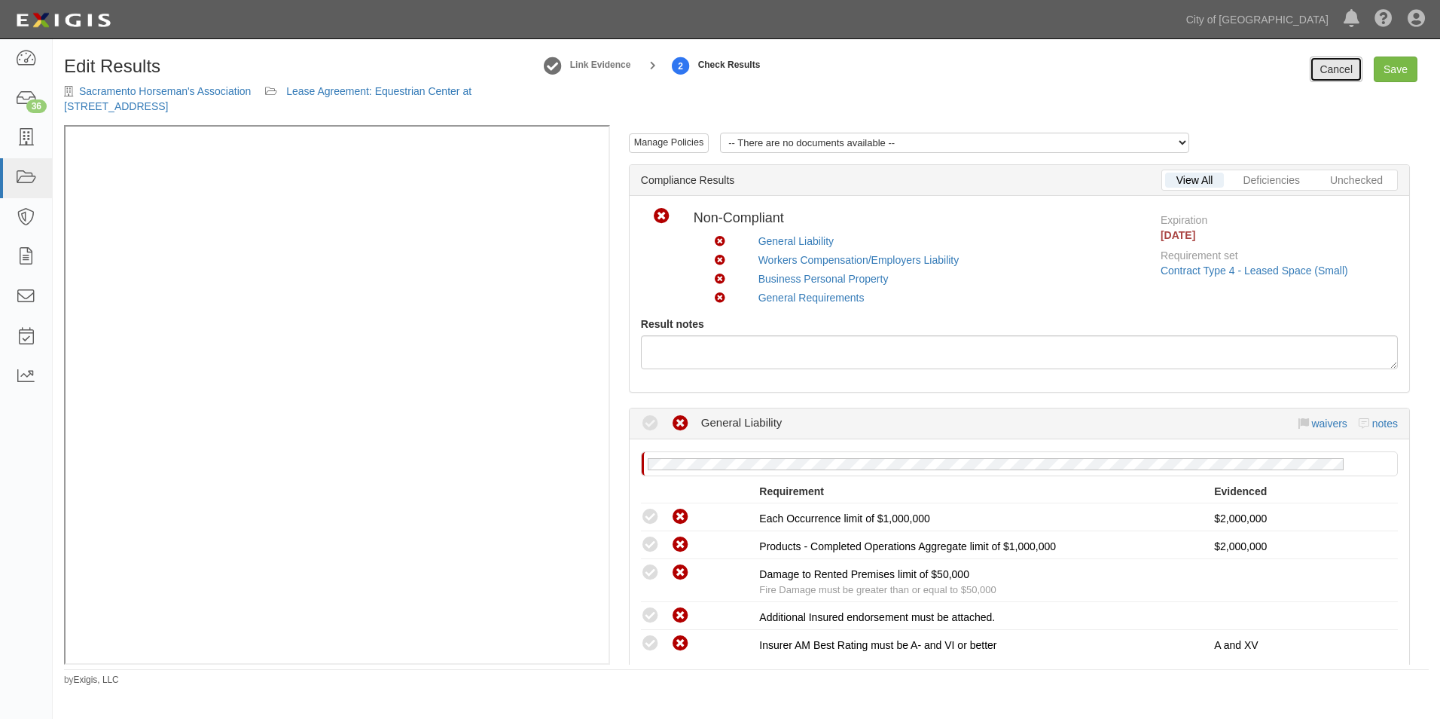
click at [1329, 72] on link "Cancel" at bounding box center [1336, 69] width 53 height 26
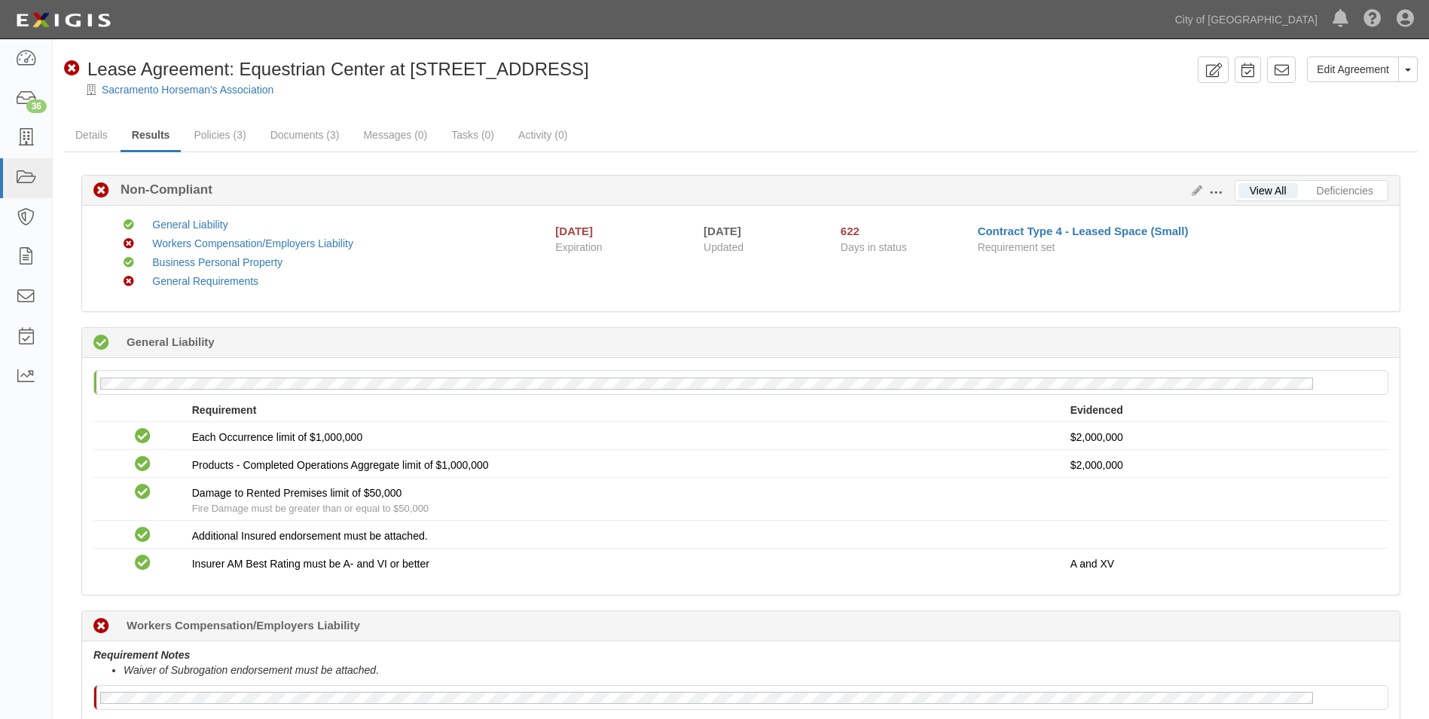
click at [1216, 193] on span at bounding box center [1216, 193] width 14 height 14
click at [1239, 188] on link "Edit Requirements" at bounding box center [1284, 188] width 119 height 27
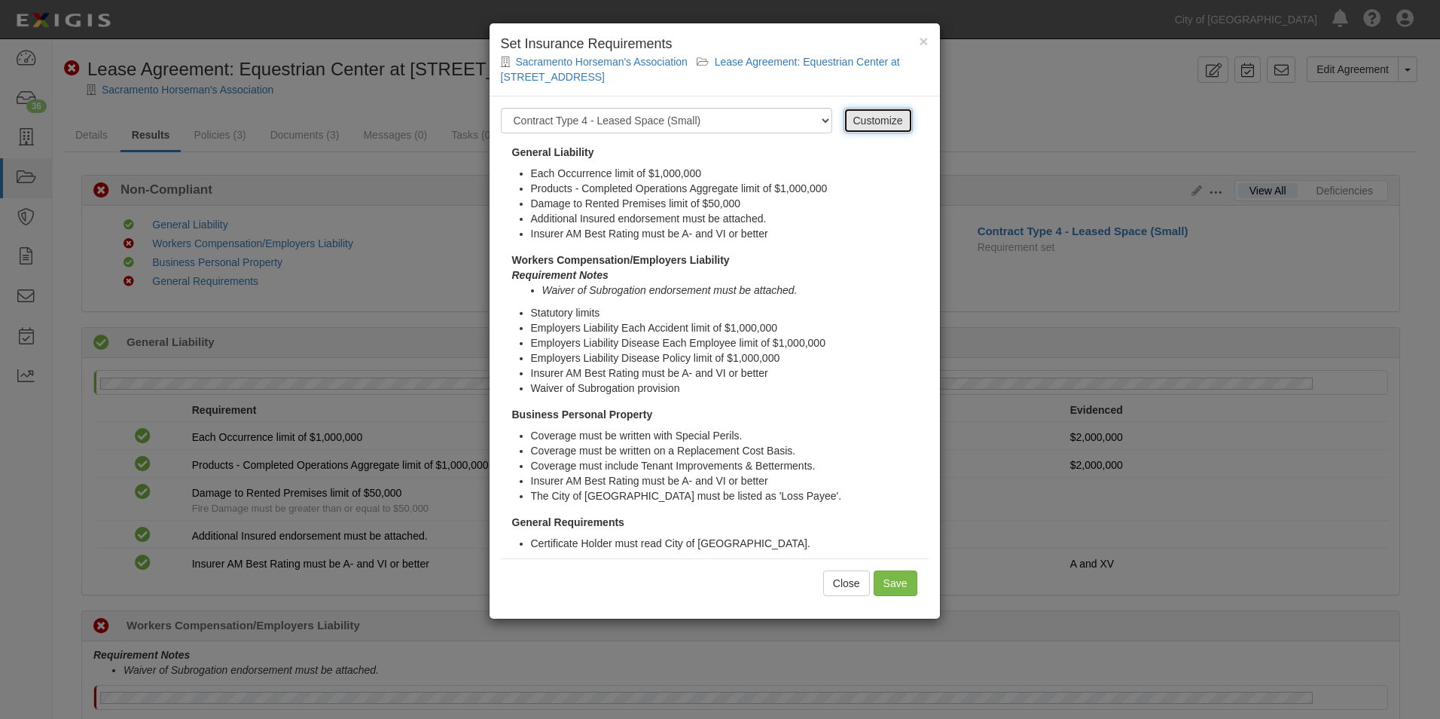
click at [855, 123] on link "Customize" at bounding box center [878, 121] width 69 height 26
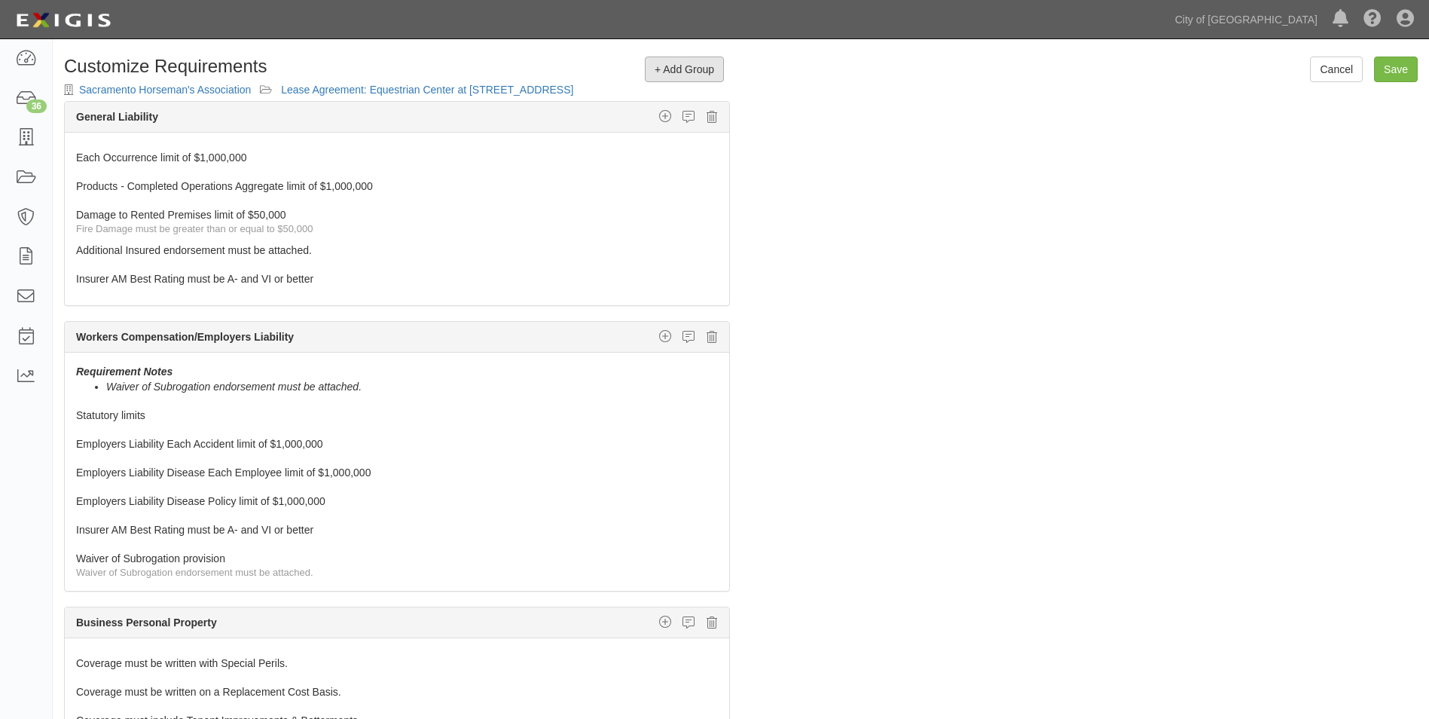
click at [665, 66] on span "+ Add Group" at bounding box center [685, 69] width 60 height 12
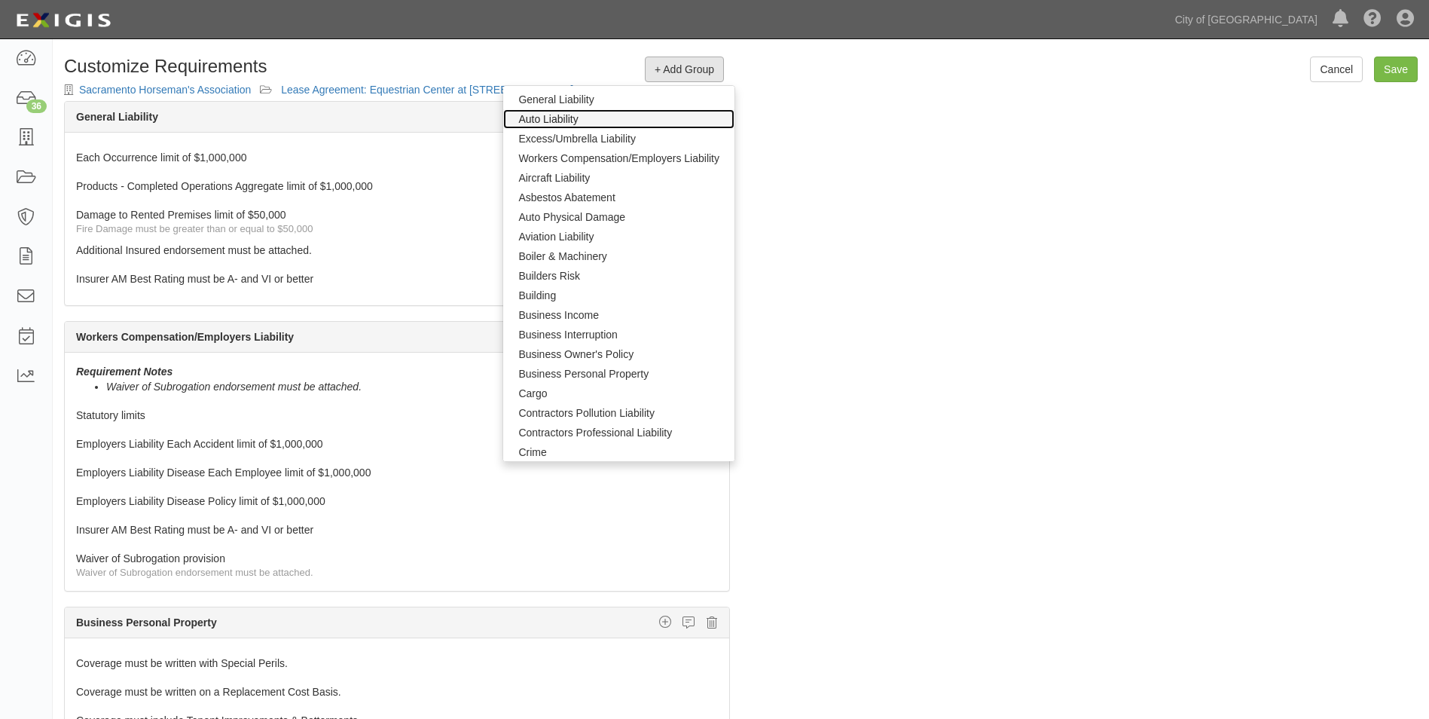
click at [553, 117] on link "Auto Liability" at bounding box center [618, 119] width 231 height 20
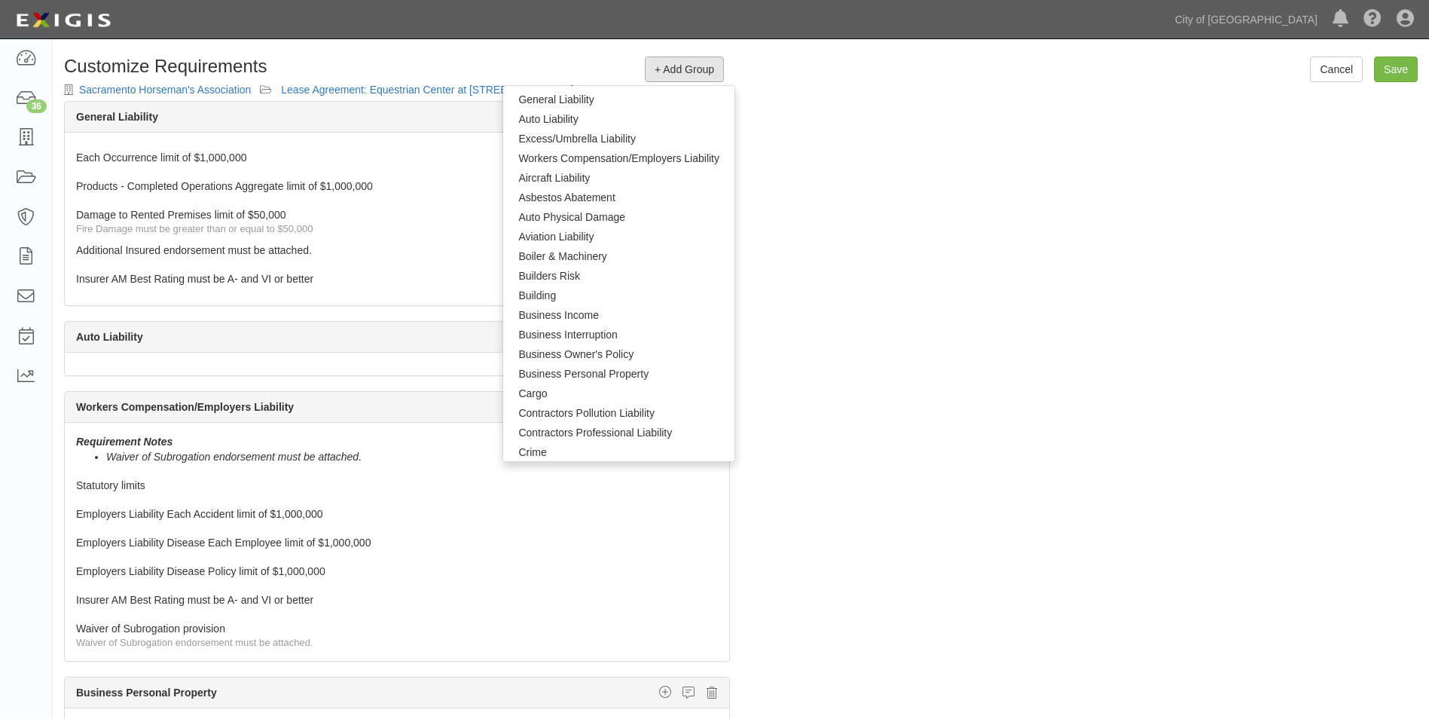
click at [801, 314] on div "The requirements in red require changes in order to save. General Liability Add…" at bounding box center [741, 453] width 1376 height 705
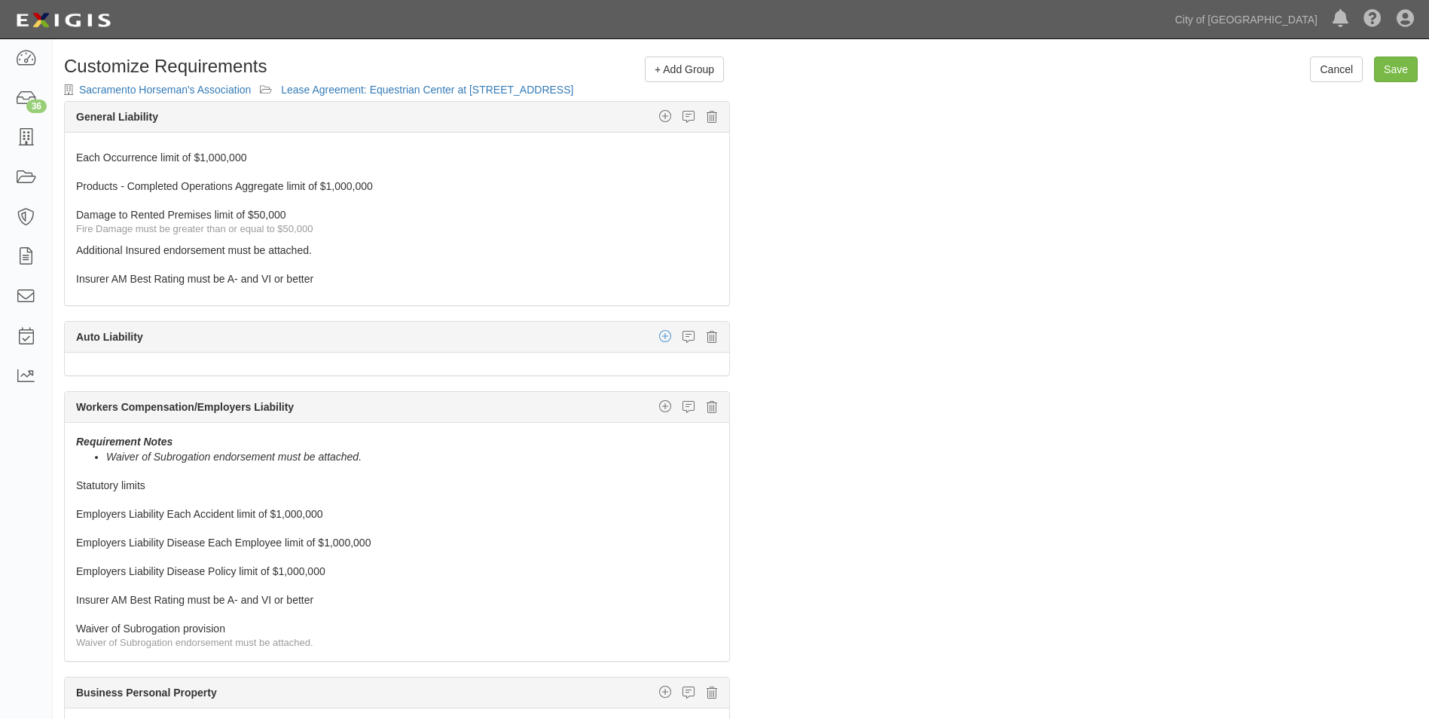
click at [659, 334] on icon "button" at bounding box center [665, 336] width 12 height 14
click at [612, 445] on link "Insurer Rating" at bounding box center [647, 445] width 161 height 20
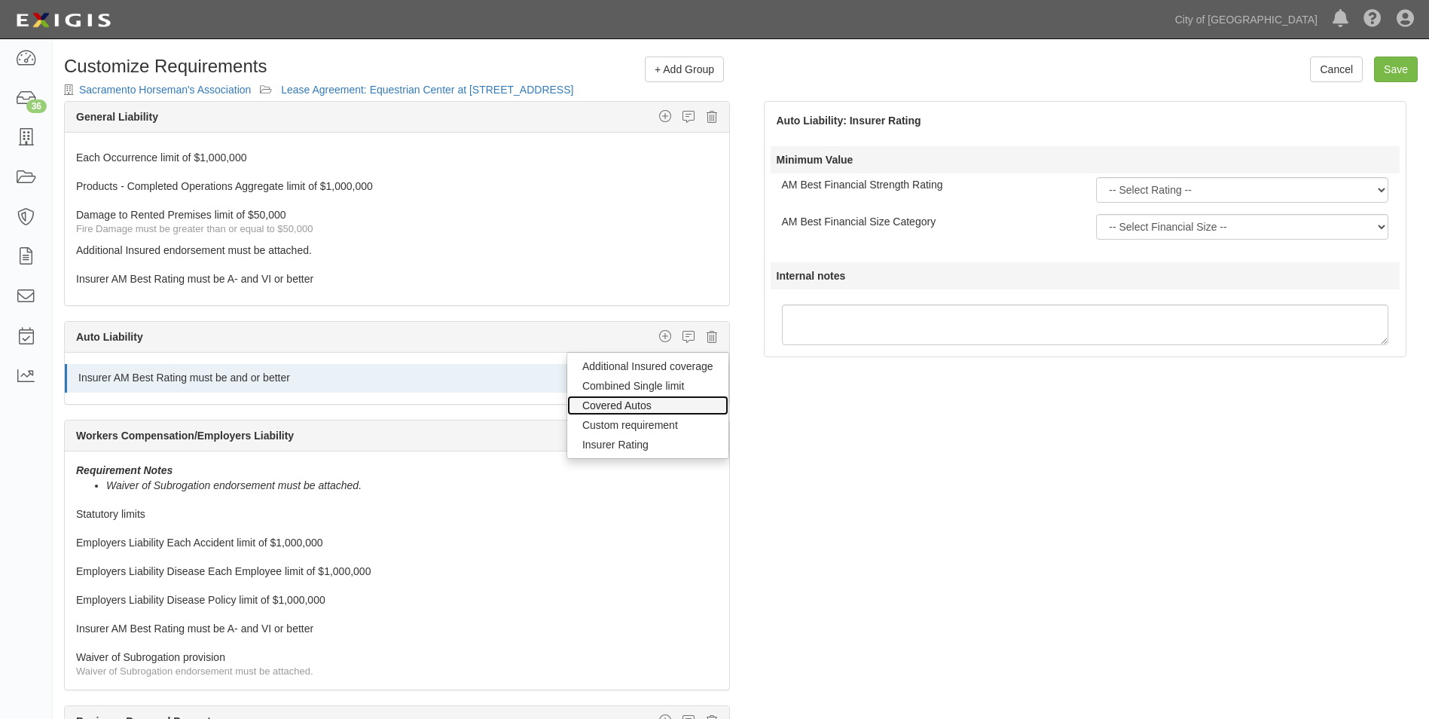
click at [610, 408] on link "Covered Autos" at bounding box center [647, 405] width 161 height 20
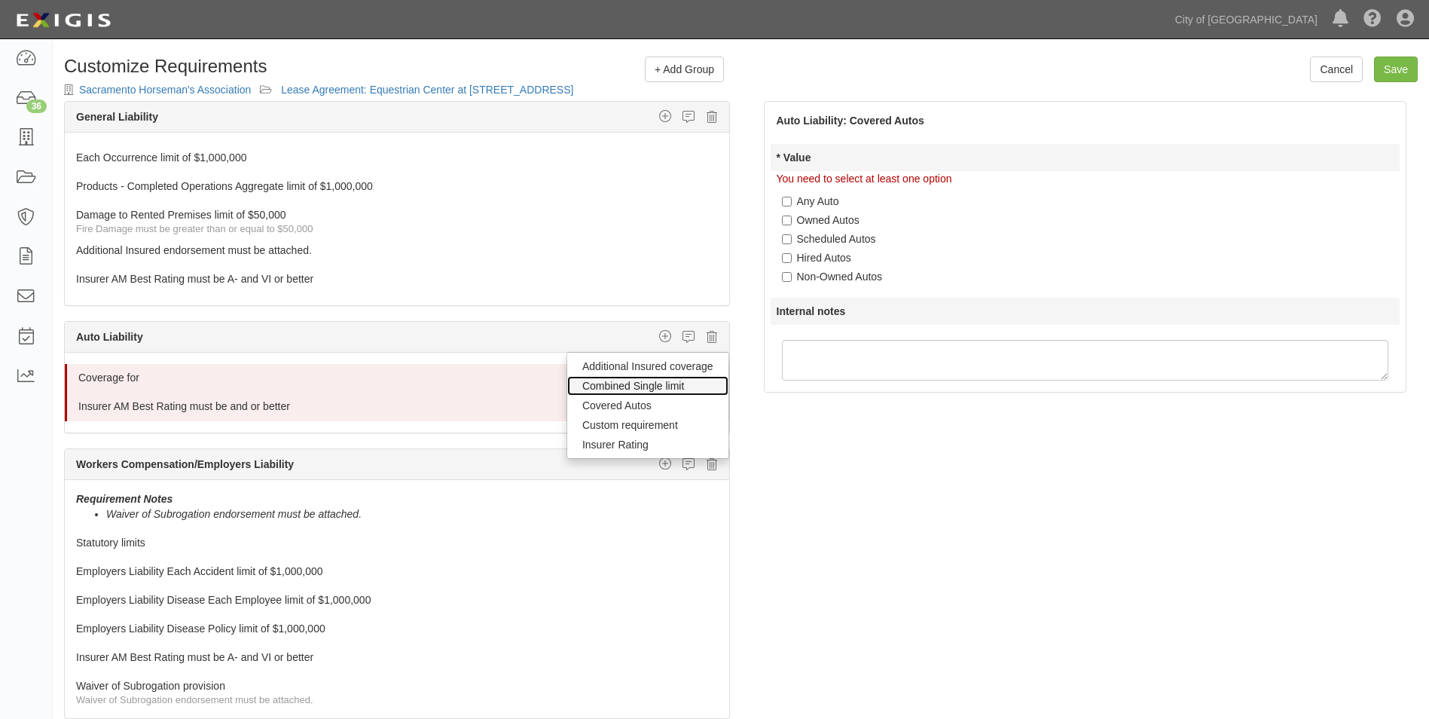
click at [613, 387] on link "Combined Single limit" at bounding box center [647, 386] width 161 height 20
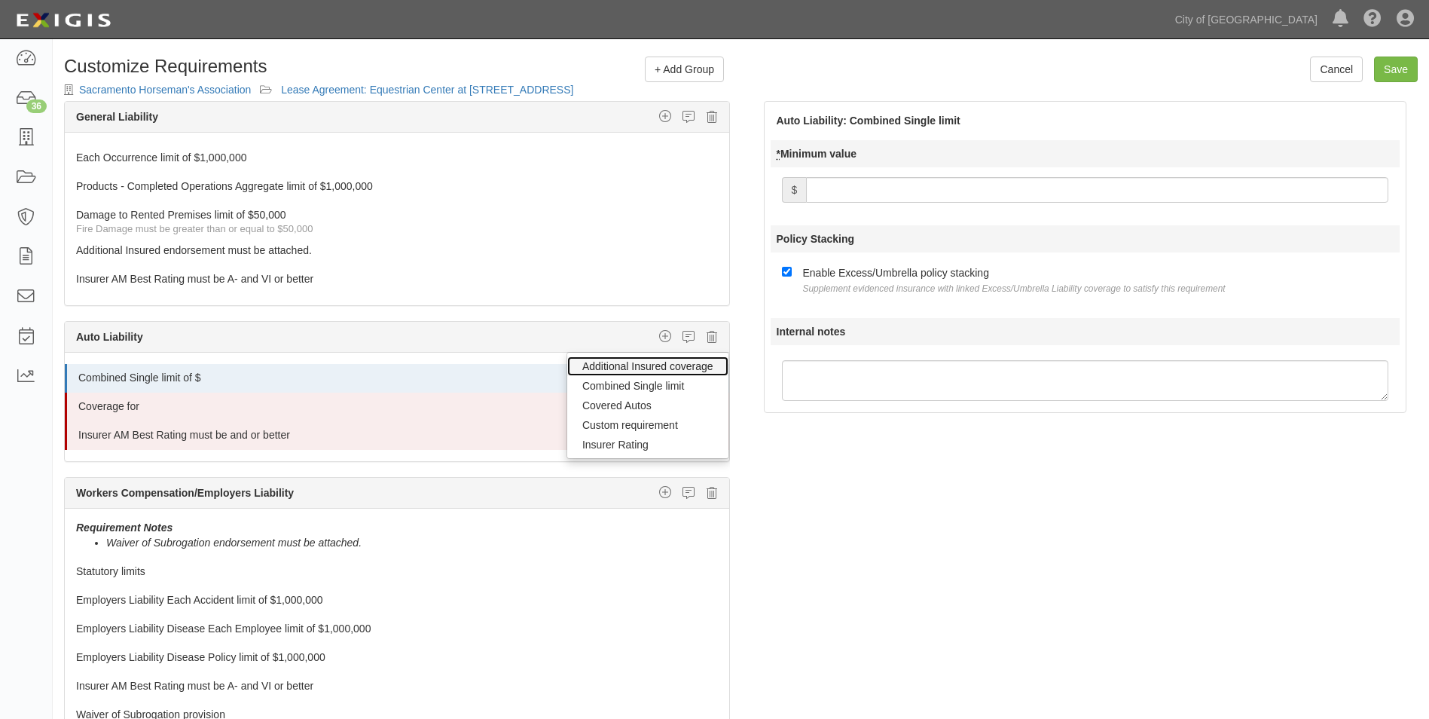
click at [615, 368] on link "Additional Insured coverage" at bounding box center [647, 366] width 161 height 20
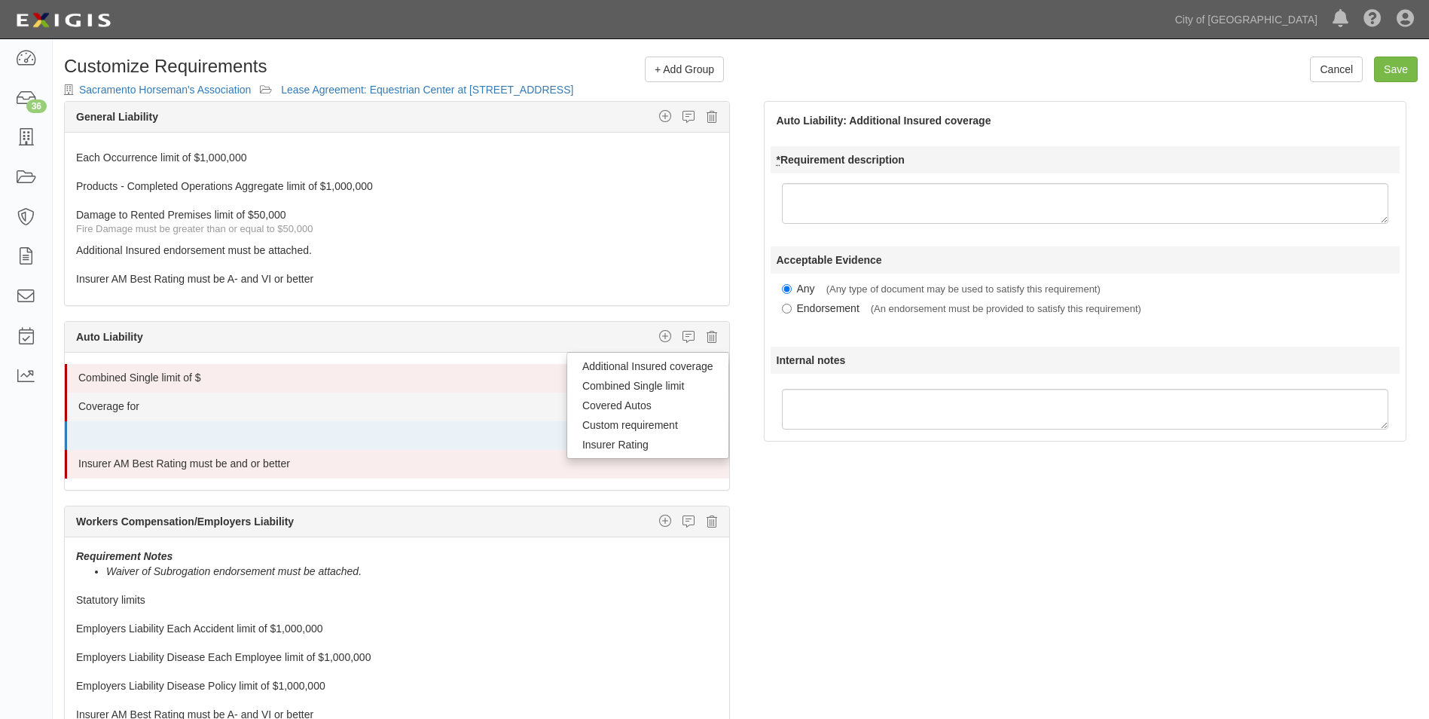
click at [374, 407] on link "Coverage for" at bounding box center [369, 402] width 583 height 21
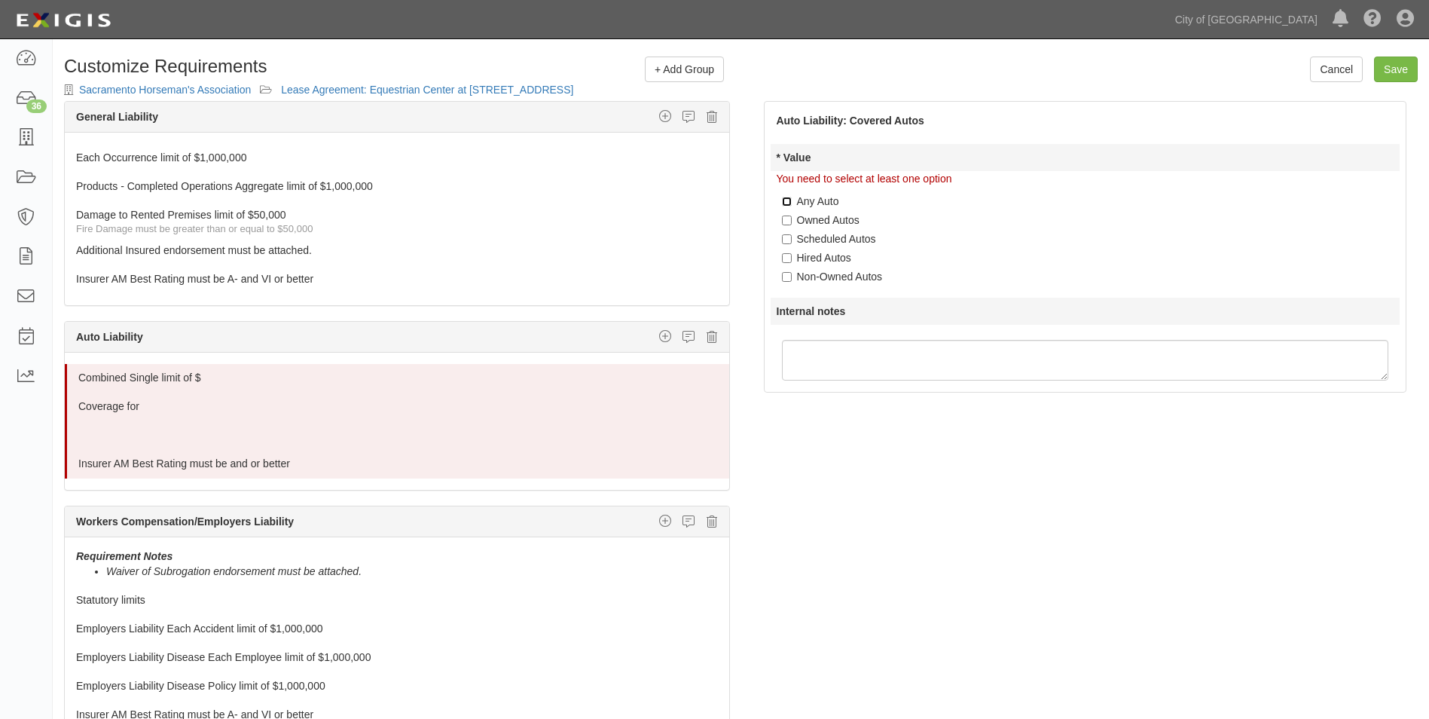
click at [786, 201] on input "Any Auto" at bounding box center [787, 202] width 10 height 10
checkbox input "true"
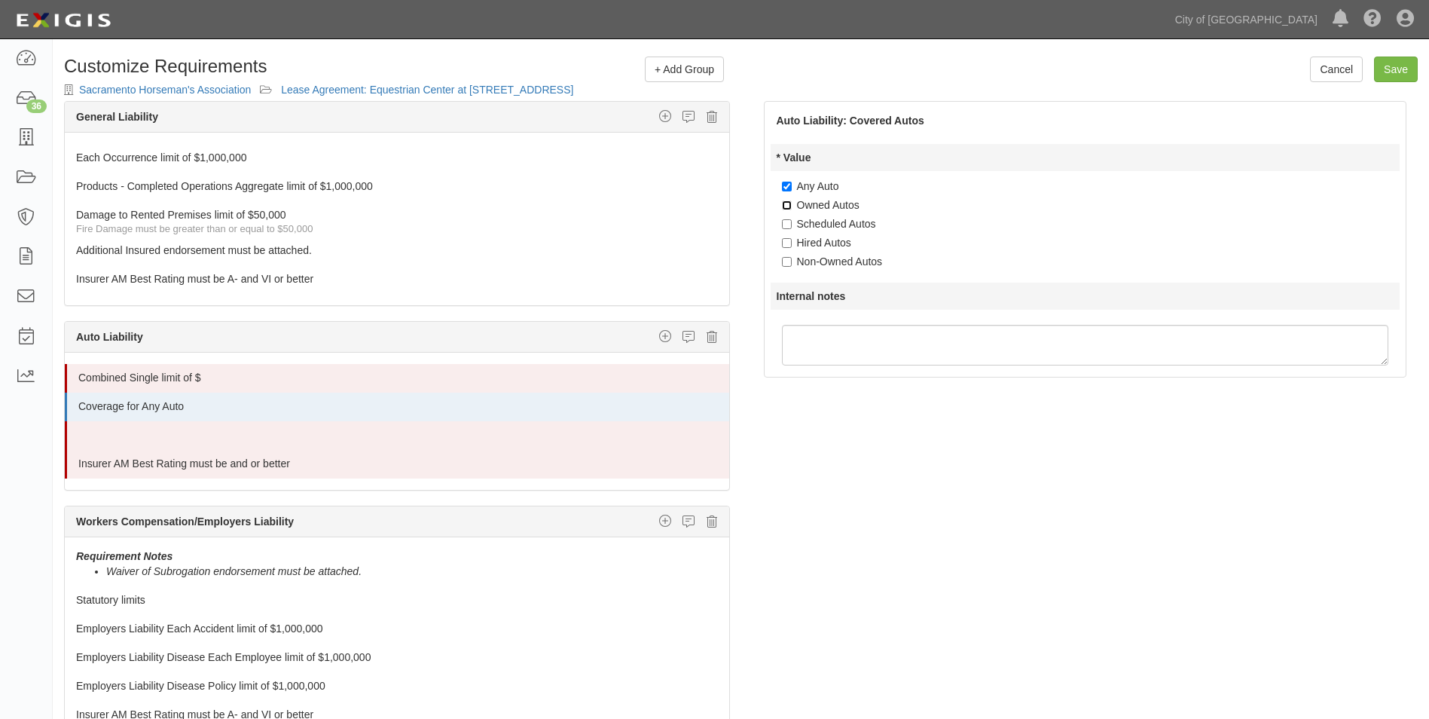
click at [786, 203] on input "Owned Autos" at bounding box center [787, 205] width 10 height 10
checkbox input "true"
click at [786, 223] on input "Scheduled Autos" at bounding box center [787, 224] width 10 height 10
checkbox input "true"
click at [786, 240] on input "Hired Autos" at bounding box center [787, 243] width 10 height 10
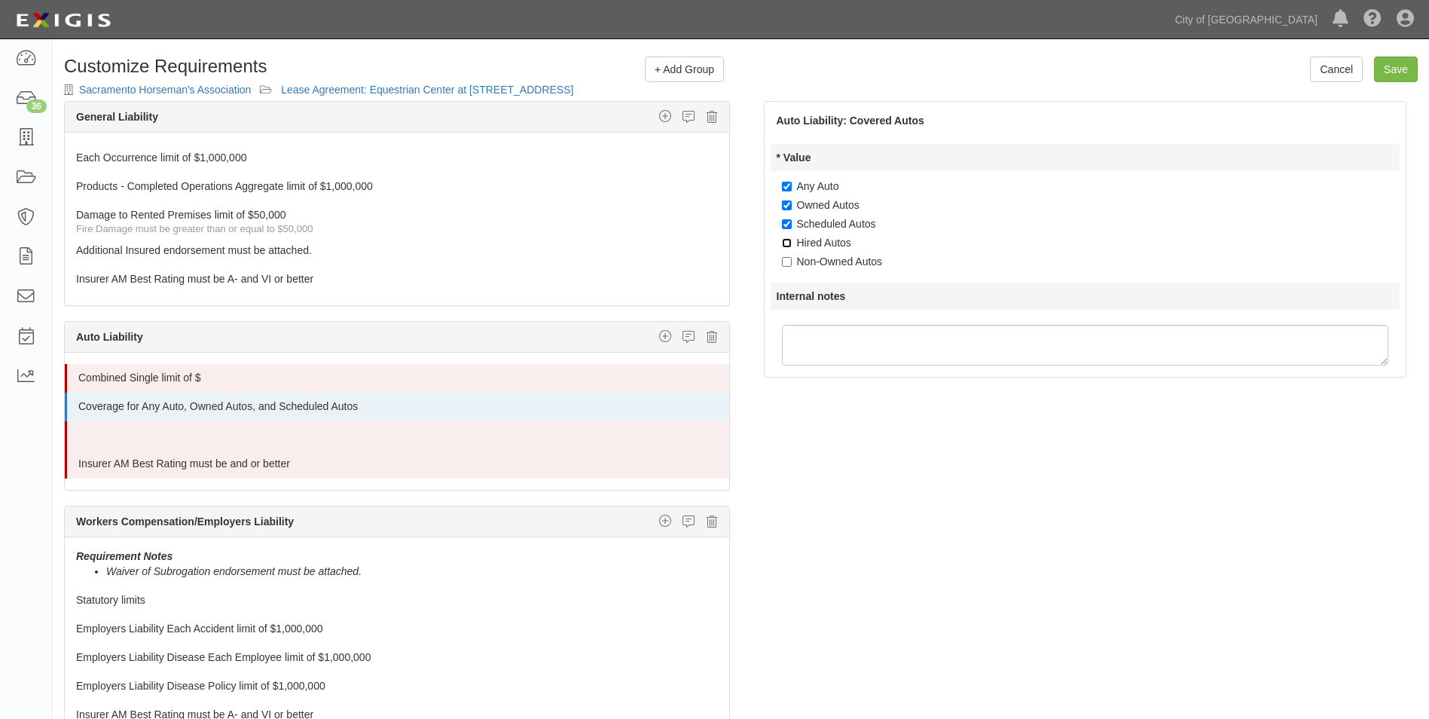
checkbox input "true"
click at [784, 265] on input "Non-Owned Autos" at bounding box center [787, 262] width 10 height 10
checkbox input "true"
click at [576, 414] on div at bounding box center [398, 418] width 662 height 8
click at [535, 436] on link at bounding box center [369, 431] width 583 height 21
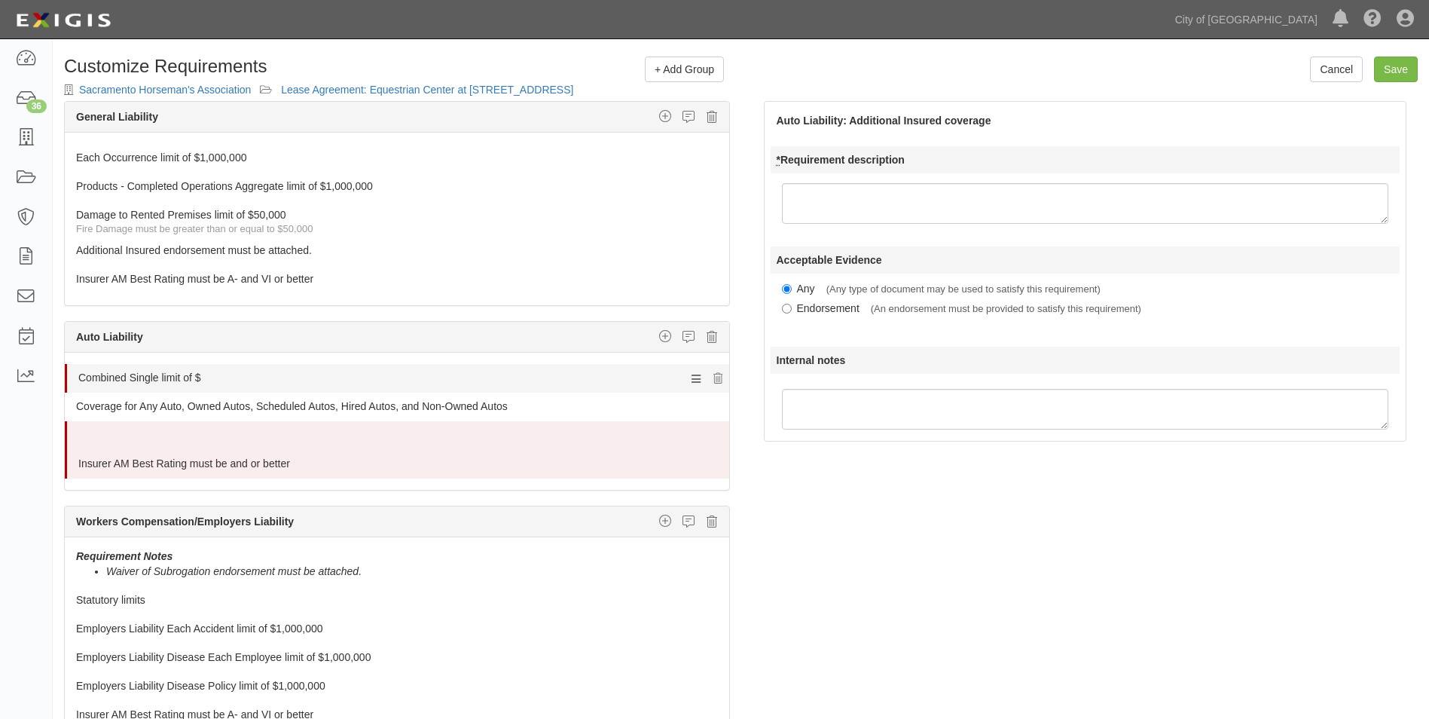
click at [516, 379] on link "Combined Single limit of $" at bounding box center [369, 374] width 583 height 21
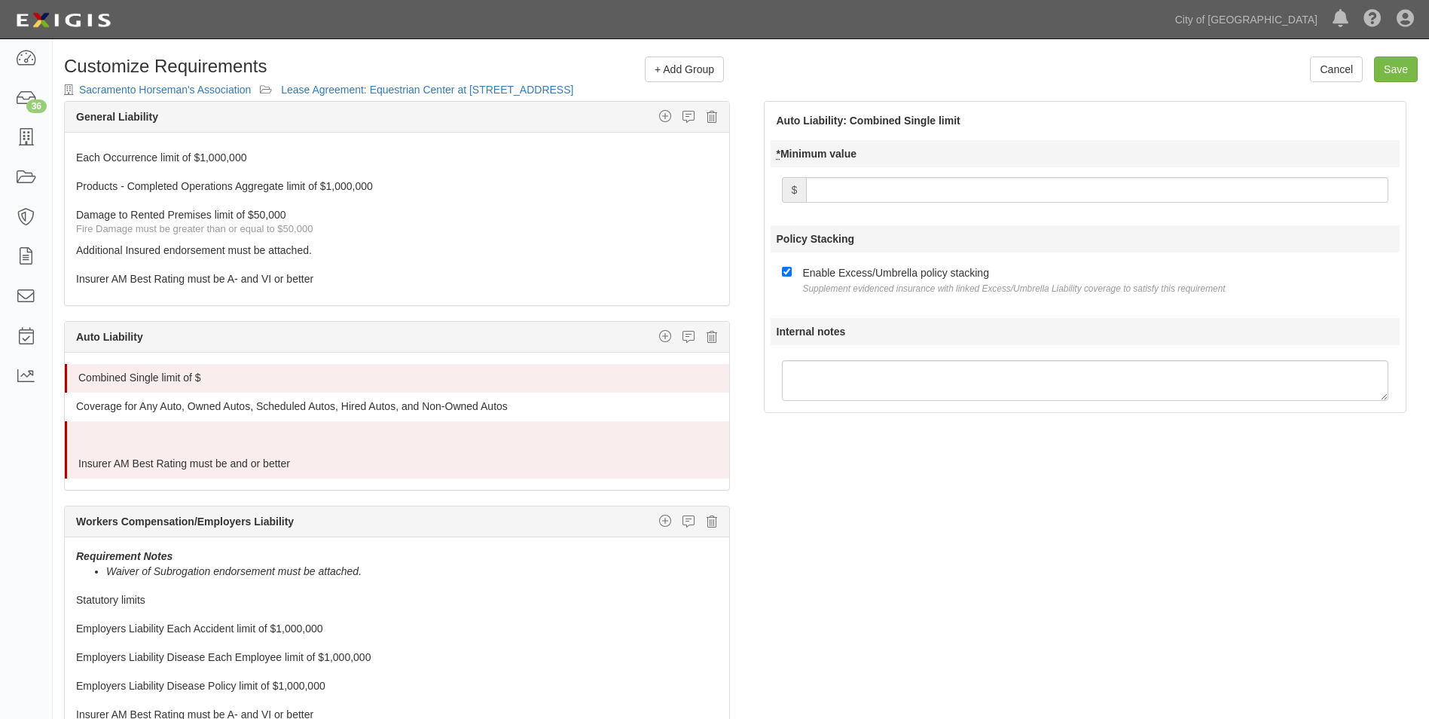
click at [825, 188] on input "* Minimum value" at bounding box center [1097, 190] width 582 height 26
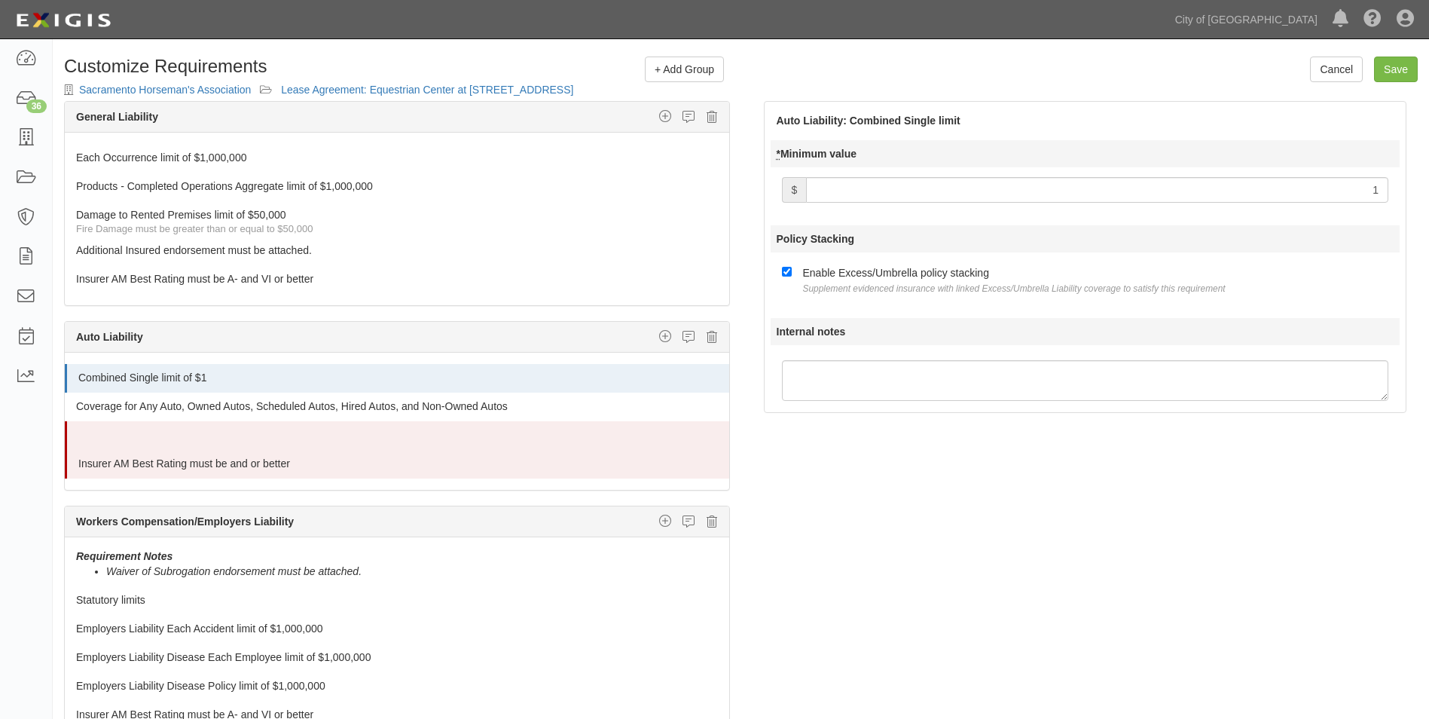
type input "1,000,000"
click at [329, 441] on div at bounding box center [398, 443] width 662 height 14
click at [298, 427] on link at bounding box center [369, 429] width 583 height 6
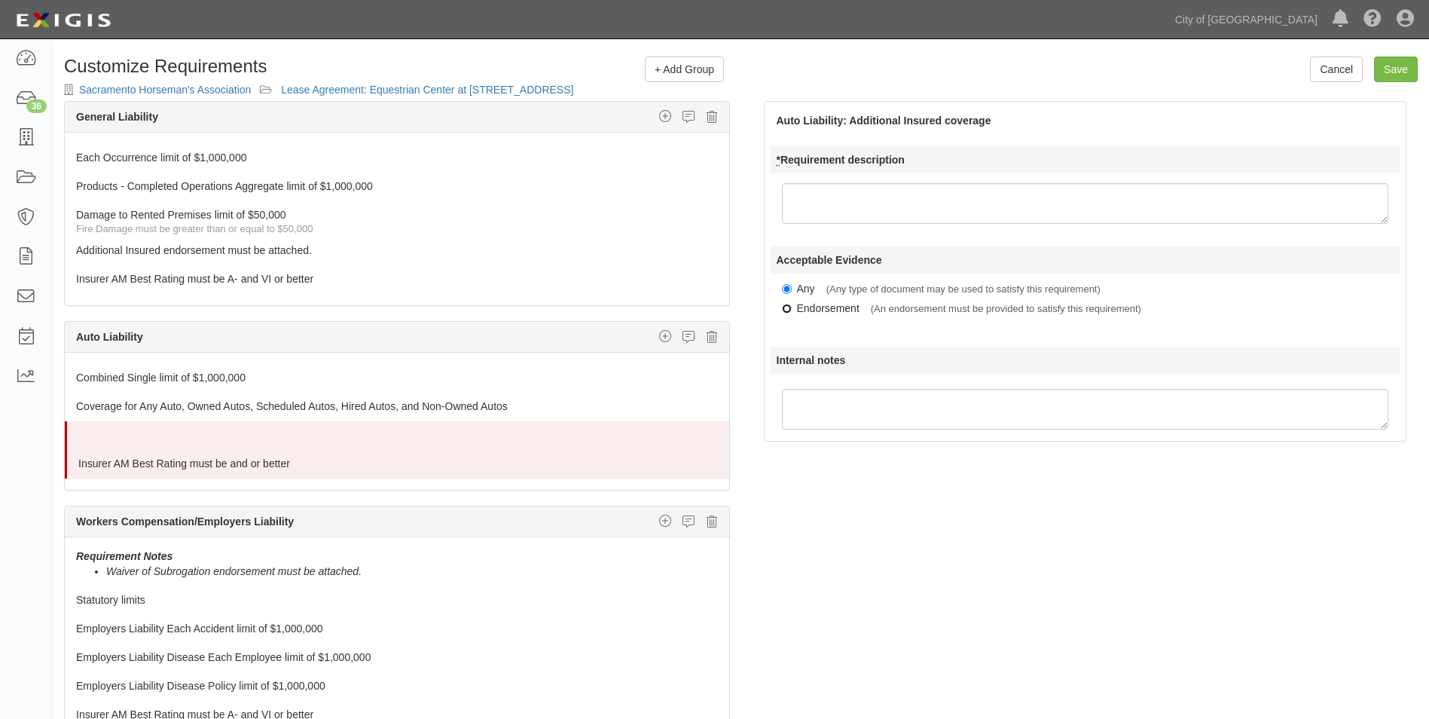
click at [786, 309] on input "Endorsement" at bounding box center [787, 309] width 10 height 10
radio input "true"
click at [713, 436] on icon at bounding box center [717, 436] width 9 height 11
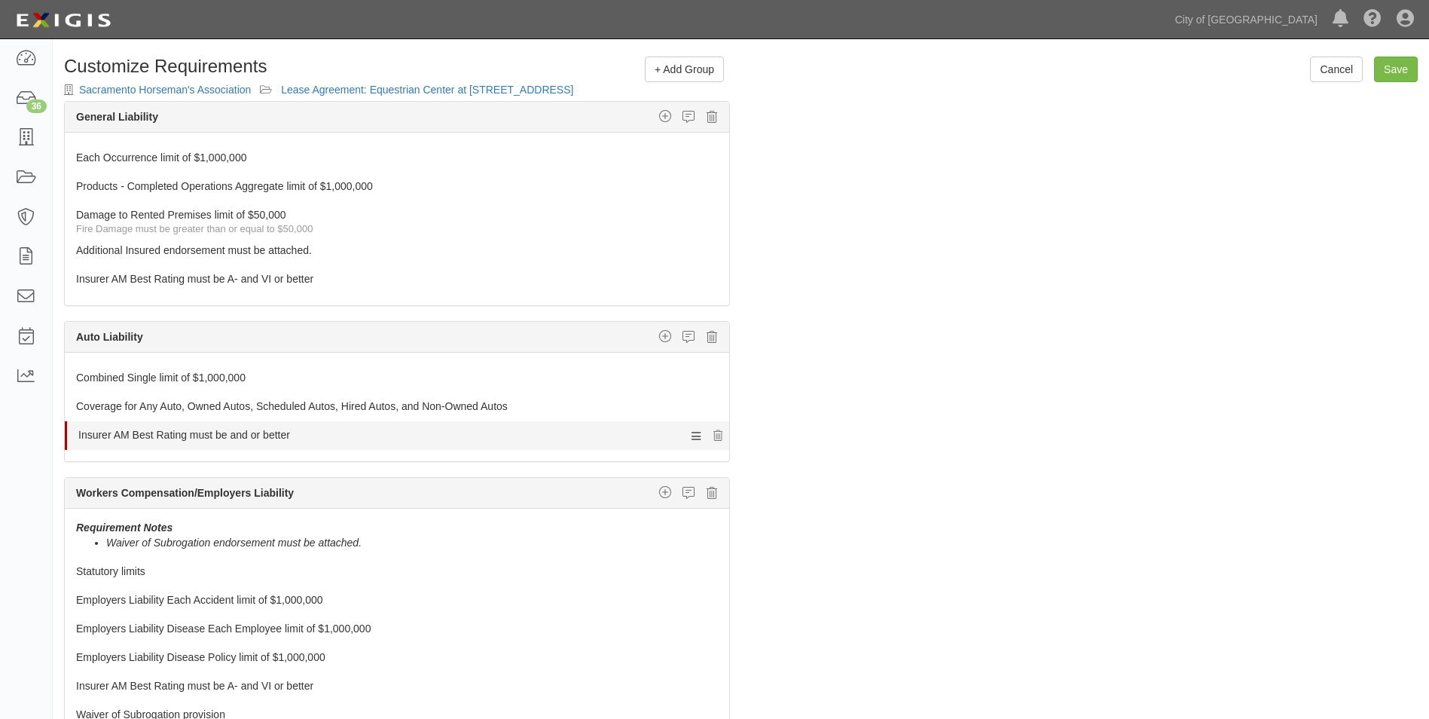
click at [597, 441] on link "Insurer AM Best Rating must be and or better" at bounding box center [369, 431] width 583 height 21
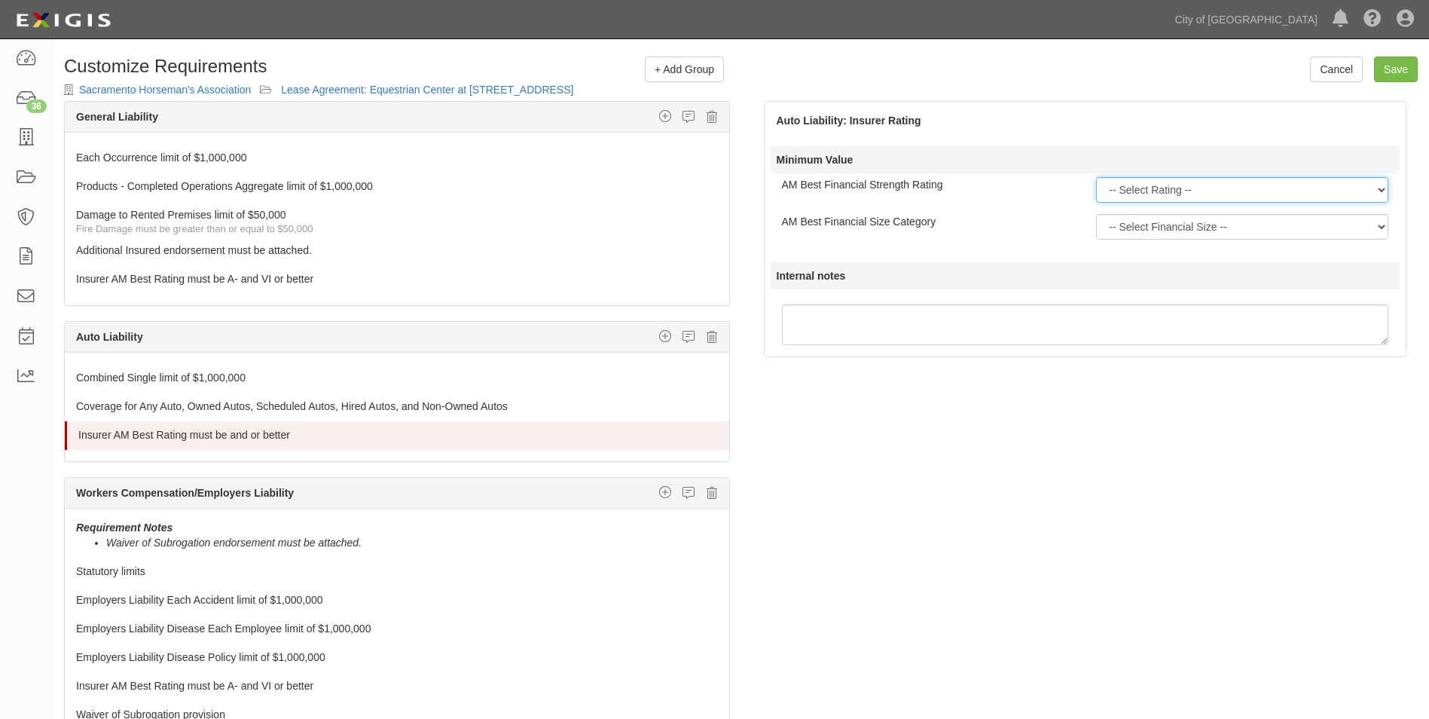
click at [1225, 194] on select "-- Select Rating -- A++ A+ A A- B++ B+ B B- C++ C+ C C- D E F NR S" at bounding box center [1242, 190] width 292 height 26
select select "A+"
click at [1096, 177] on select "-- Select Rating -- A++ A+ A A- B++ B+ B B- C++ C+ C C- D E F NR S" at bounding box center [1242, 190] width 292 height 26
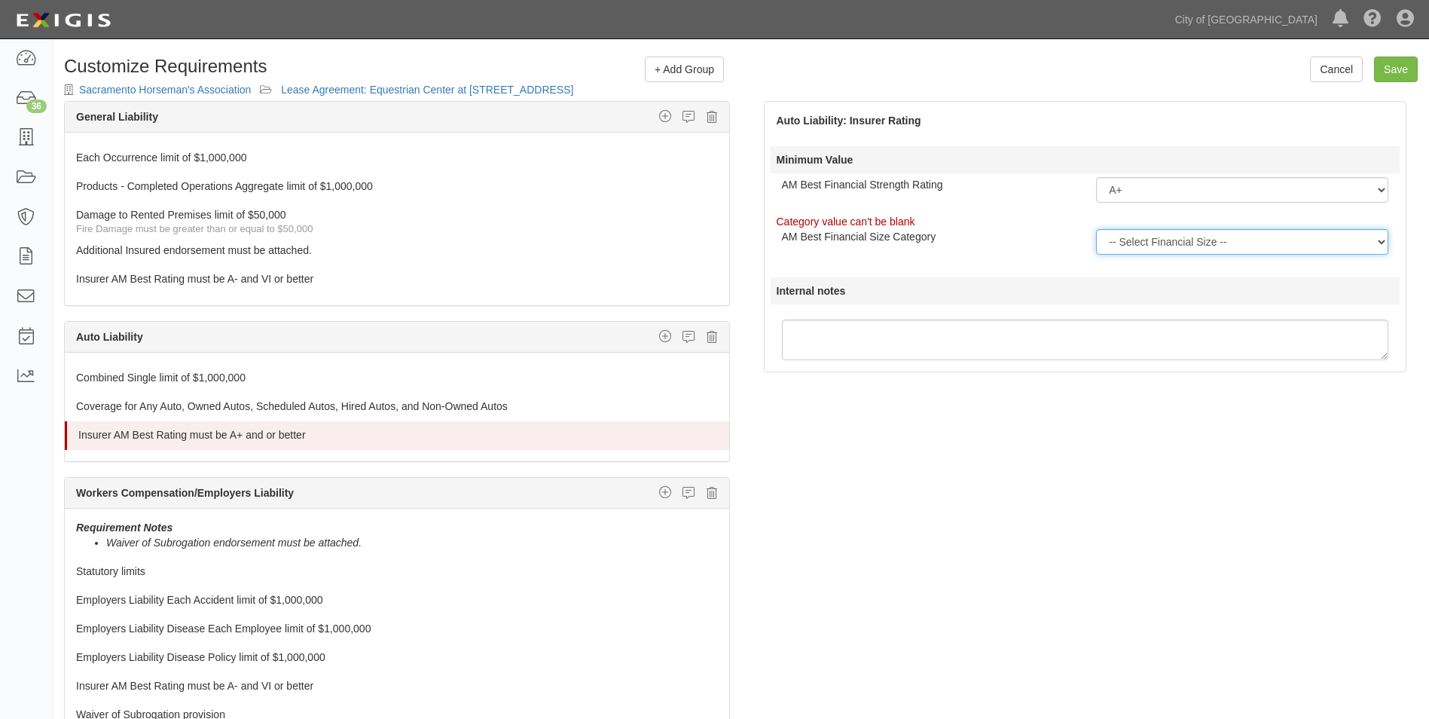
click at [1146, 243] on select "-- Select Financial Size -- I II III IV V VI VII VIII IX X XI XII XIII XIV XV" at bounding box center [1242, 242] width 292 height 26
click at [1411, 69] on input "Save" at bounding box center [1396, 69] width 44 height 26
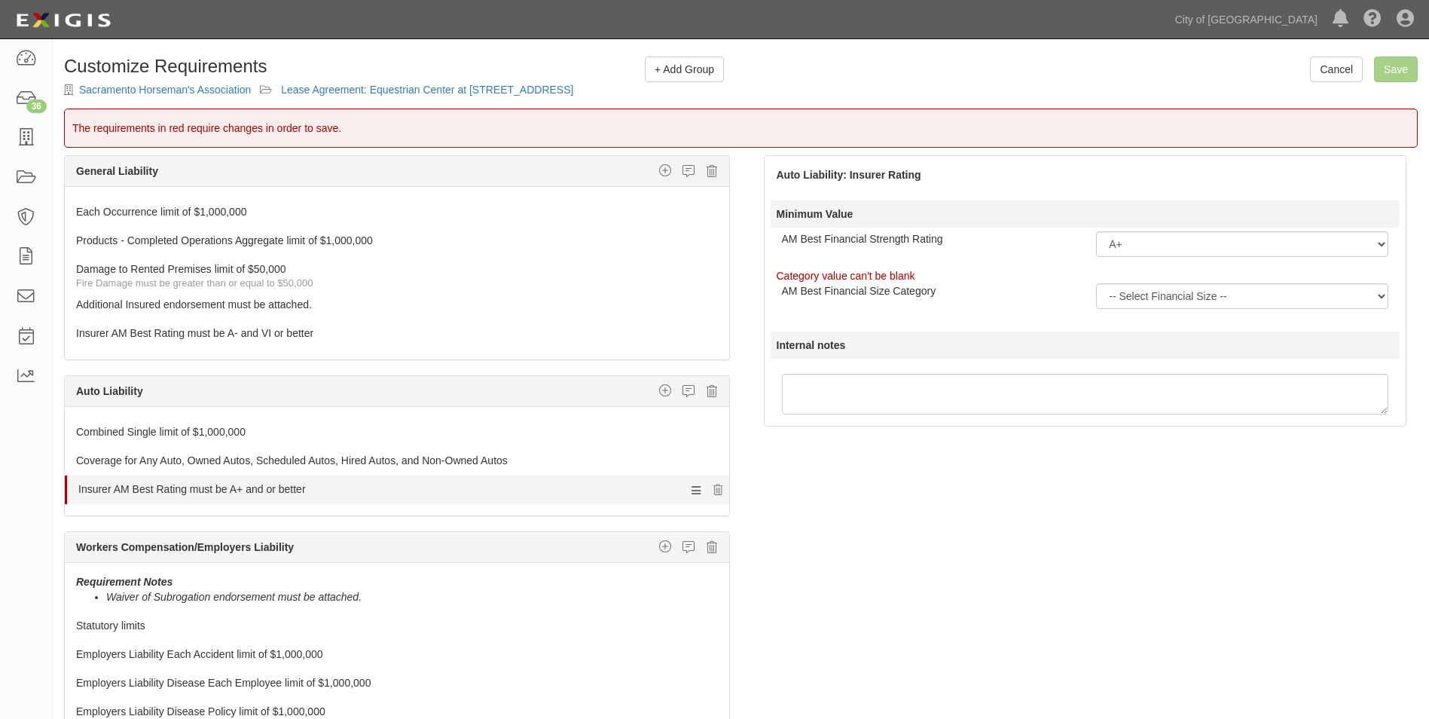
click at [453, 496] on div at bounding box center [398, 500] width 662 height 8
click at [691, 492] on icon at bounding box center [695, 490] width 9 height 14
click at [1210, 292] on select "-- Select Financial Size -- I II III IV V VI VII VIII IX X XI XII XIII XIV XV" at bounding box center [1242, 296] width 292 height 26
click at [713, 487] on icon at bounding box center [717, 490] width 9 height 11
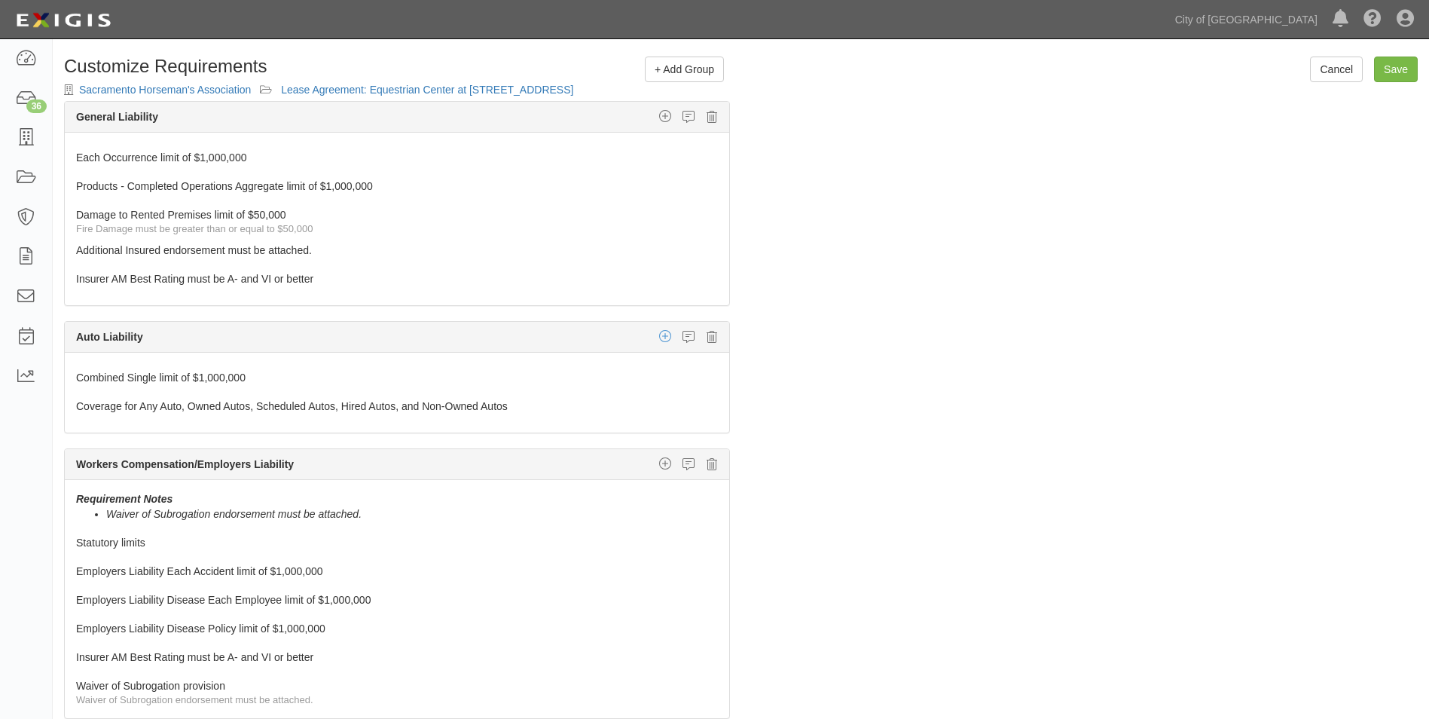
click at [659, 333] on icon "button" at bounding box center [665, 336] width 12 height 14
click at [612, 441] on link "Insurer Rating" at bounding box center [647, 445] width 161 height 20
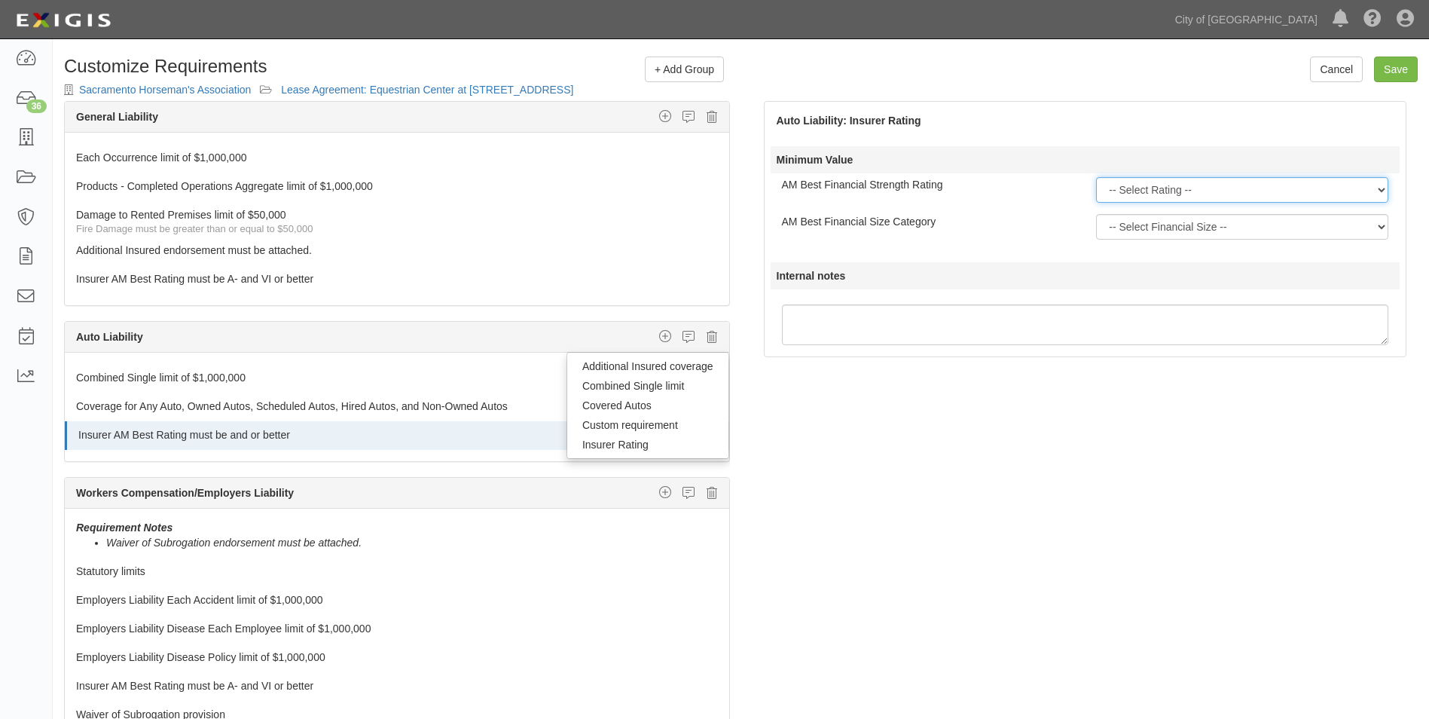
click at [1183, 192] on select "-- Select Rating -- A++ A+ A A- B++ B+ B B- C++ C+ C C- D E F NR S" at bounding box center [1242, 190] width 292 height 26
click at [1096, 177] on select "-- Select Rating -- A++ A+ A A- B++ B+ B B- C++ C+ C C- D E F NR S" at bounding box center [1242, 190] width 292 height 26
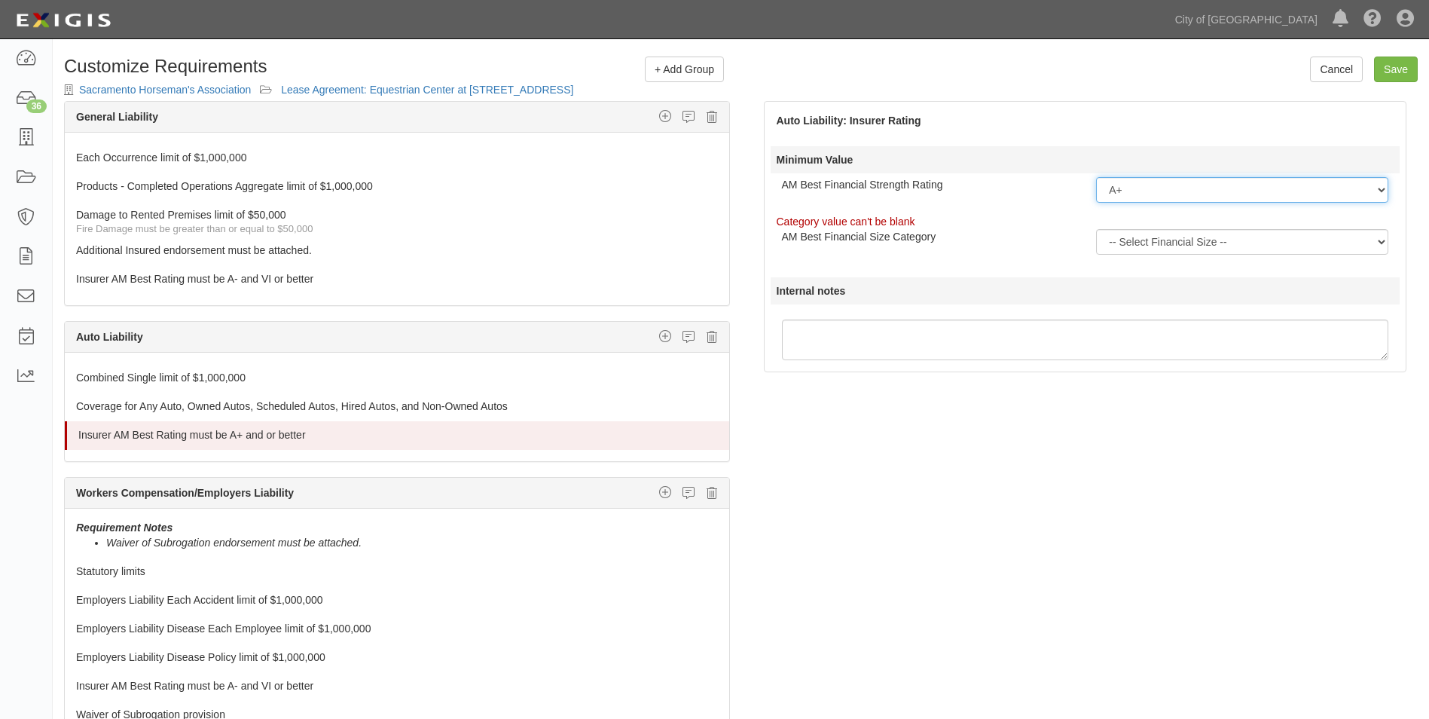
click at [1157, 196] on select "-- Select Rating -- A++ A+ A A- B++ B+ B B- C++ C+ C C- D E F NR S" at bounding box center [1242, 190] width 292 height 26
select select "A-"
click at [1096, 177] on select "-- Select Rating -- A++ A+ A A- B++ B+ B B- C++ C+ C C- D E F NR S" at bounding box center [1242, 190] width 292 height 26
click at [1147, 243] on select "-- Select Financial Size -- I II III IV V VI VII VIII IX X XI XII XIII XIV XV" at bounding box center [1242, 242] width 292 height 26
click at [1096, 229] on select "-- Select Financial Size -- I II III IV V VI VII VIII IX X XI XII XIII XIV XV" at bounding box center [1242, 242] width 292 height 26
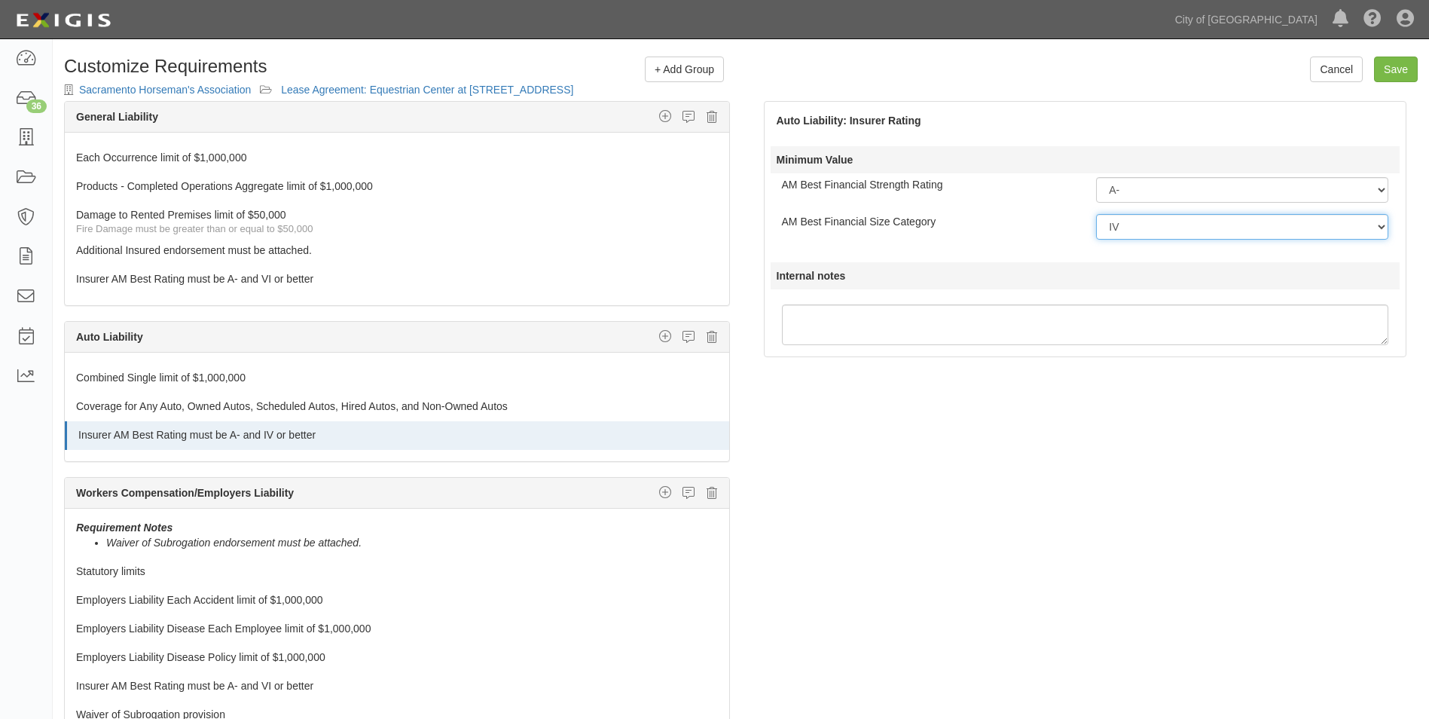
click at [1151, 232] on select "-- Select Financial Size -- I II III IV V VI VII VIII IX X XI XII XIII XIV XV" at bounding box center [1242, 227] width 292 height 26
select select "VI"
click at [1096, 214] on select "-- Select Financial Size -- I II III IV V VI VII VIII IX X XI XII XIII XIV XV" at bounding box center [1242, 227] width 292 height 26
click at [1402, 69] on input "Save" at bounding box center [1396, 69] width 44 height 26
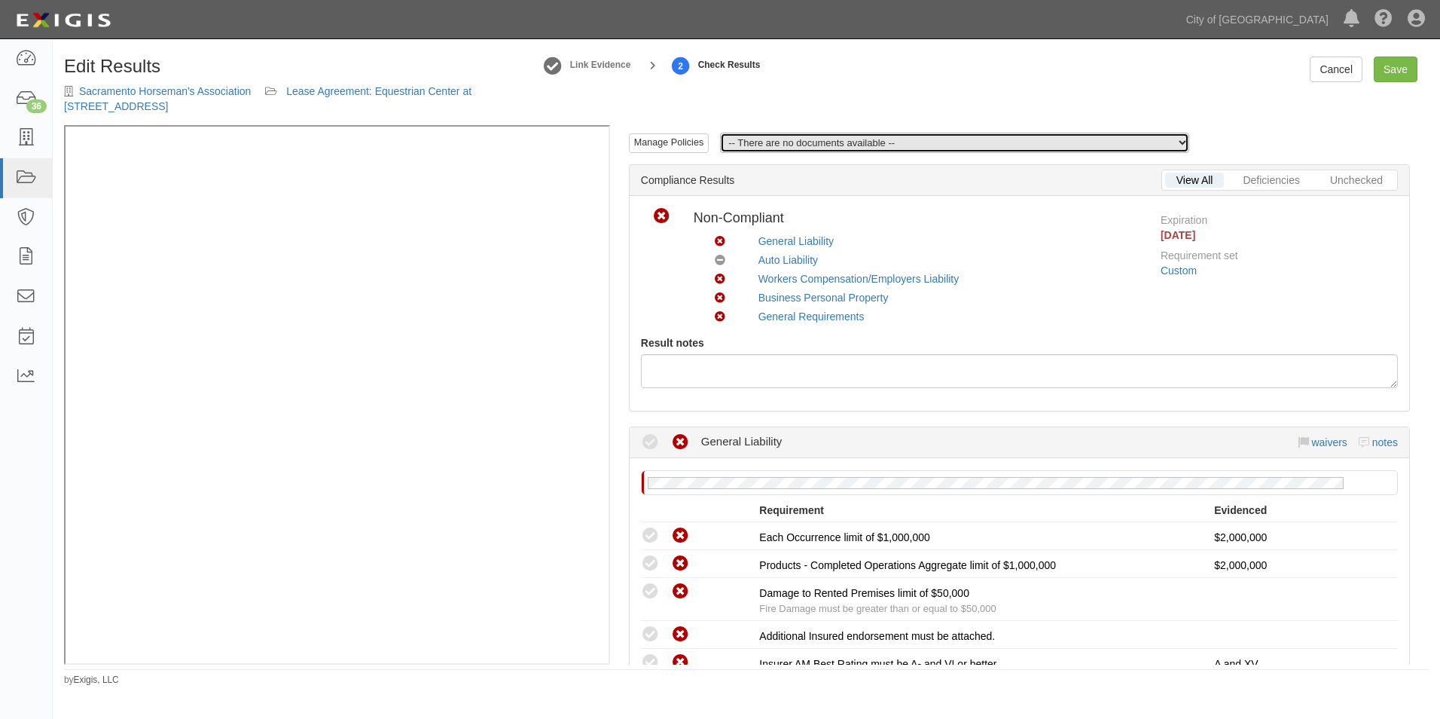
click at [1010, 143] on select "-- There are no documents available --" at bounding box center [954, 143] width 469 height 20
click at [1008, 141] on select "-- There are no documents available --" at bounding box center [954, 143] width 469 height 20
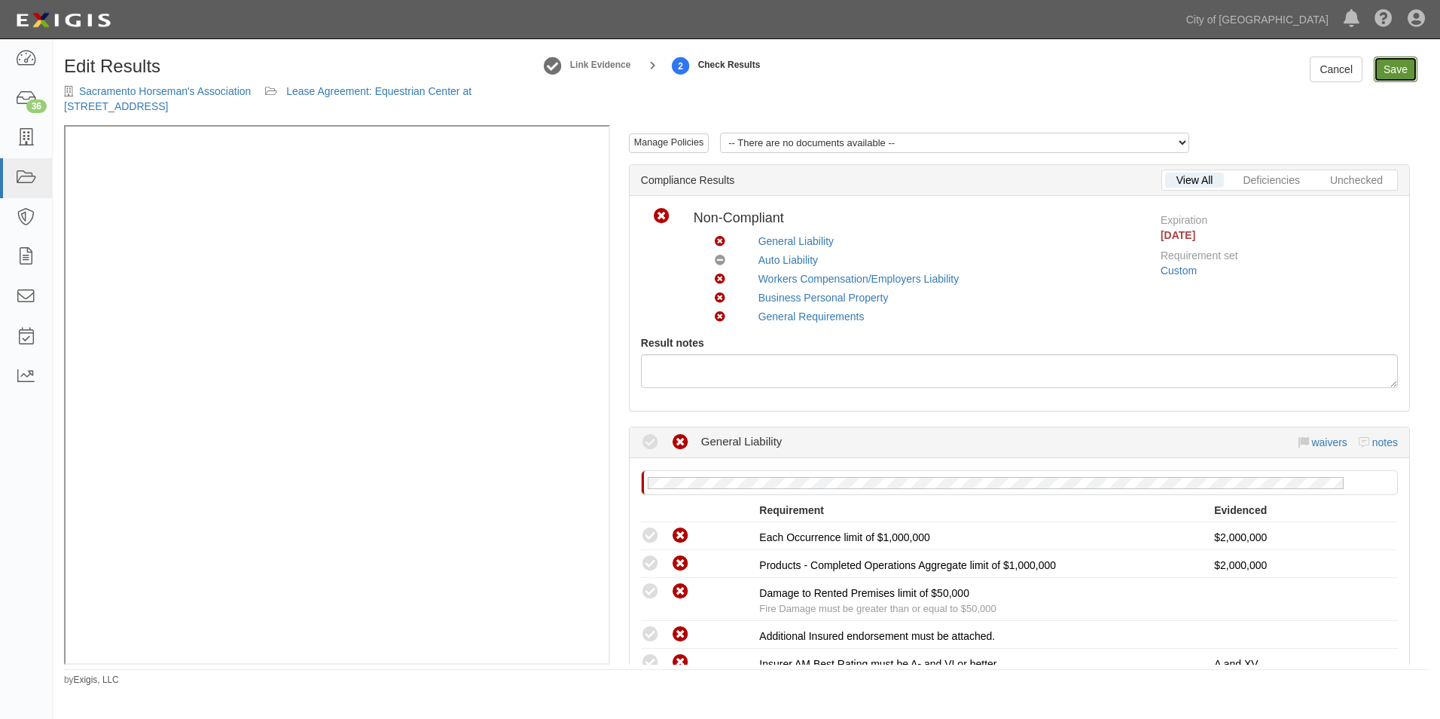
click at [1406, 66] on link "Save" at bounding box center [1396, 69] width 44 height 26
radio input "true"
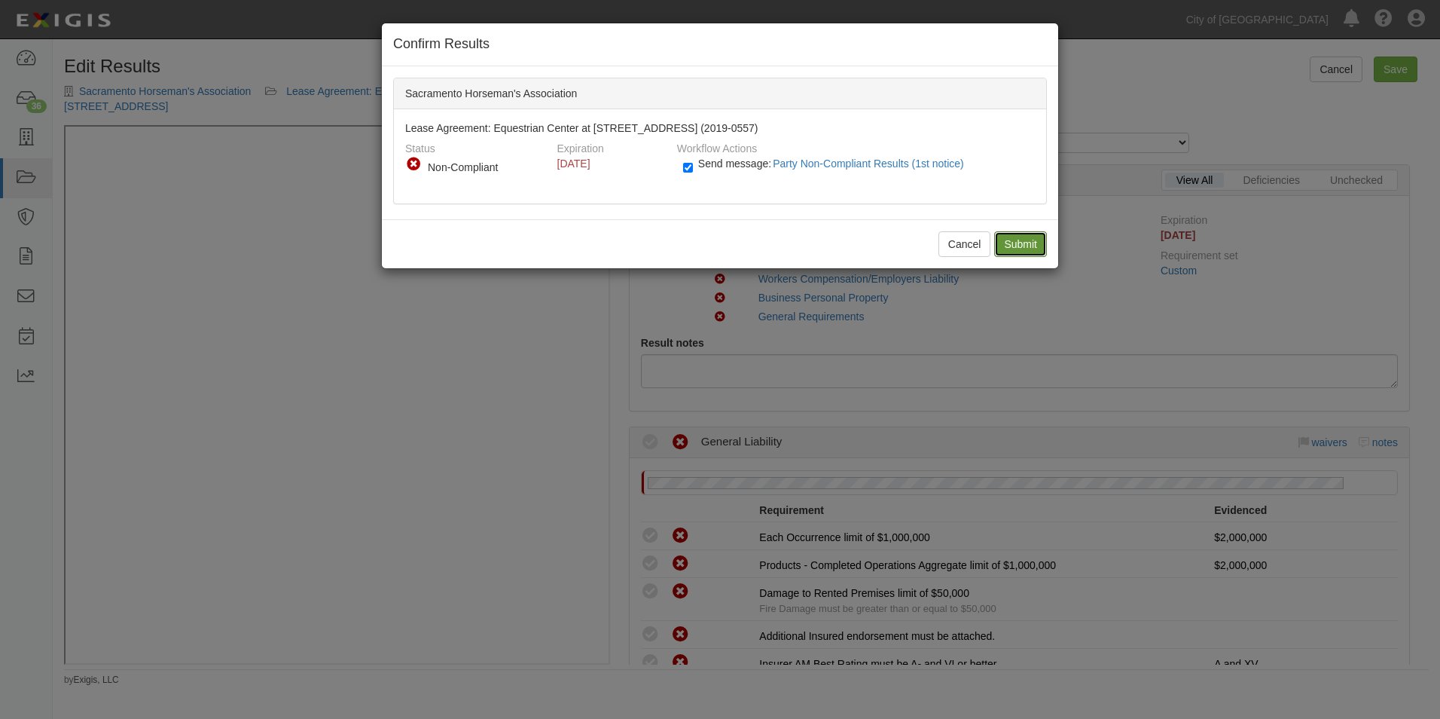
click at [1013, 241] on input "Submit" at bounding box center [1020, 244] width 53 height 26
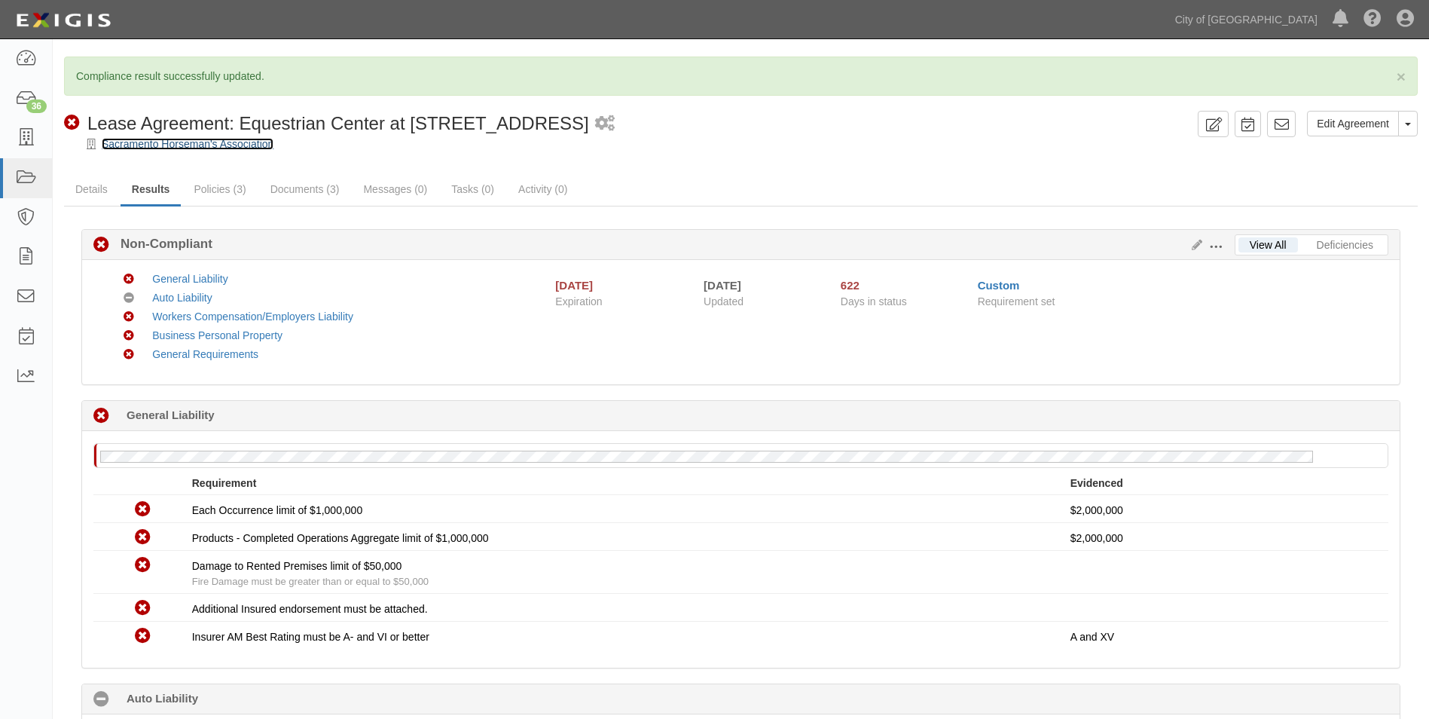
click at [252, 145] on link "Sacramento Horseman's Association" at bounding box center [188, 144] width 172 height 12
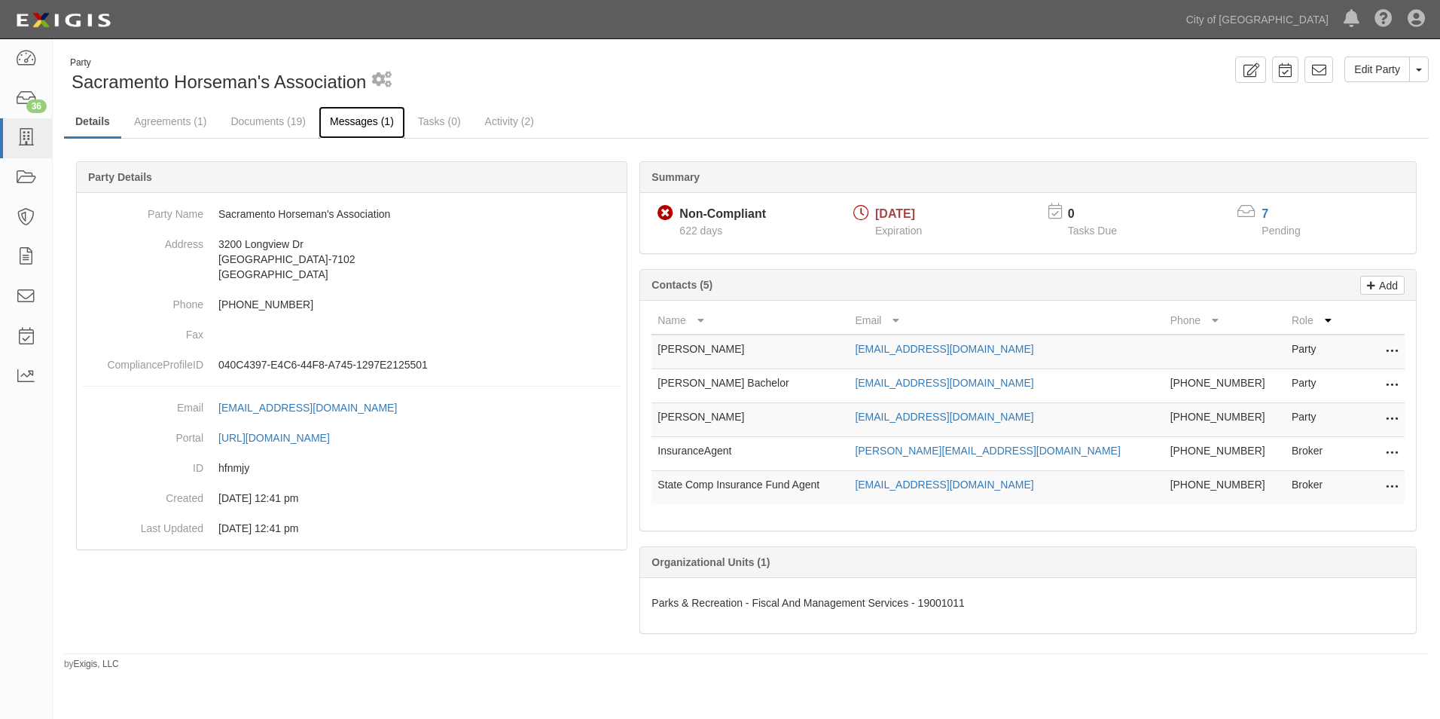
click at [364, 123] on link "Messages (1)" at bounding box center [362, 122] width 87 height 32
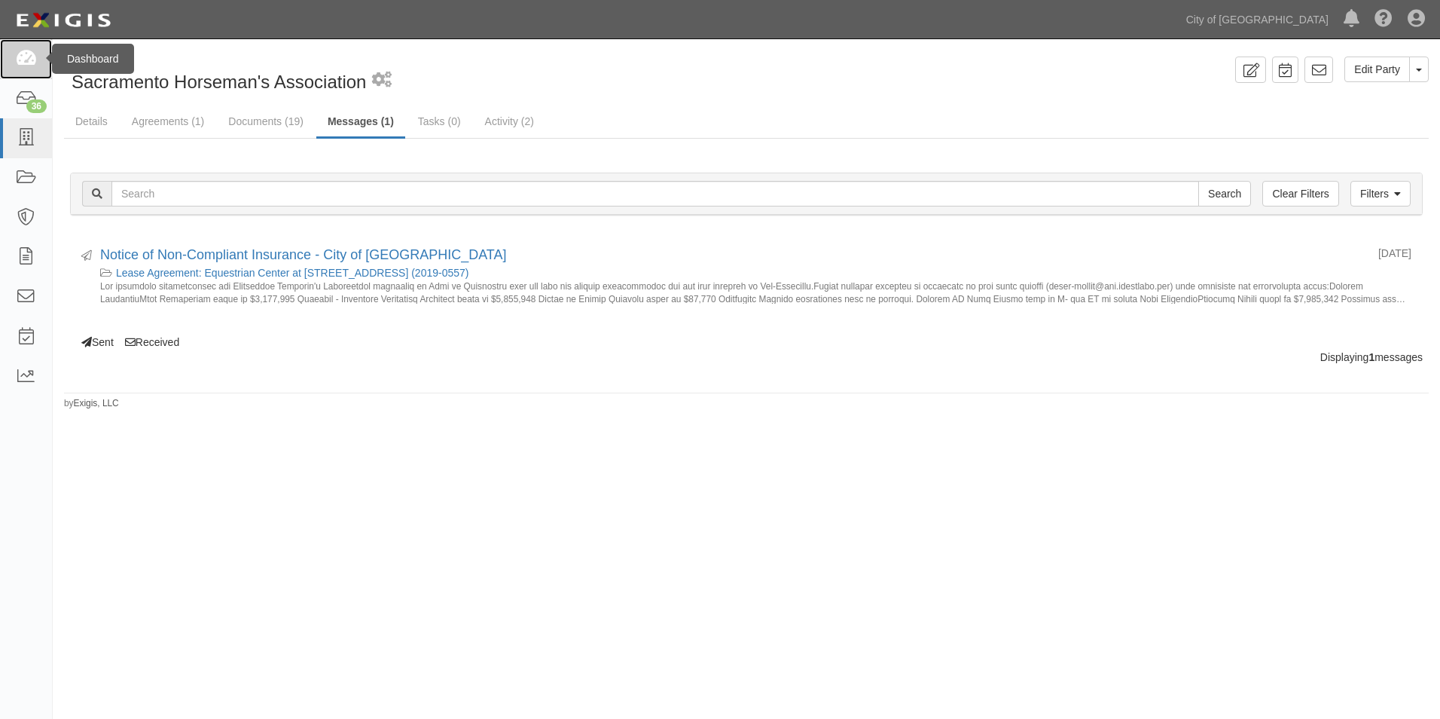
click at [30, 72] on link at bounding box center [26, 59] width 52 height 40
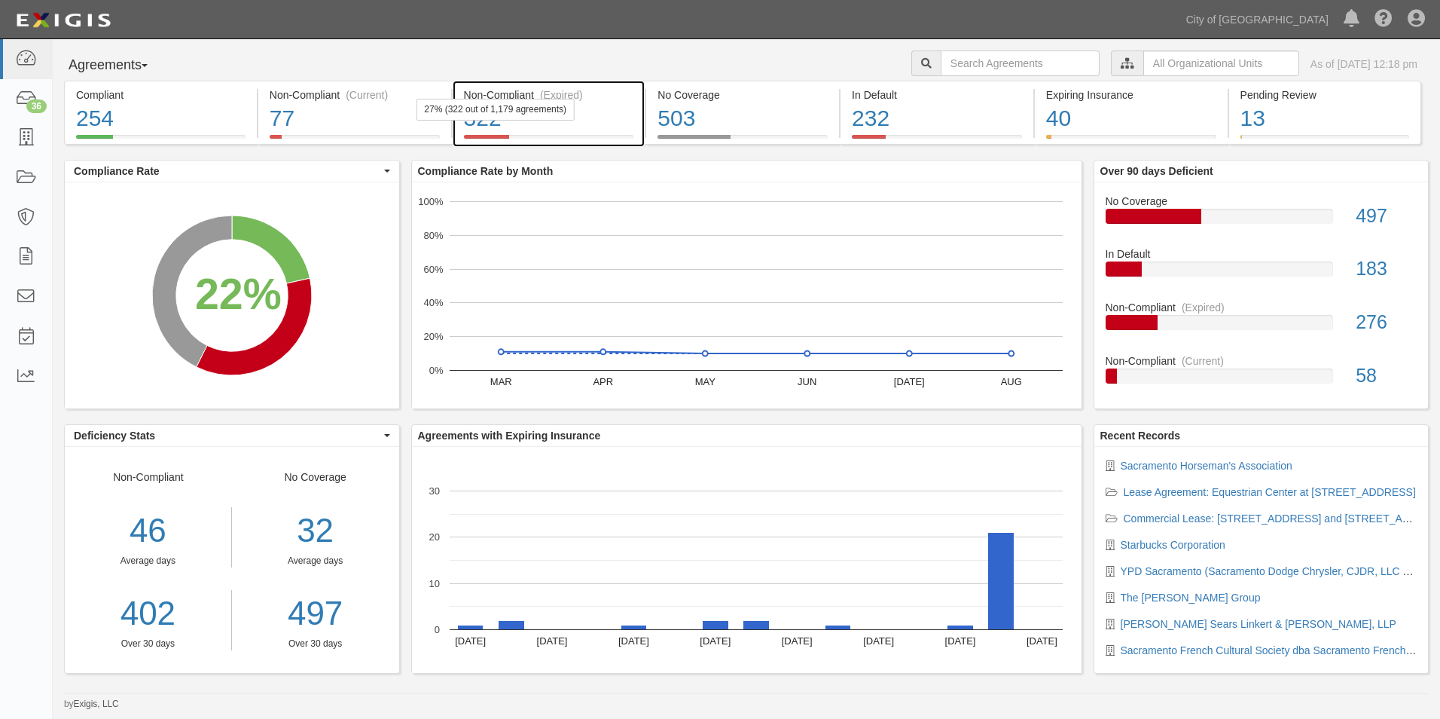
click at [545, 105] on div "27% (322 out of 1,179 agreements)" at bounding box center [495, 110] width 159 height 22
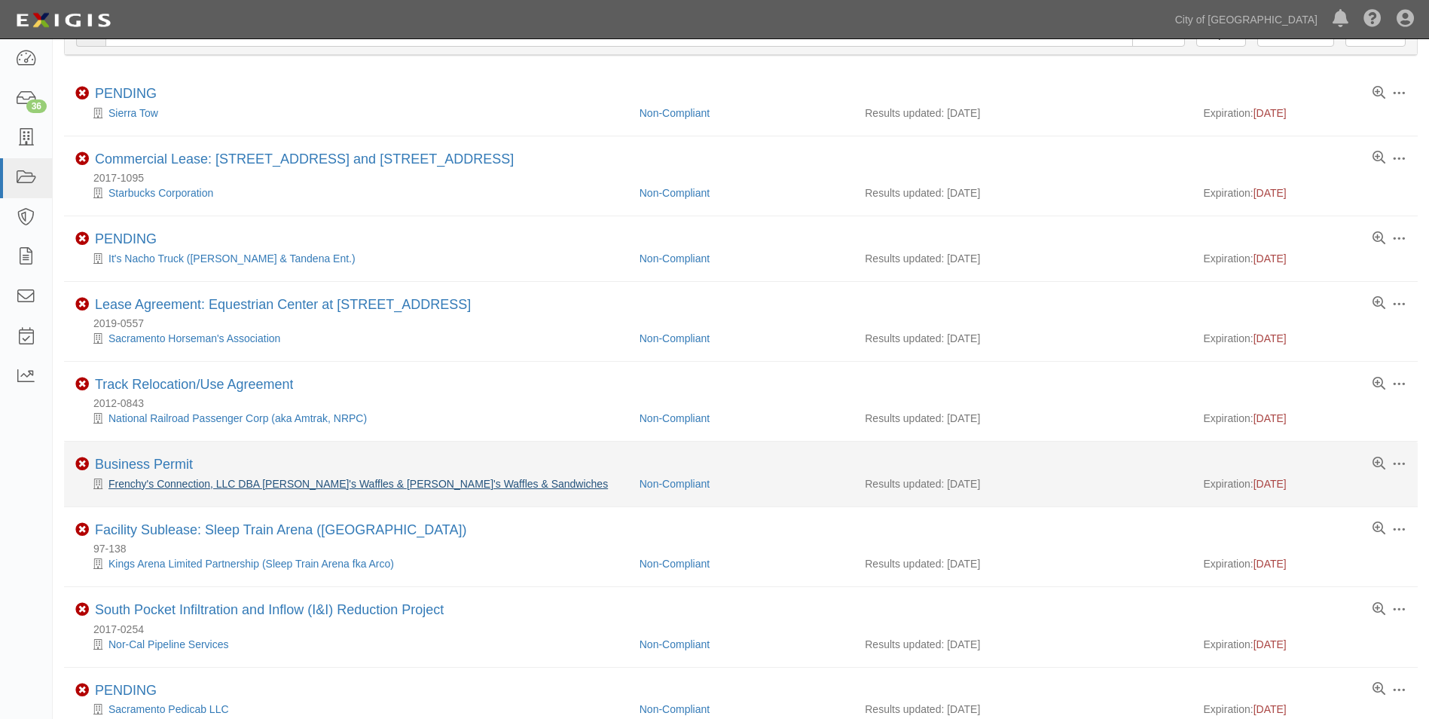
scroll to position [151, 0]
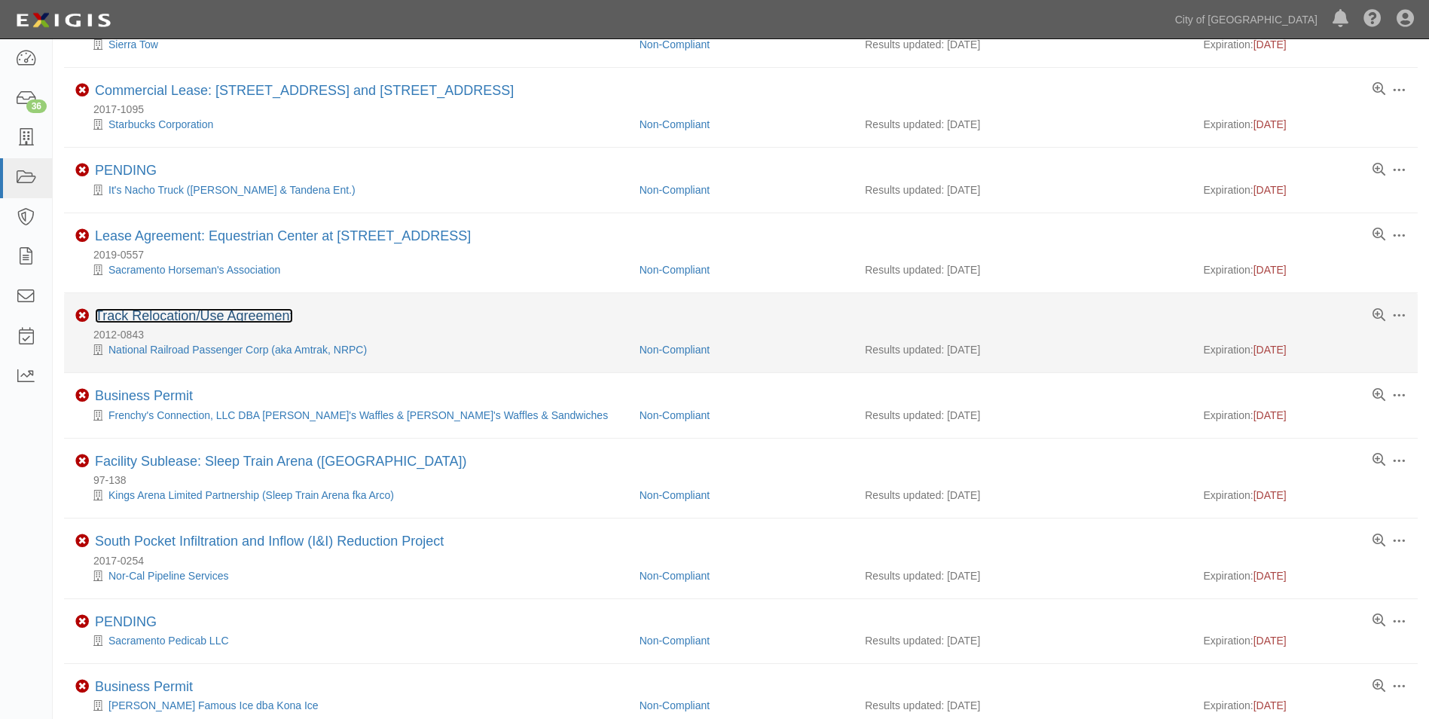
click at [255, 314] on link "Track Relocation/Use Agreement" at bounding box center [194, 315] width 198 height 15
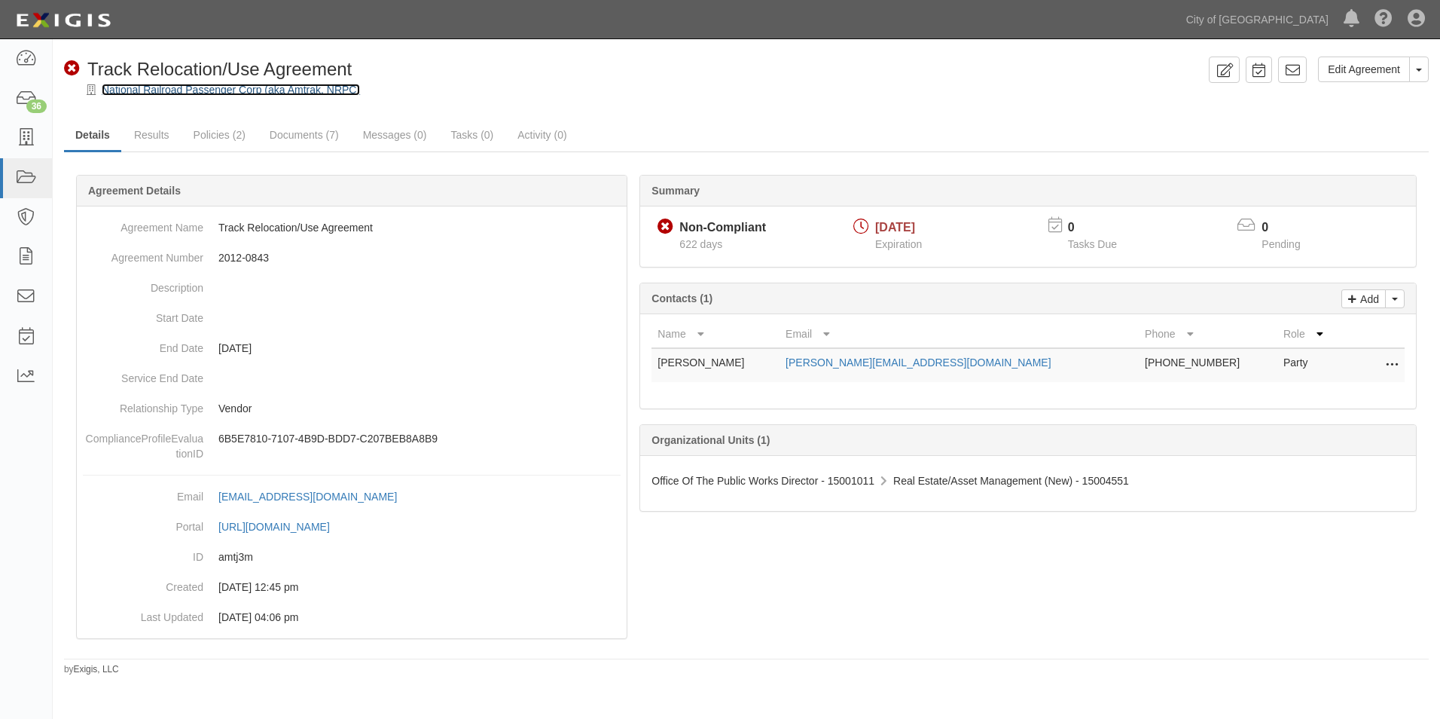
click at [214, 90] on link "National Railroad Passenger Corp (aka Amtrak, NRPC)" at bounding box center [231, 90] width 258 height 12
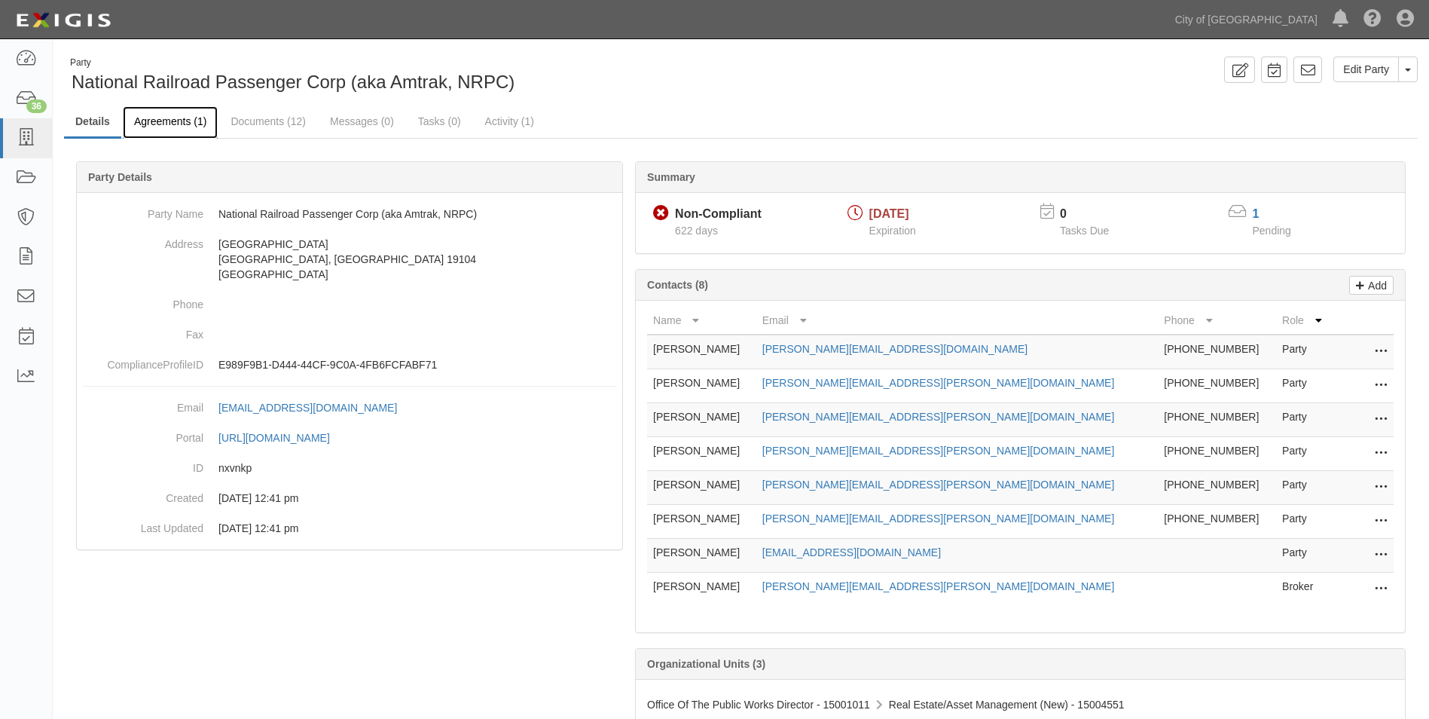
click at [191, 118] on link "Agreements (1)" at bounding box center [170, 122] width 95 height 32
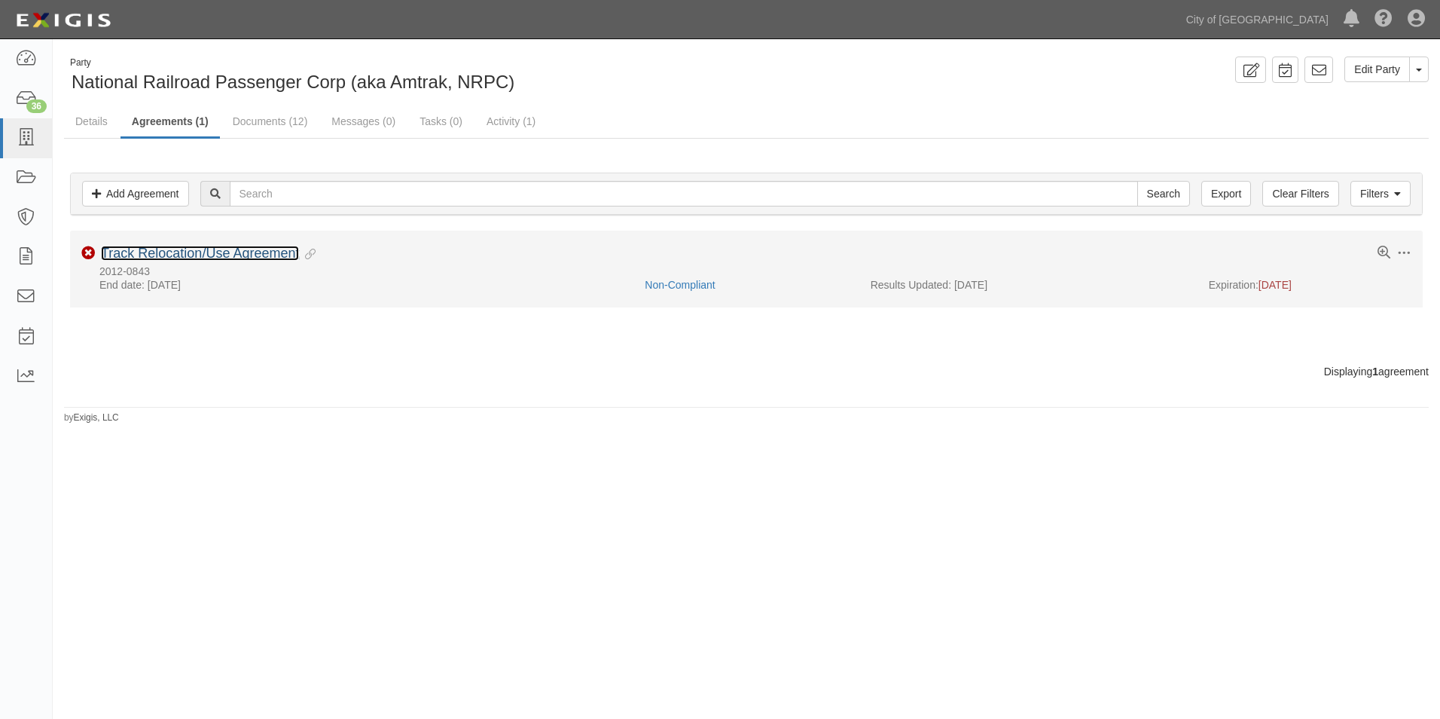
click at [135, 251] on link "Track Relocation/Use Agreement" at bounding box center [200, 253] width 198 height 15
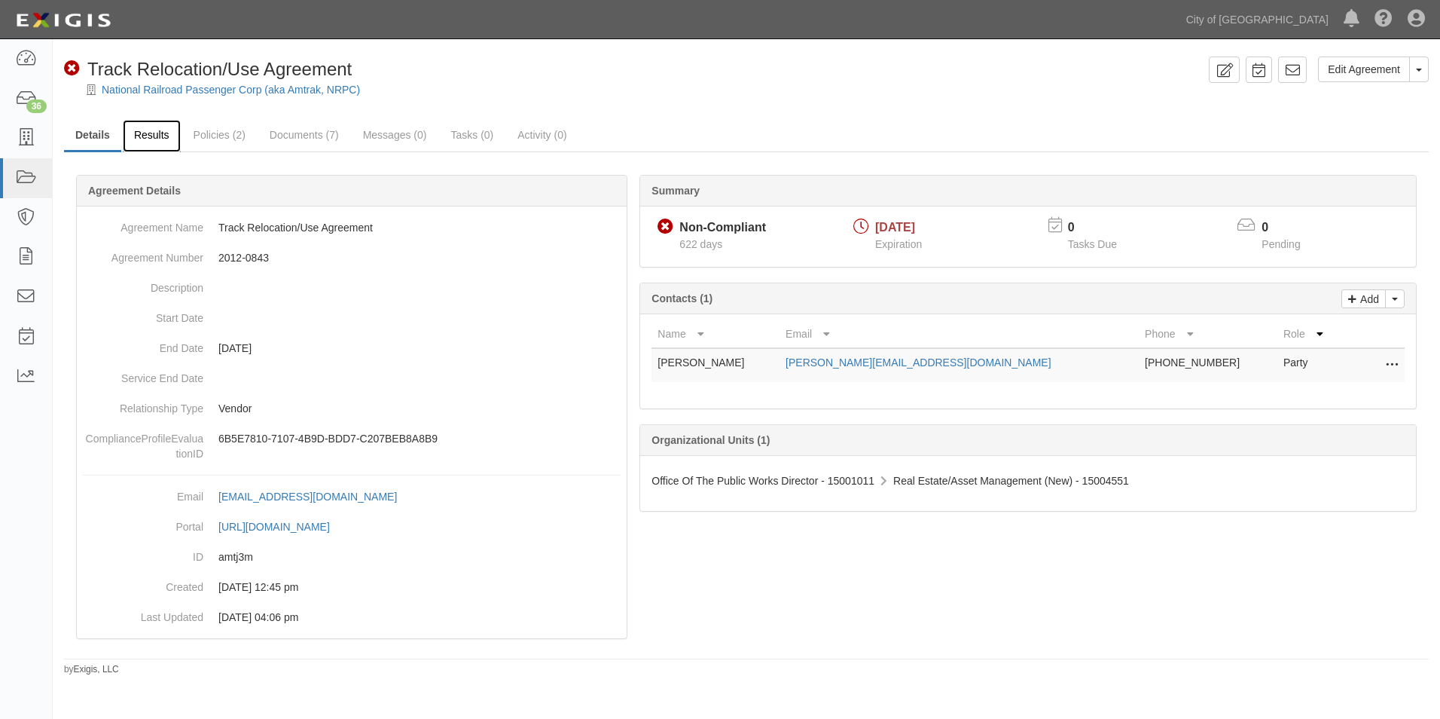
click at [159, 136] on link "Results" at bounding box center [152, 136] width 58 height 32
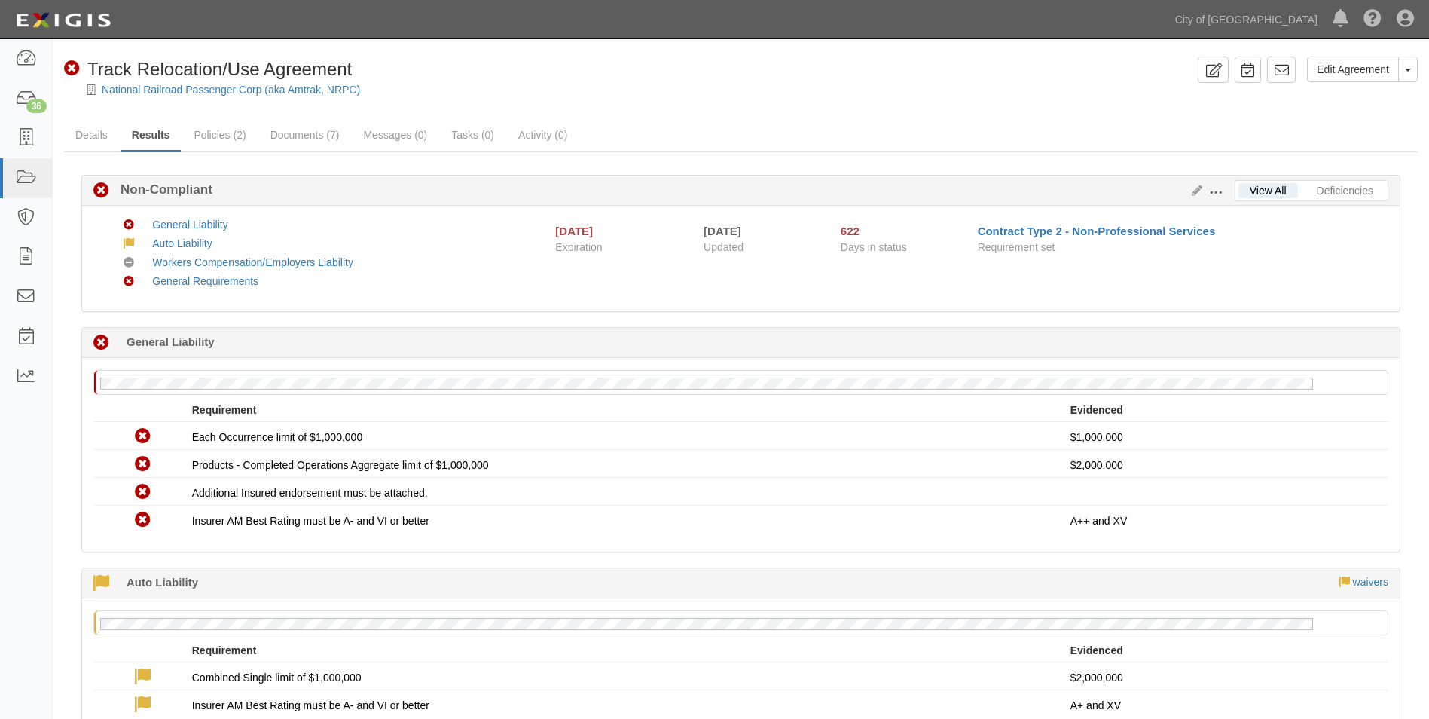
click at [1207, 188] on button at bounding box center [1218, 191] width 32 height 17
click at [1256, 188] on link "Edit Requirements" at bounding box center [1284, 188] width 119 height 27
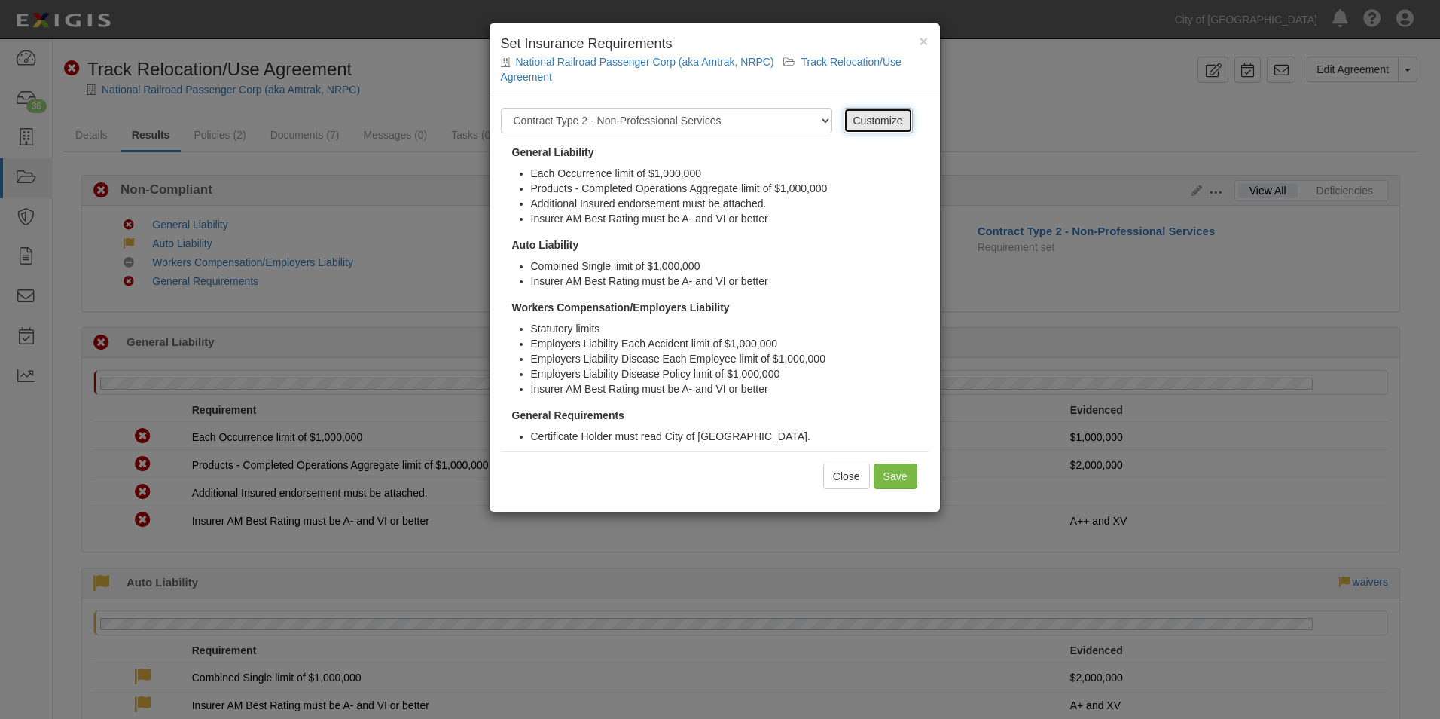
click at [887, 128] on link "Customize" at bounding box center [878, 121] width 69 height 26
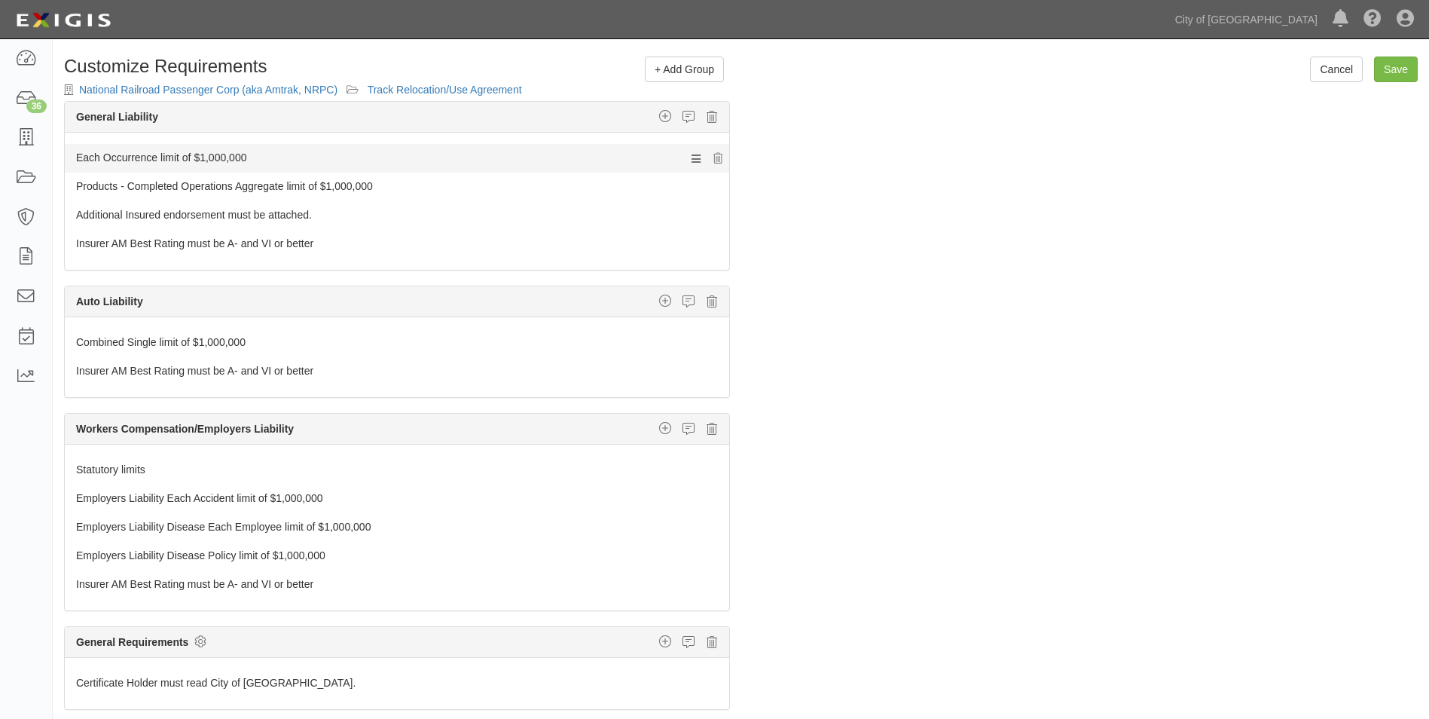
click at [261, 154] on link "Each Occurrence limit of $1,000,000" at bounding box center [368, 154] width 585 height 21
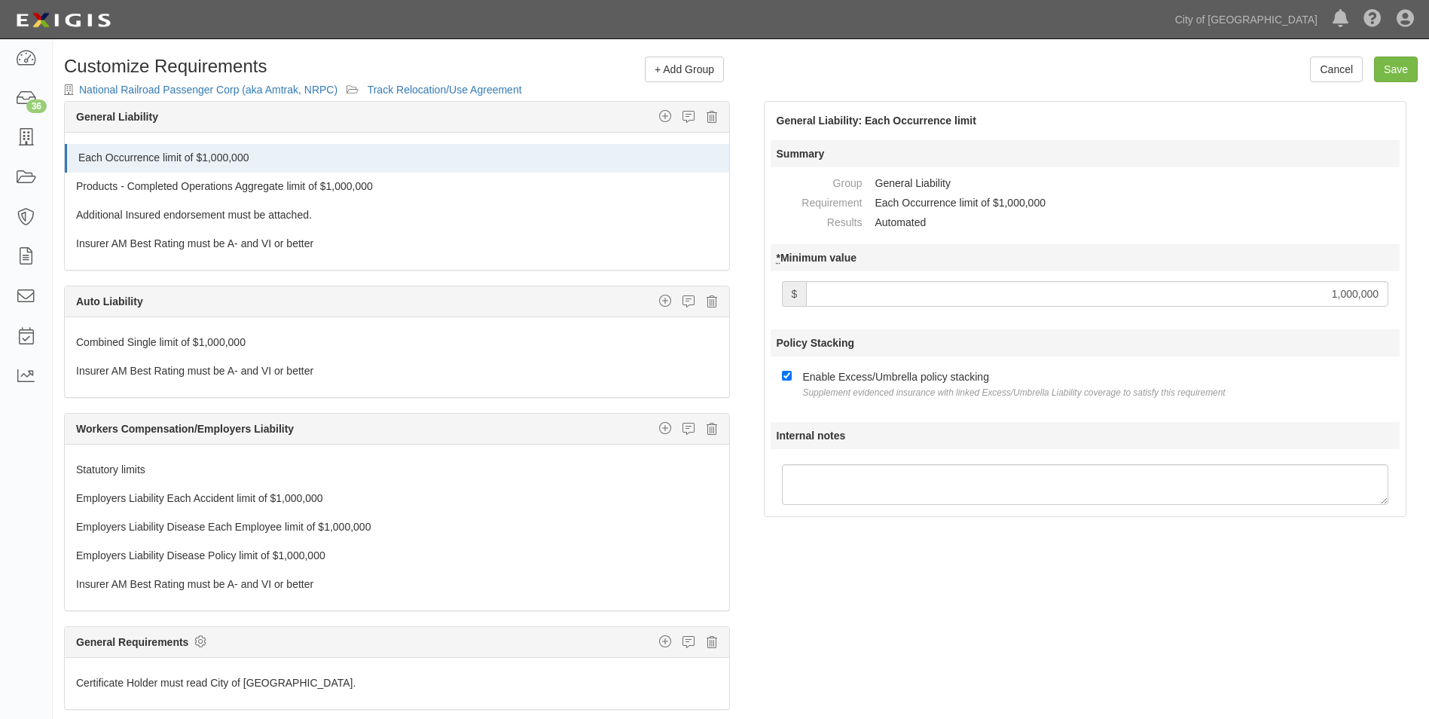
drag, startPoint x: 1312, startPoint y: 296, endPoint x: 1439, endPoint y: 288, distance: 127.6
click at [1426, 285] on div "General Liability: Each Occurrence limit Summary Group General Liability Requir…" at bounding box center [1085, 309] width 688 height 416
type input "5,000,000"
click at [1119, 539] on div "The requirements in red require changes in order to save. General Liability Add…" at bounding box center [741, 424] width 1376 height 646
click at [698, 66] on span "+ Add Group" at bounding box center [685, 69] width 60 height 12
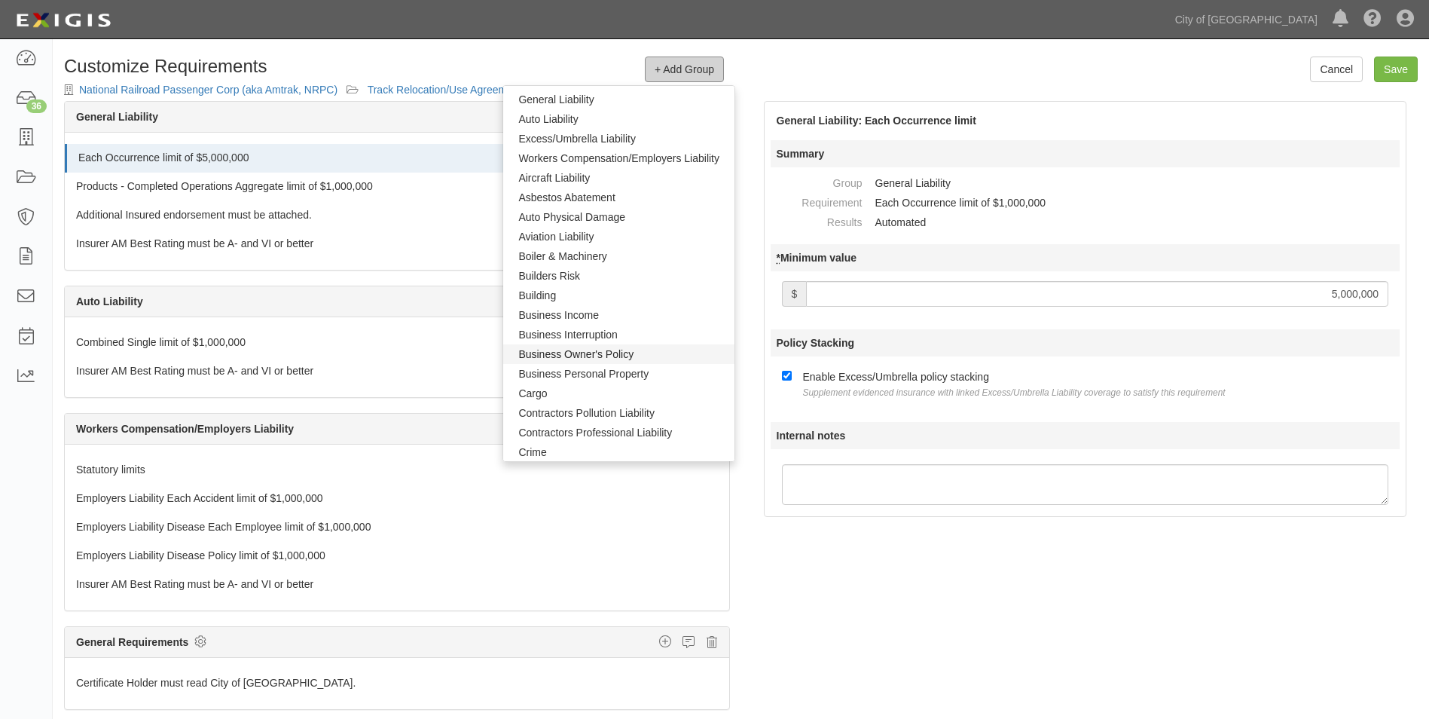
scroll to position [75, 0]
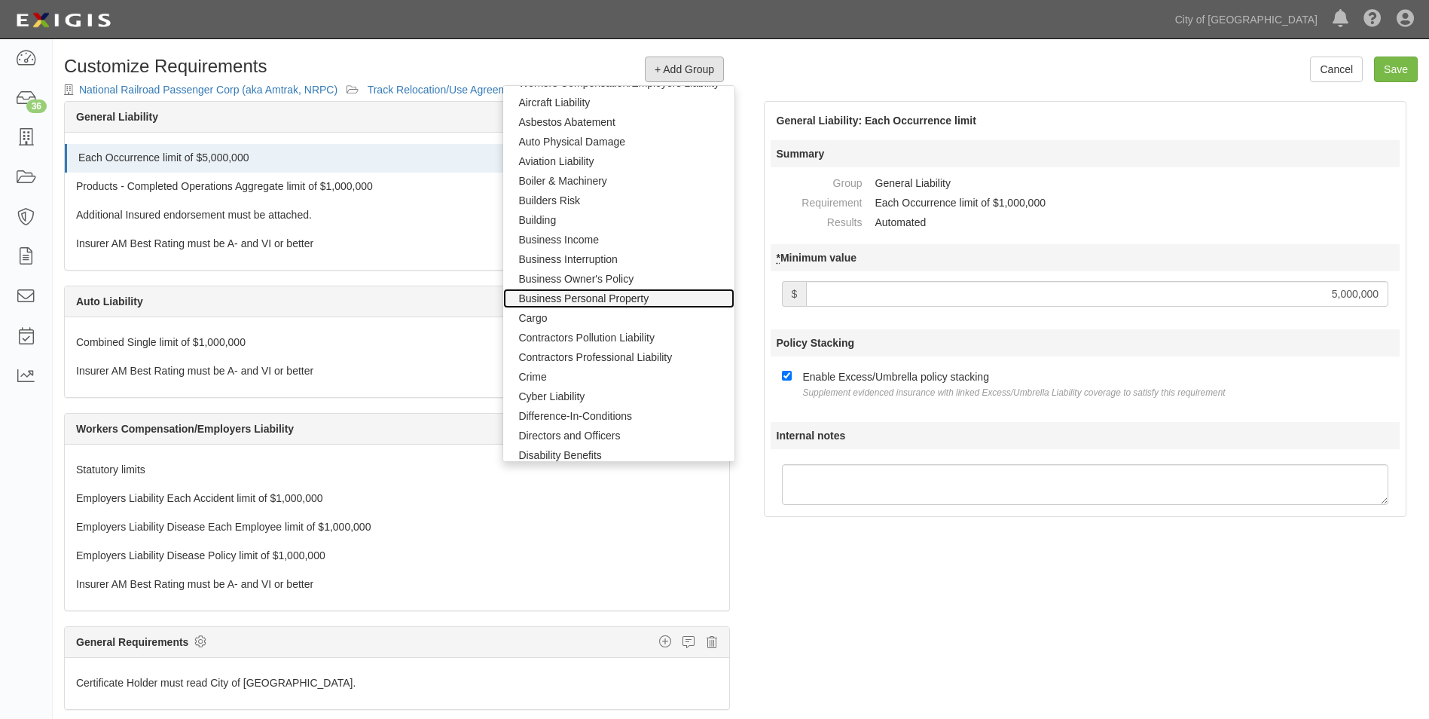
click at [549, 300] on link "Business Personal Property" at bounding box center [618, 298] width 231 height 20
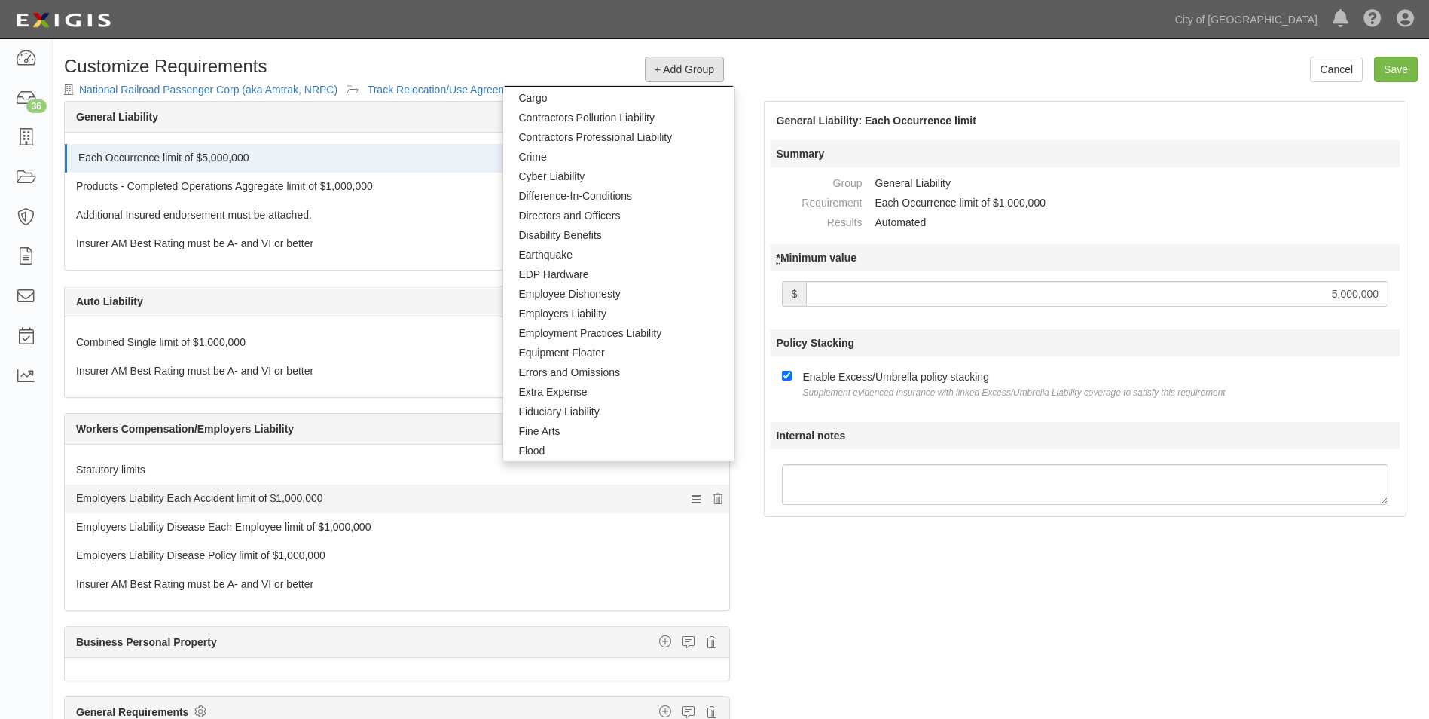
scroll to position [377, 0]
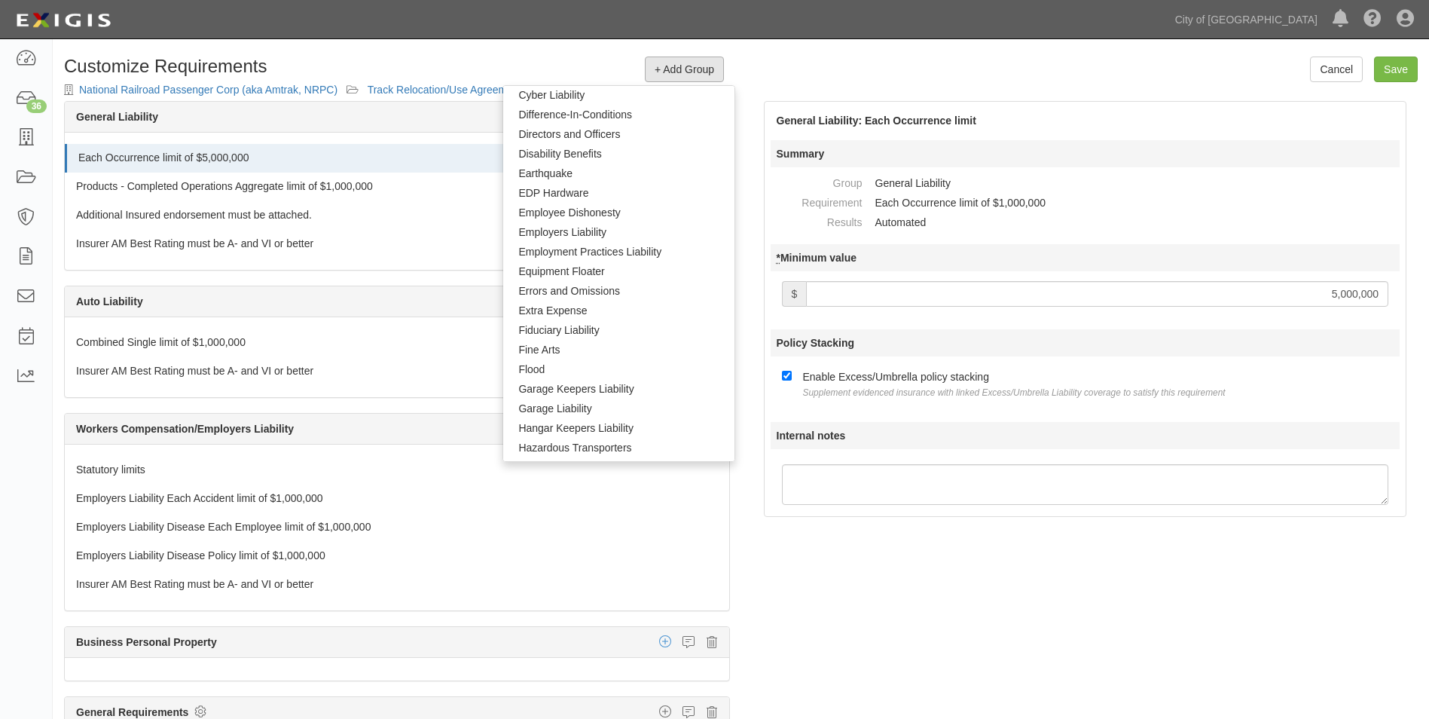
click at [659, 642] on icon "button" at bounding box center [665, 641] width 12 height 14
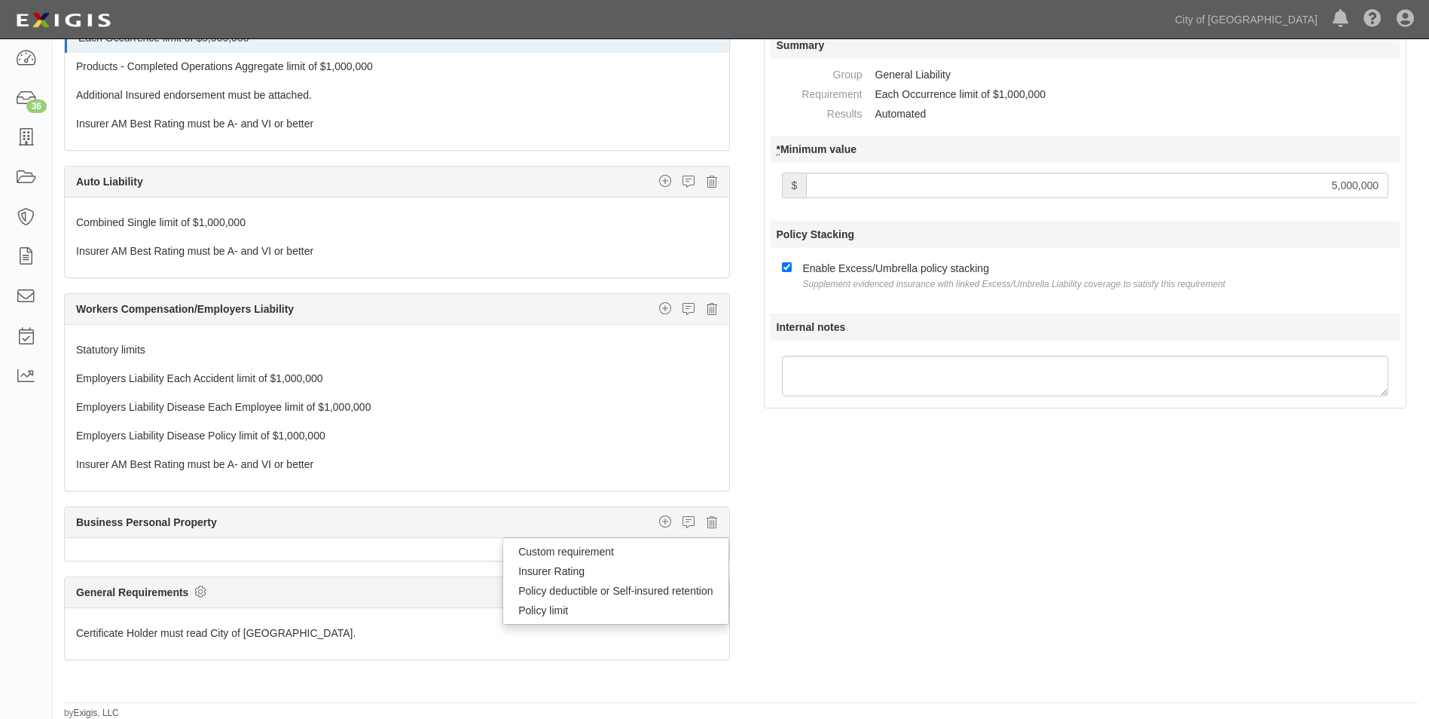
scroll to position [109, 0]
click at [523, 551] on link "Custom requirement" at bounding box center [615, 551] width 224 height 20
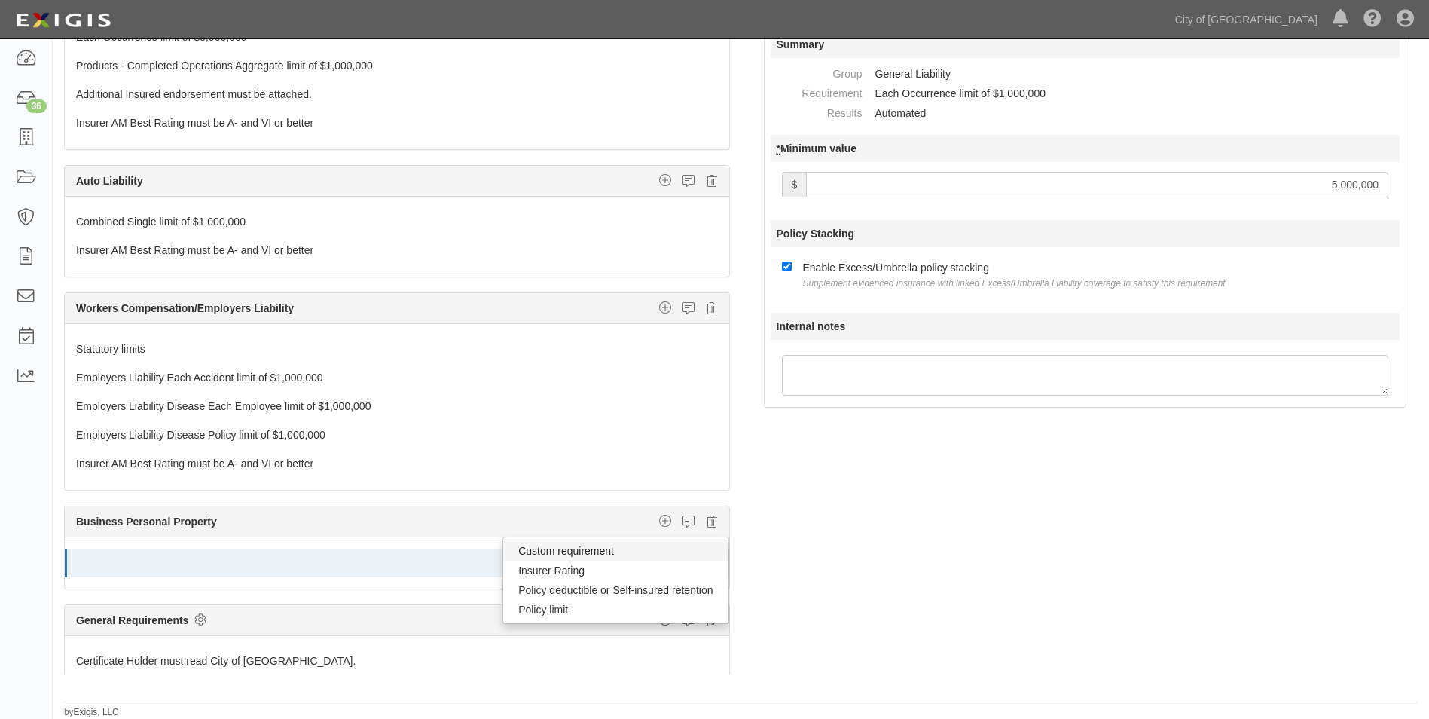
select select
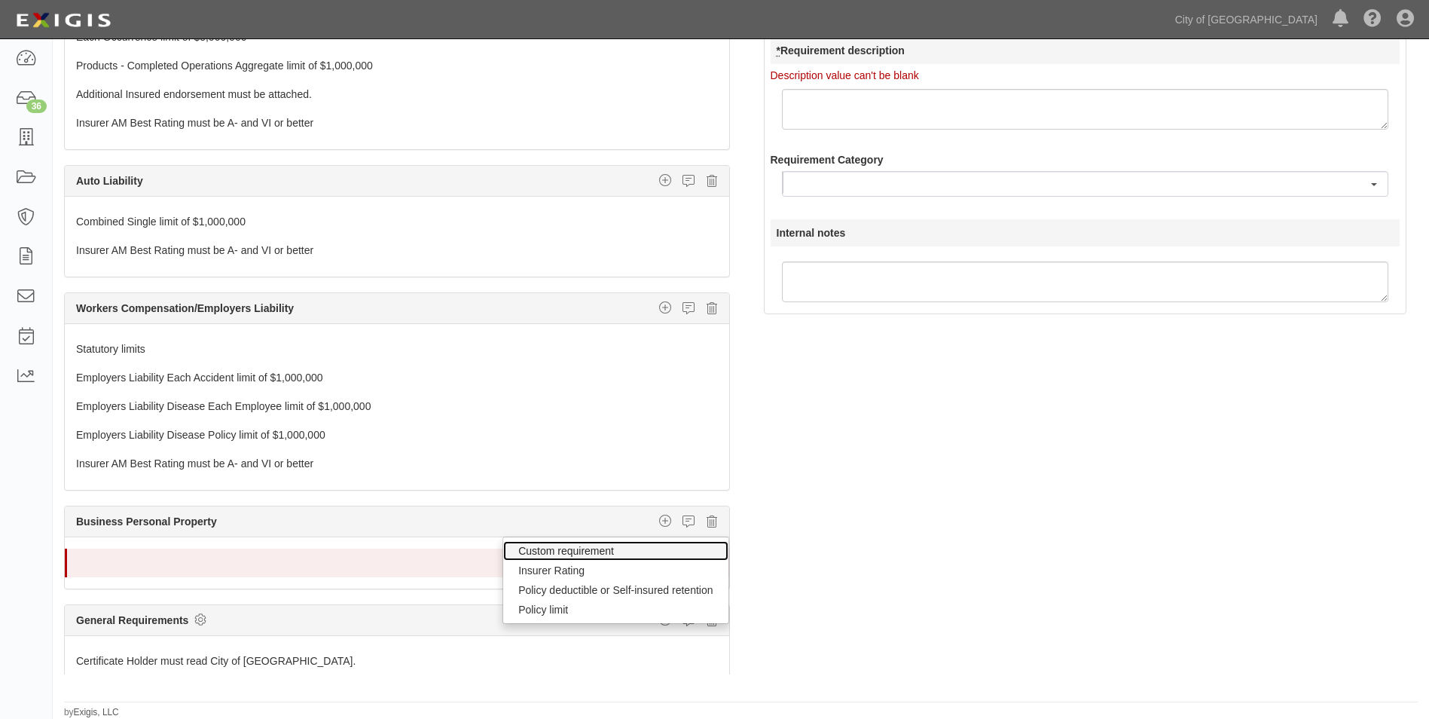
click at [523, 551] on link "Custom requirement" at bounding box center [615, 551] width 224 height 20
select select
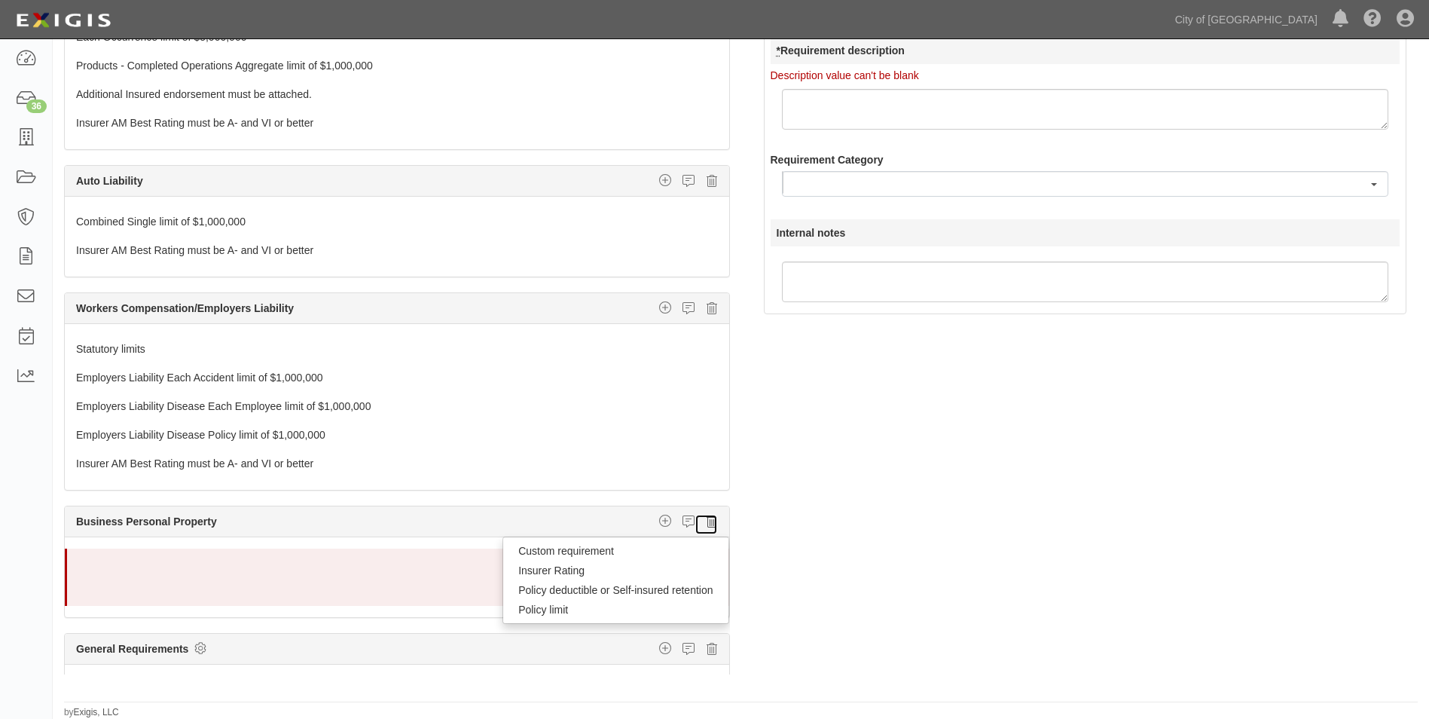
click at [706, 518] on icon at bounding box center [711, 521] width 11 height 14
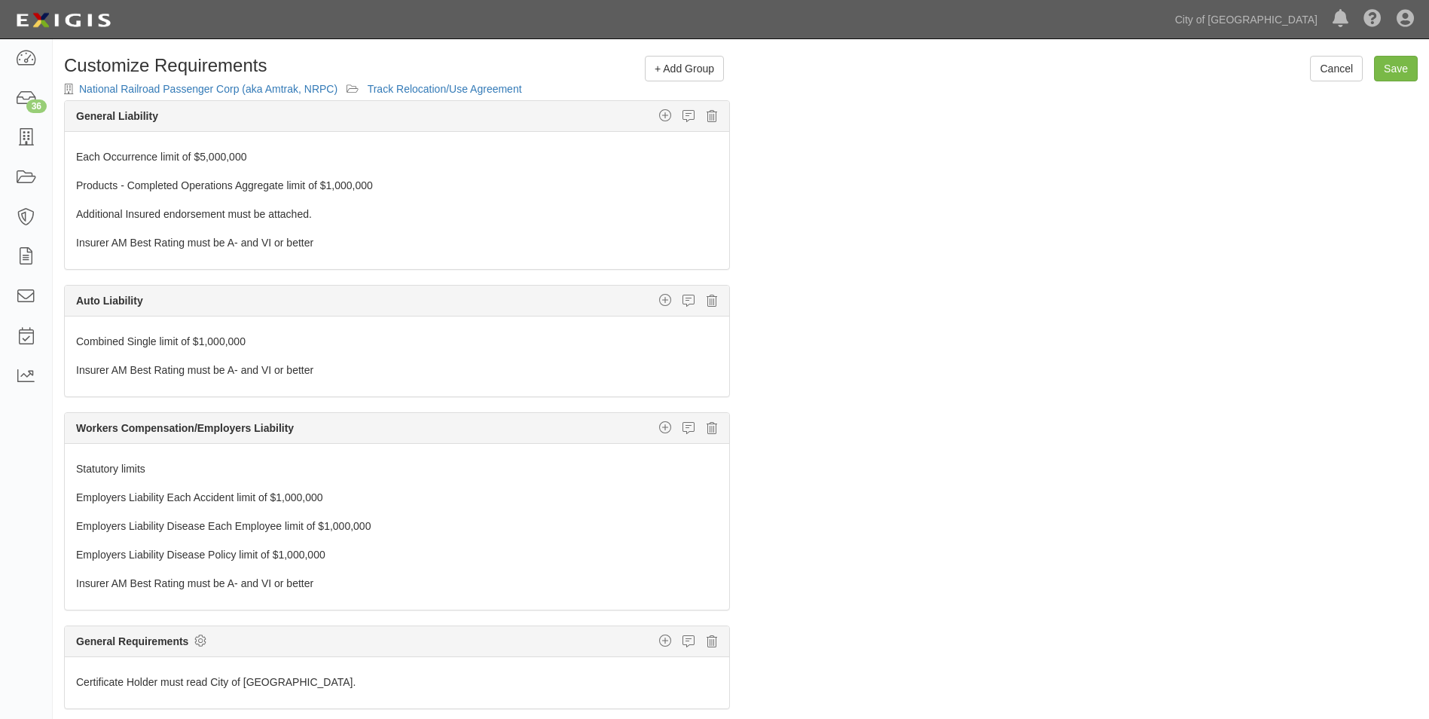
scroll to position [0, 0]
click at [682, 67] on span "+ Add Group" at bounding box center [685, 69] width 60 height 12
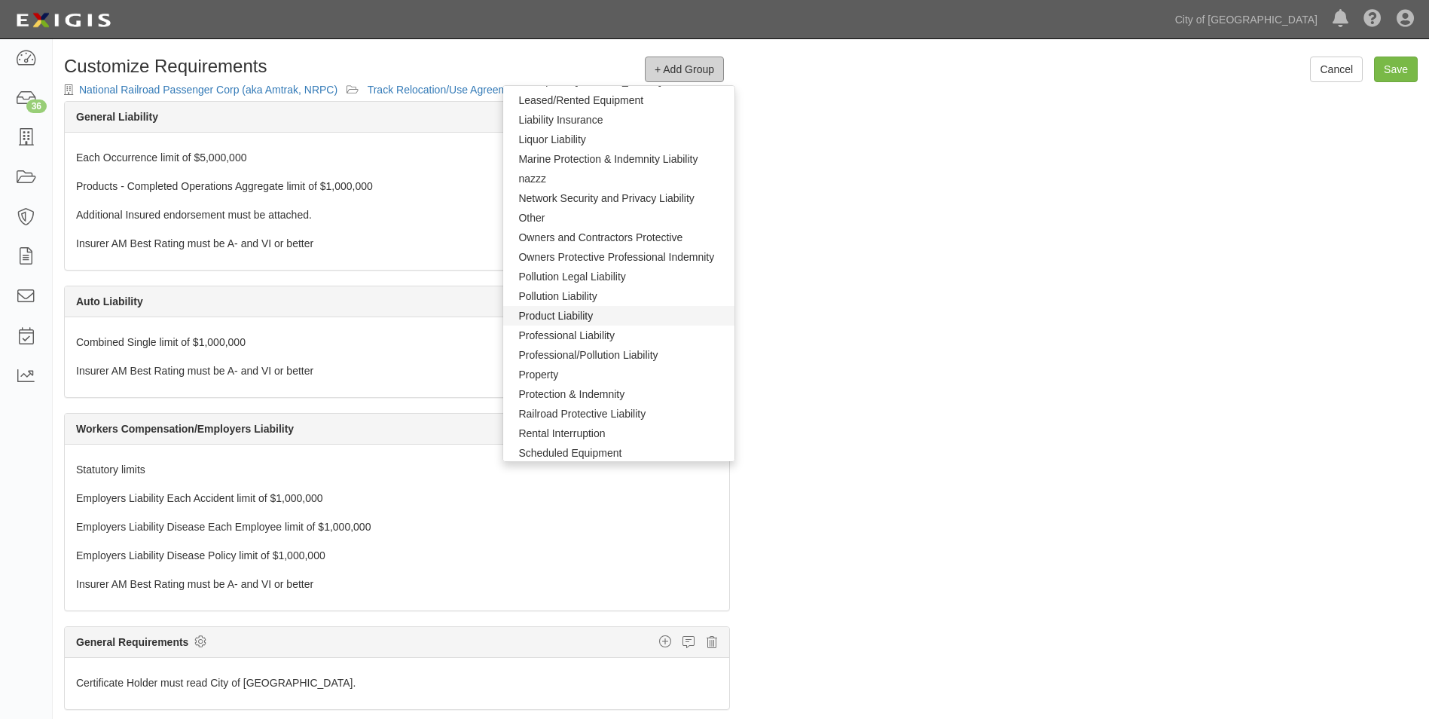
scroll to position [829, 0]
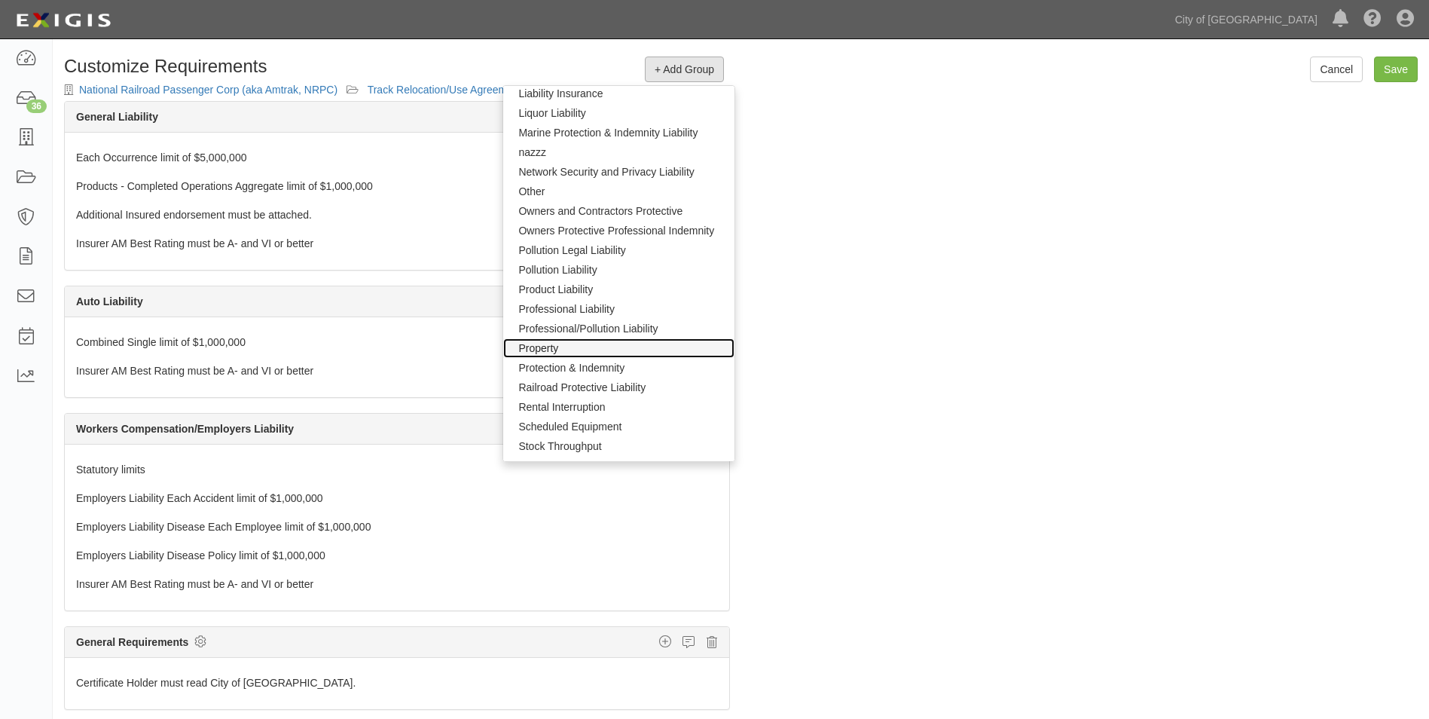
click at [560, 348] on link "Property" at bounding box center [618, 348] width 231 height 20
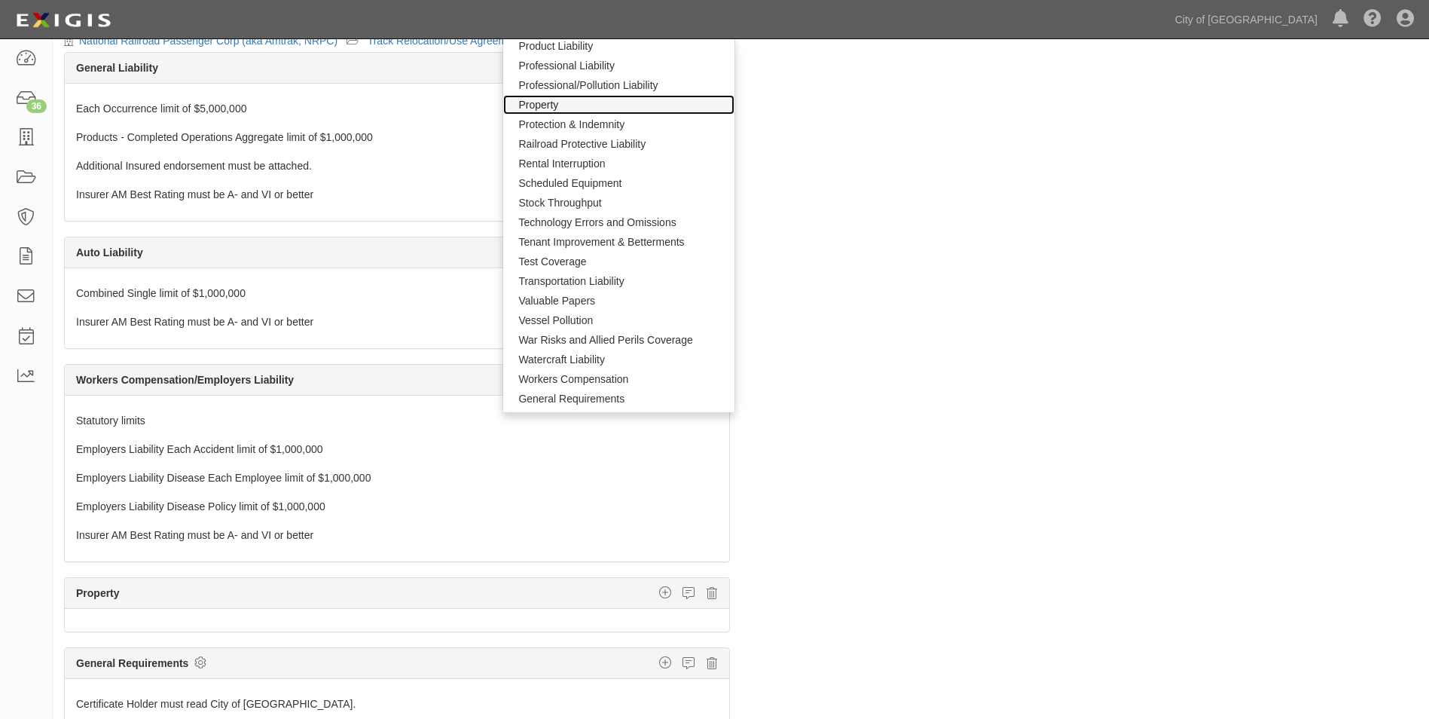
scroll to position [75, 0]
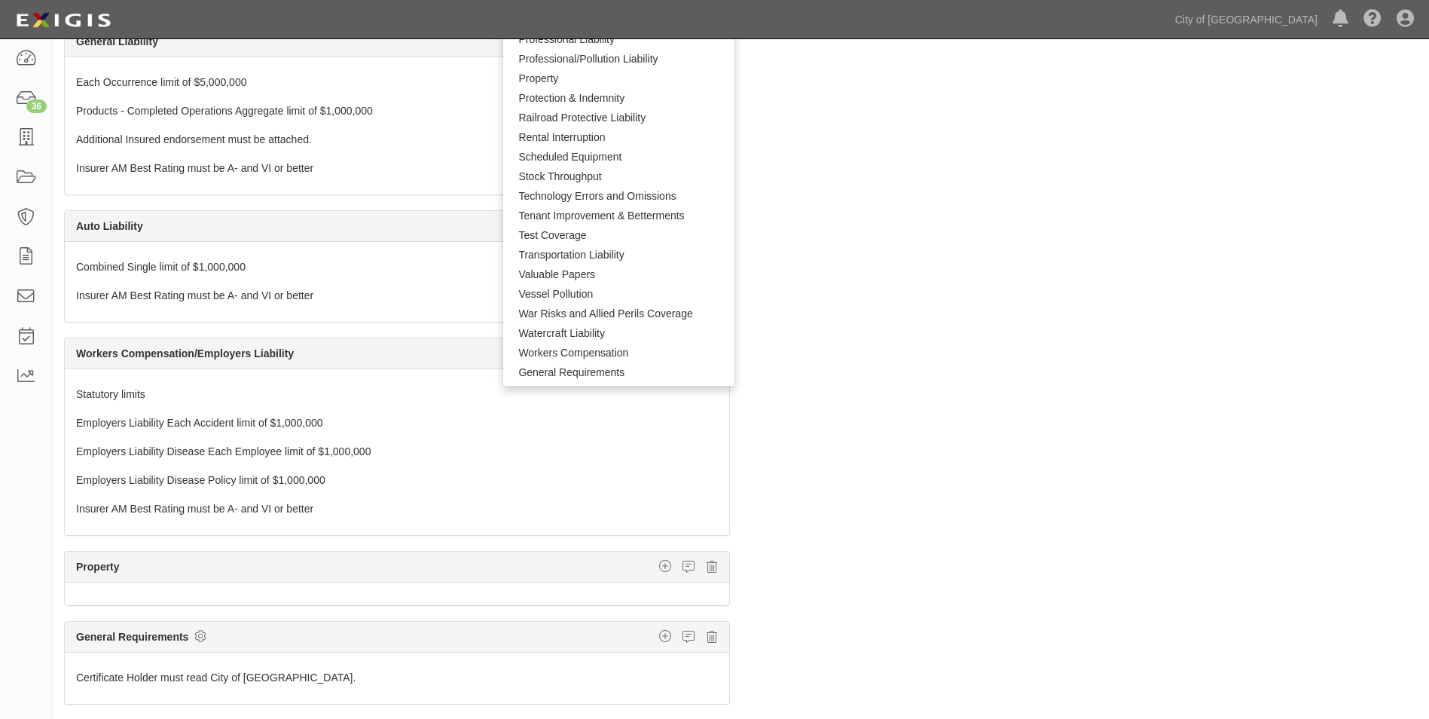
click at [799, 457] on div "The requirements in red require changes in order to save. General Liability Add…" at bounding box center [741, 378] width 1376 height 705
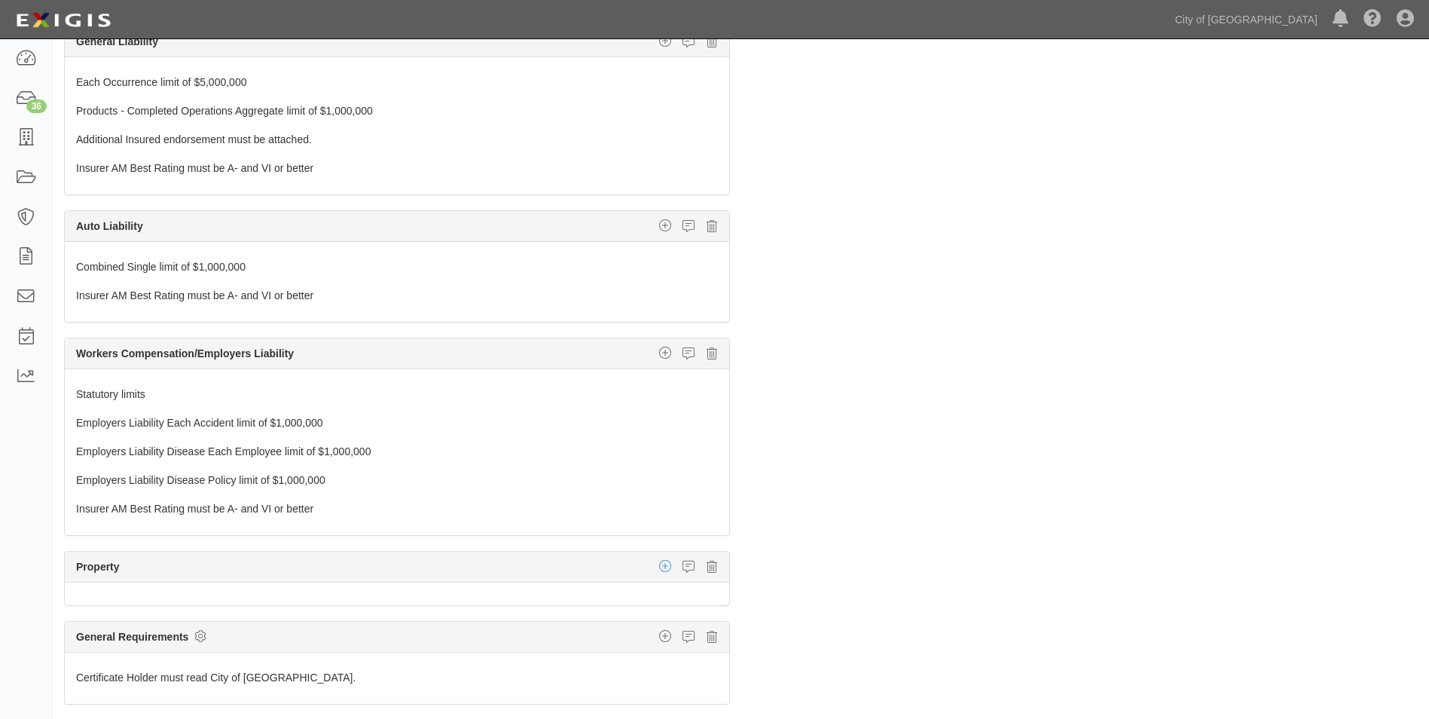
click at [659, 564] on icon "button" at bounding box center [665, 566] width 12 height 14
click at [706, 568] on icon at bounding box center [711, 567] width 11 height 14
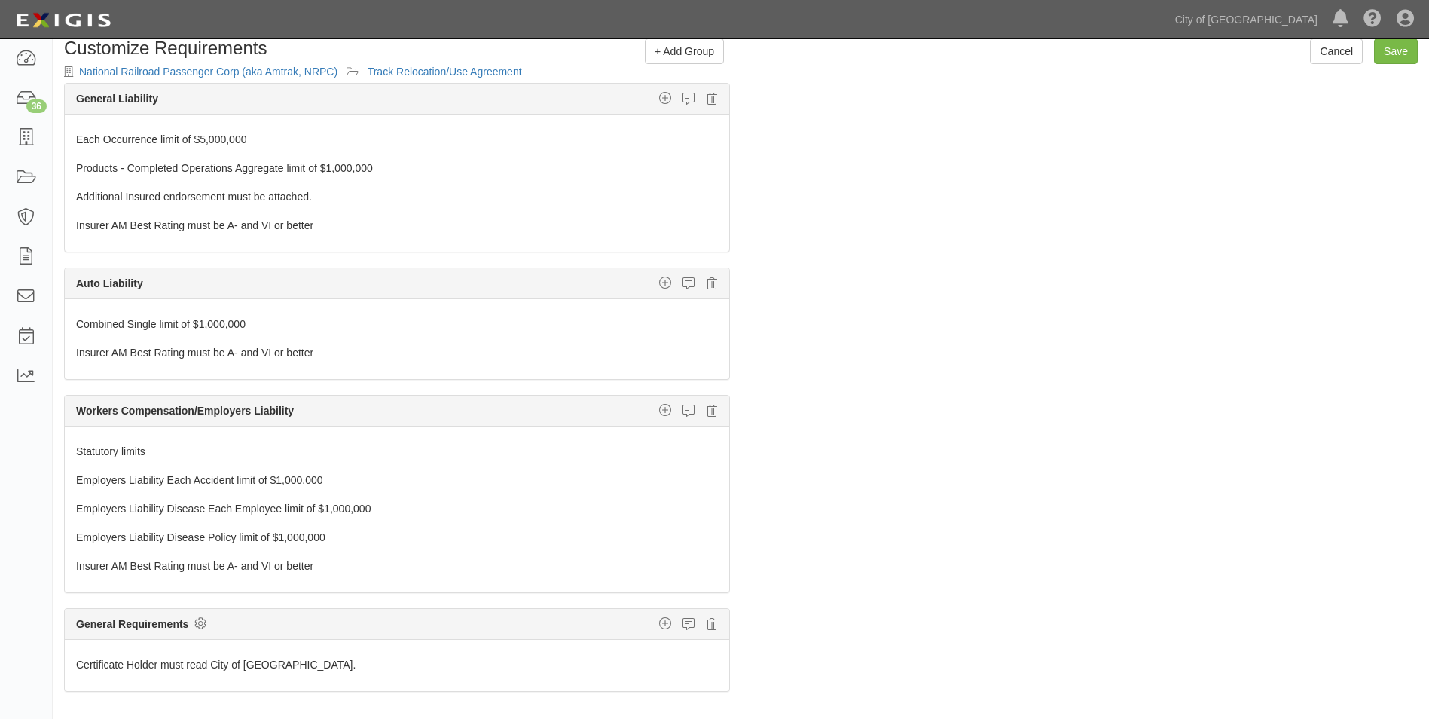
scroll to position [0, 0]
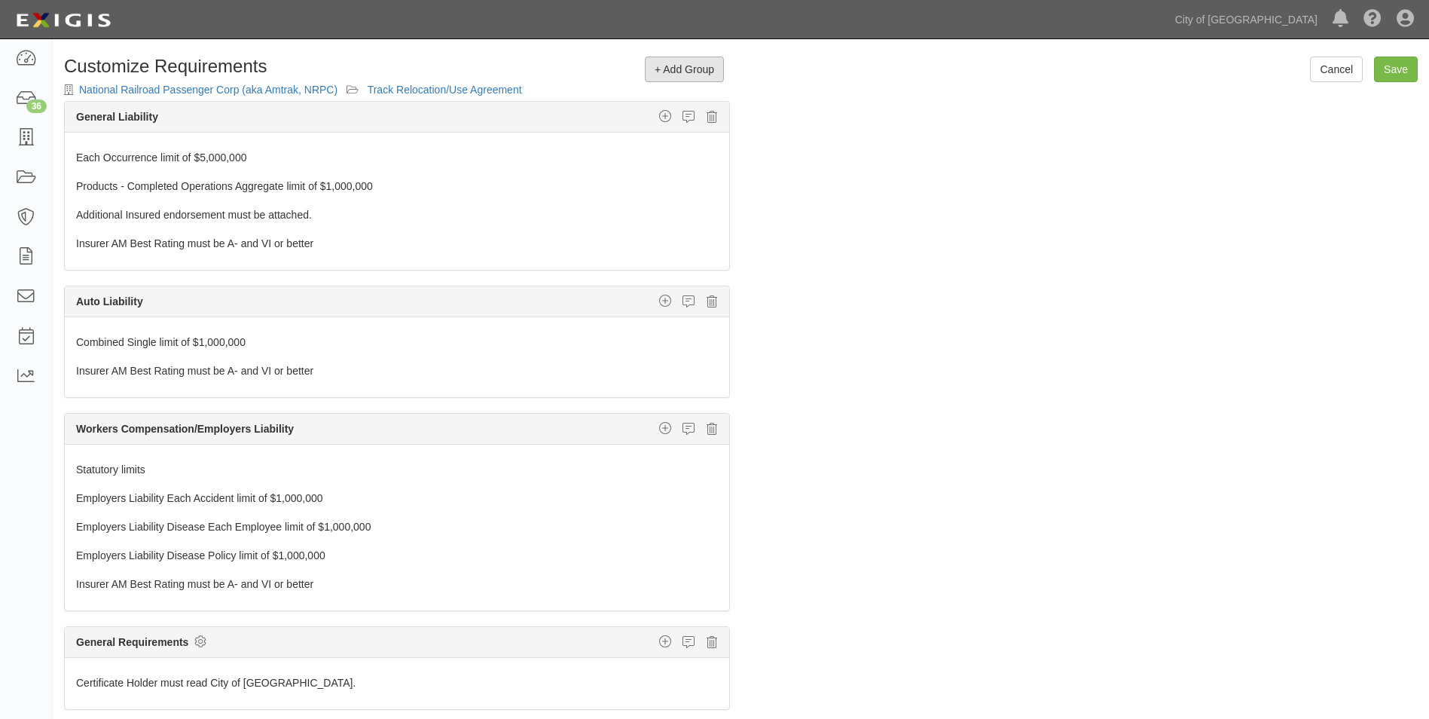
click at [655, 69] on span "+ Add Group" at bounding box center [685, 69] width 60 height 12
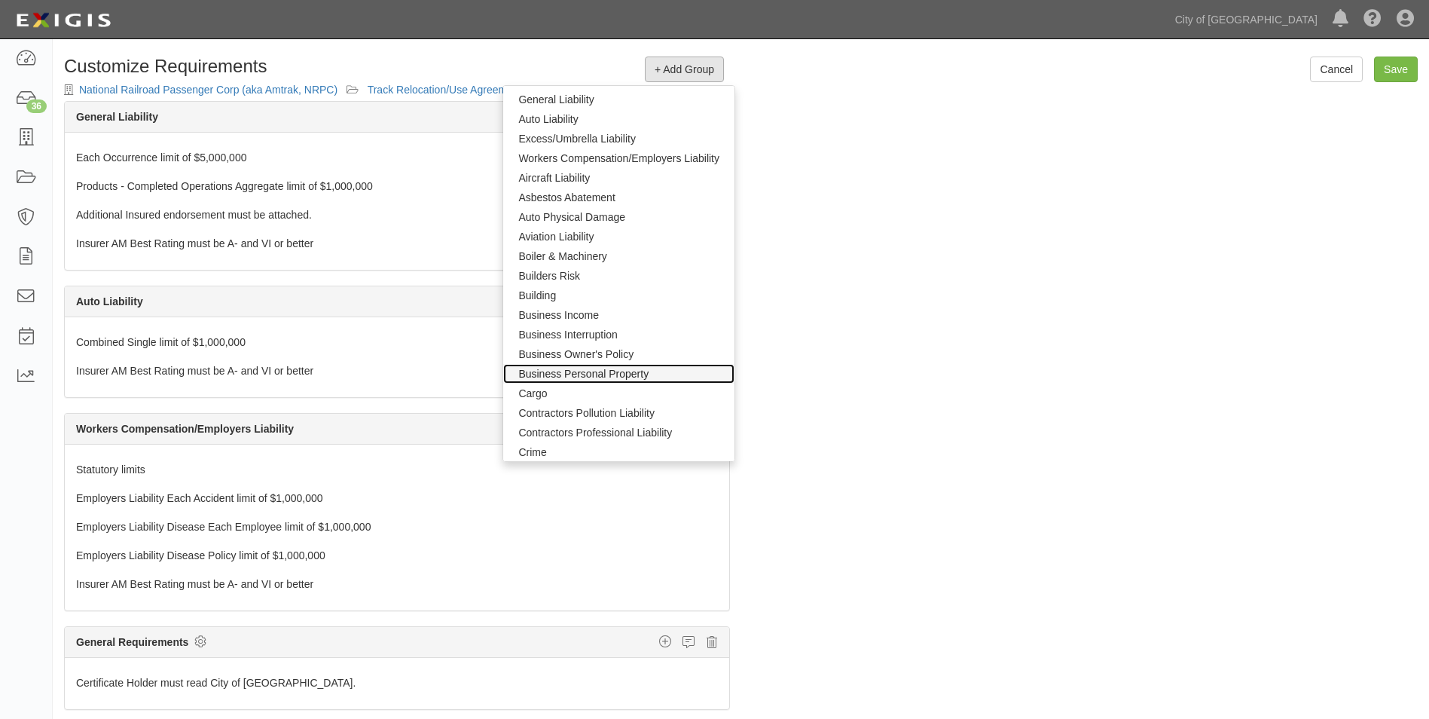
click at [565, 375] on link "Business Personal Property" at bounding box center [618, 374] width 231 height 20
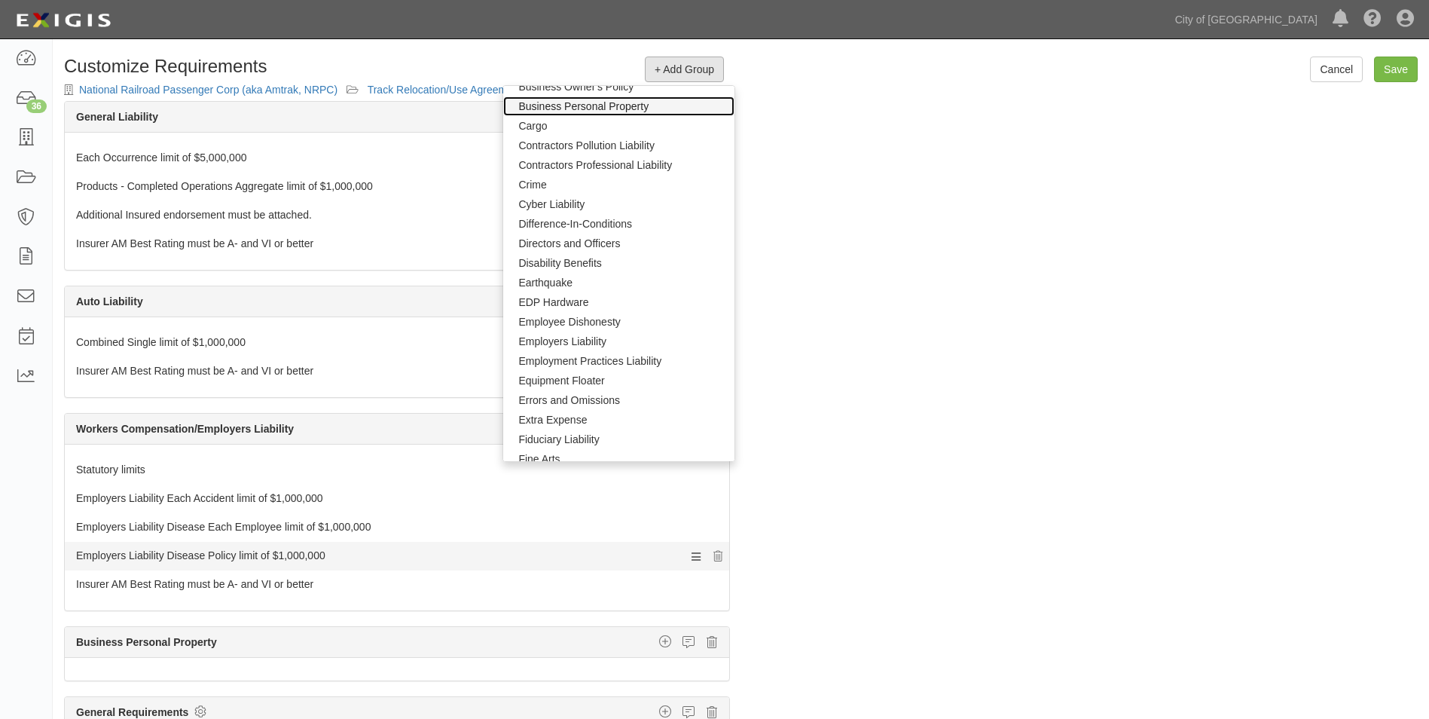
scroll to position [301, 0]
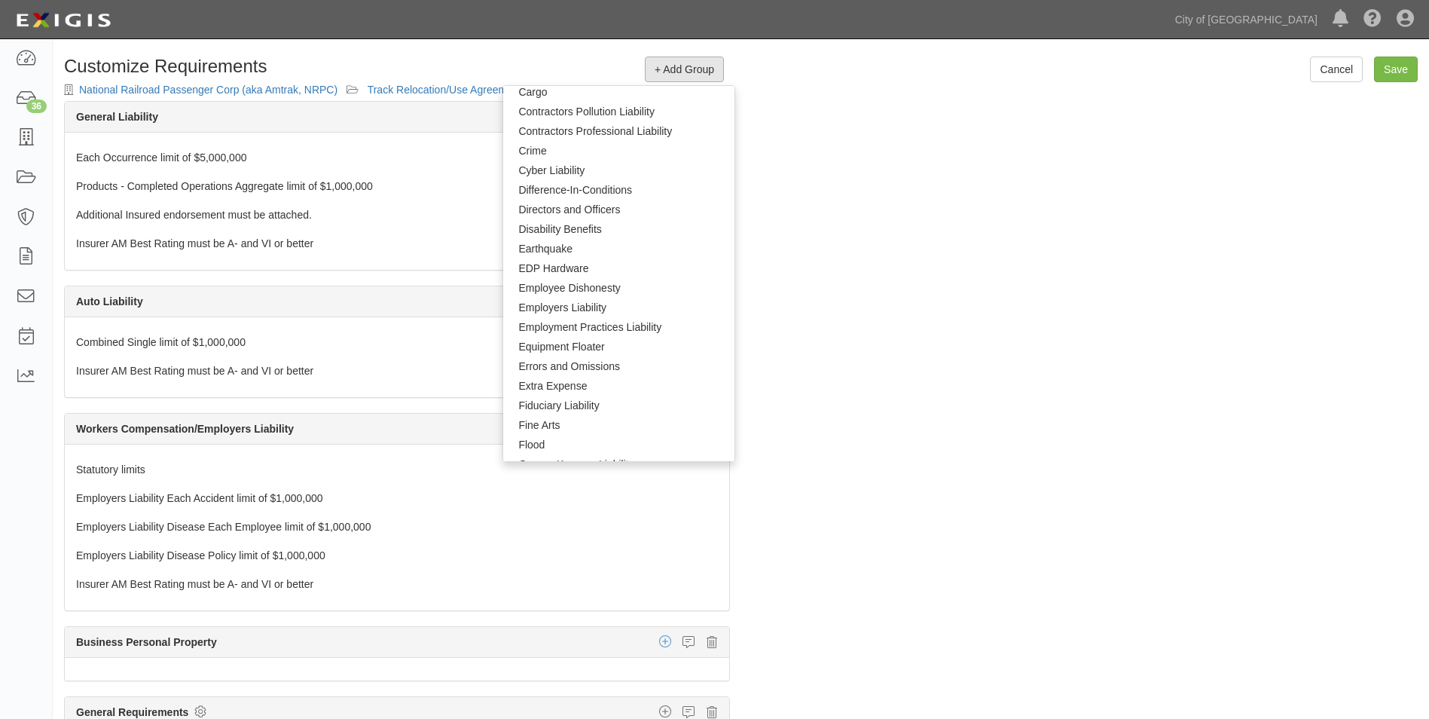
click at [659, 642] on icon "button" at bounding box center [665, 641] width 12 height 14
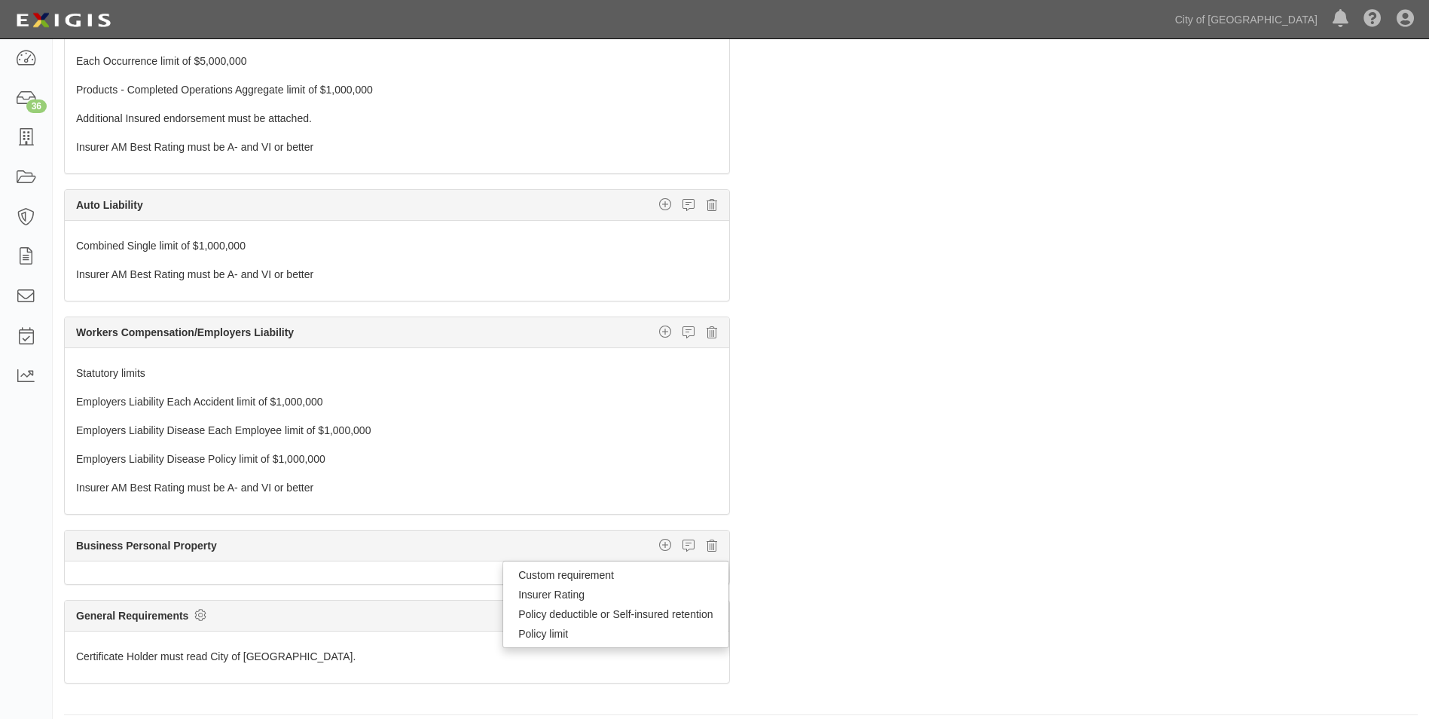
scroll to position [109, 0]
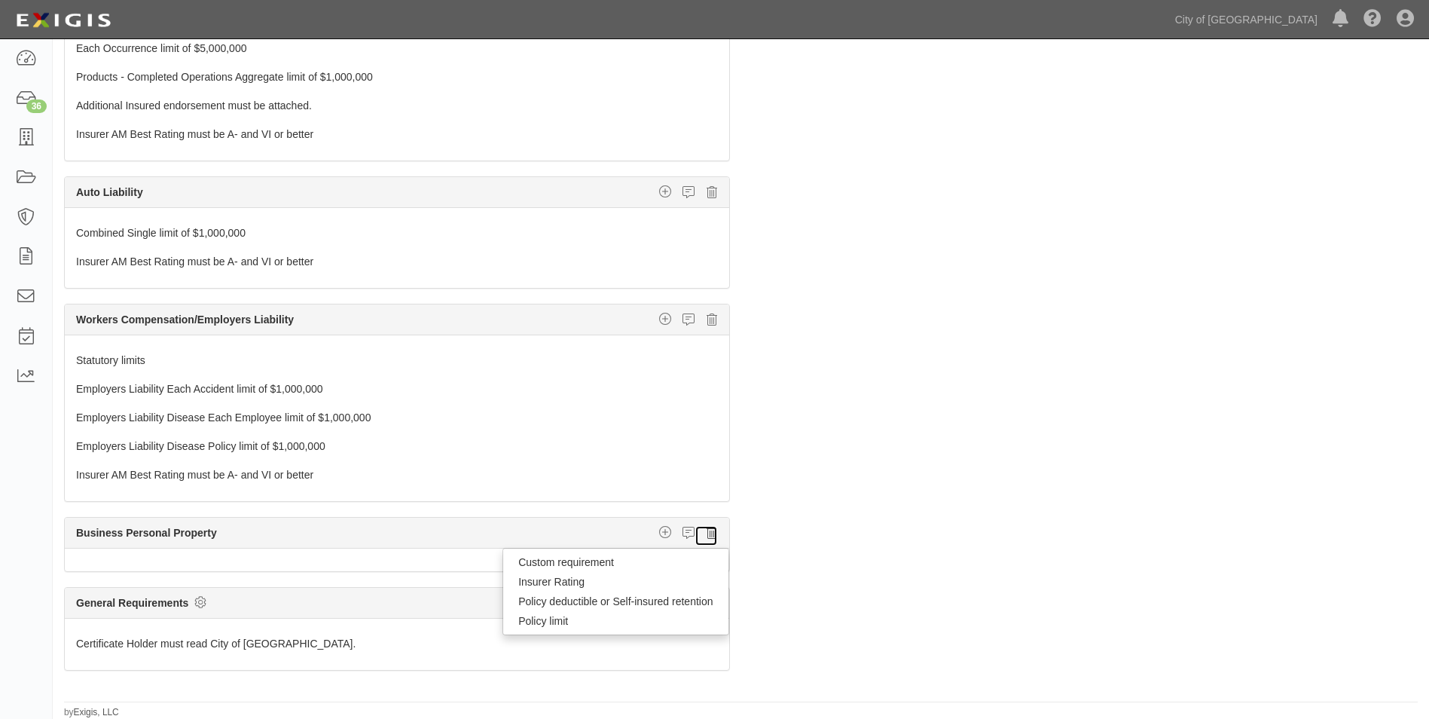
click at [706, 531] on icon at bounding box center [711, 533] width 11 height 14
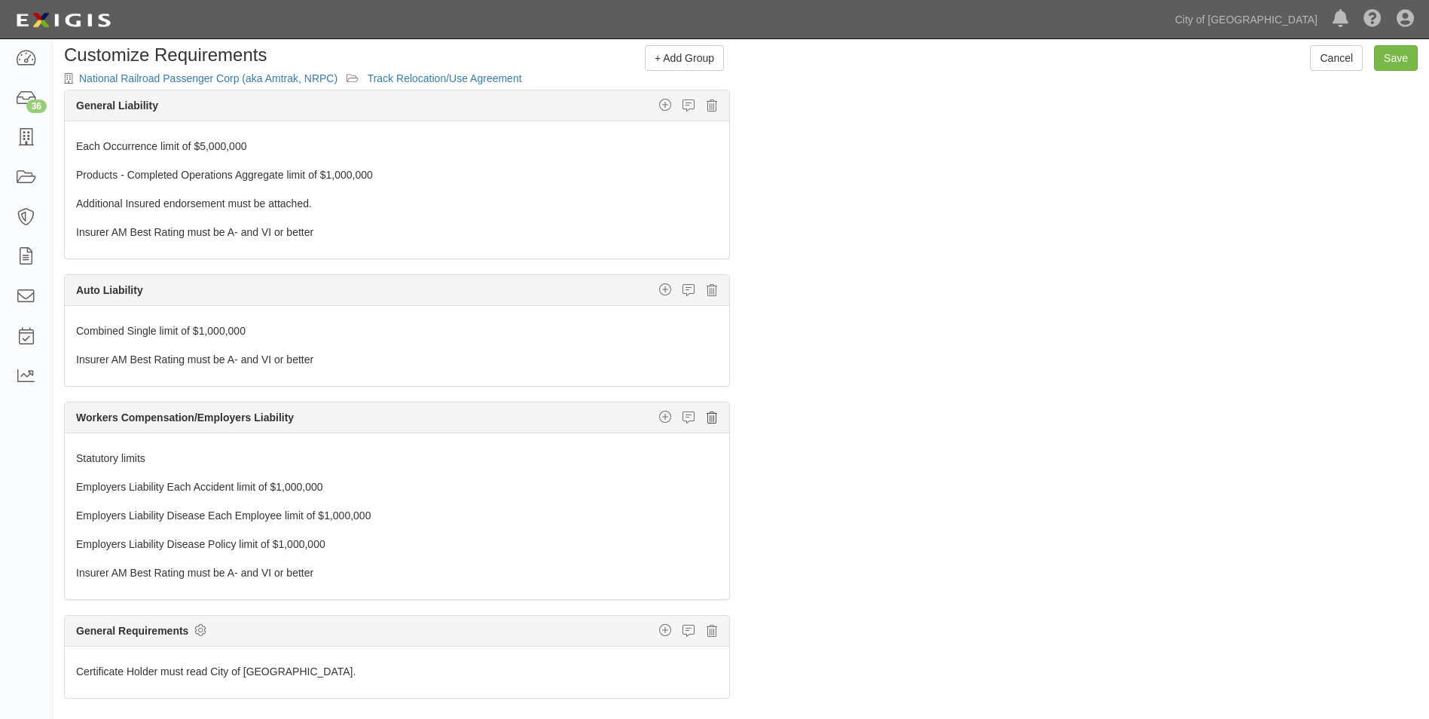
scroll to position [0, 0]
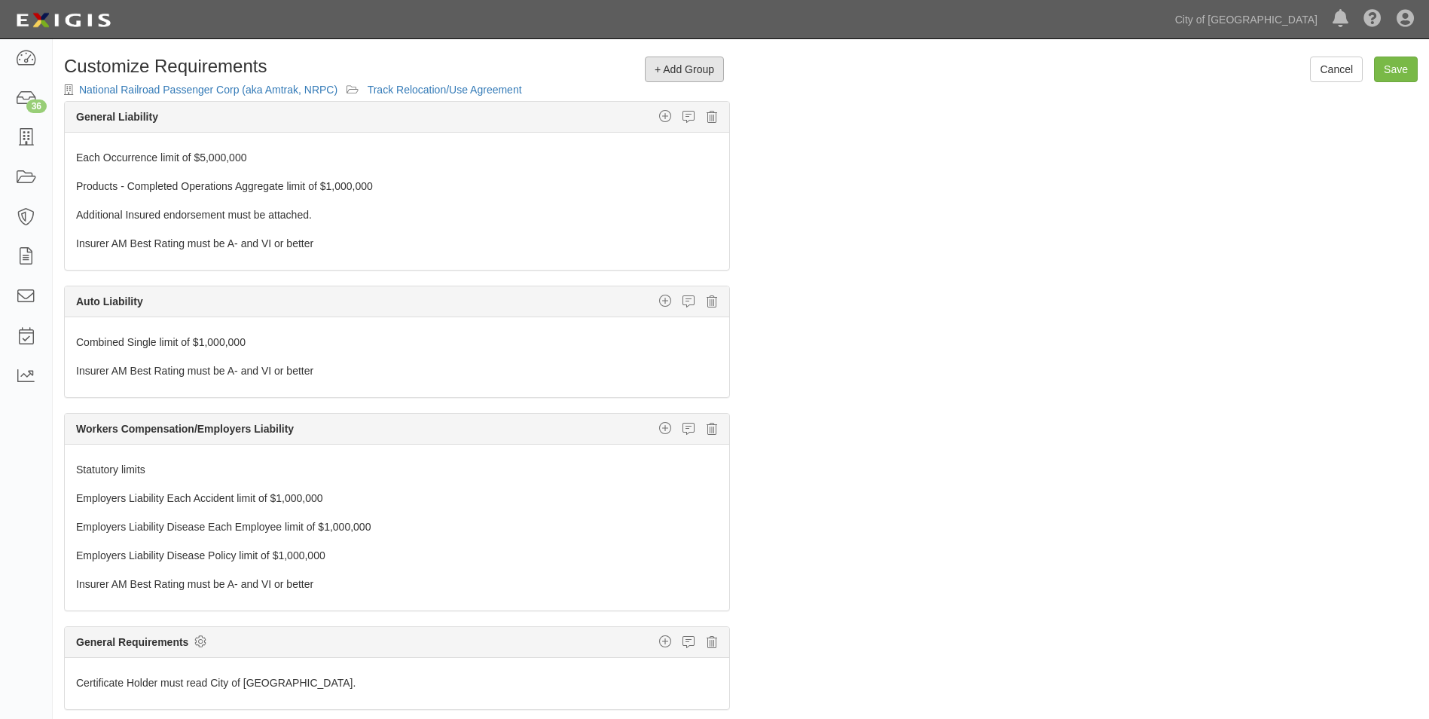
click at [686, 71] on span "+ Add Group" at bounding box center [685, 69] width 60 height 12
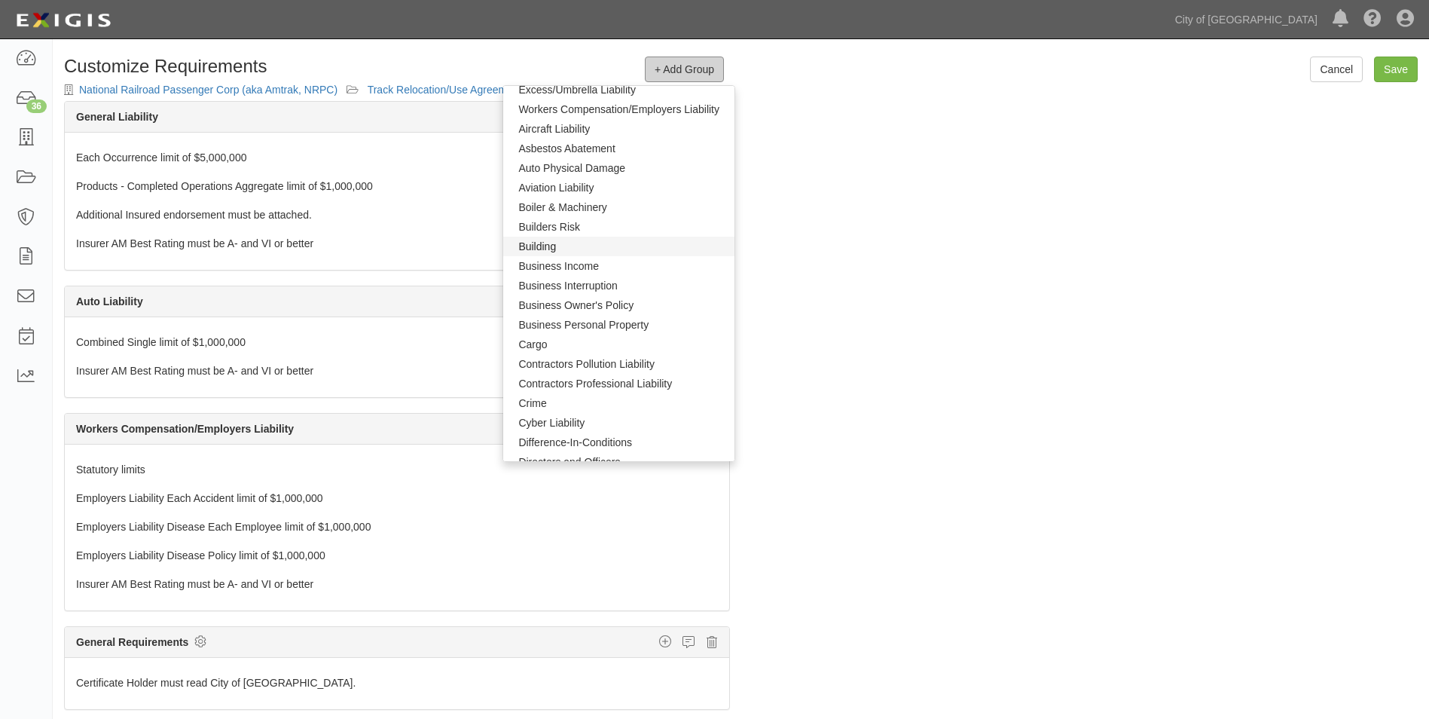
scroll to position [75, 0]
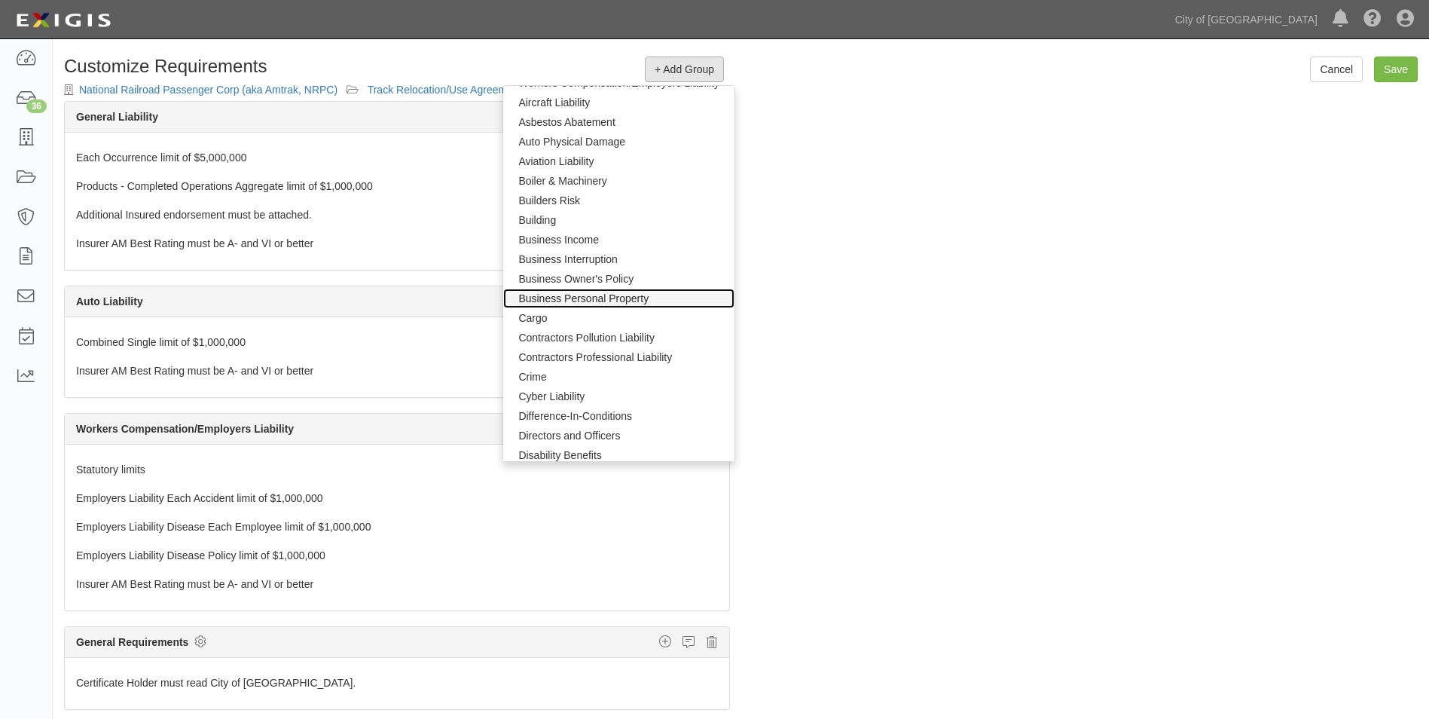
click at [613, 295] on link "Business Personal Property" at bounding box center [618, 298] width 231 height 20
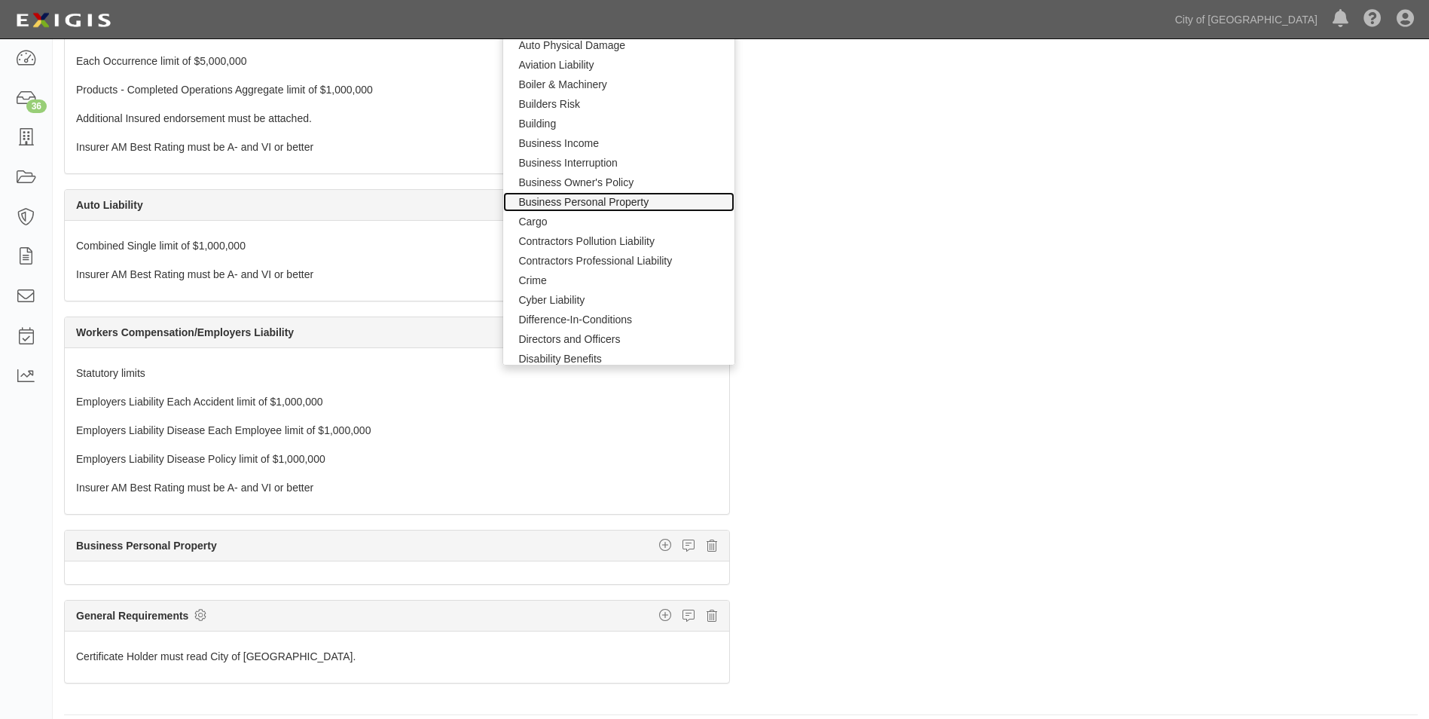
scroll to position [109, 0]
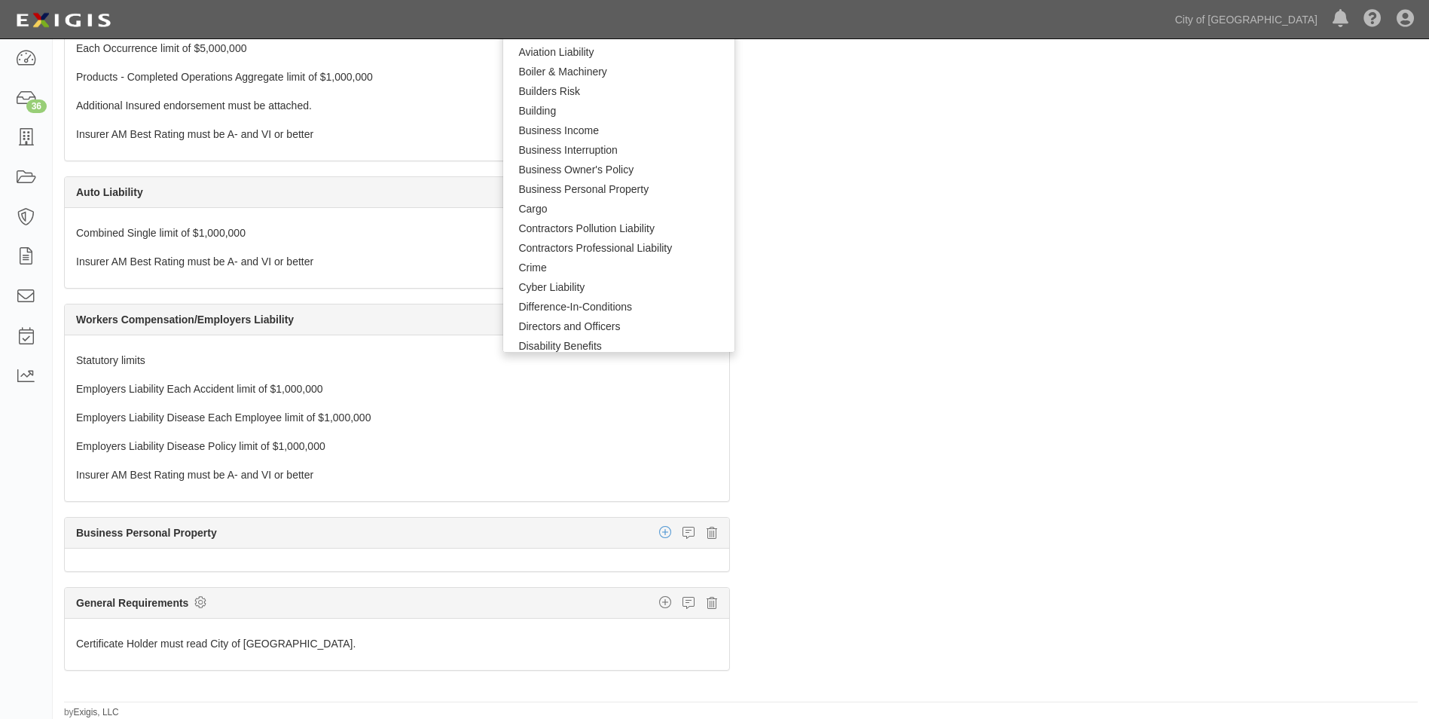
click at [659, 531] on icon "button" at bounding box center [665, 532] width 12 height 14
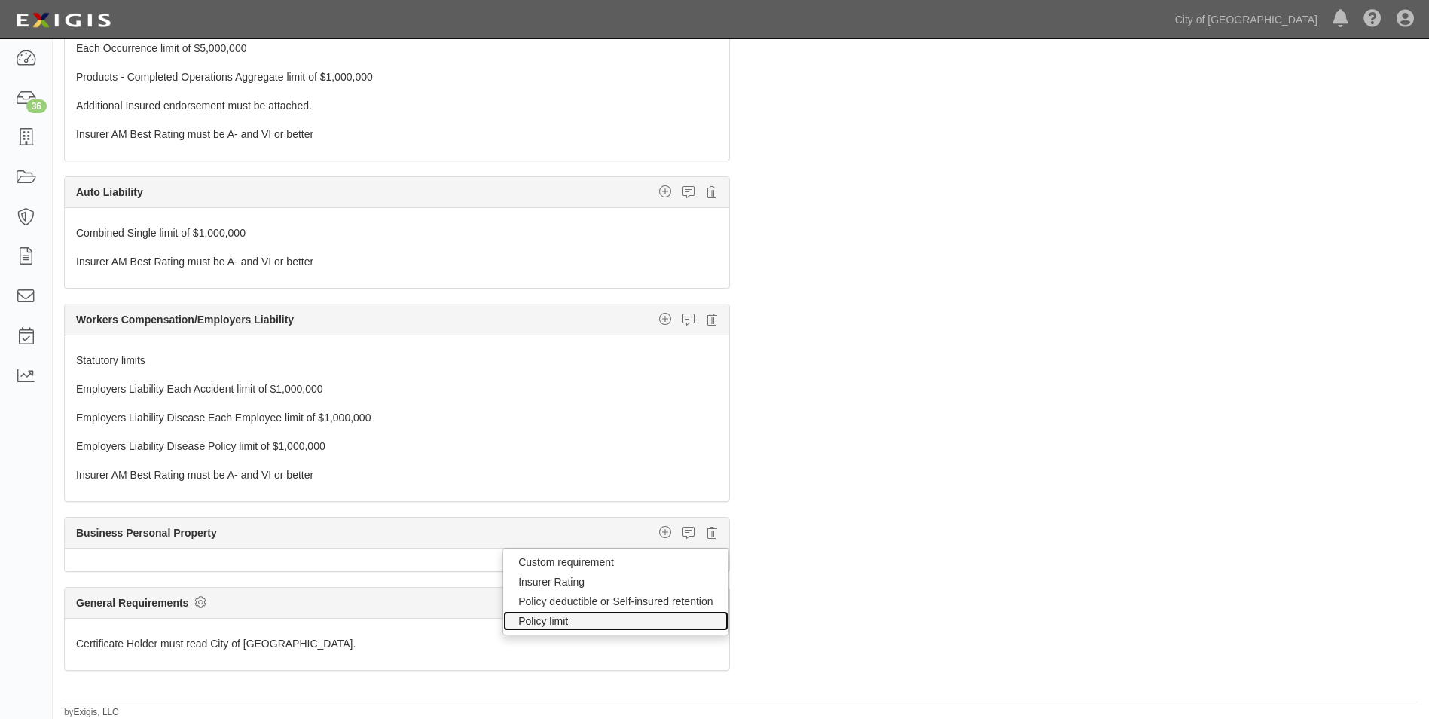
click at [554, 621] on link "Policy limit" at bounding box center [615, 621] width 224 height 20
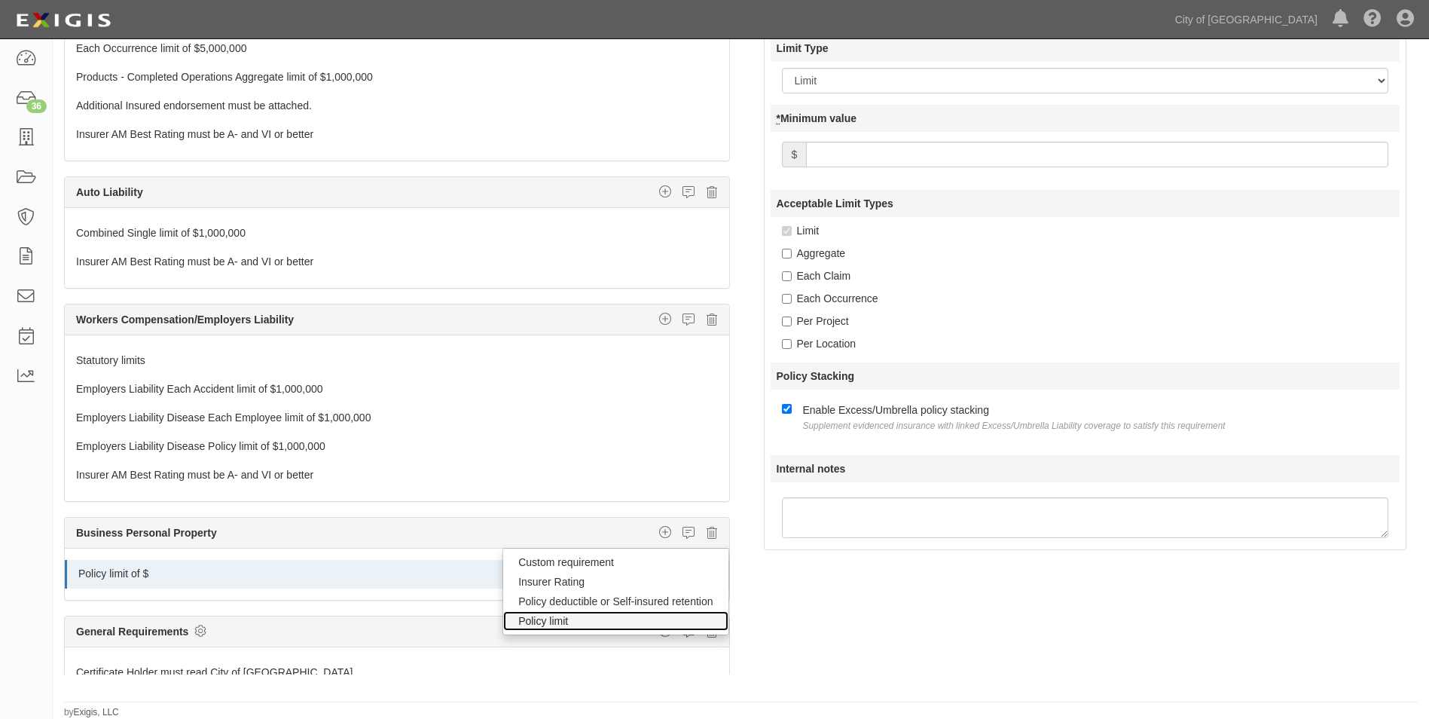
click at [508, 618] on link "Policy limit" at bounding box center [615, 621] width 224 height 20
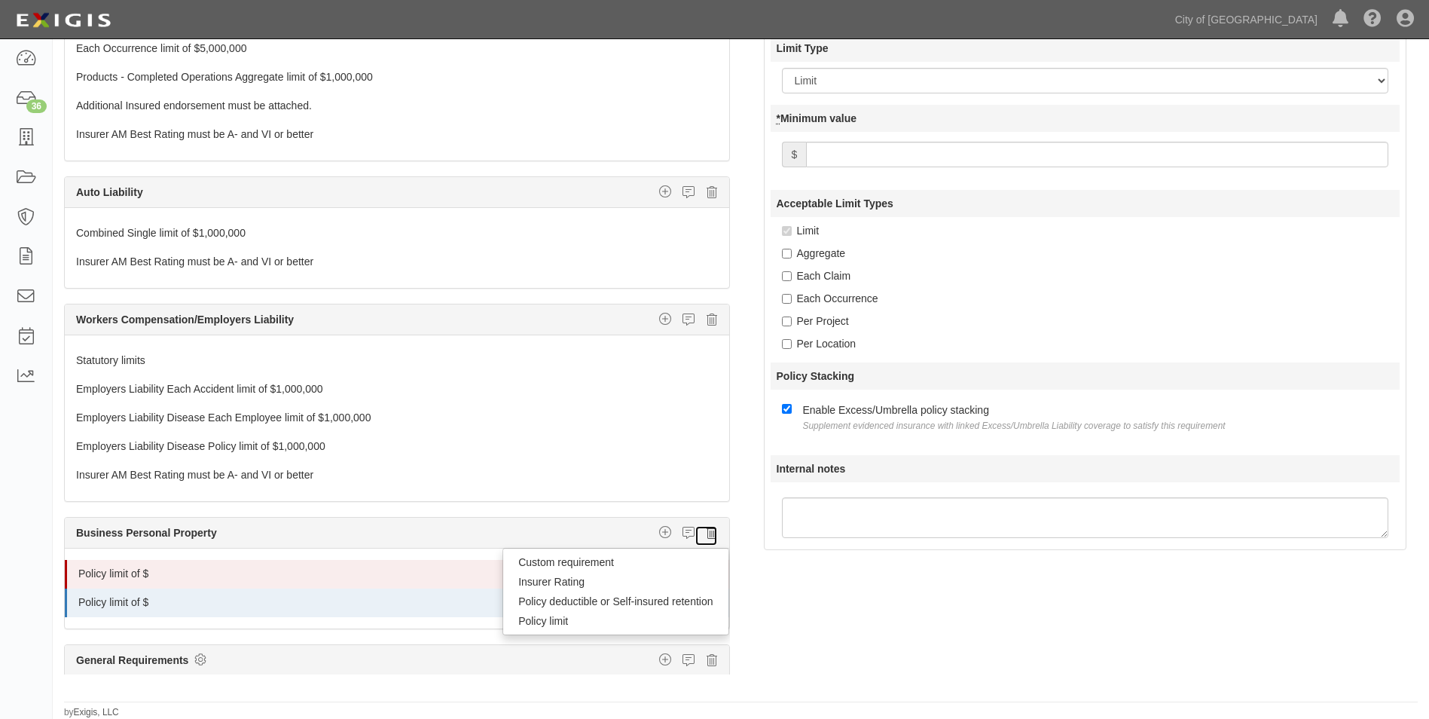
click at [706, 533] on icon at bounding box center [711, 533] width 11 height 14
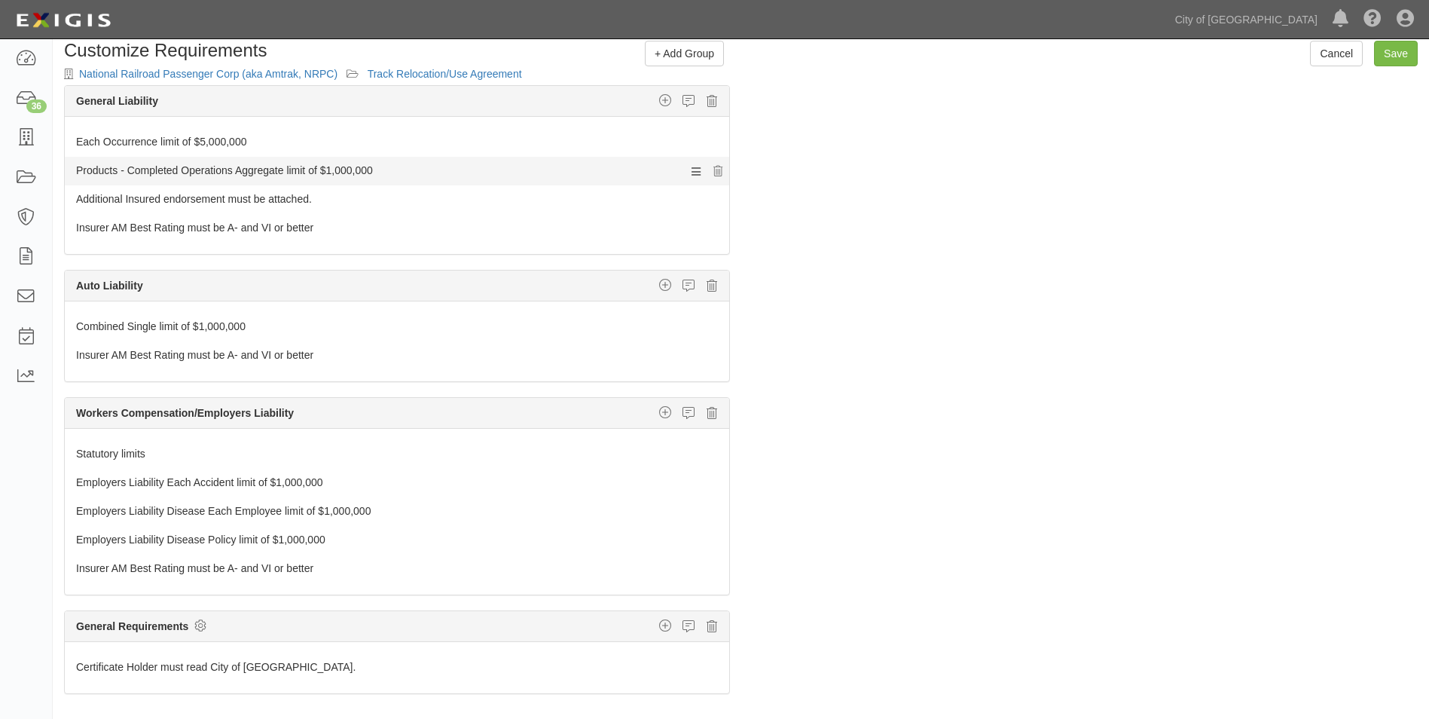
scroll to position [0, 0]
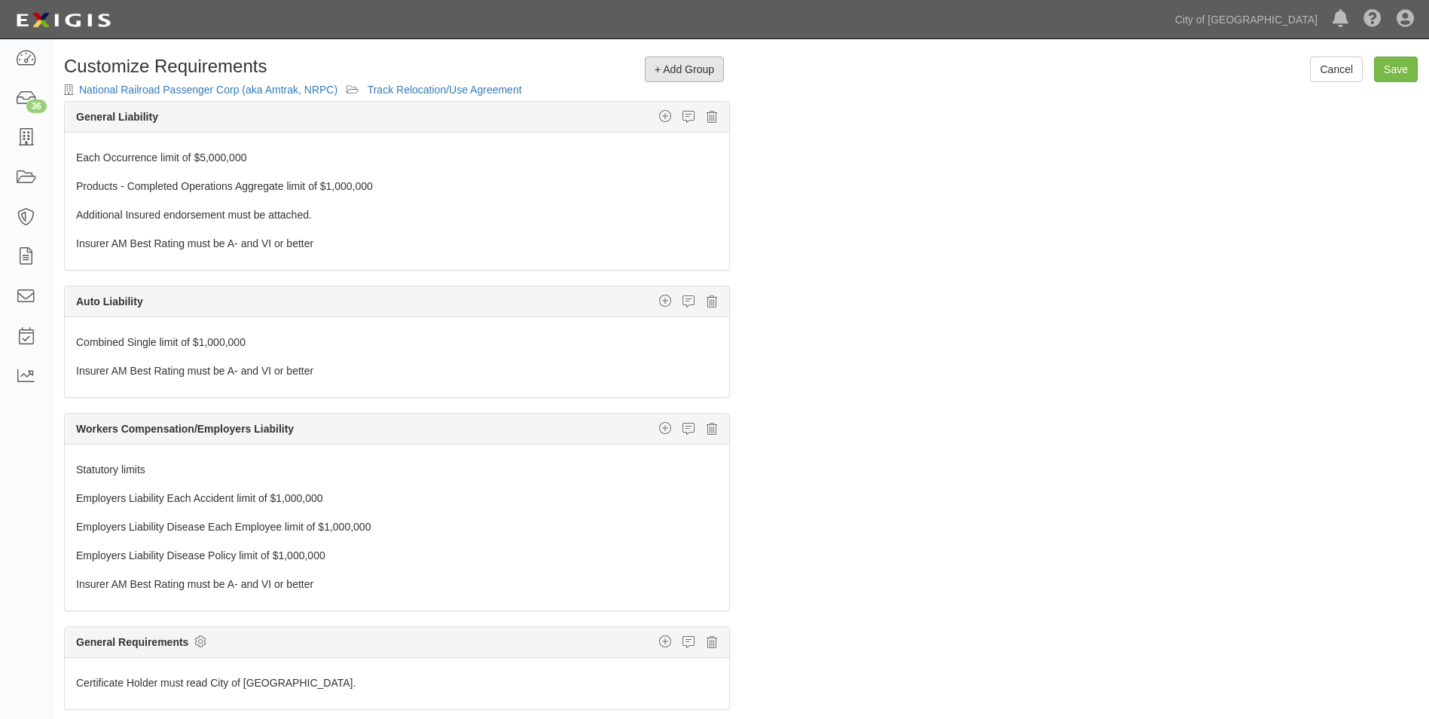
click at [668, 74] on span "+ Add Group" at bounding box center [685, 69] width 60 height 12
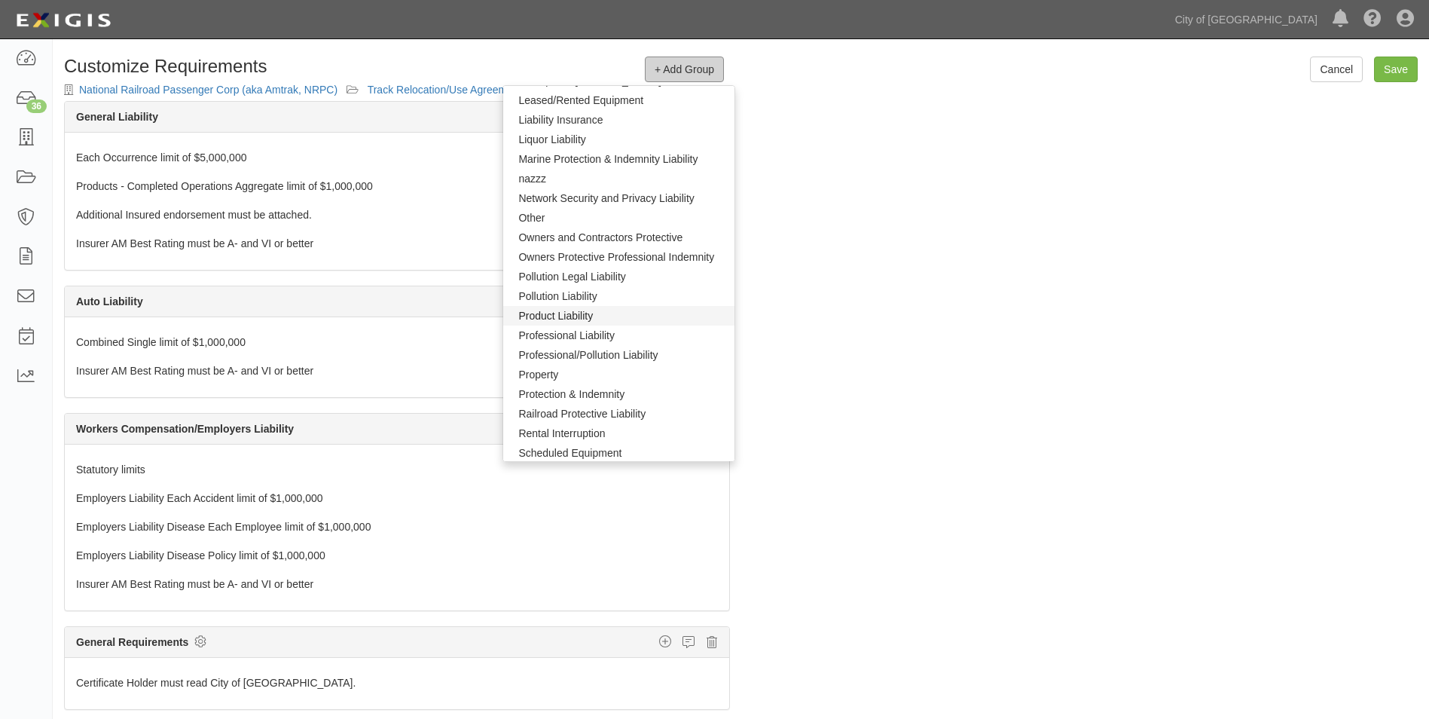
scroll to position [829, 0]
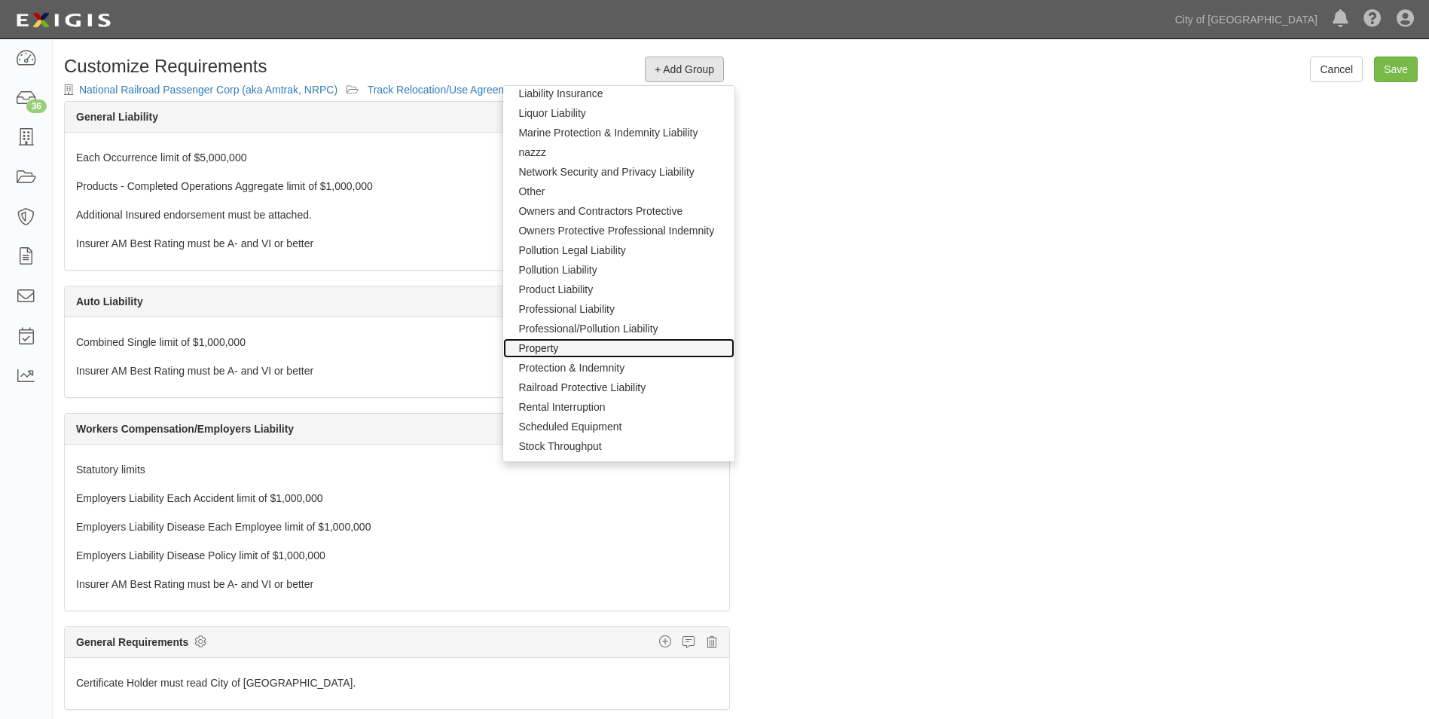
click at [550, 349] on link "Property" at bounding box center [618, 348] width 231 height 20
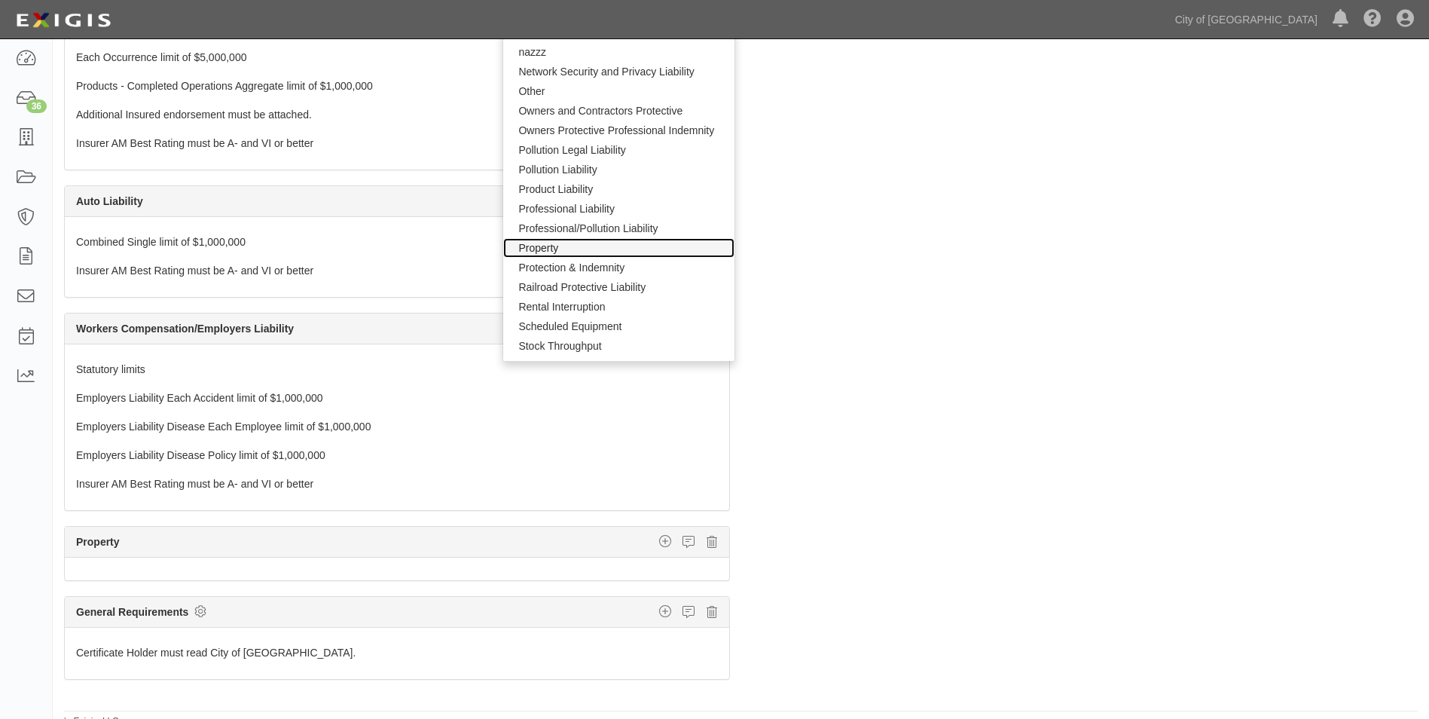
scroll to position [109, 0]
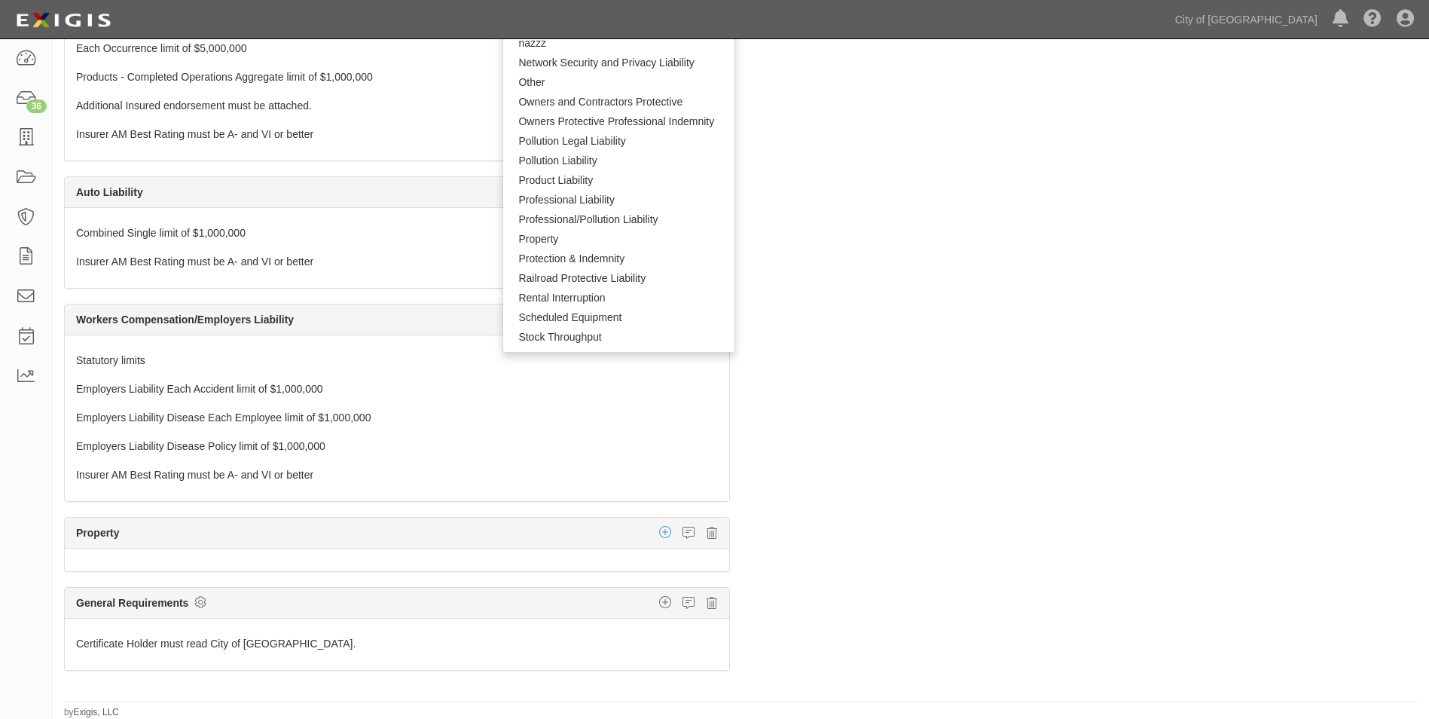
click at [659, 531] on icon "button" at bounding box center [665, 532] width 12 height 14
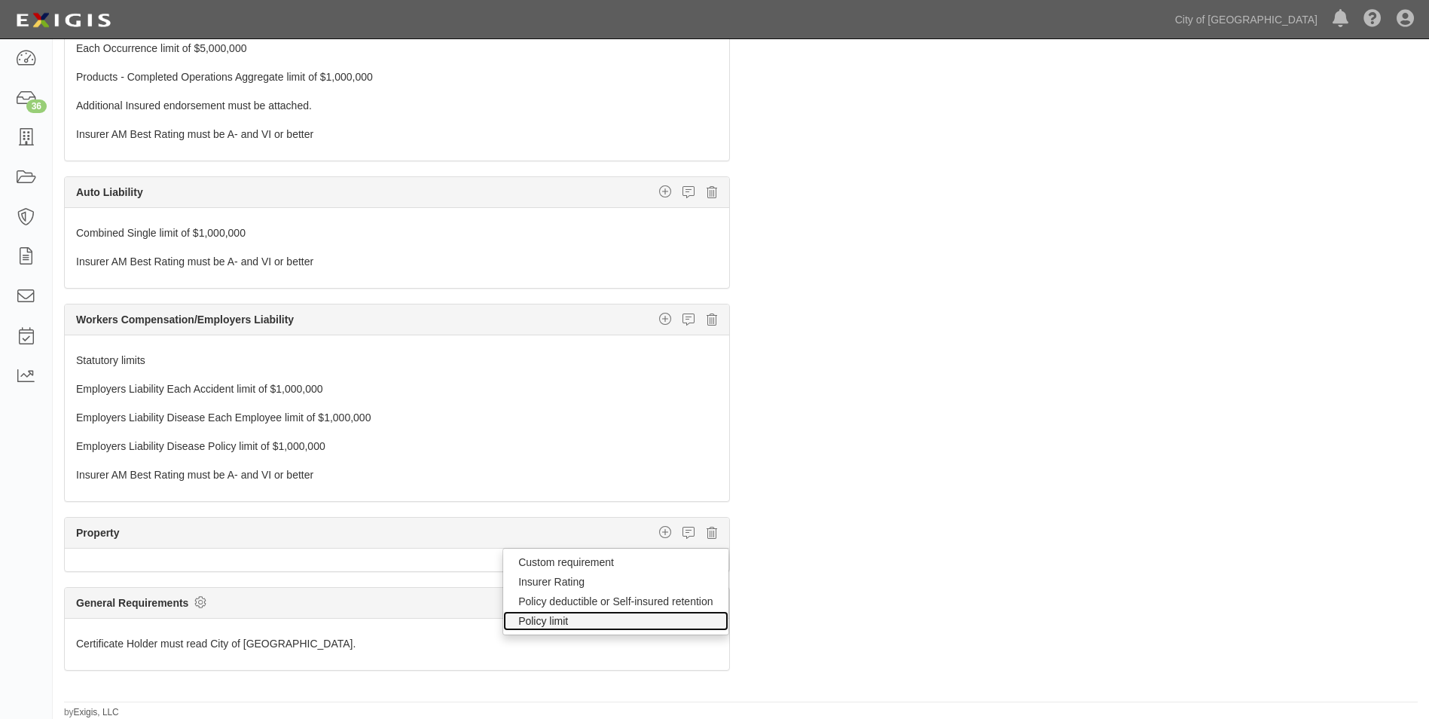
click at [537, 620] on link "Policy limit" at bounding box center [615, 621] width 224 height 20
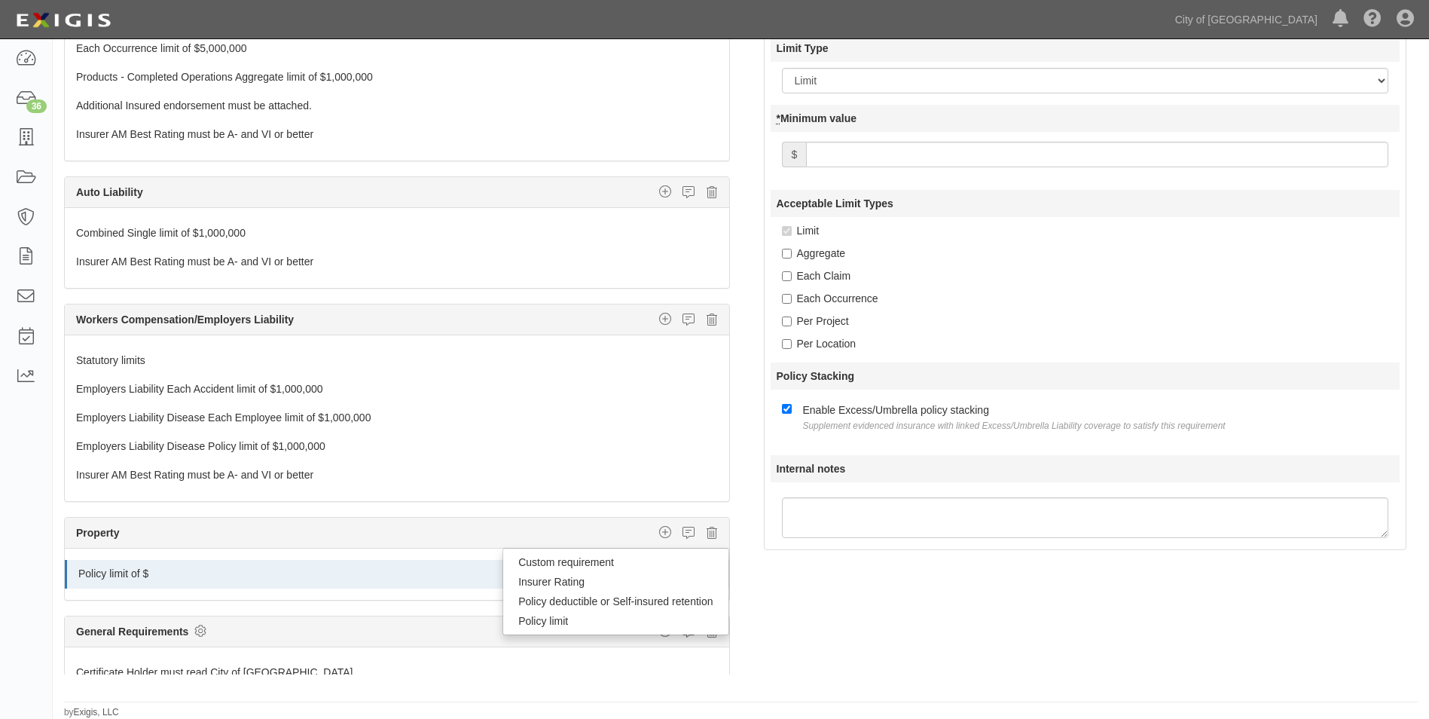
scroll to position [0, 0]
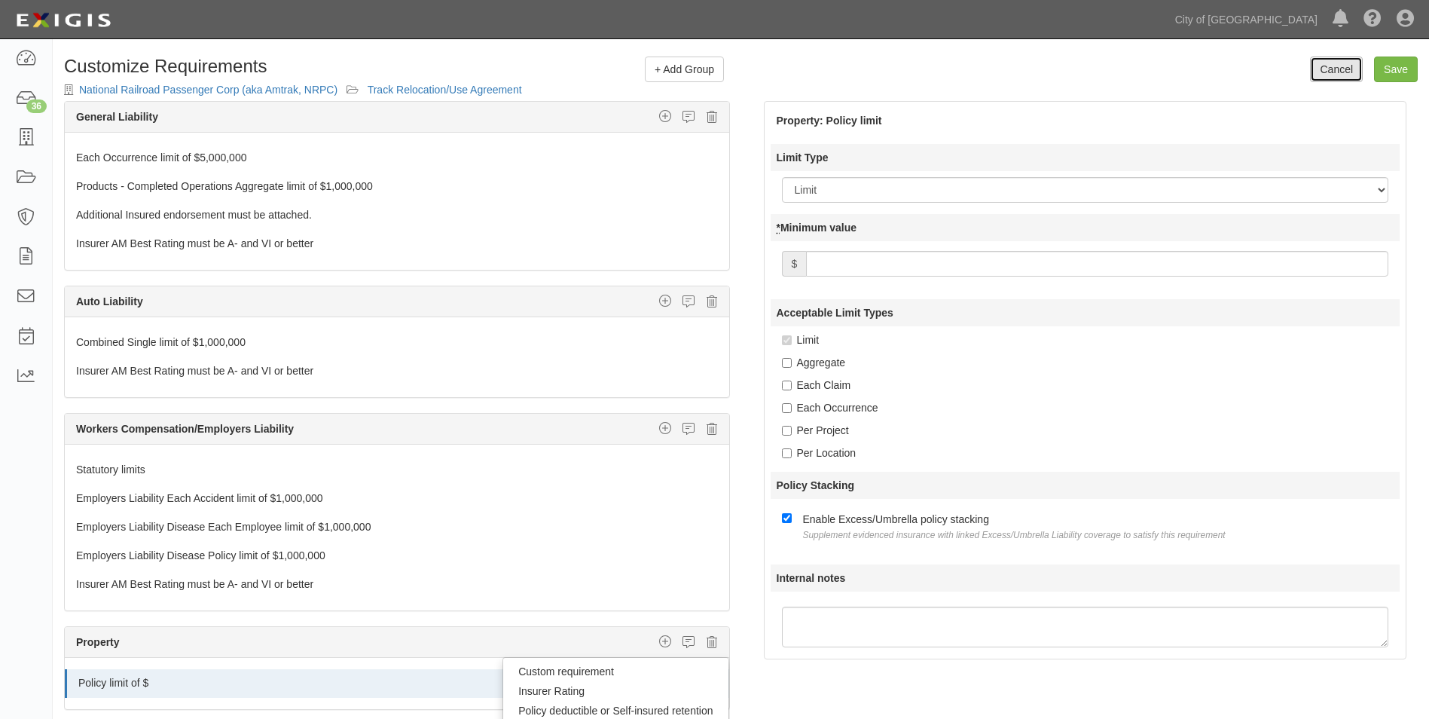
click at [1362, 68] on link "Cancel" at bounding box center [1336, 69] width 53 height 26
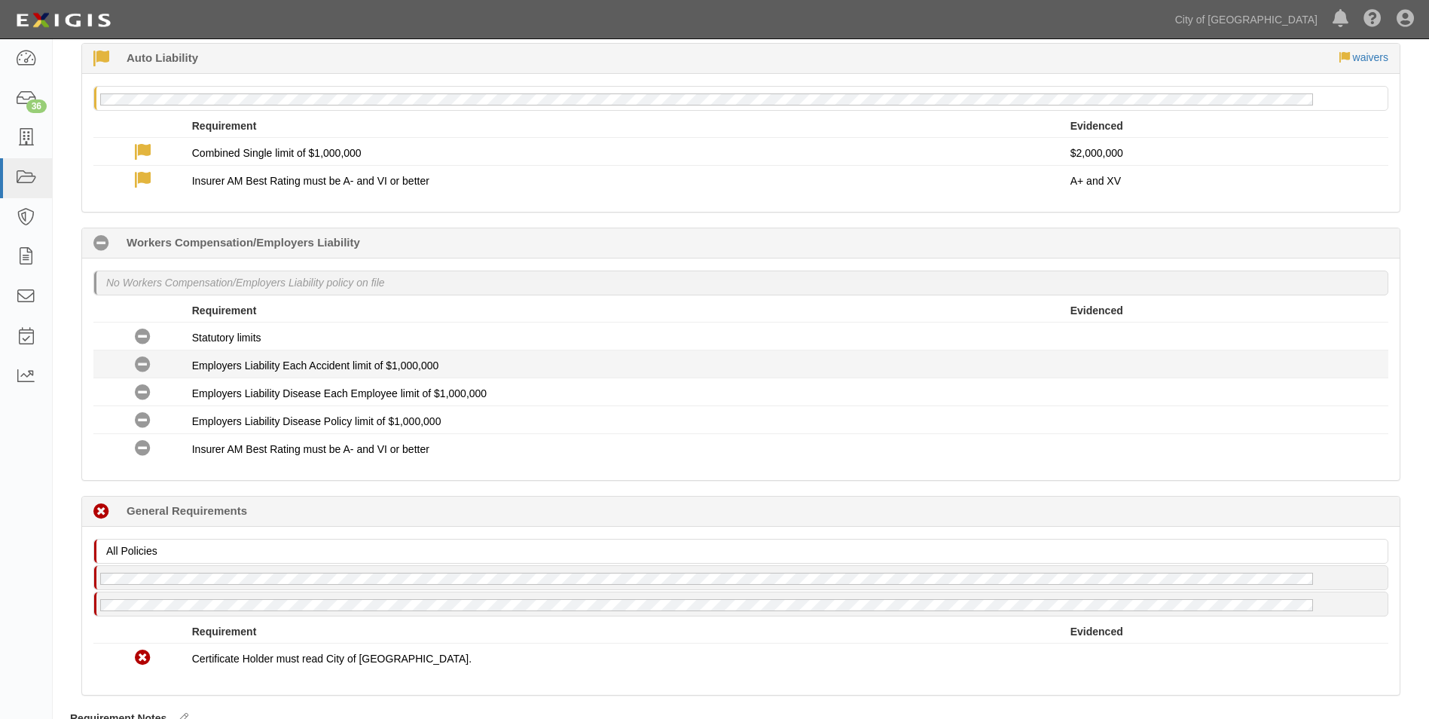
scroll to position [591, 0]
